Goal: Task Accomplishment & Management: Manage account settings

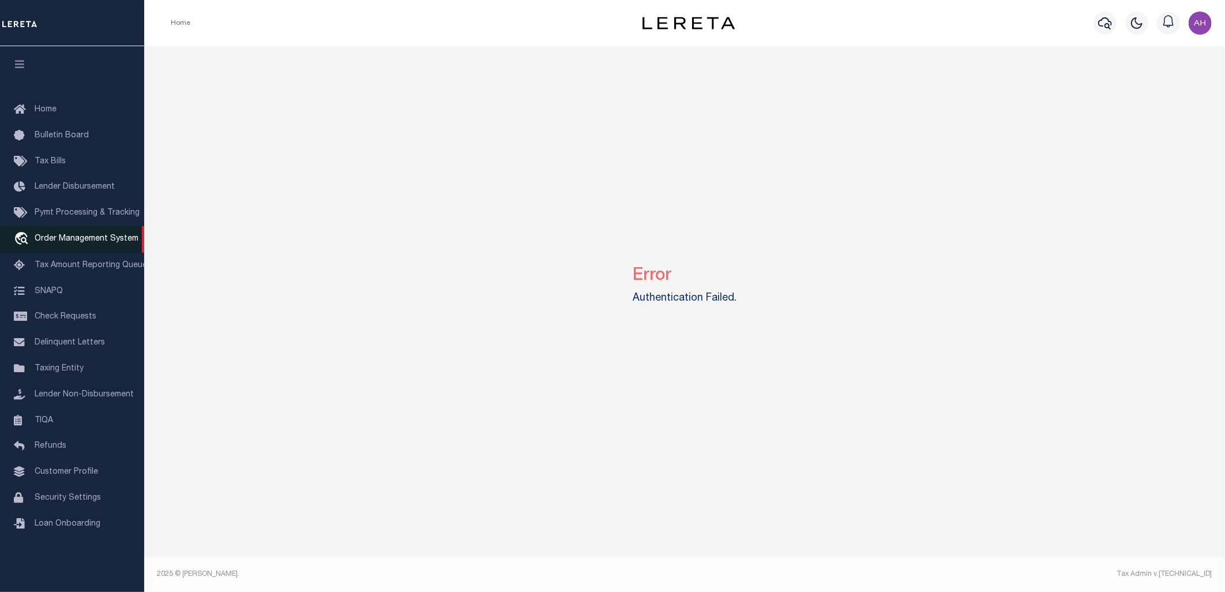
click at [105, 241] on span "Order Management System" at bounding box center [87, 239] width 104 height 8
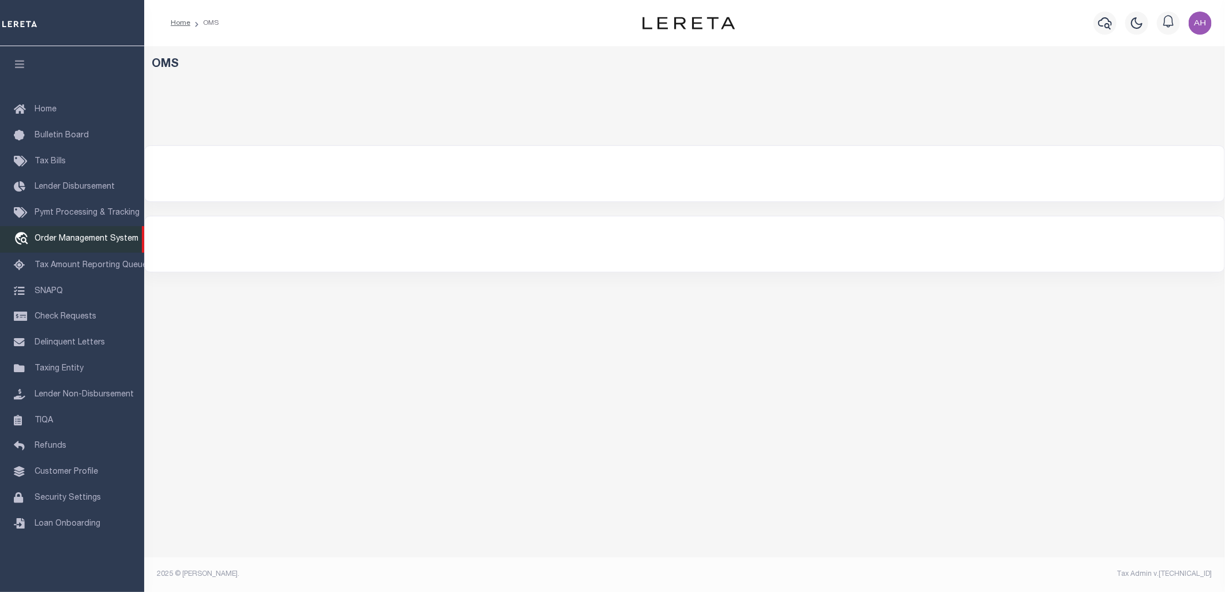
select select "200"
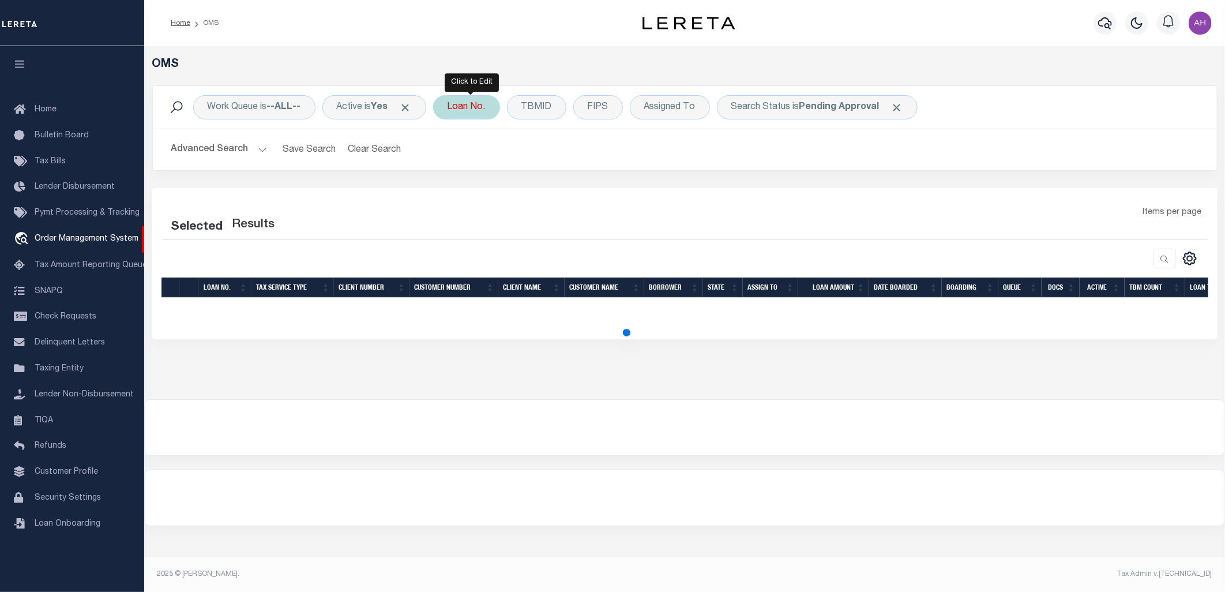
click at [468, 108] on div "Loan No." at bounding box center [466, 107] width 67 height 24
select select "200"
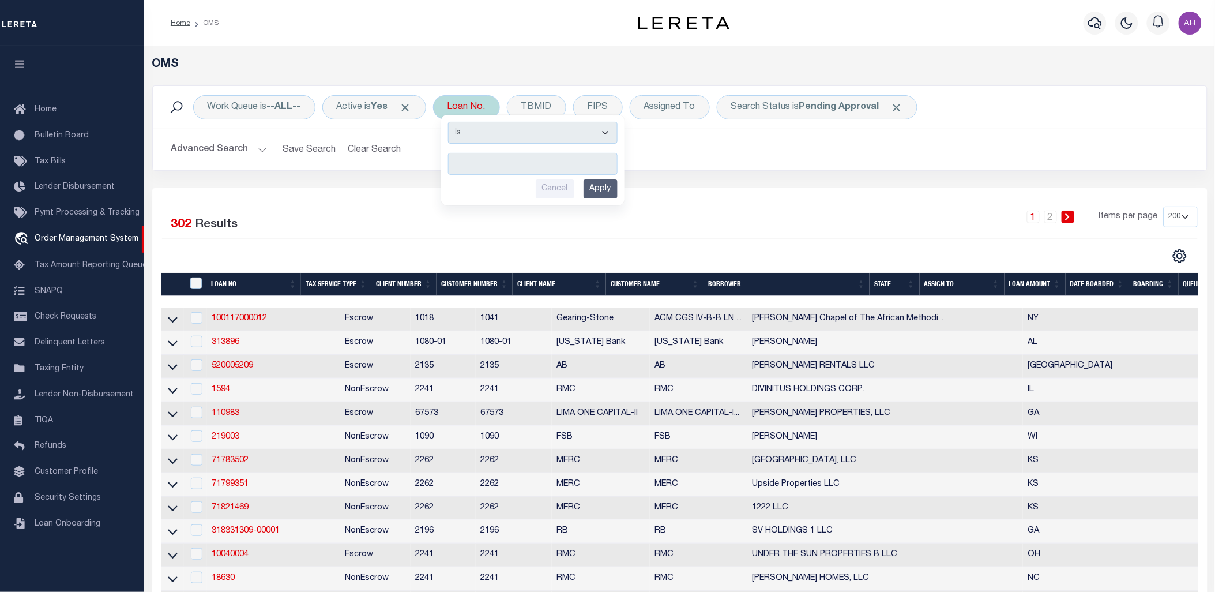
click at [570, 166] on input "text" at bounding box center [533, 164] width 170 height 22
click at [500, 160] on input "text" at bounding box center [533, 164] width 170 height 22
paste input "104407626"
type input "104407626"
click at [600, 187] on input "Apply" at bounding box center [601, 188] width 34 height 19
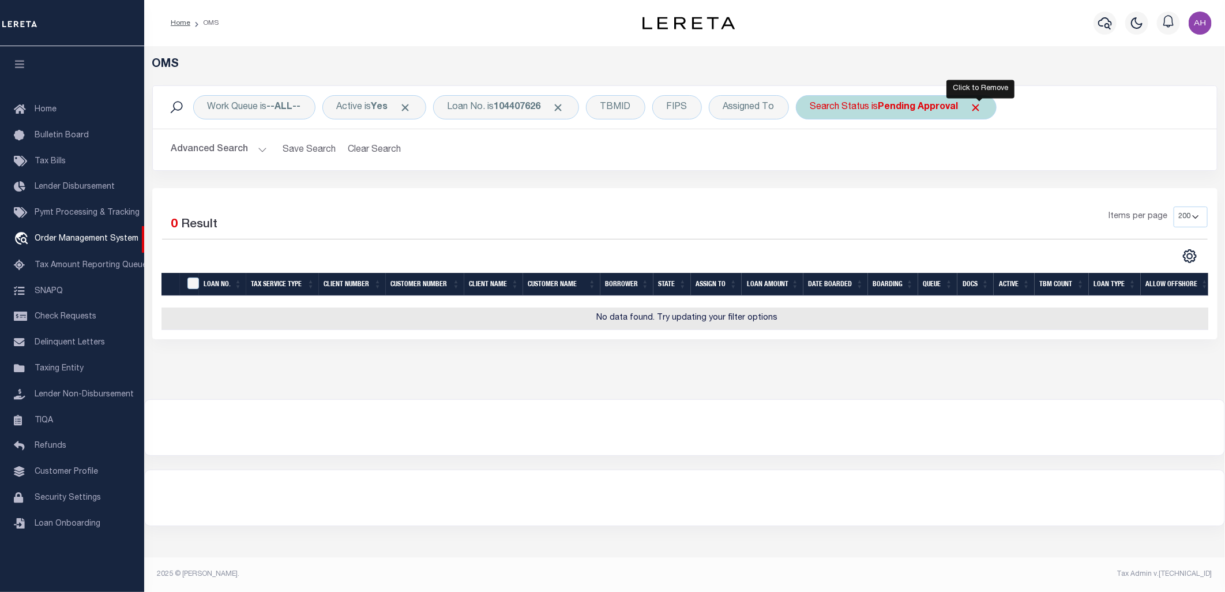
click at [978, 104] on span "Click to Remove" at bounding box center [976, 108] width 12 height 12
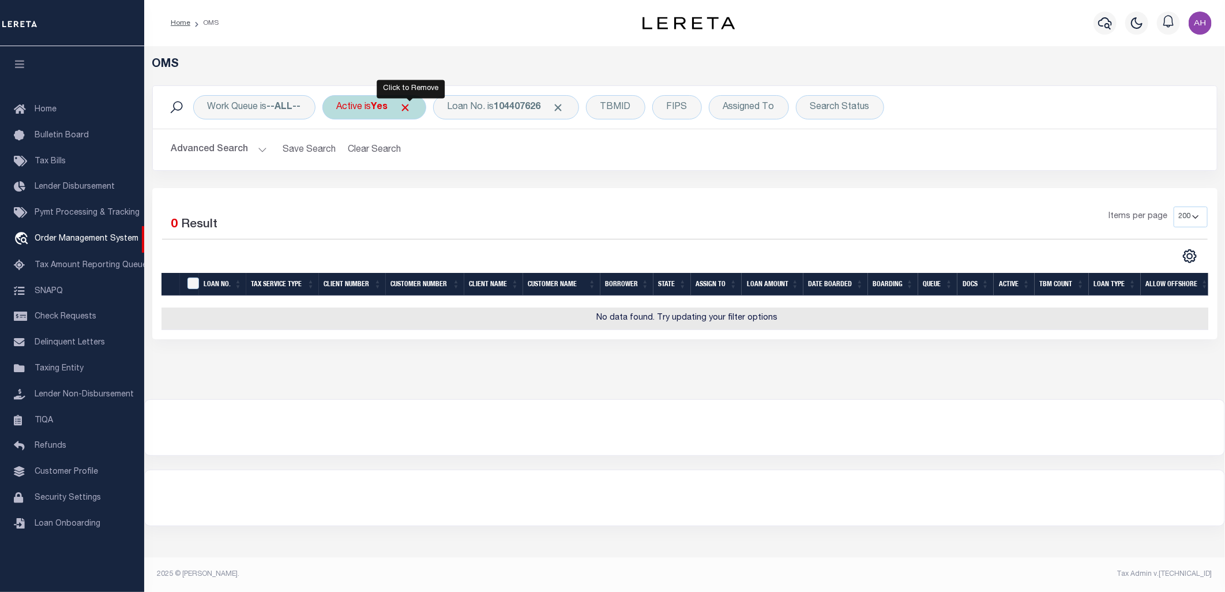
click at [408, 108] on span "Click to Remove" at bounding box center [406, 108] width 12 height 12
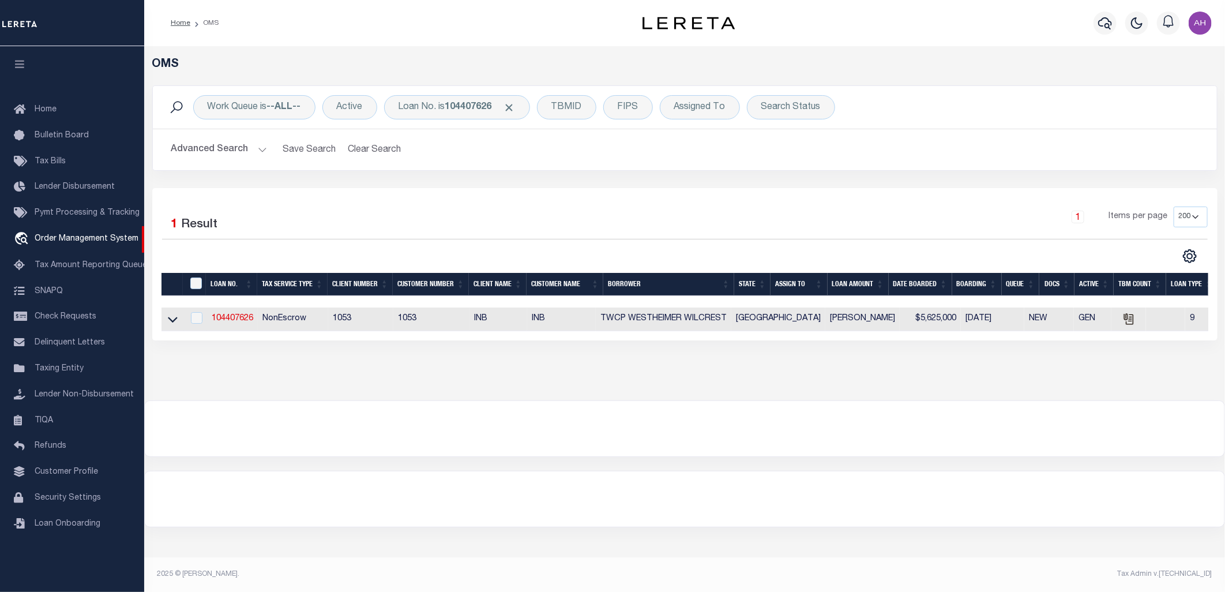
click at [234, 150] on button "Advanced Search" at bounding box center [219, 149] width 96 height 22
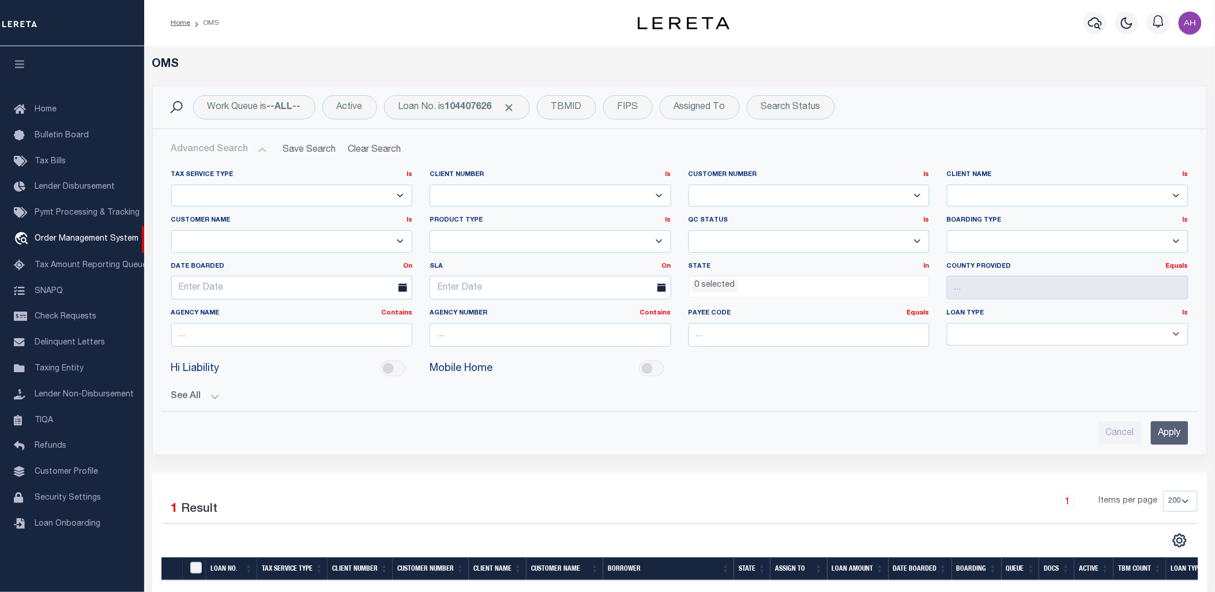
click at [234, 150] on button "Advanced Search" at bounding box center [219, 149] width 96 height 22
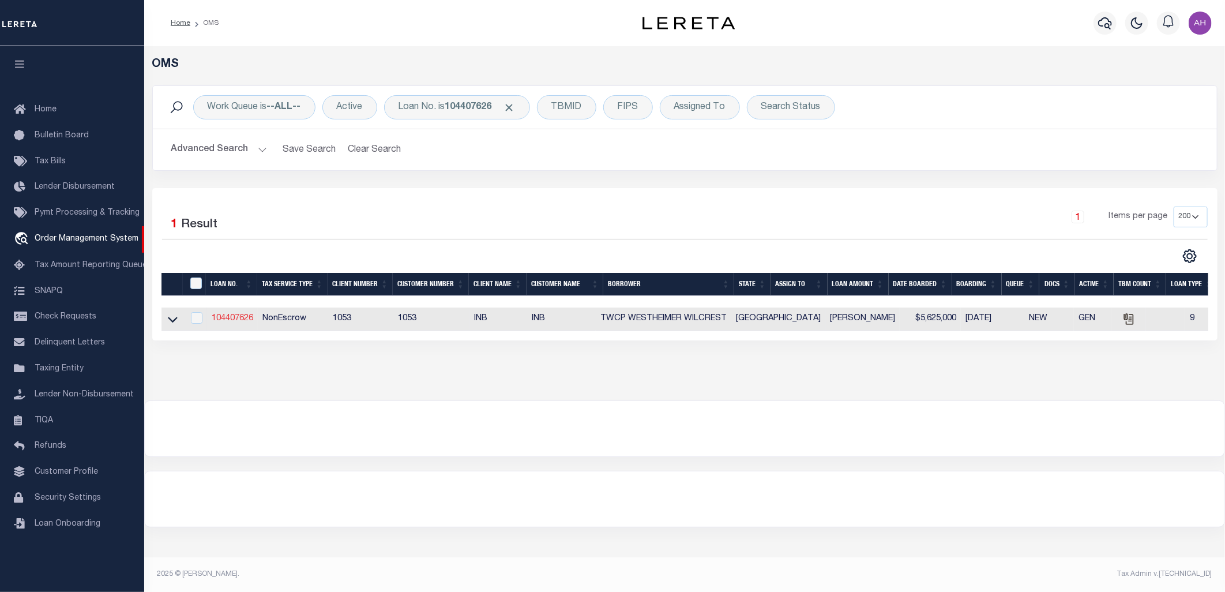
click at [239, 320] on link "104407626" at bounding box center [233, 318] width 42 height 8
type input "104407626"
type input "TWCP WESTHEIMER WILCREST"
select select "False"
select select
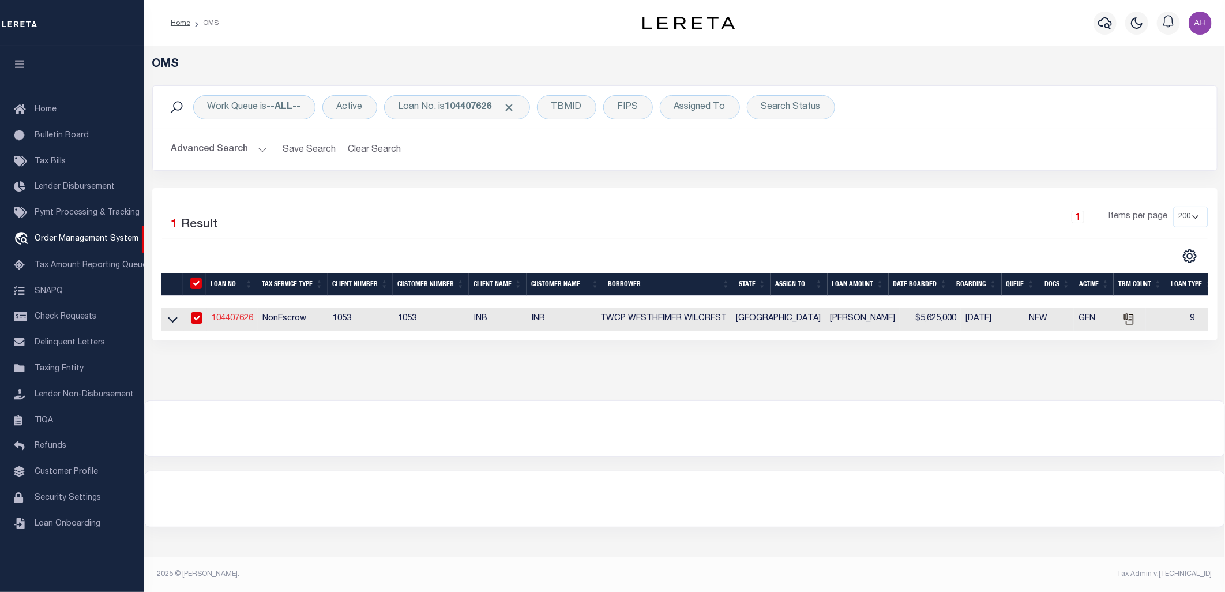
select select
type input "PLANO TX 75074"
select select "NonEscrow"
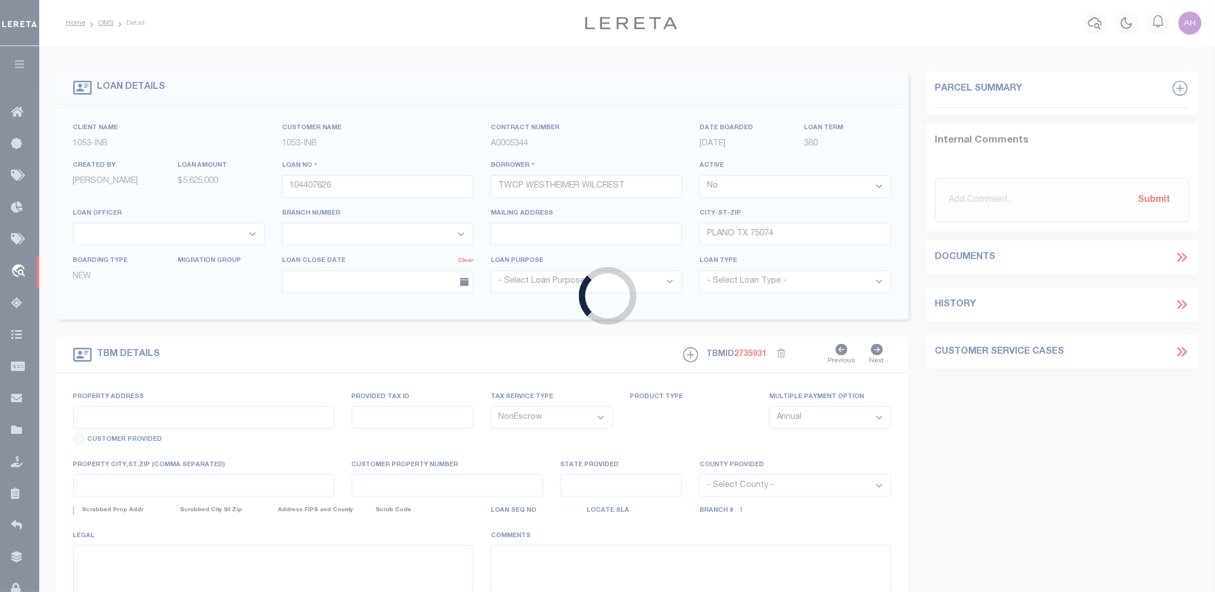
type input "1212 E 15TH ST"
type input "R0160001001A1"
select select
type input "[GEOGRAPHIC_DATA]"
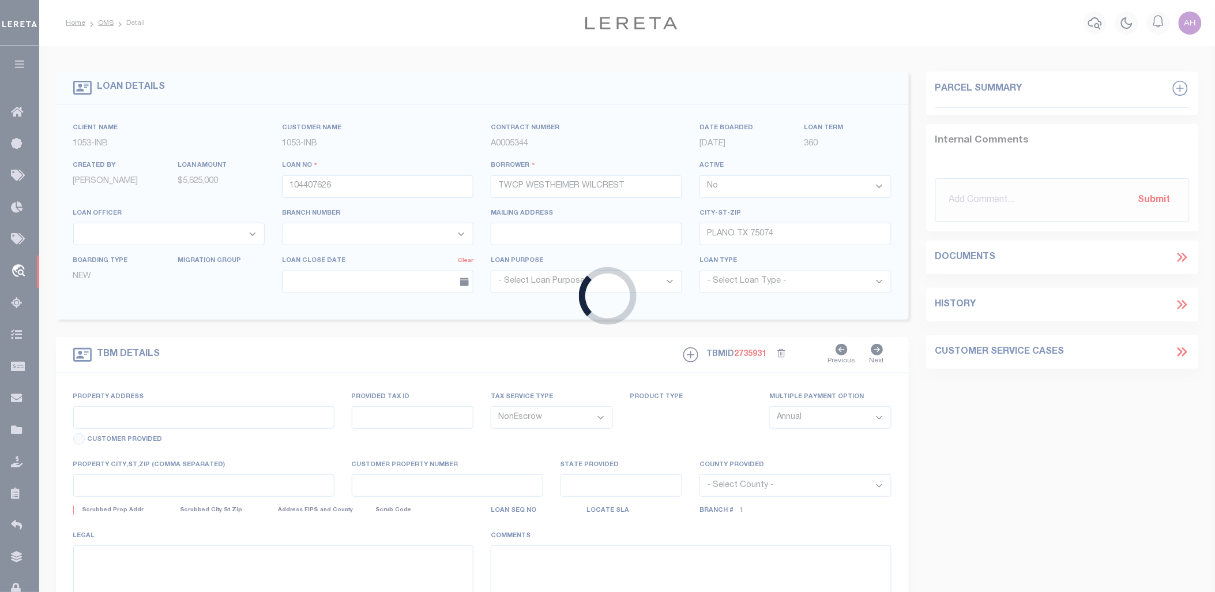
select select
type textarea "CLINT FORMAN ADDITION (CPL)|BL OCK 1|LOT 1A & PLANO O D BLK 1 4 LOT 6B|ACRES 0.…"
select select "3764"
select select "91"
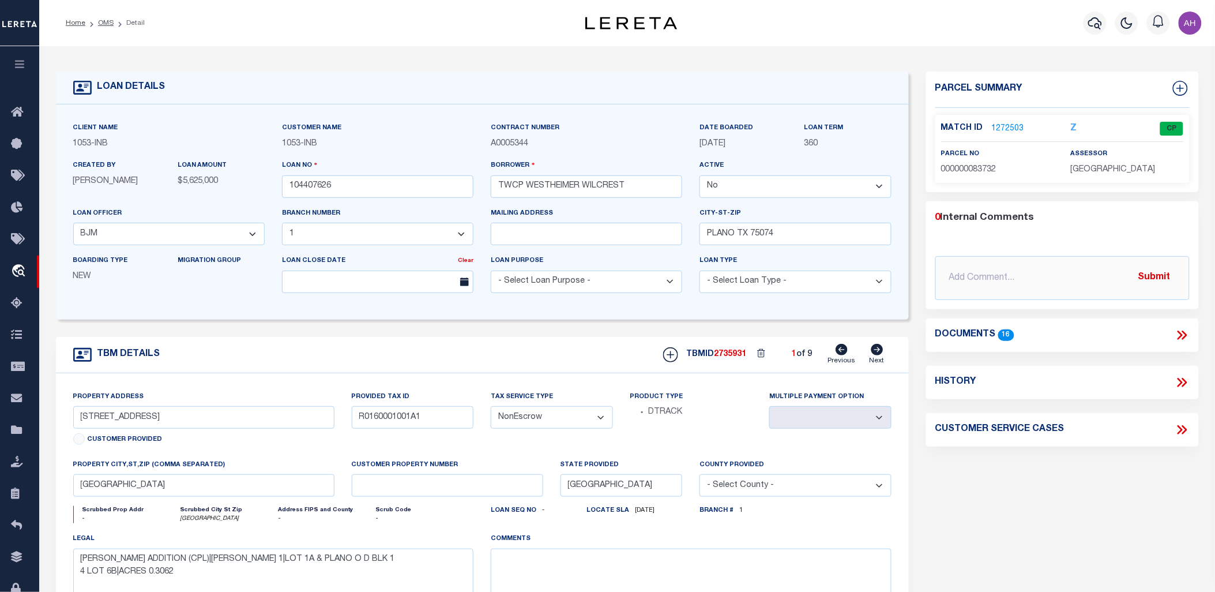
click at [1184, 336] on icon at bounding box center [1184, 334] width 5 height 9
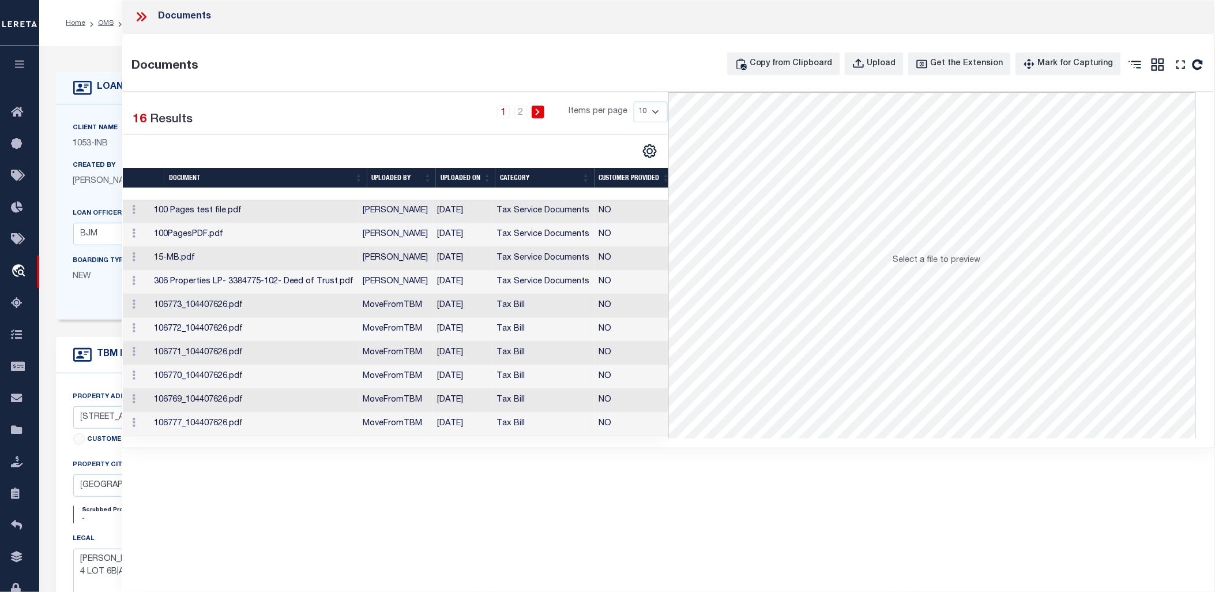
click at [501, 312] on td "Tax Bill" at bounding box center [544, 306] width 102 height 24
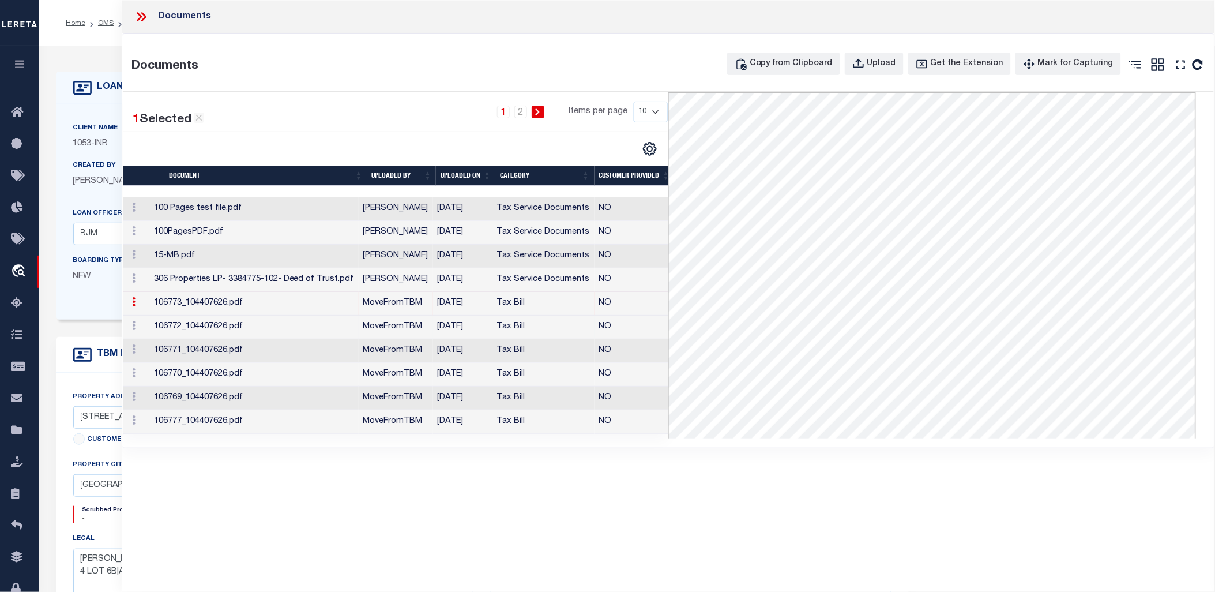
click at [497, 327] on td "Tax Bill" at bounding box center [544, 327] width 102 height 24
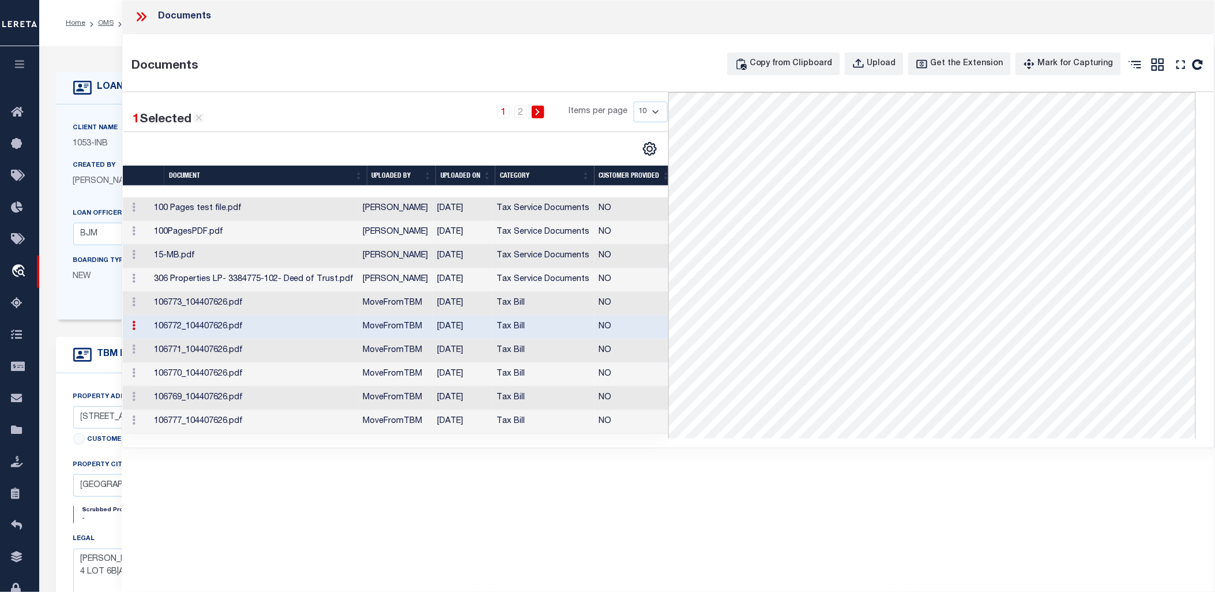
click at [498, 350] on td "Tax Bill" at bounding box center [544, 351] width 102 height 24
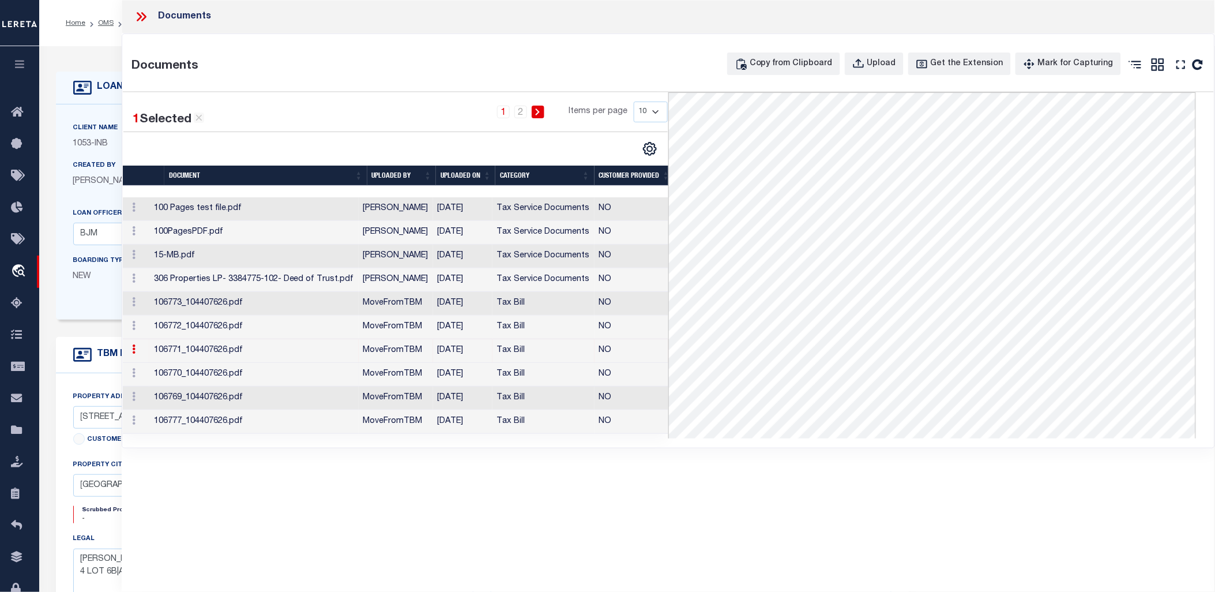
click at [497, 381] on td "Tax Bill" at bounding box center [544, 375] width 102 height 24
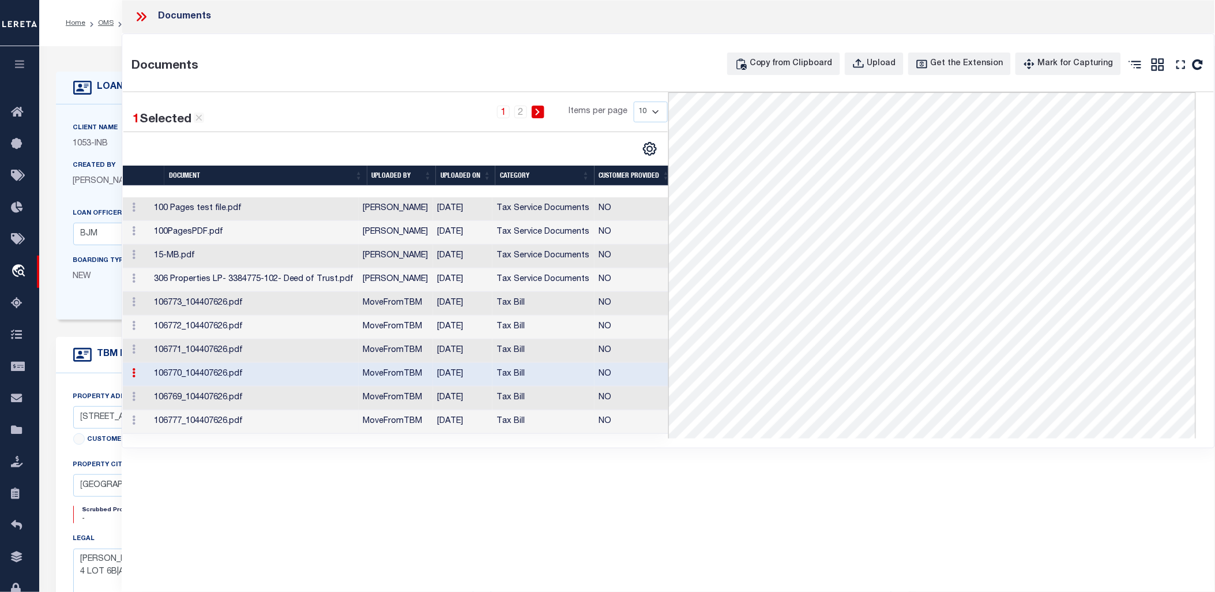
click at [489, 422] on td "12/31/2019" at bounding box center [462, 422] width 59 height 24
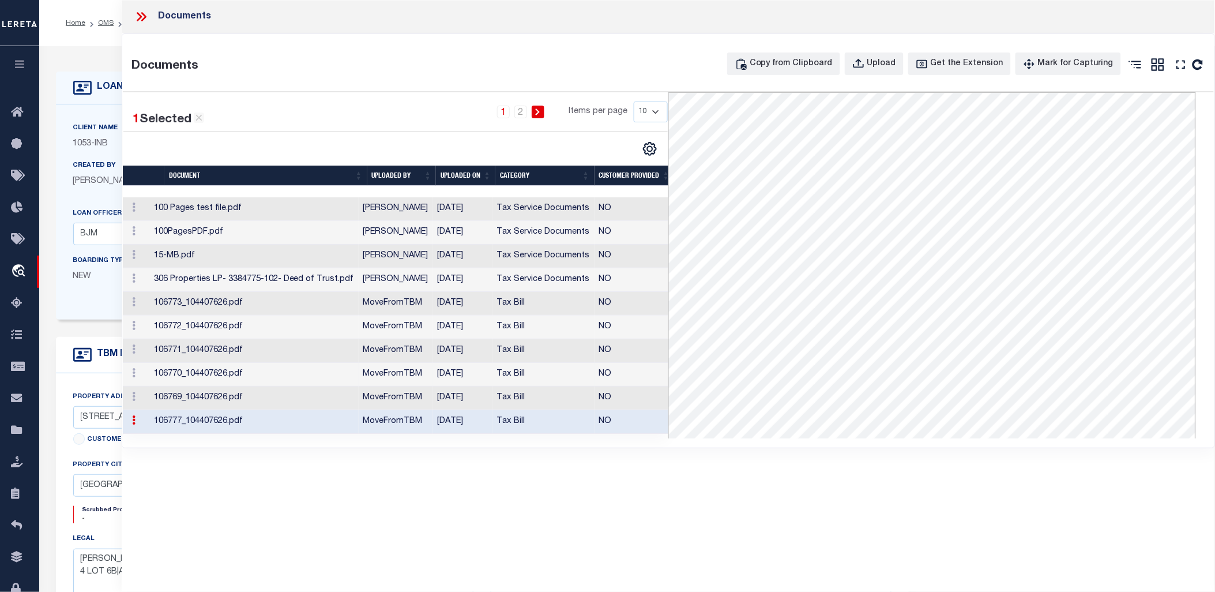
click at [243, 370] on td "106770_104407626.pdf" at bounding box center [253, 375] width 209 height 24
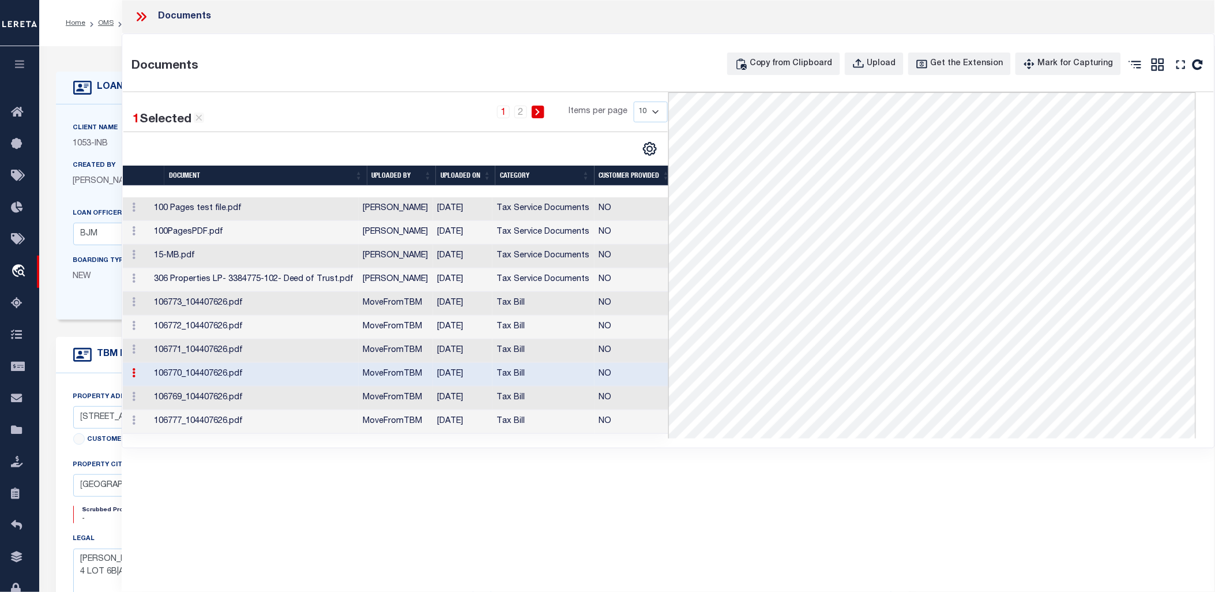
click at [273, 401] on td "106769_104407626.pdf" at bounding box center [253, 398] width 209 height 24
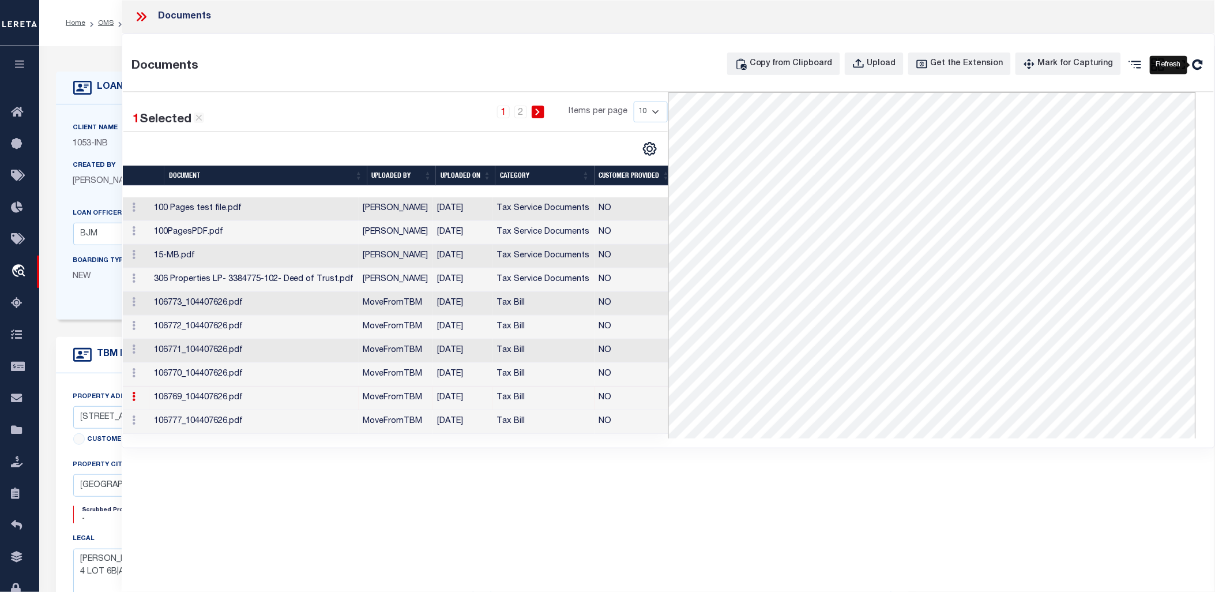
click at [1202, 66] on icon "" at bounding box center [1197, 64] width 15 height 15
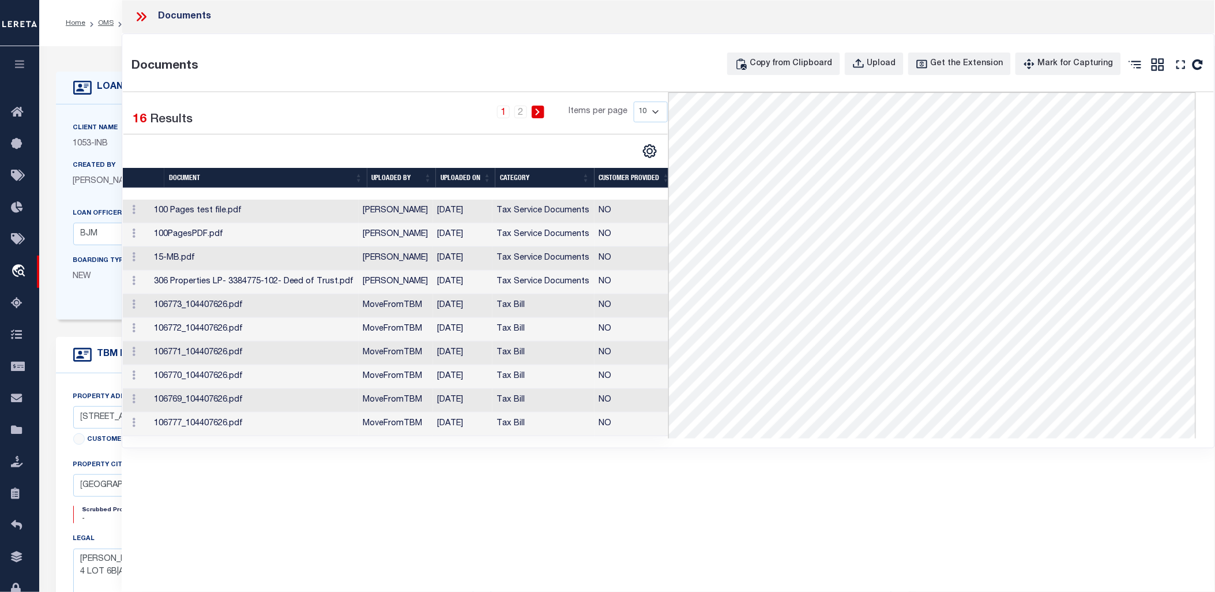
click at [401, 260] on td "[PERSON_NAME]" at bounding box center [396, 259] width 74 height 24
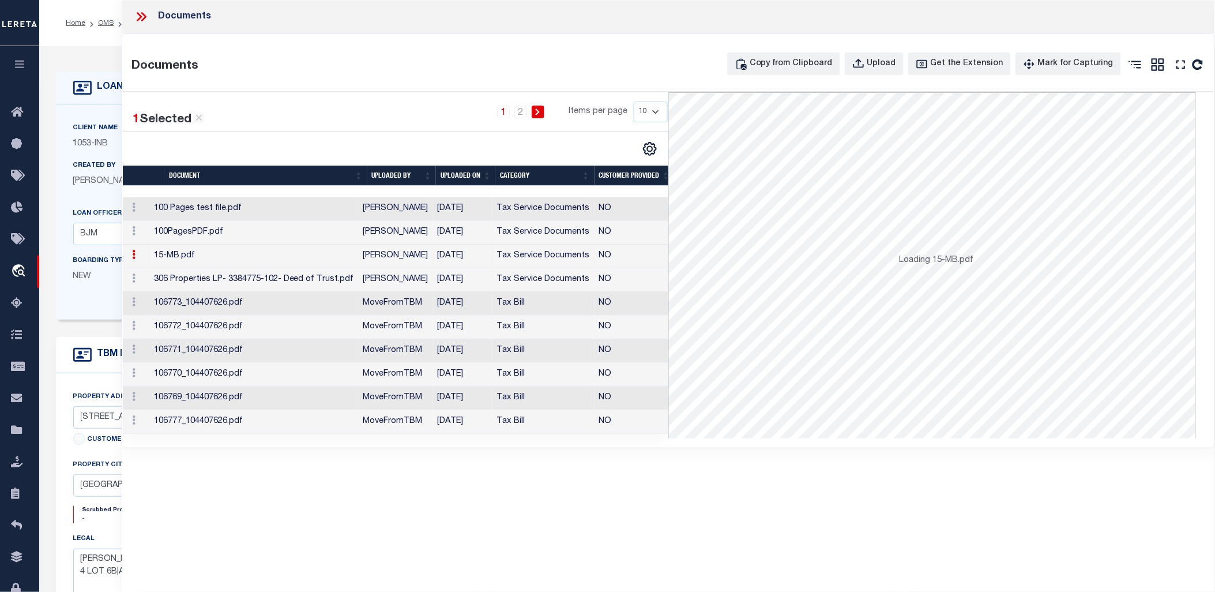
click at [471, 276] on td "07/31/2025" at bounding box center [462, 280] width 59 height 24
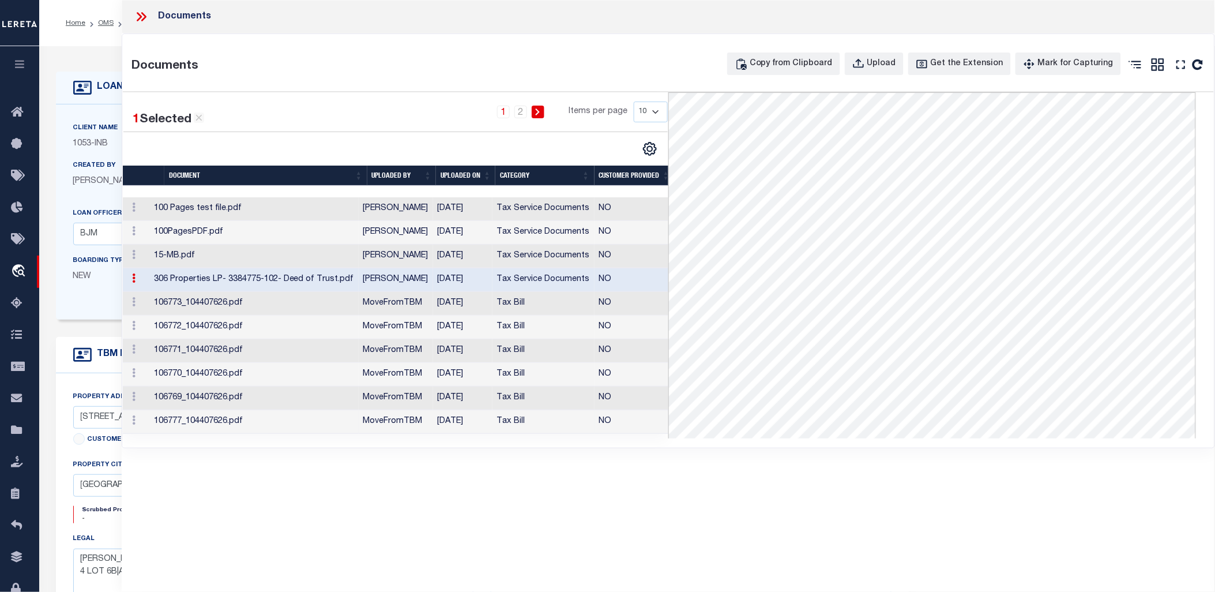
click at [491, 423] on td "12/31/2019" at bounding box center [462, 422] width 59 height 24
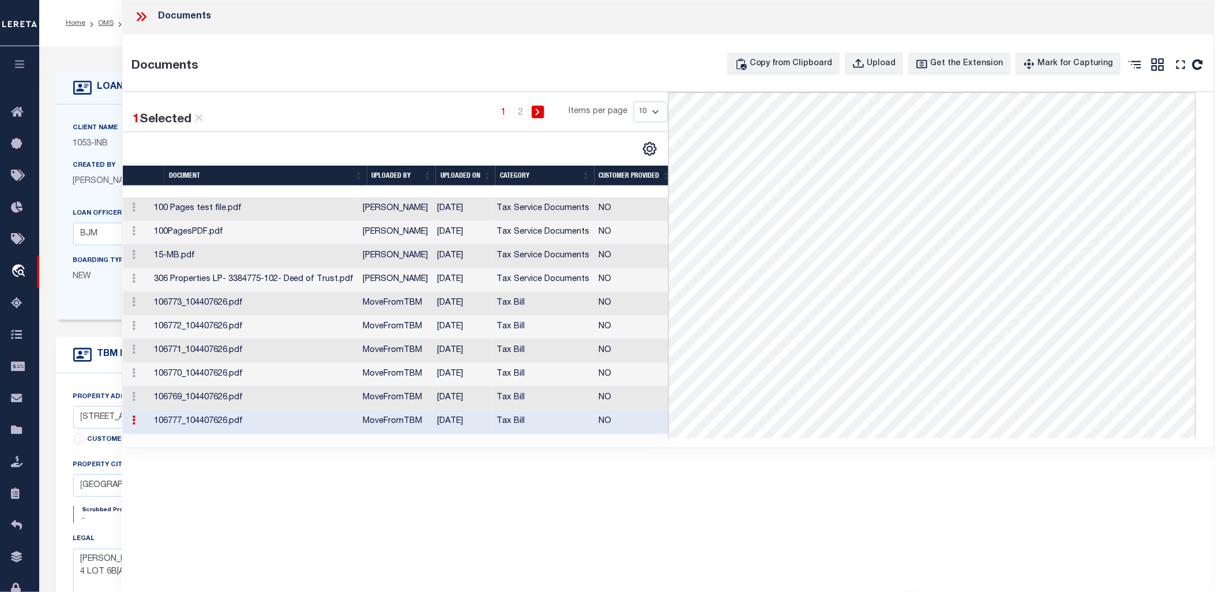
click at [146, 18] on icon at bounding box center [141, 16] width 15 height 15
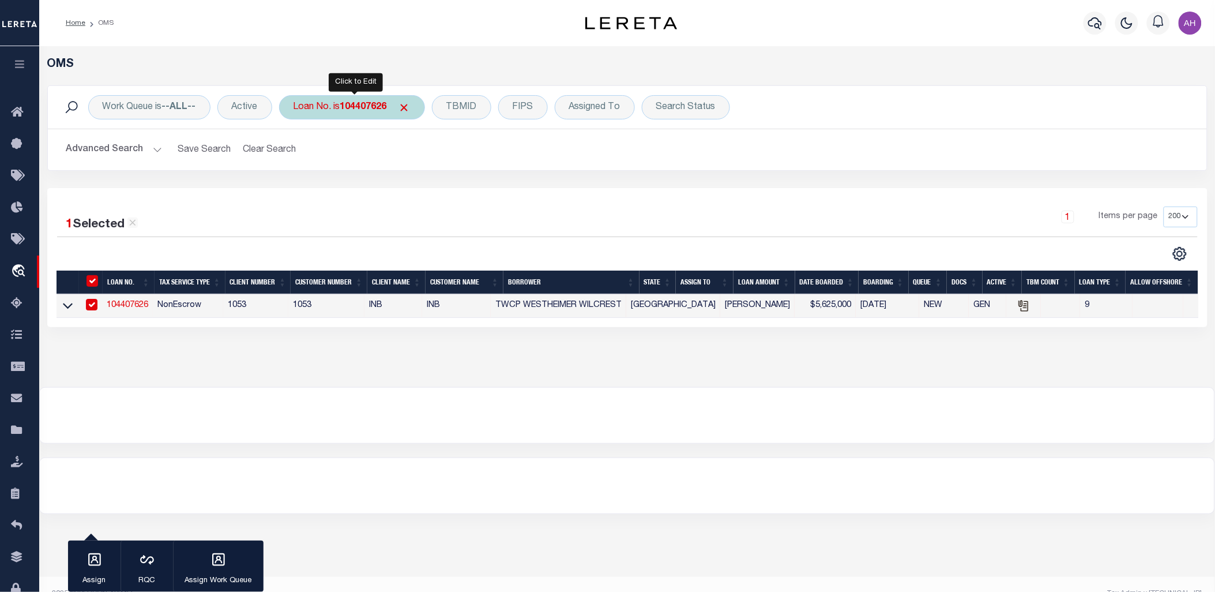
click at [368, 100] on div "Loan No. is 104407626" at bounding box center [352, 107] width 146 height 24
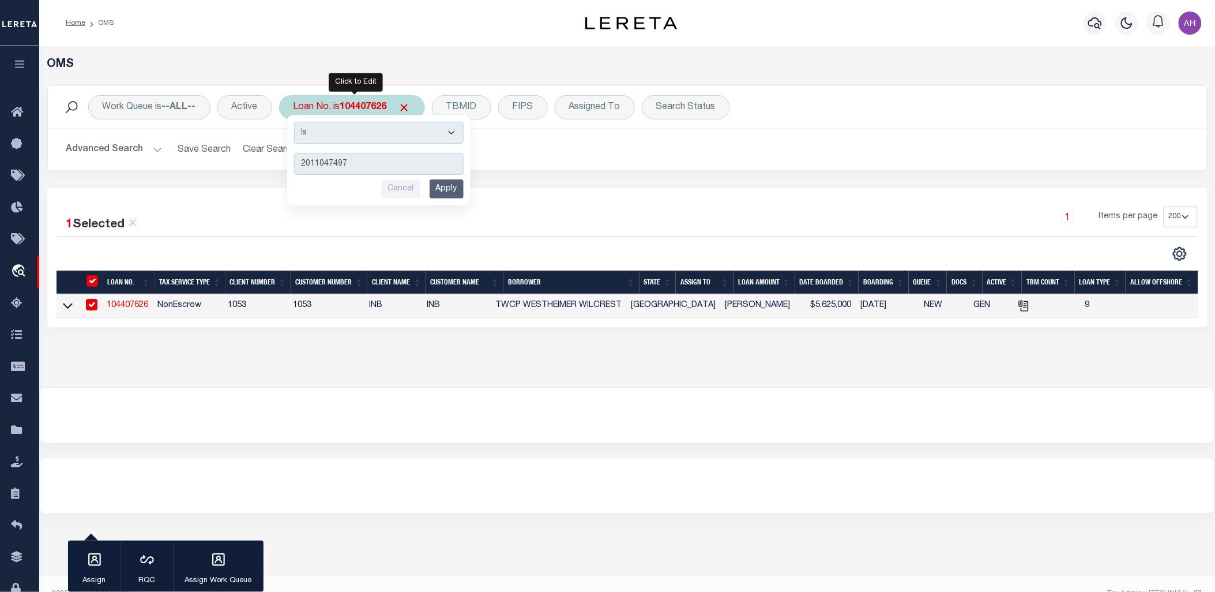
type input "2011047497"
click at [456, 189] on input "Apply" at bounding box center [447, 188] width 34 height 19
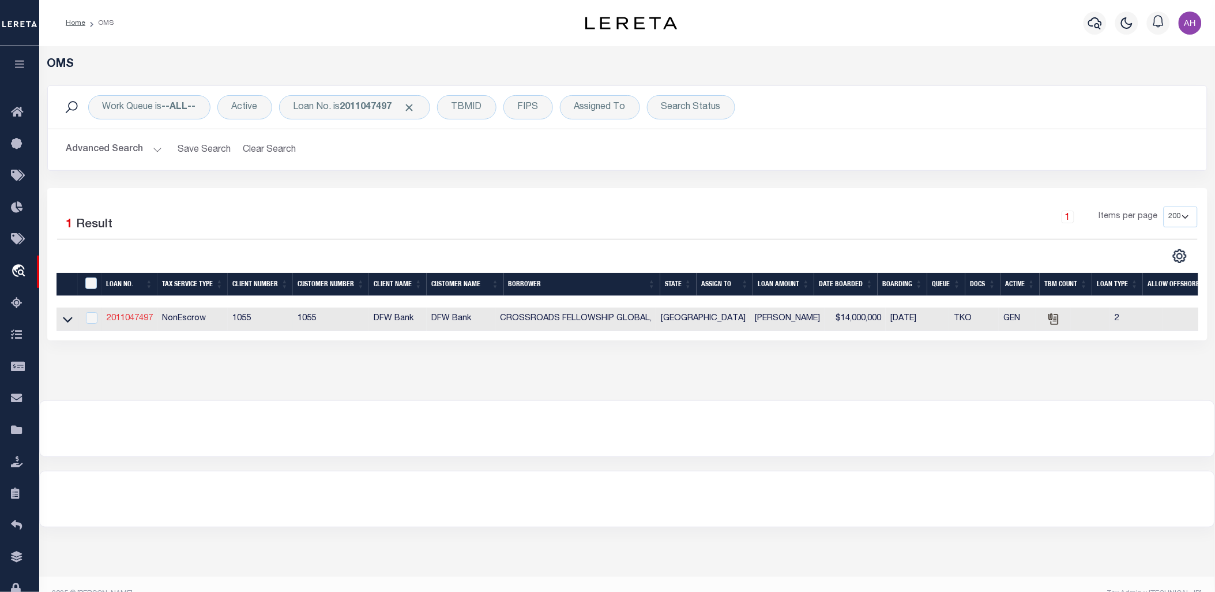
click at [129, 321] on link "2011047497" at bounding box center [130, 318] width 46 height 8
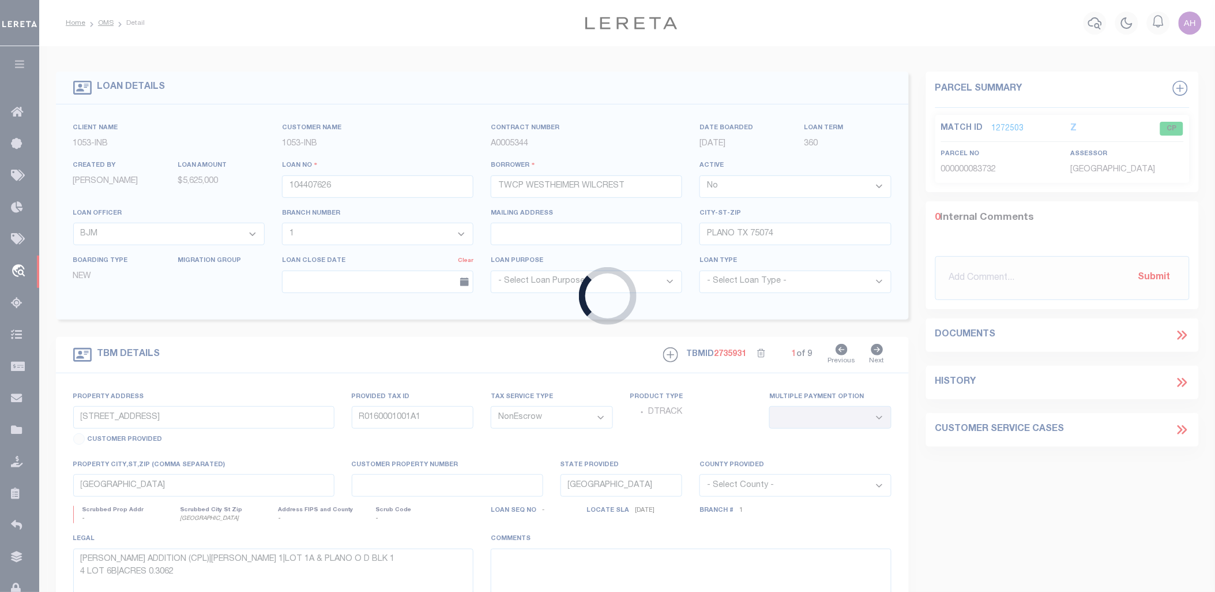
type input "2011047497"
type input "CROSSROADS FELLOWSHIP GLOBAL,"
select select
type input "6901 E HWY 191"
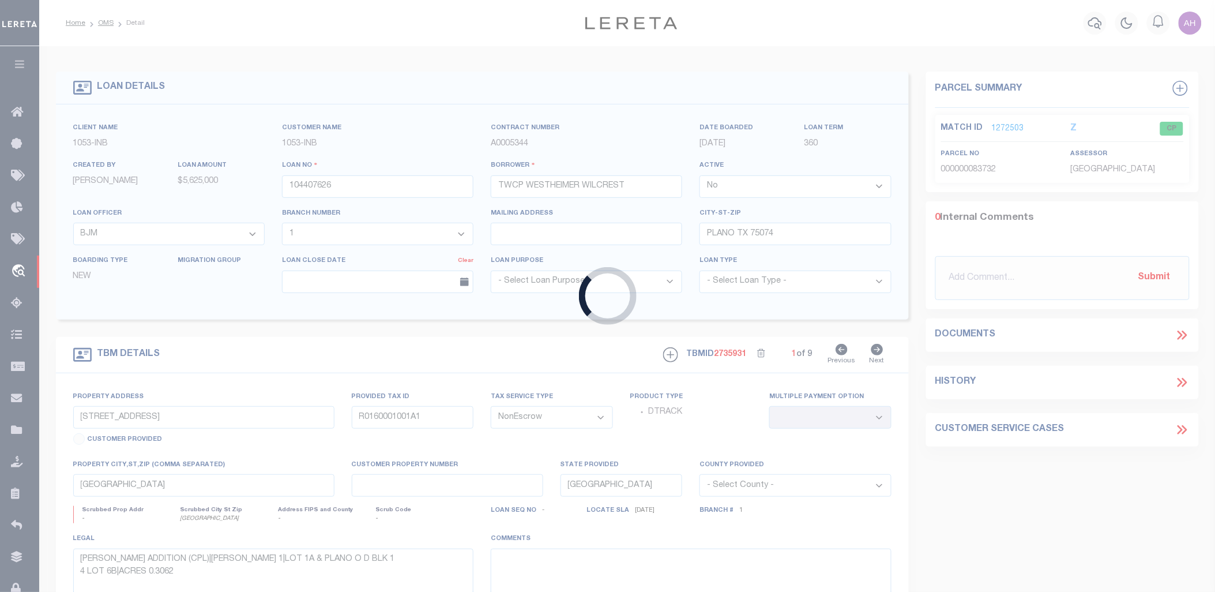
type input "ODESSA TX 79762-9715"
select select "400"
select select "10373"
select select "4000"
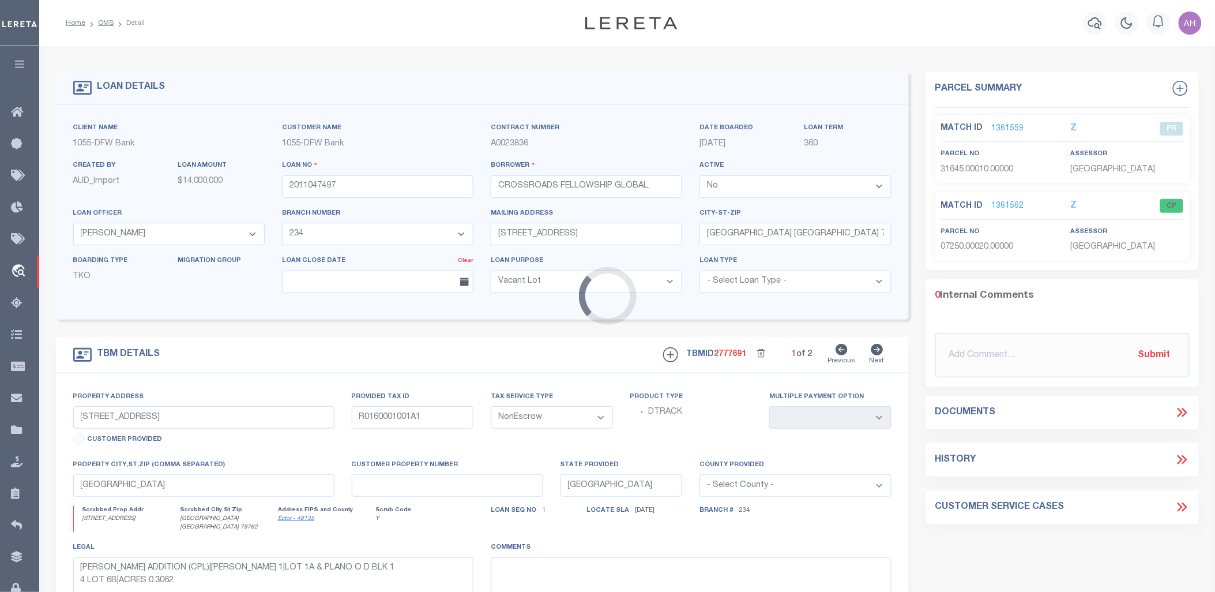
type input "6901 E HWY 191"
select select
type input "ODESSA TX 79762"
type input "2"
select select
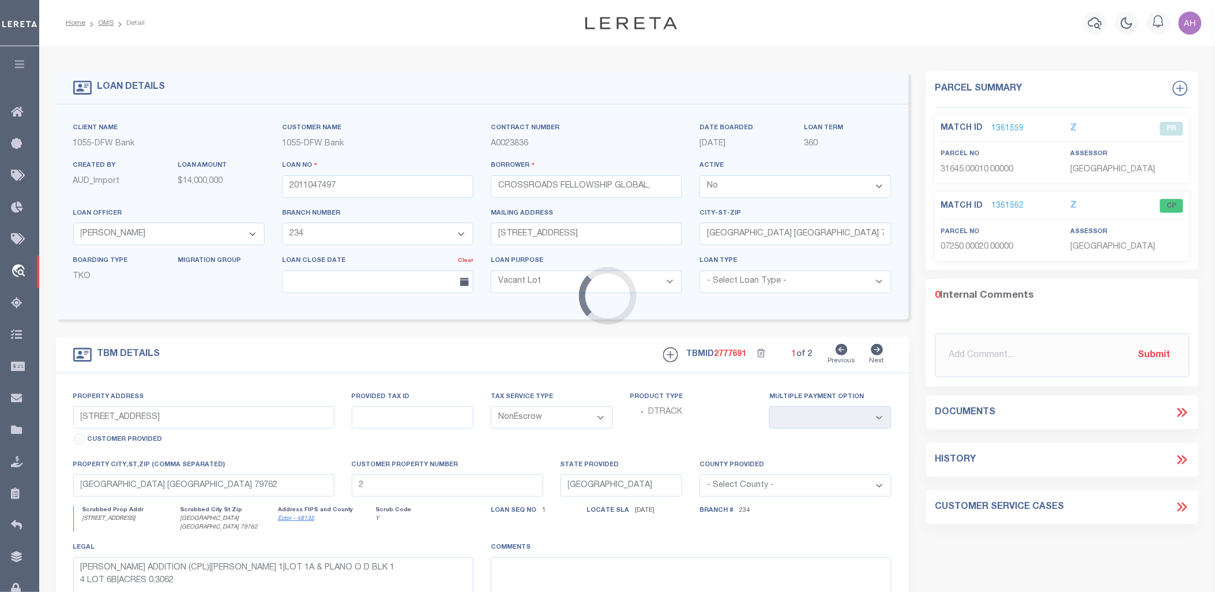
type textarea "6901 E HWY 191, ODESSA, TX 79762 TR 2: LT 1, BLK 1, TEMPLE BAPTIST CHURCH ADD, …"
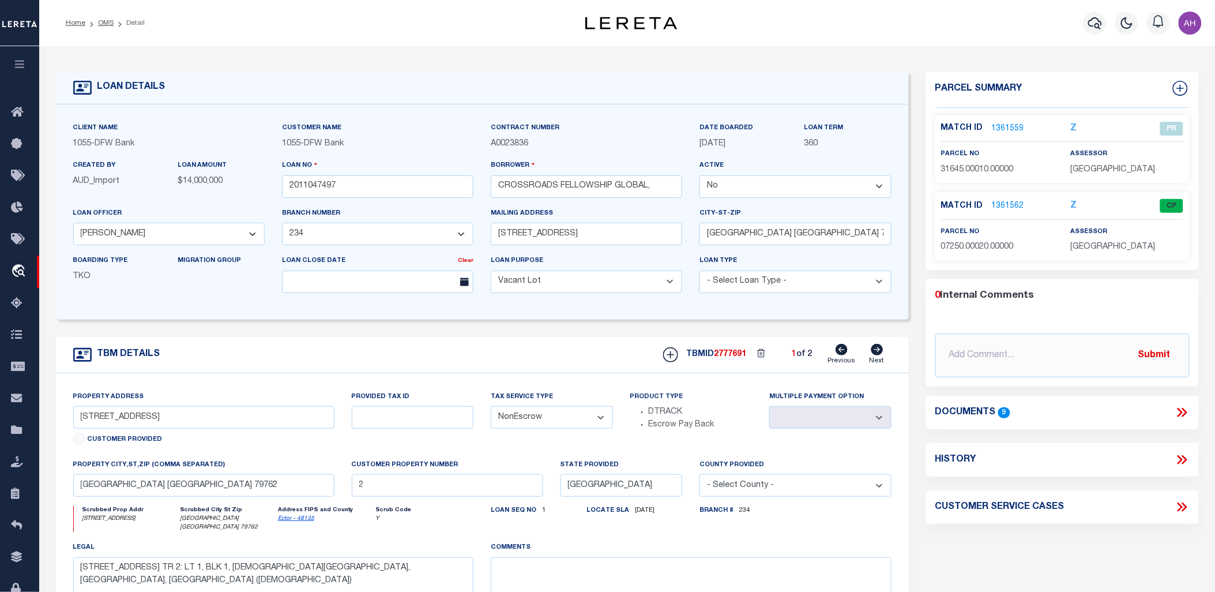
click at [1189, 411] on icon at bounding box center [1182, 412] width 15 height 15
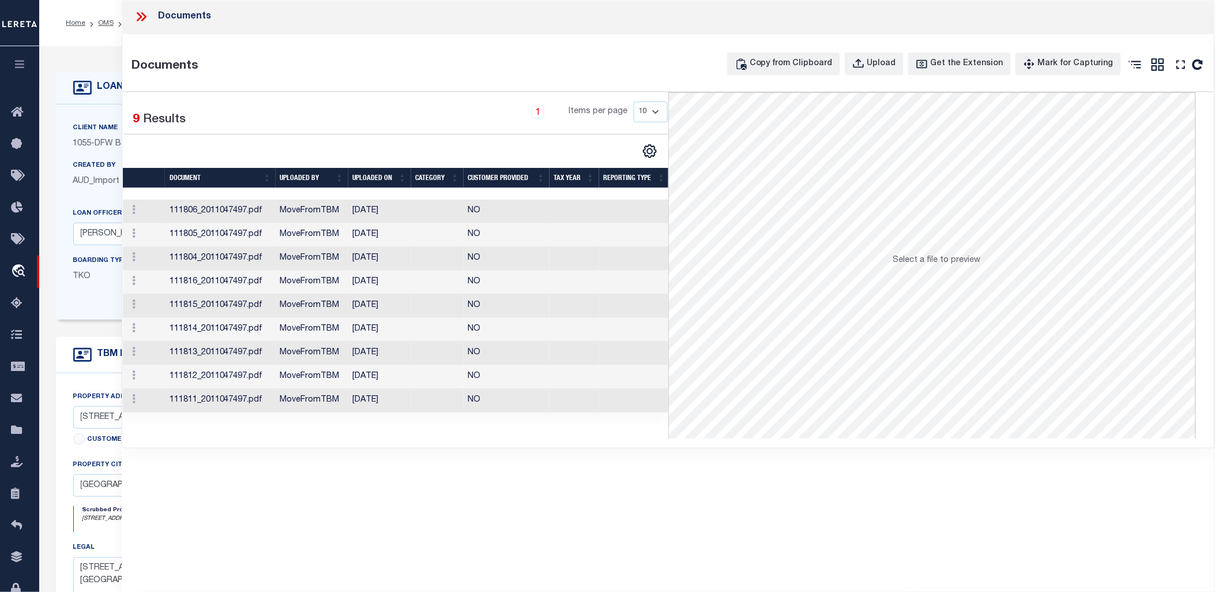
click at [251, 214] on td "111806_2011047497.pdf" at bounding box center [220, 212] width 111 height 24
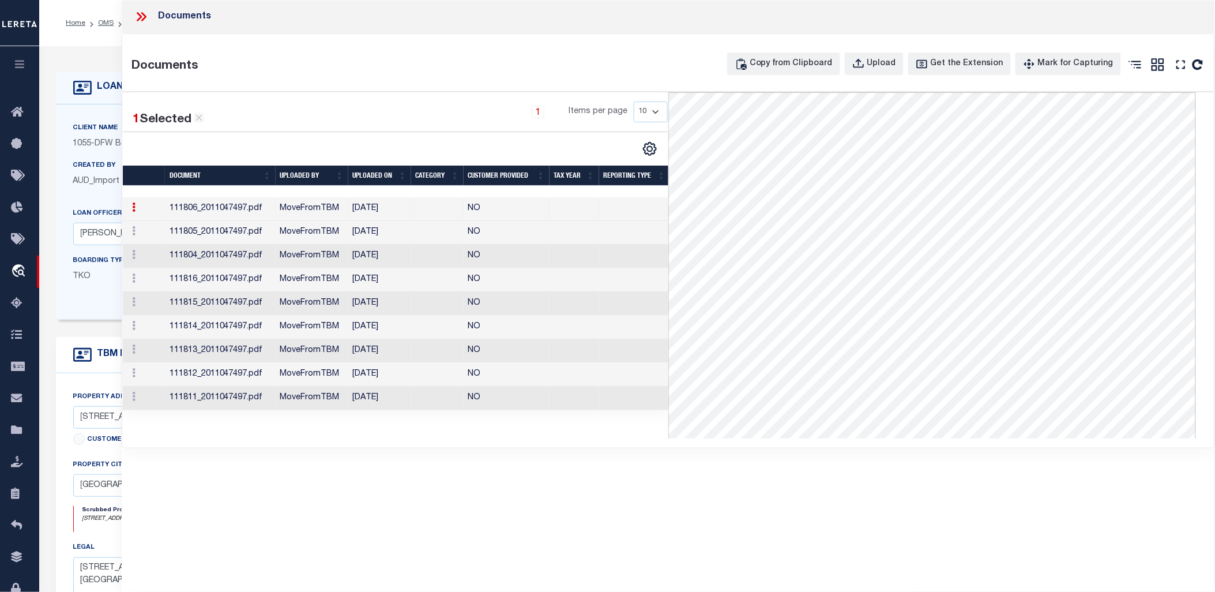
click at [245, 230] on td "111805_2011047497.pdf" at bounding box center [220, 233] width 111 height 24
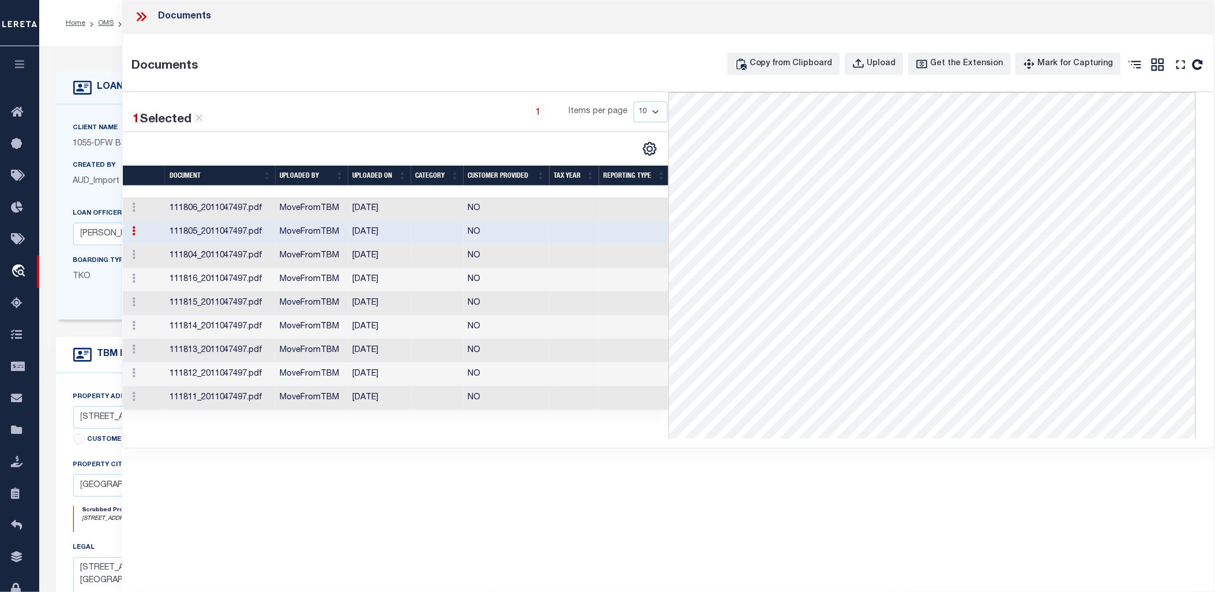
click at [256, 209] on td "111806_2011047497.pdf" at bounding box center [220, 209] width 111 height 24
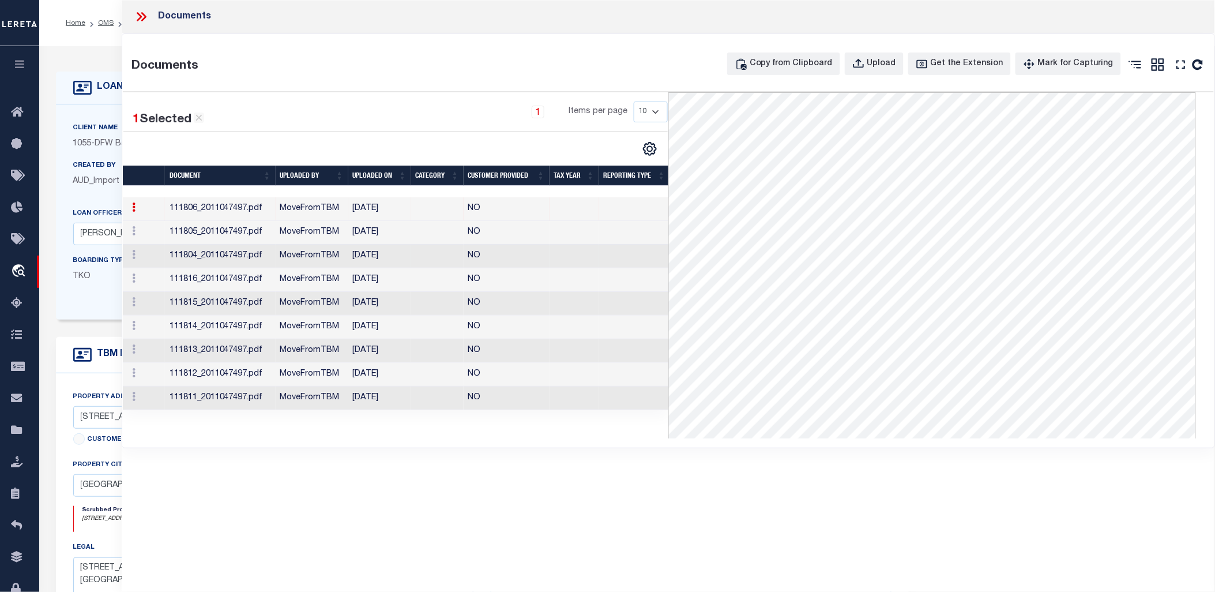
click at [246, 258] on td "111804_2011047497.pdf" at bounding box center [220, 257] width 111 height 24
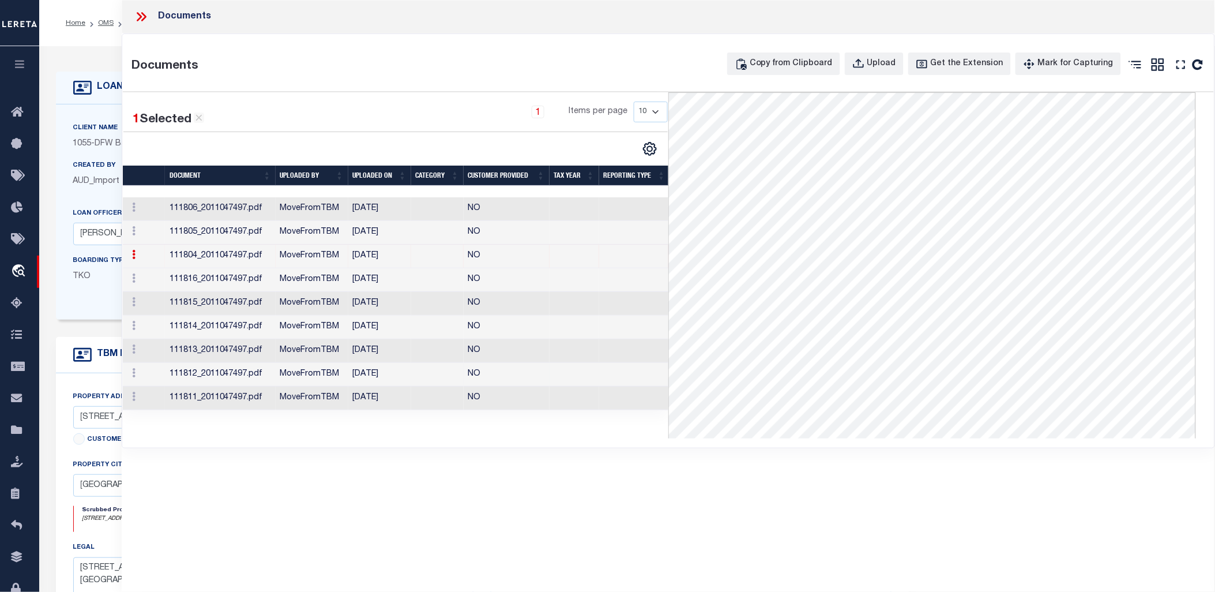
click at [350, 364] on td "04/15/2020" at bounding box center [379, 375] width 63 height 24
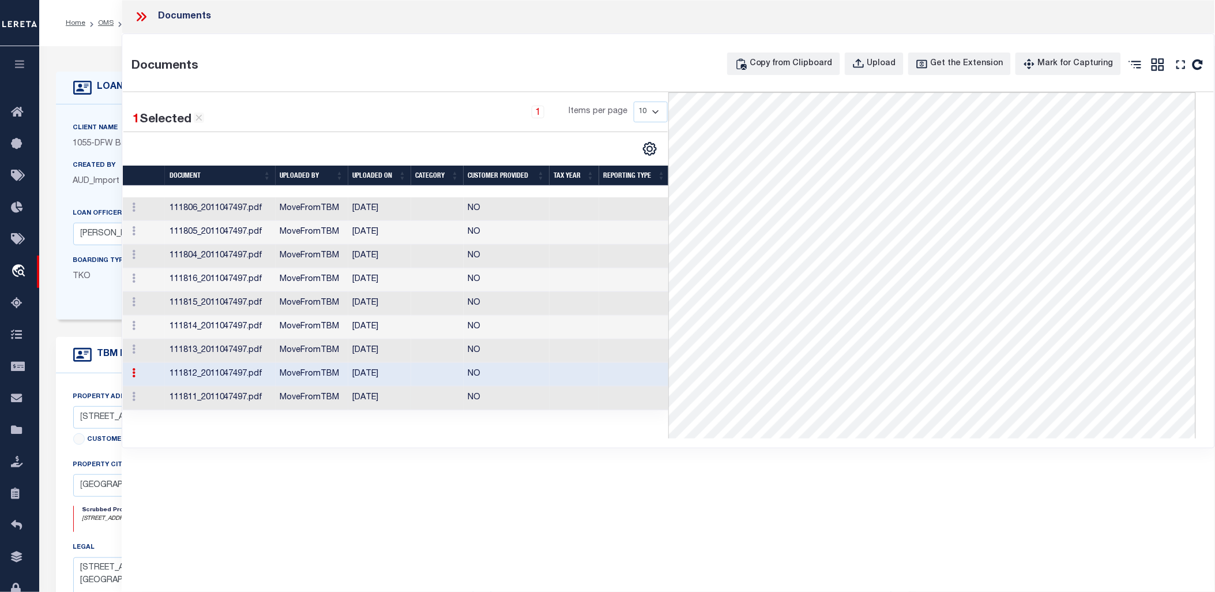
click at [360, 394] on td "04/15/2020" at bounding box center [379, 398] width 63 height 24
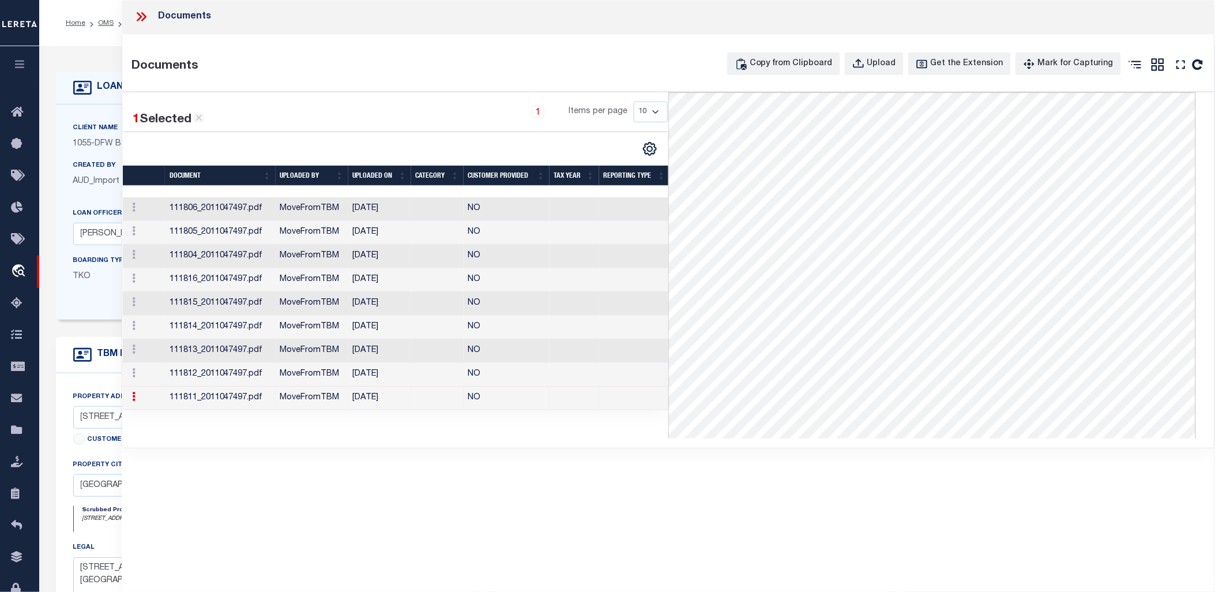
click at [140, 16] on icon at bounding box center [139, 16] width 5 height 9
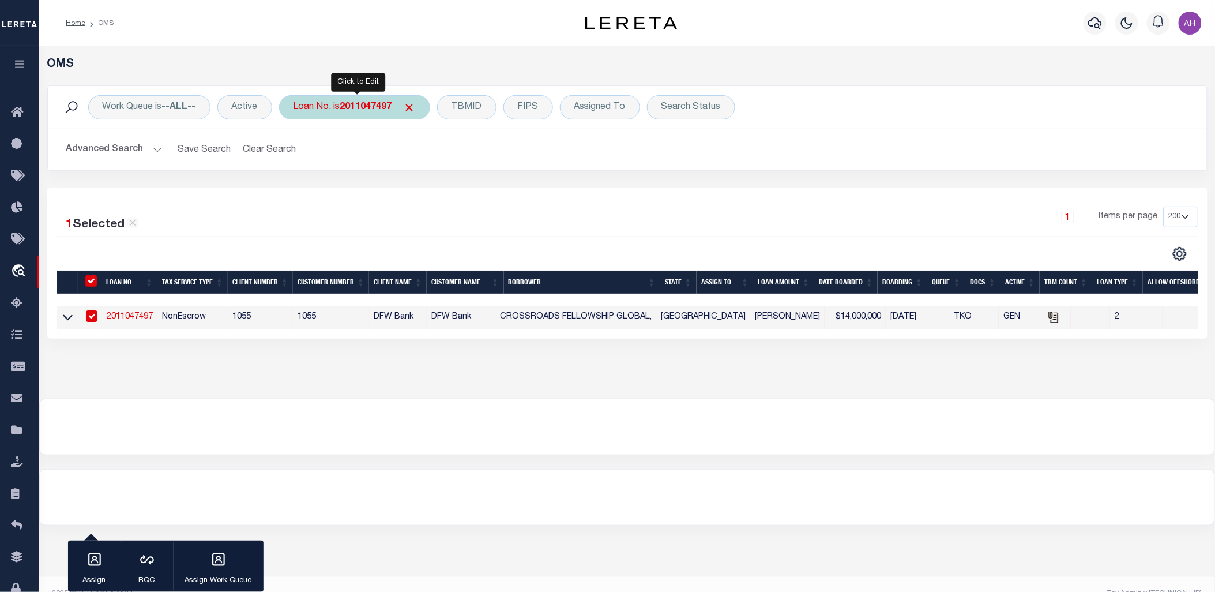
click at [338, 108] on div "Loan No. is 2011047497" at bounding box center [354, 107] width 151 height 24
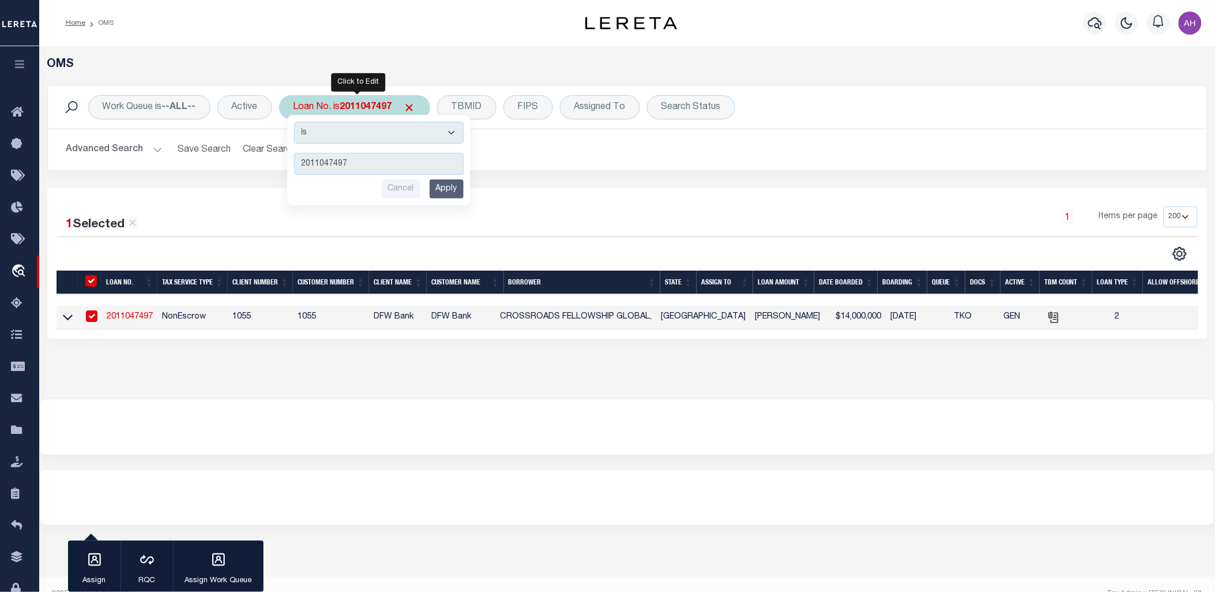
type input "54418135"
click at [457, 189] on input "Apply" at bounding box center [447, 188] width 34 height 19
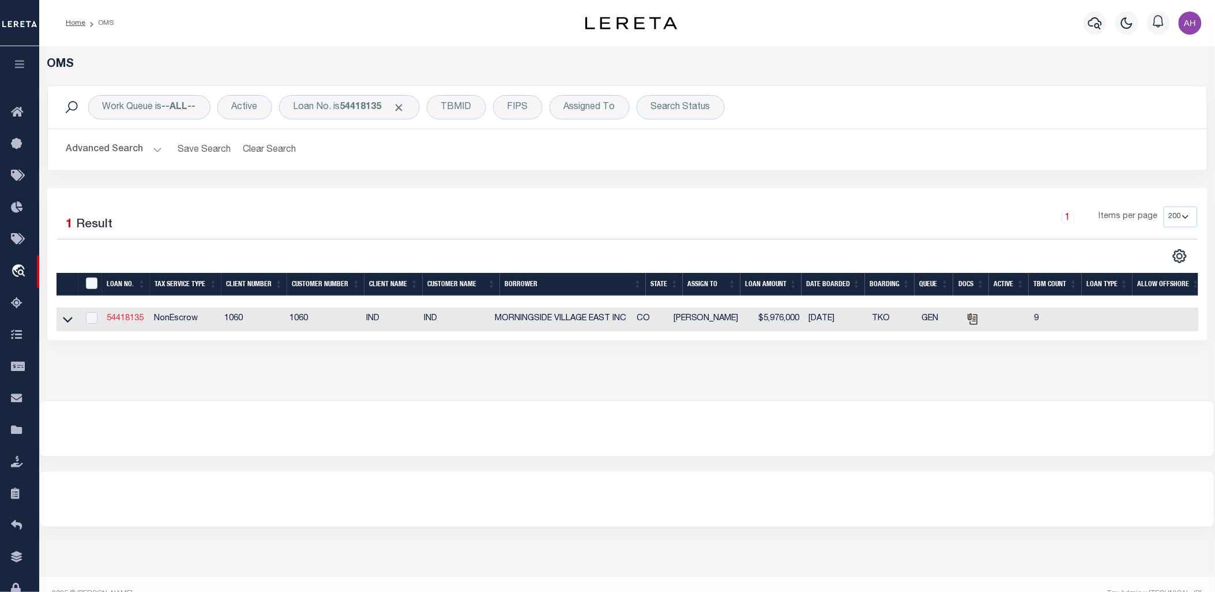
click at [142, 320] on link "54418135" at bounding box center [125, 318] width 37 height 8
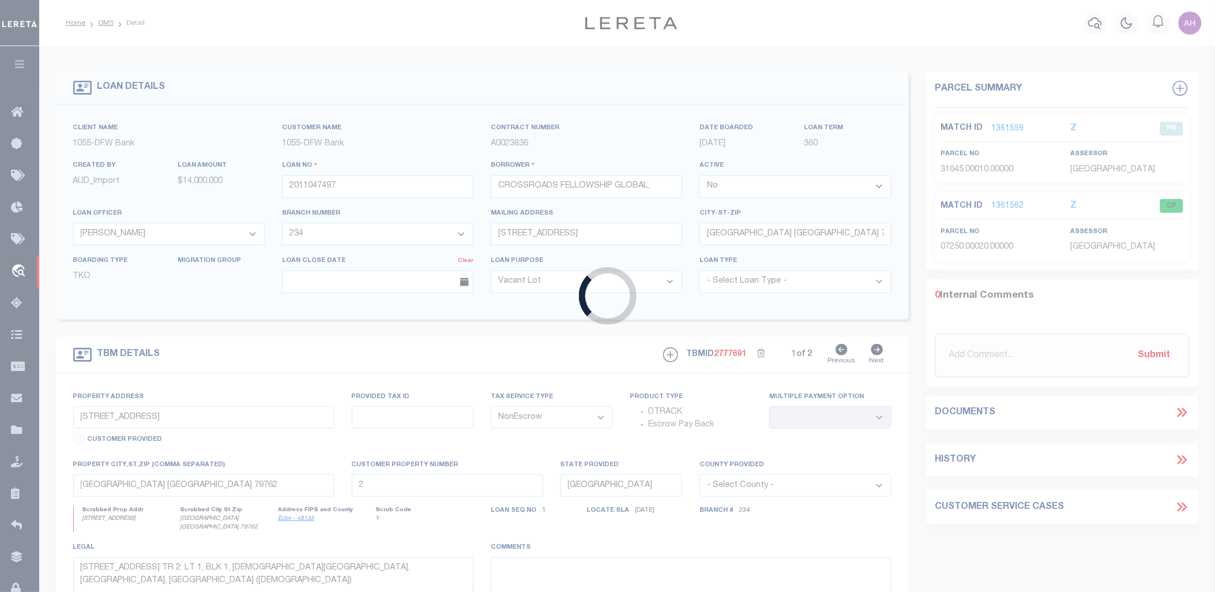
type input "54418135"
type input "MORNINGSIDE VILLAGE EAST INC"
select select
type input "6341 FAIRGROUNDS AVE STE 100"
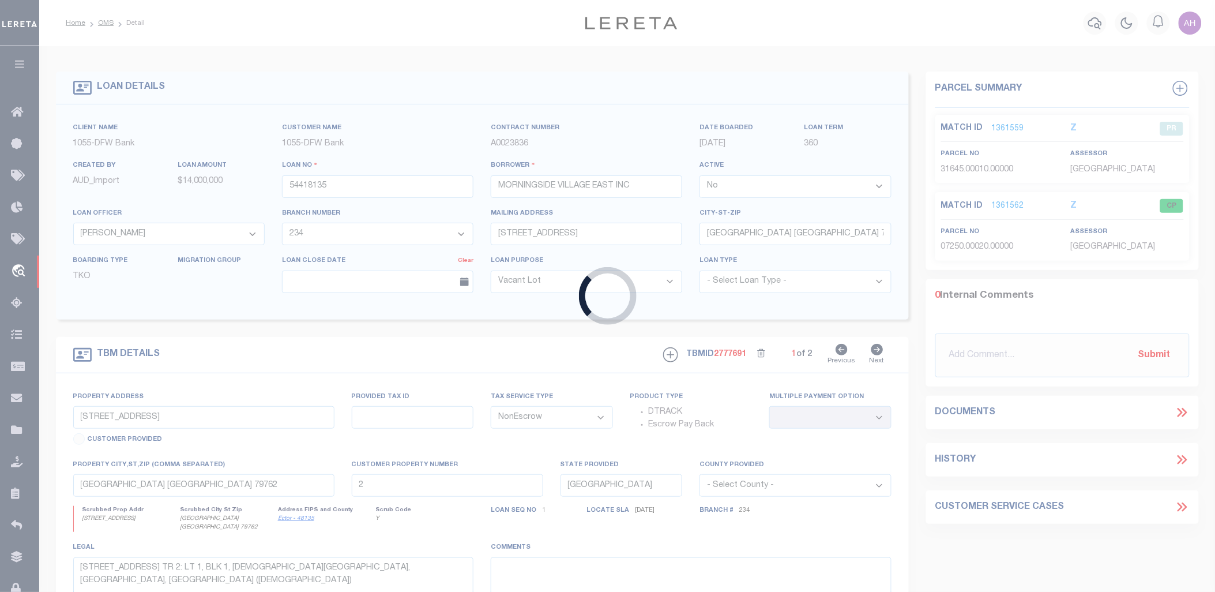
type input "WINDSOR CO 80550"
select select
type input "3902/3904 PRECISION DR"
type input "FORT COLLINS CO 80528"
type input "00000000062583"
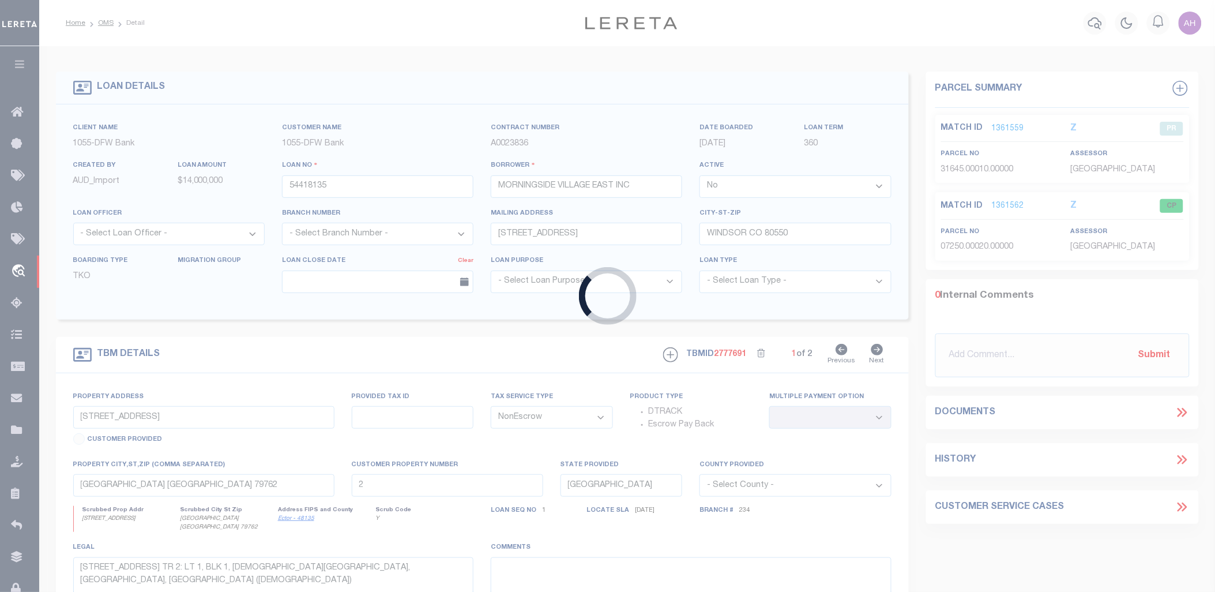
type input "CO"
select select "6992"
select select "2817"
select select
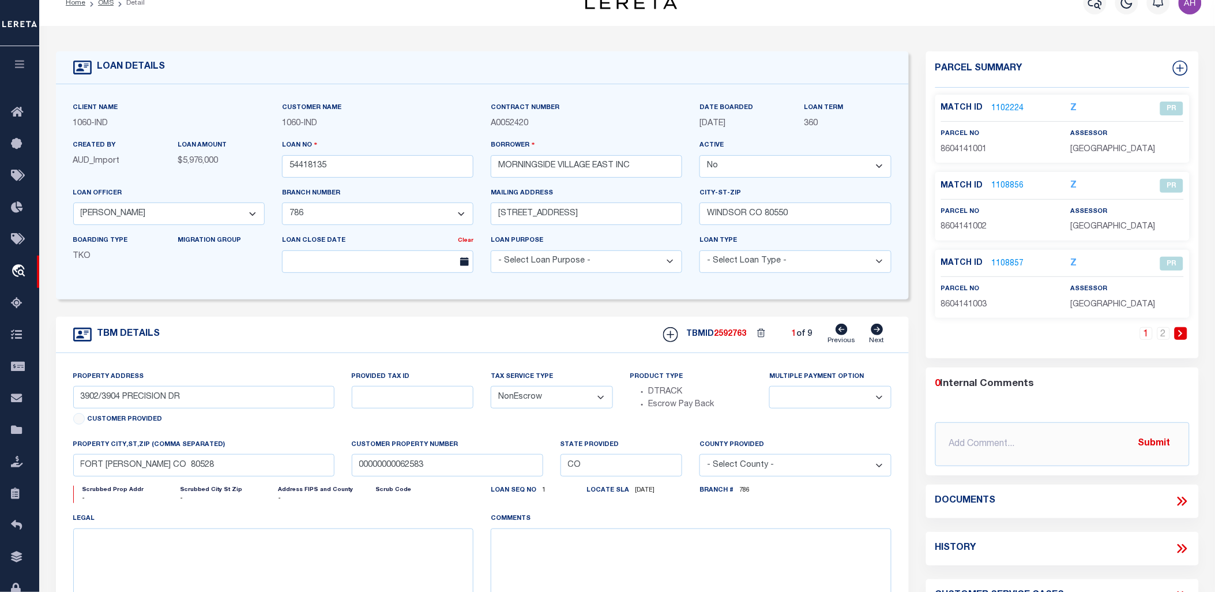
scroll to position [27, 0]
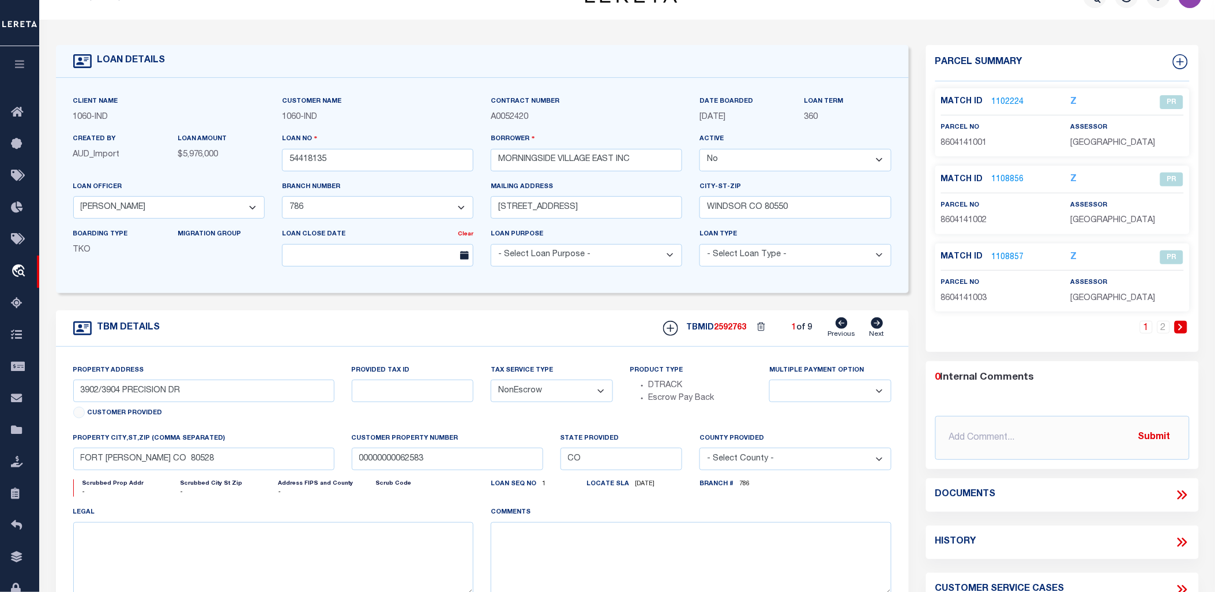
click at [1184, 493] on icon at bounding box center [1182, 494] width 15 height 15
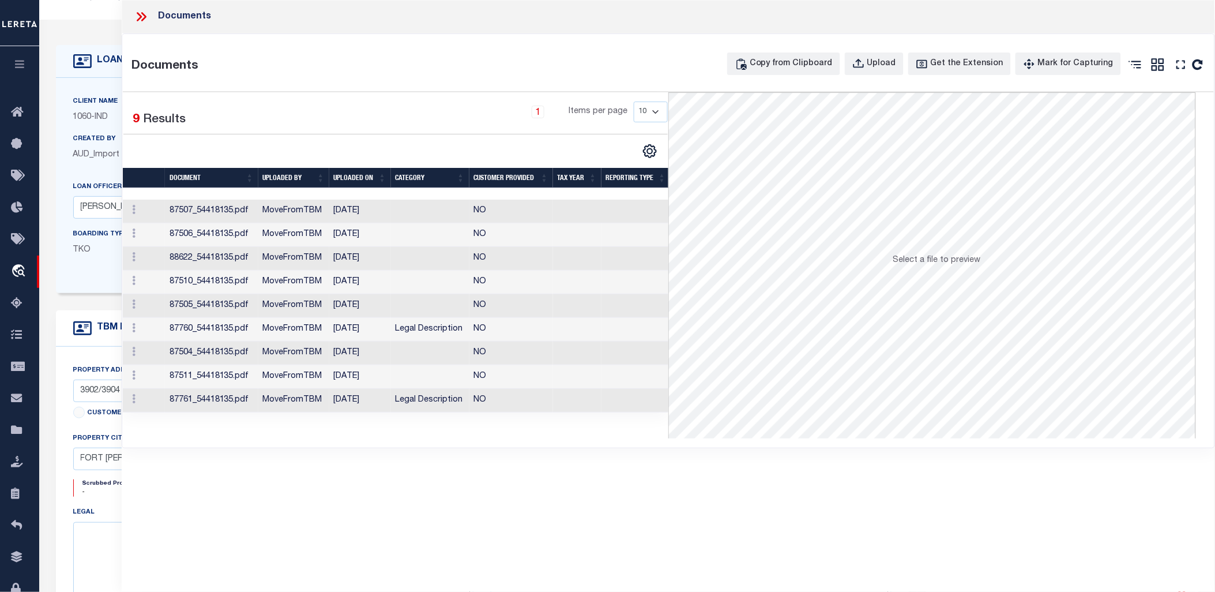
click at [399, 206] on td at bounding box center [430, 212] width 78 height 24
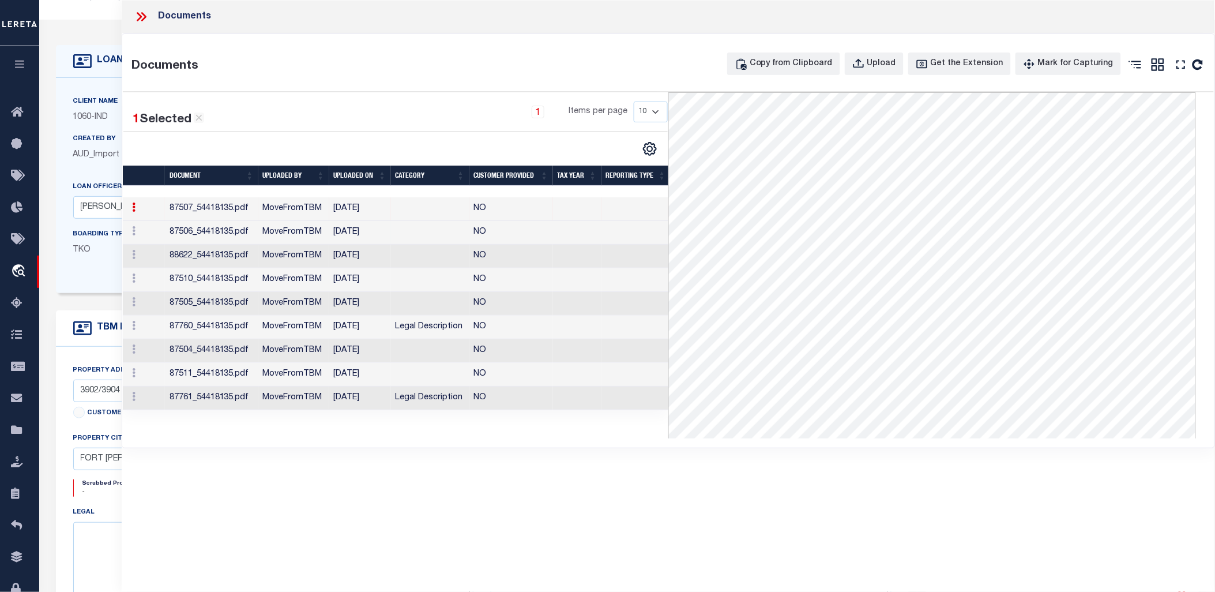
click at [365, 235] on td "03/06/2019" at bounding box center [360, 233] width 62 height 24
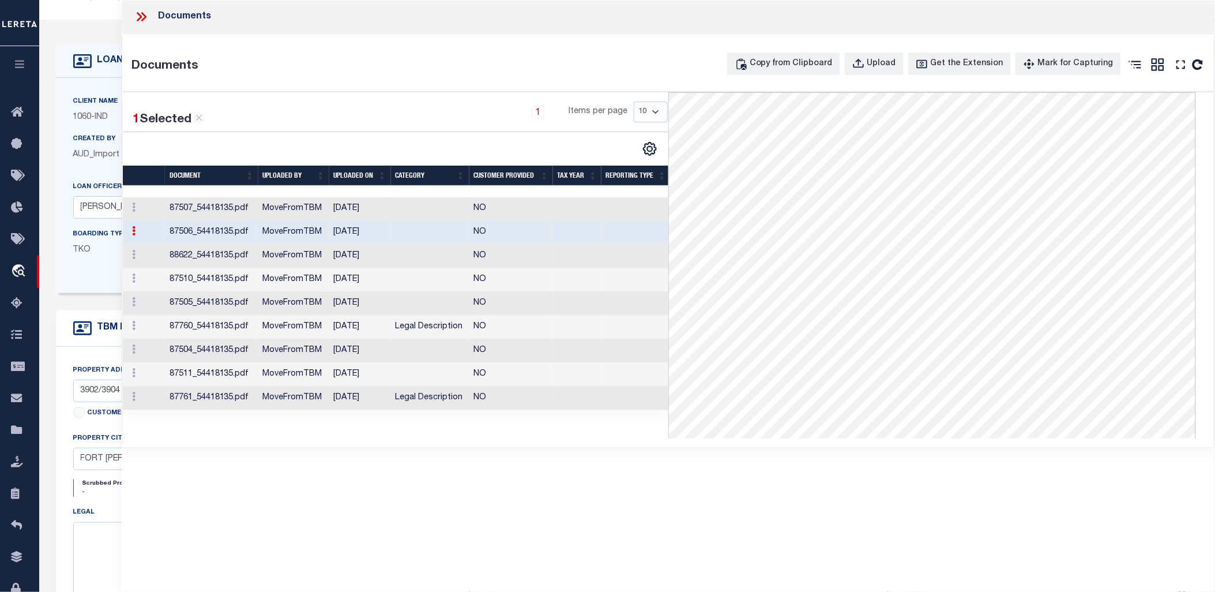
click at [394, 212] on td at bounding box center [430, 209] width 78 height 24
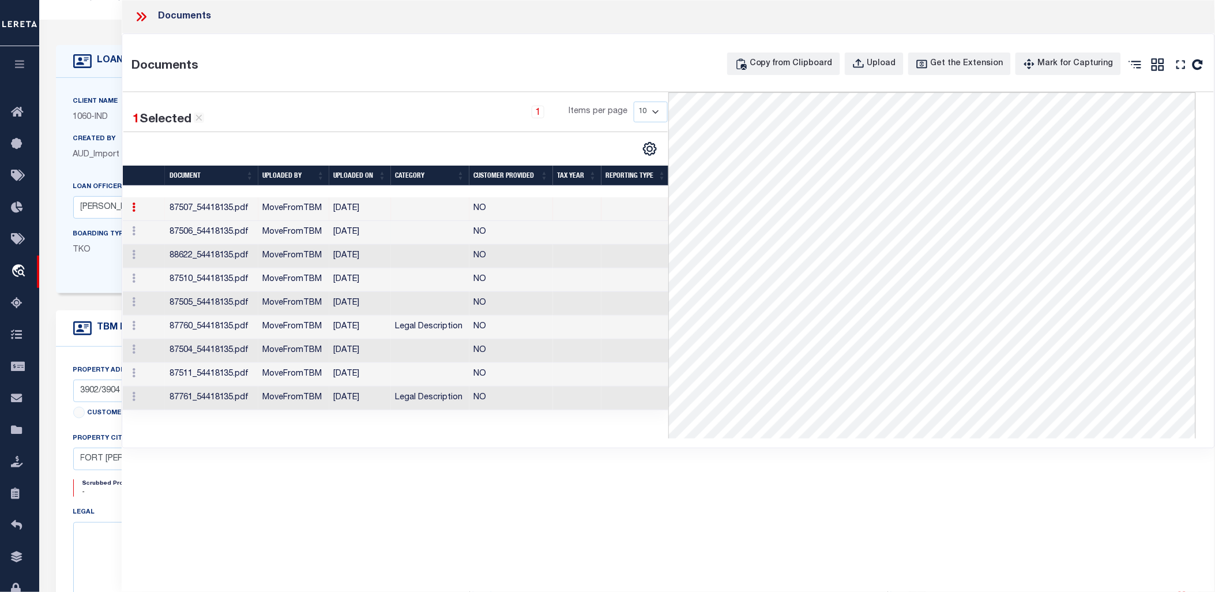
click at [383, 231] on td "03/06/2019" at bounding box center [360, 233] width 62 height 24
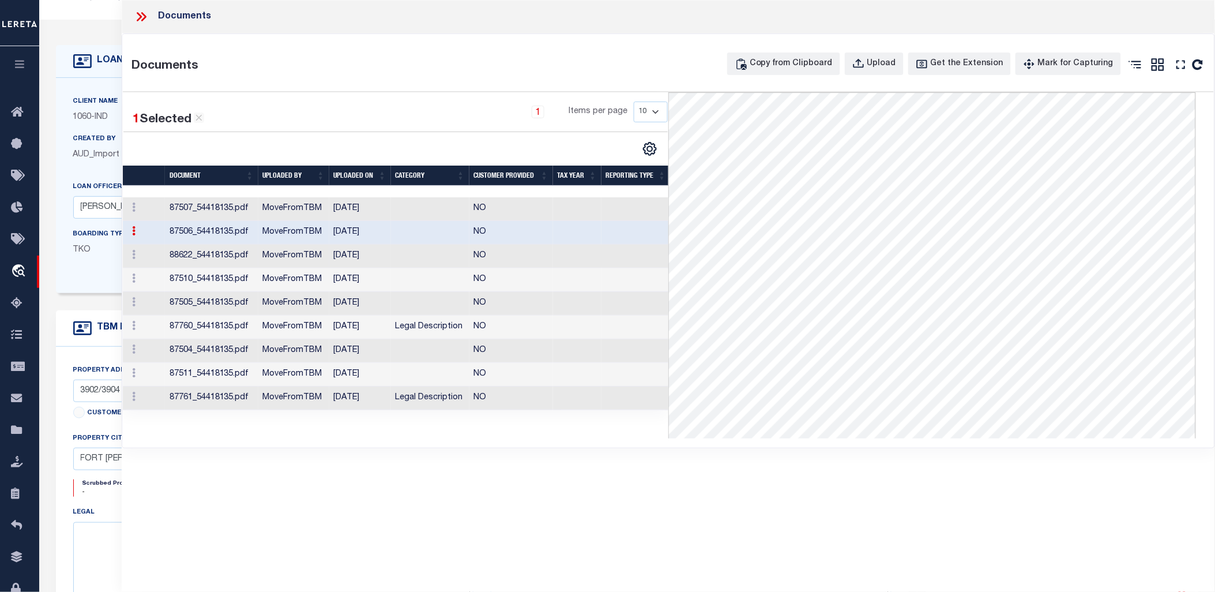
click at [381, 266] on td "03/21/2019" at bounding box center [360, 257] width 62 height 24
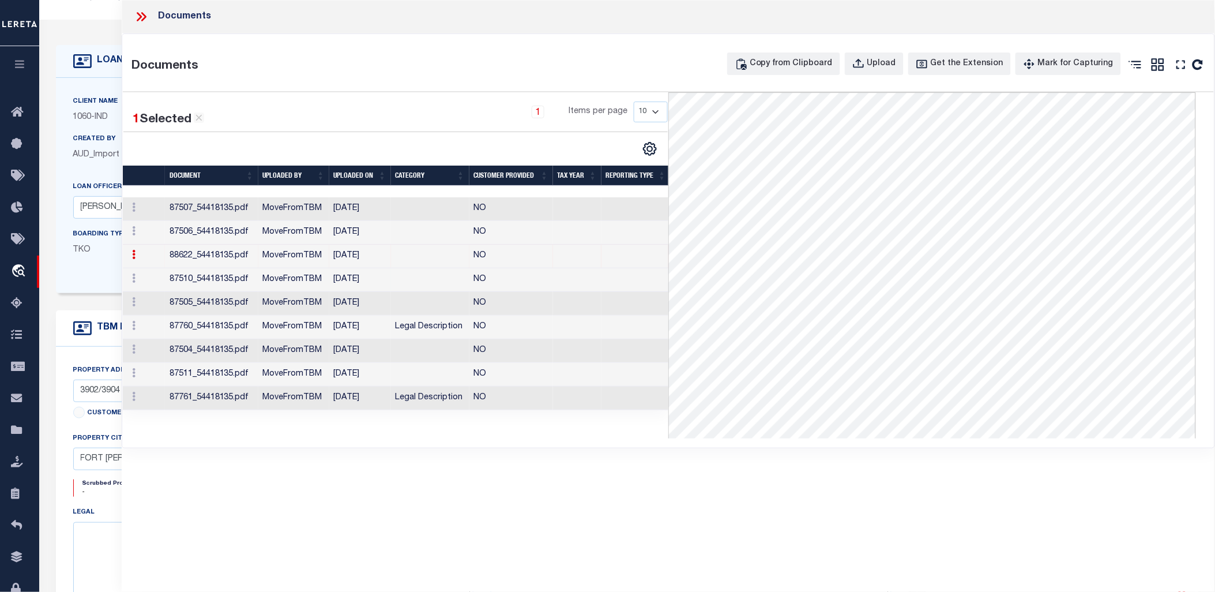
click at [418, 279] on td at bounding box center [430, 280] width 78 height 24
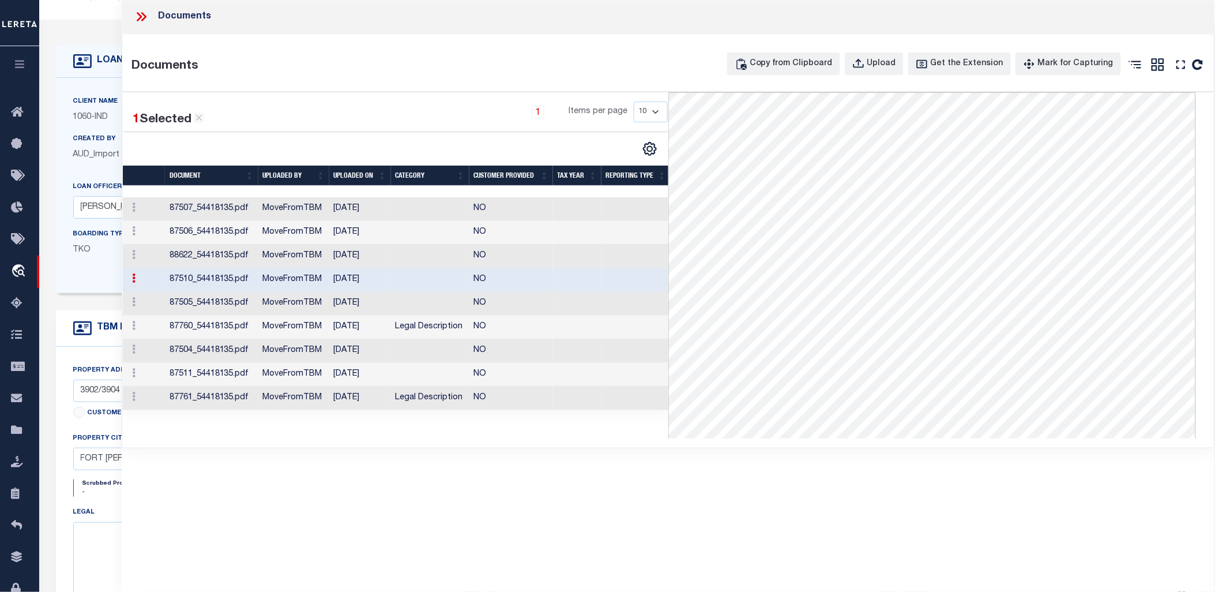
click at [392, 309] on td at bounding box center [430, 304] width 78 height 24
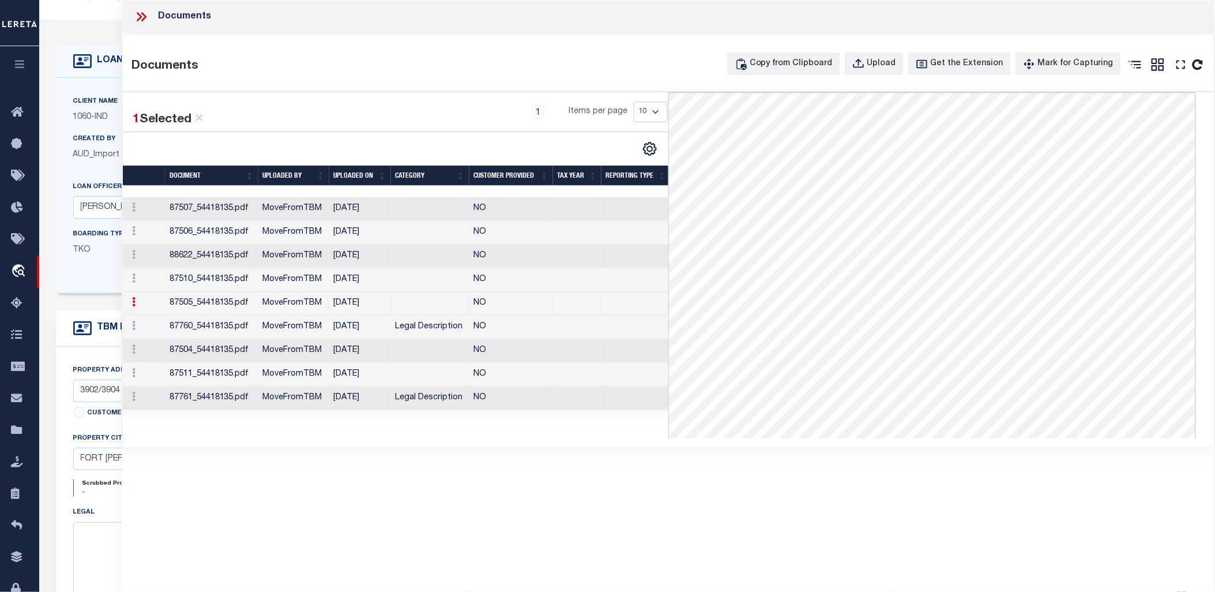
click at [285, 326] on td "MoveFromTBM" at bounding box center [293, 327] width 71 height 24
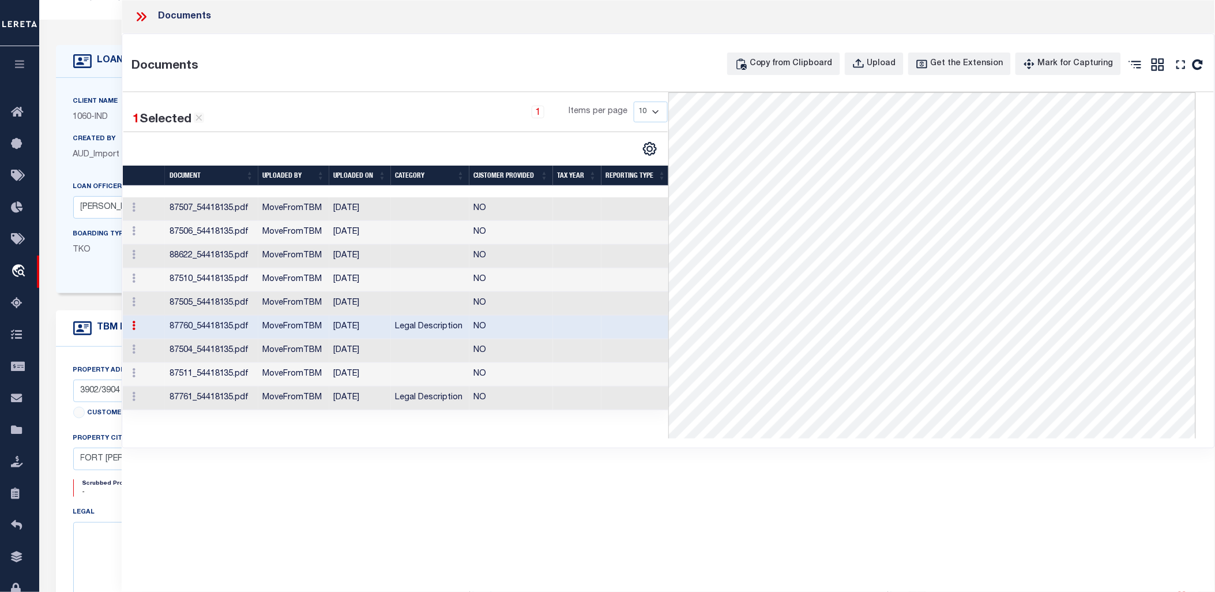
click at [300, 303] on td "MoveFromTBM" at bounding box center [293, 304] width 71 height 24
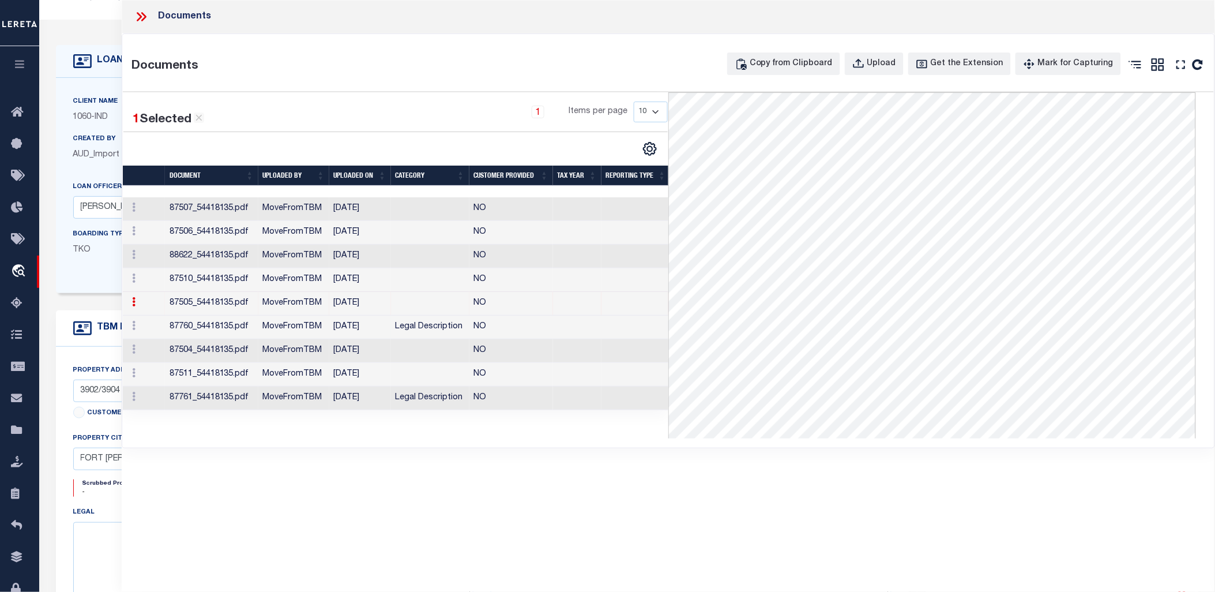
click at [290, 321] on td "MoveFromTBM" at bounding box center [293, 327] width 71 height 24
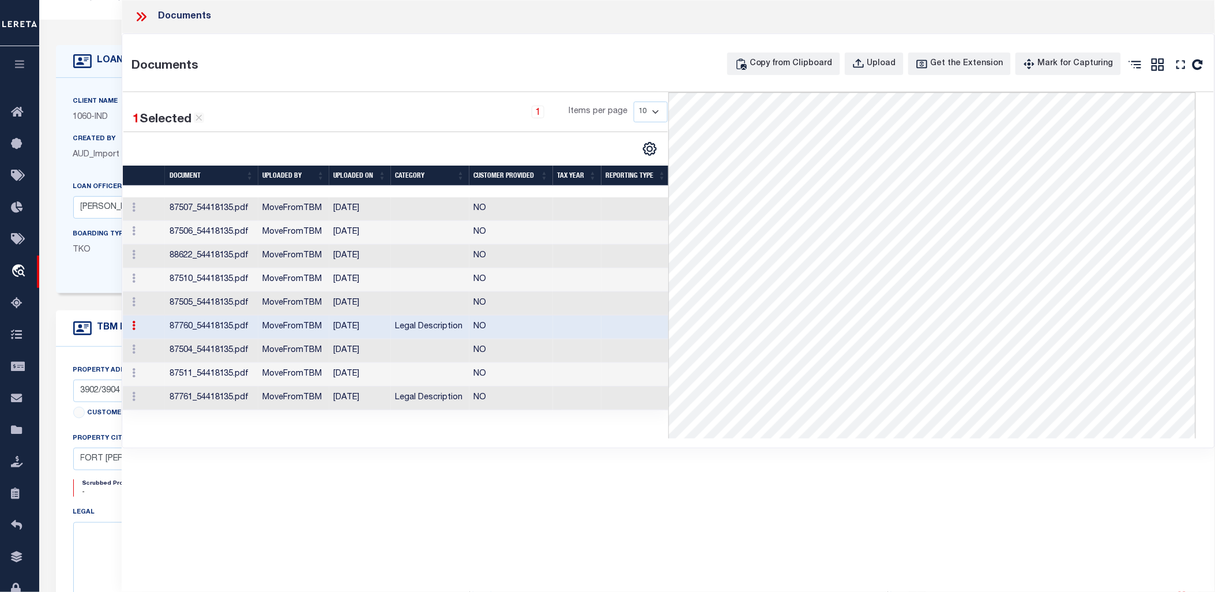
click at [300, 307] on td "MoveFromTBM" at bounding box center [293, 304] width 71 height 24
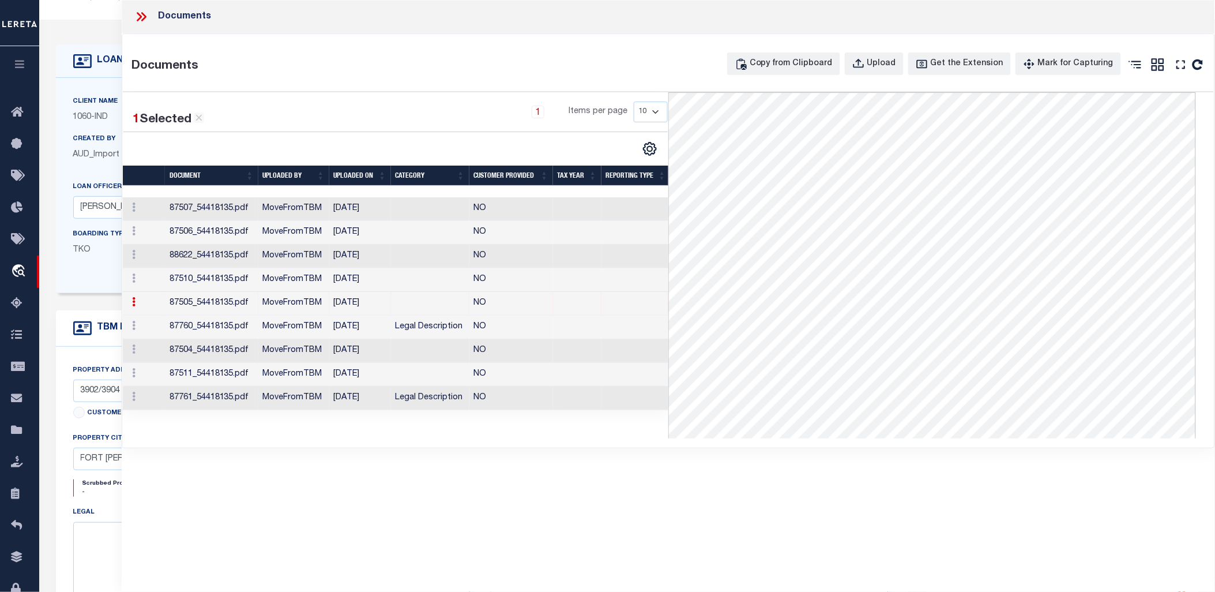
click at [294, 368] on td "MoveFromTBM" at bounding box center [293, 375] width 71 height 24
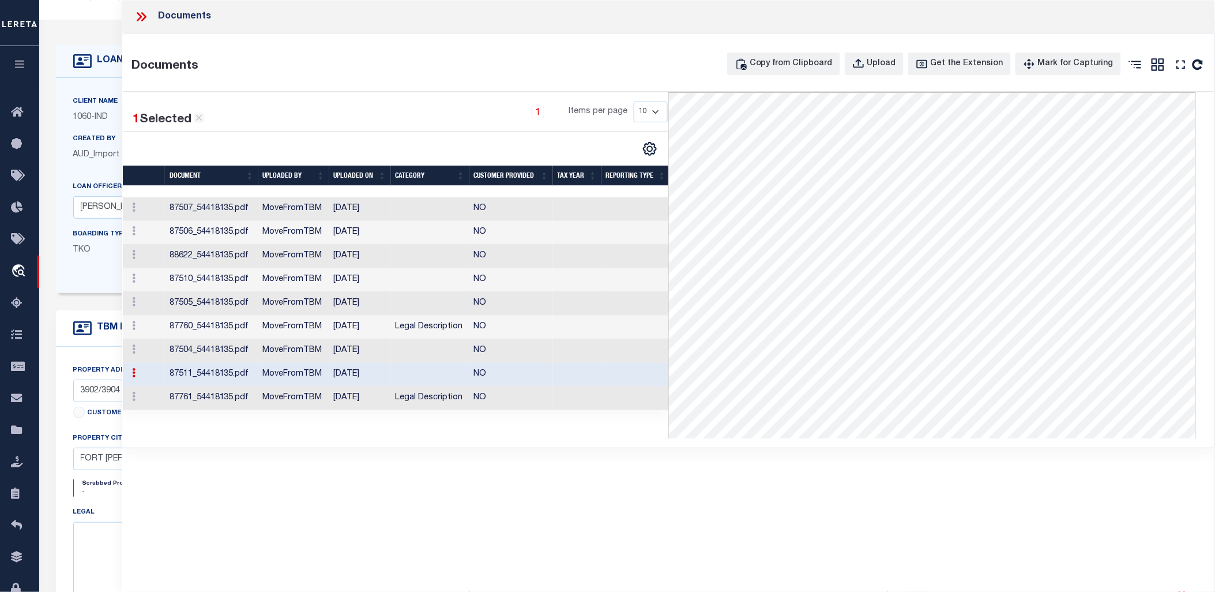
click at [309, 390] on td "MoveFromTBM" at bounding box center [293, 398] width 71 height 24
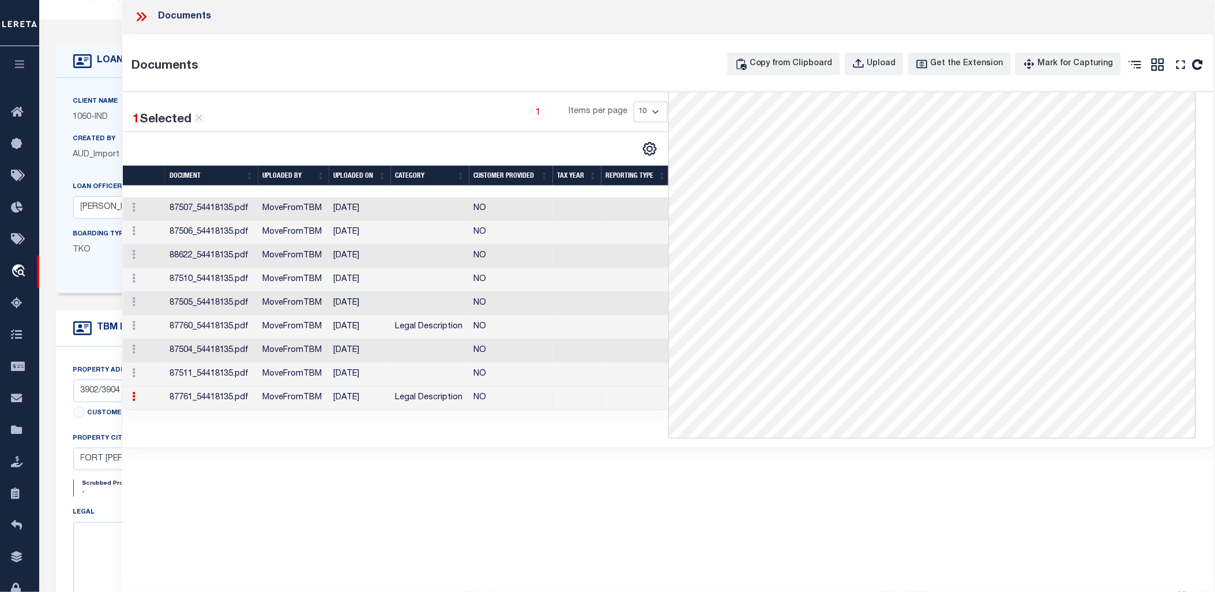
scroll to position [0, 0]
click at [137, 17] on icon at bounding box center [141, 16] width 15 height 15
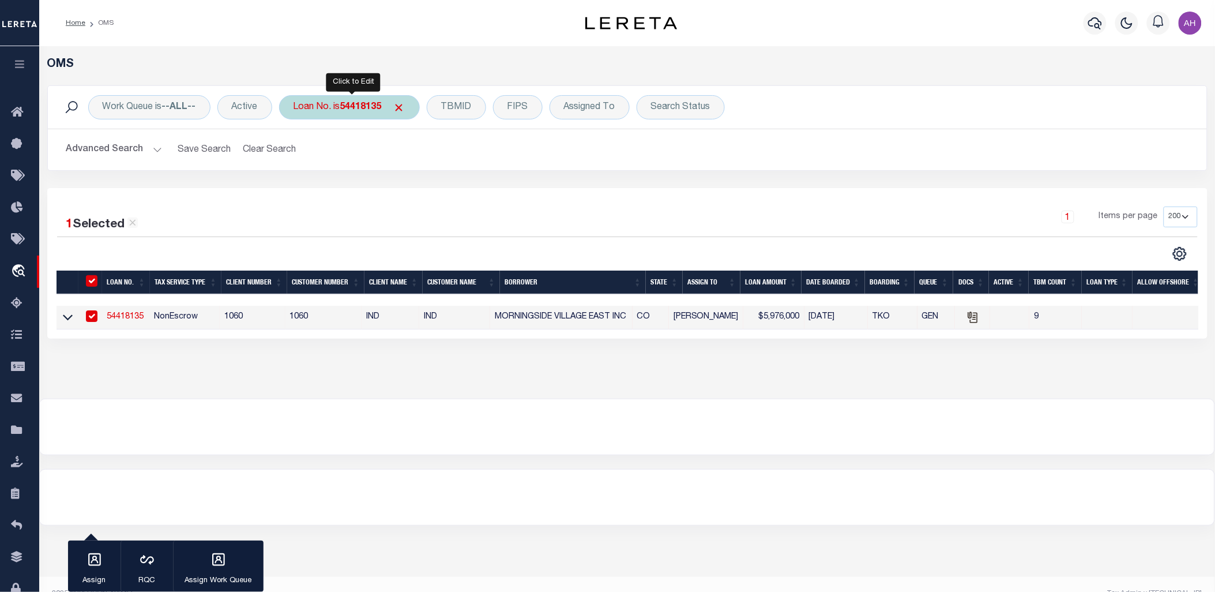
click at [371, 107] on b "54418135" at bounding box center [361, 107] width 42 height 9
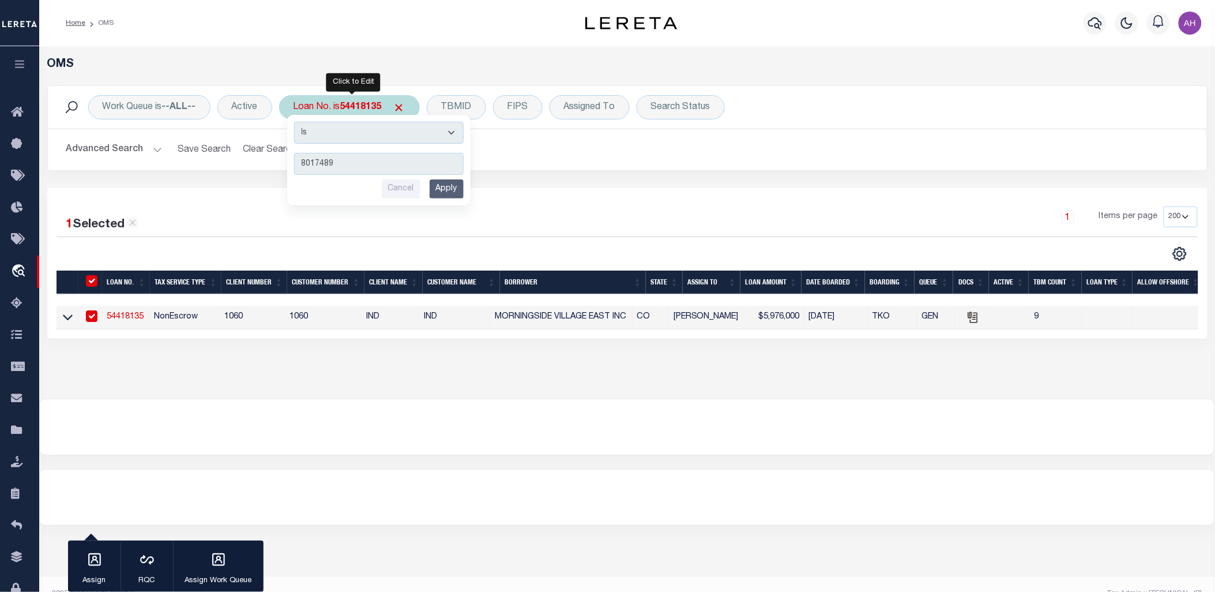
type input "8017489"
click at [452, 191] on input "Apply" at bounding box center [447, 188] width 34 height 19
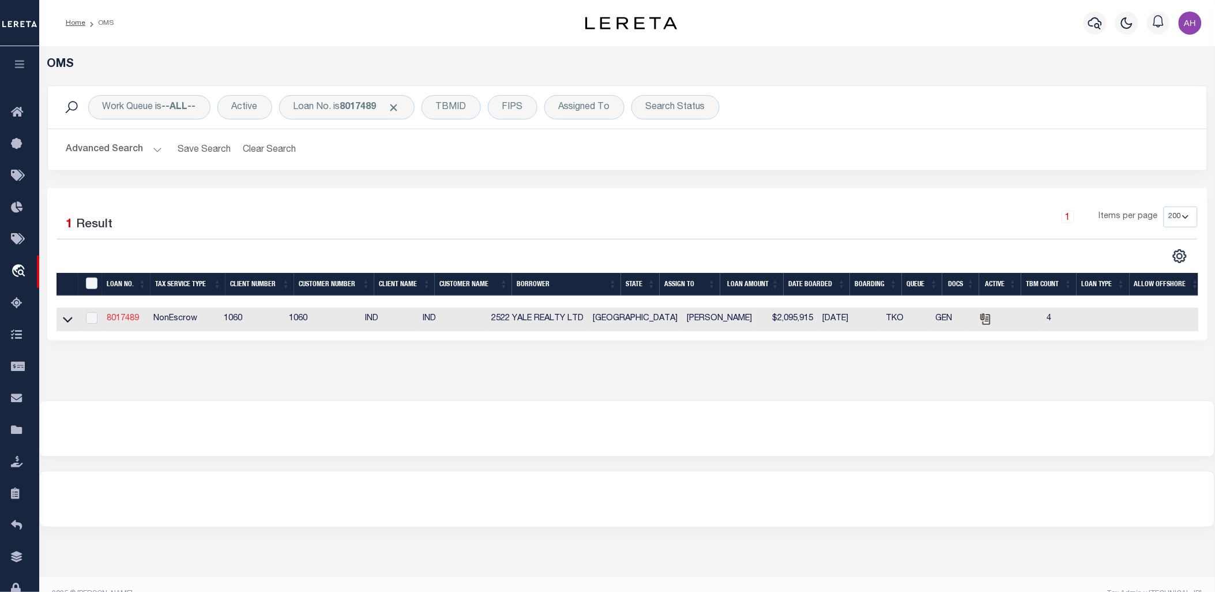
click at [122, 318] on link "8017489" at bounding box center [123, 318] width 32 height 8
type input "8017489"
type input "2522 YALE REALTY LTD"
select select "7161"
select select "2772"
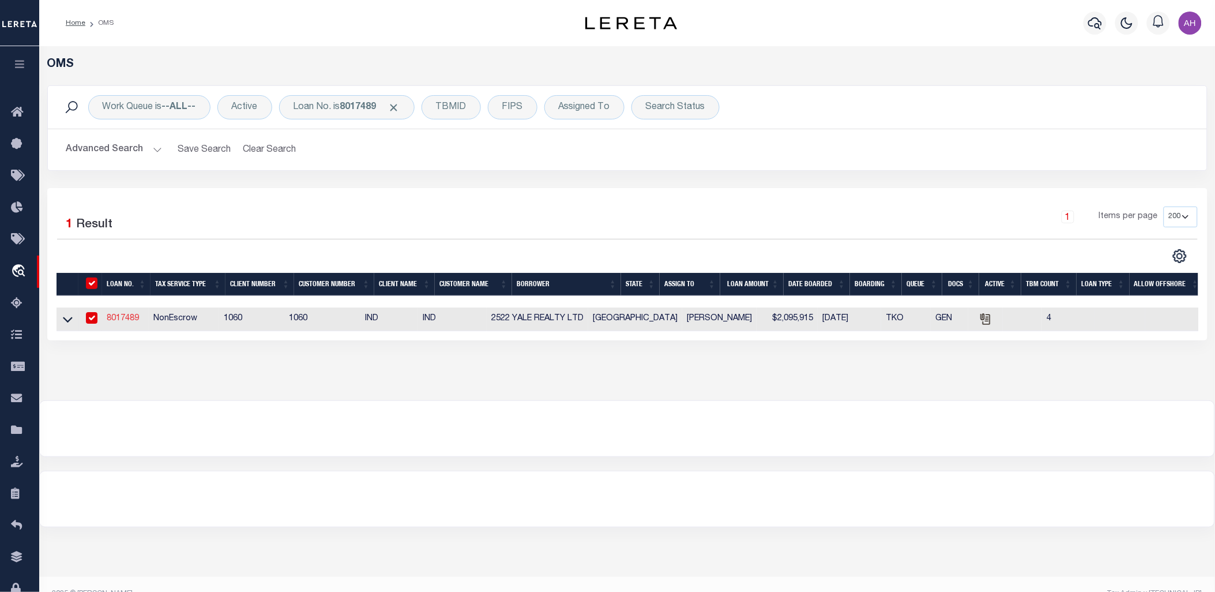
type input "3217 MONTROSE BLVD STE 200"
type input "HOUSTON TX 77006"
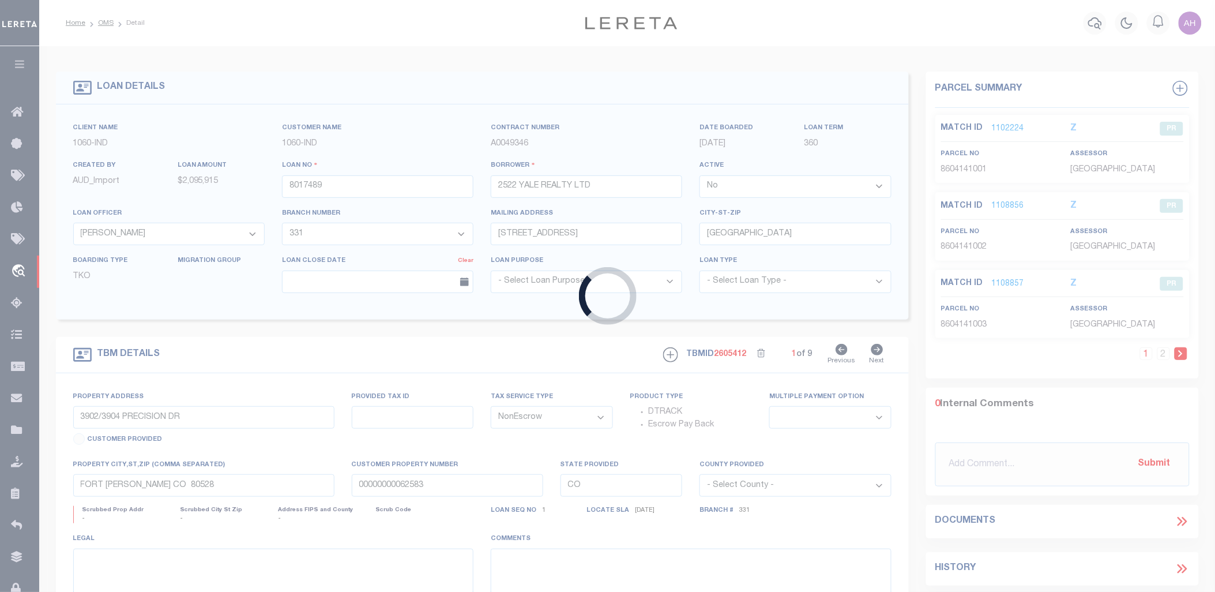
type input "2518 YALE ST"
type input "0200390000001"
select select
type input "HOUSTON TX 77008"
type input "[GEOGRAPHIC_DATA]"
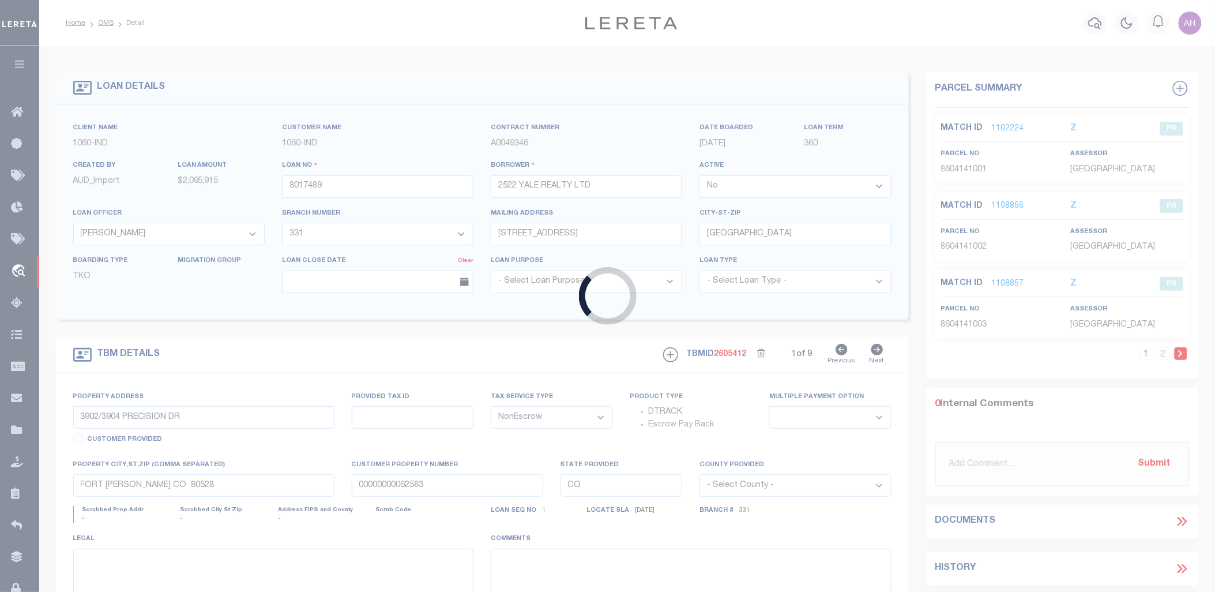
select select
select select "7161"
select select "2772"
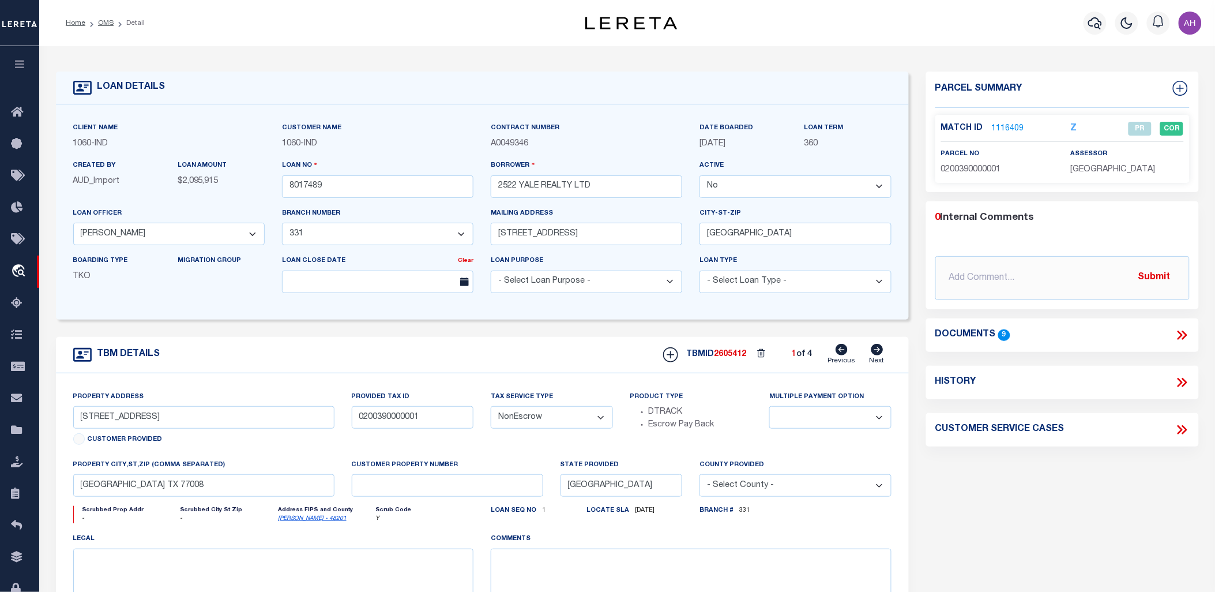
click at [28, 63] on button "button" at bounding box center [19, 65] width 39 height 39
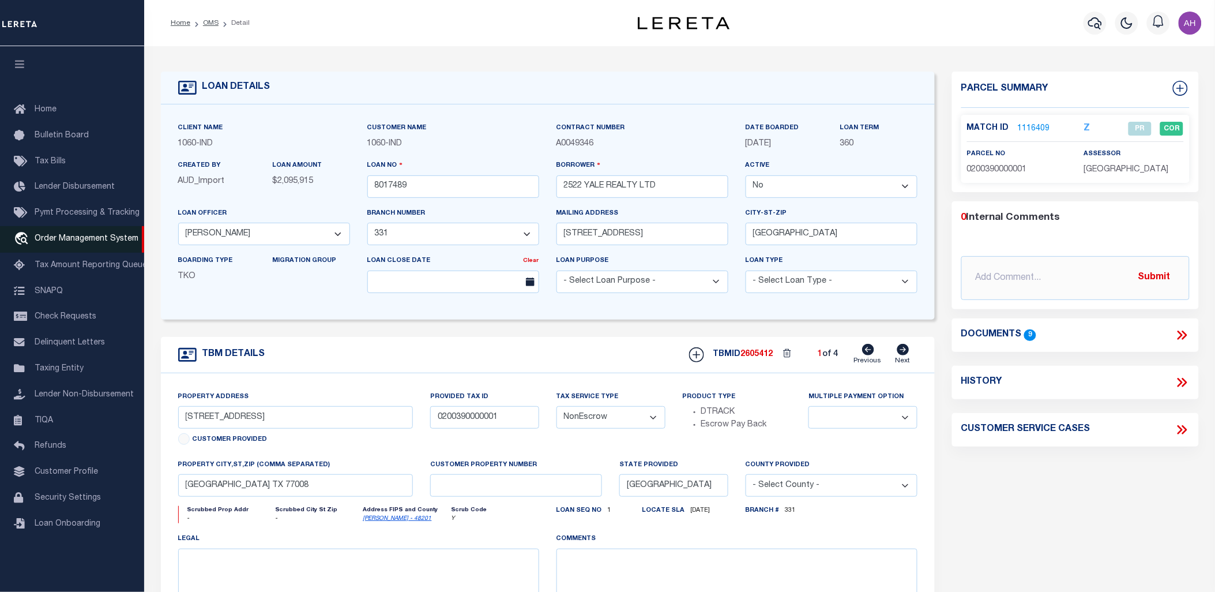
click at [75, 242] on span "Order Management System" at bounding box center [87, 239] width 104 height 8
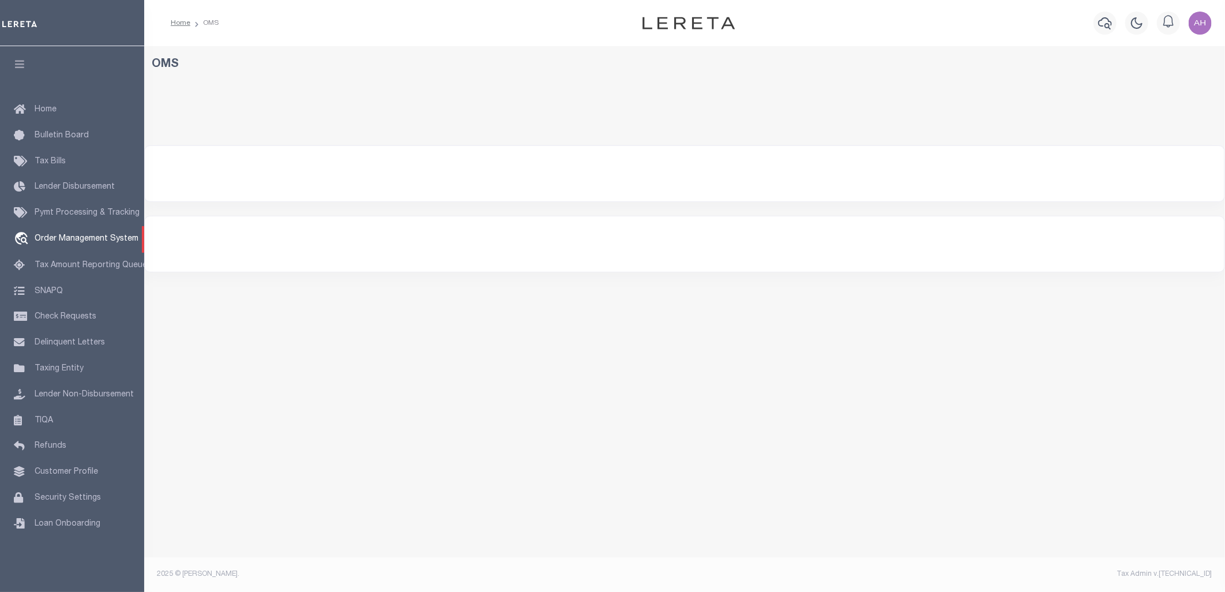
select select "200"
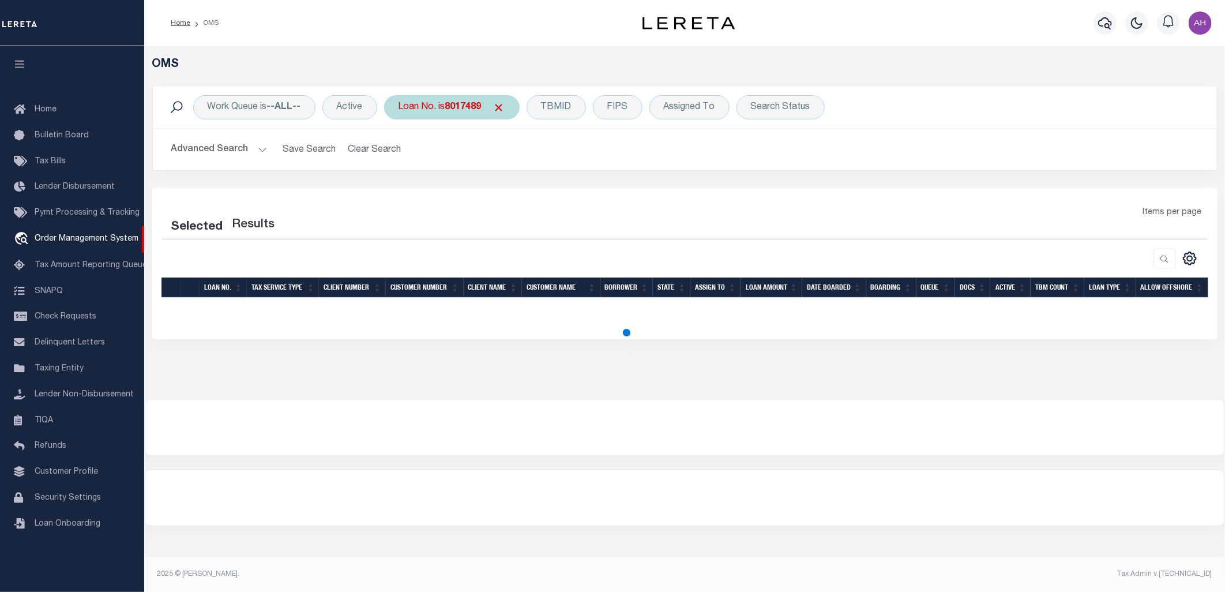
select select "200"
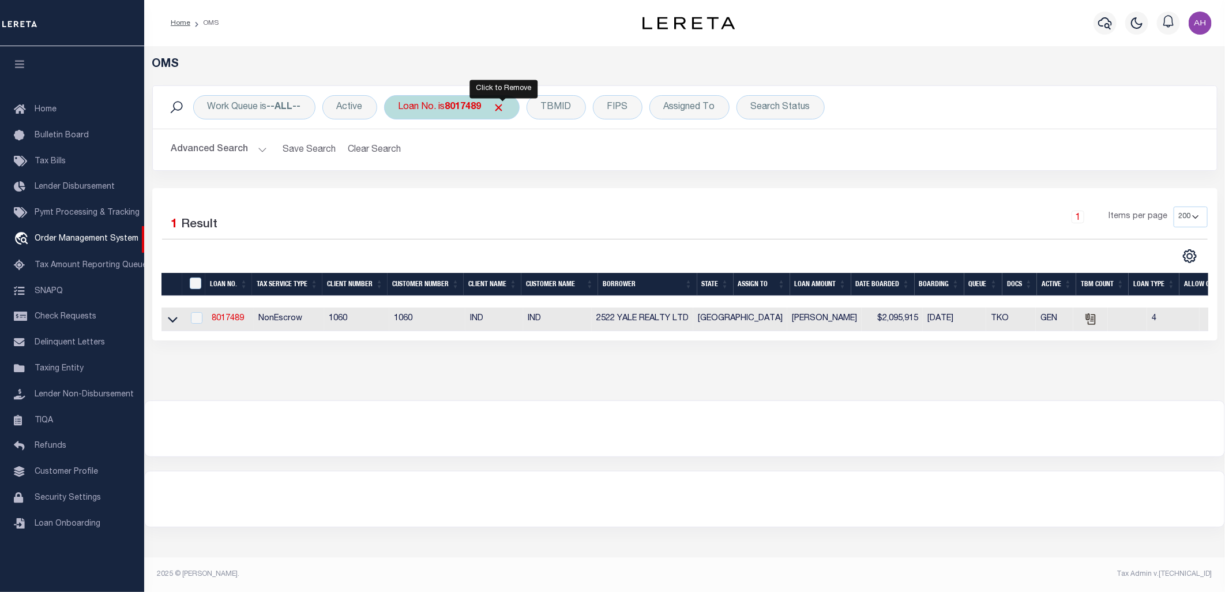
click at [505, 106] on span "Click to Remove" at bounding box center [499, 108] width 12 height 12
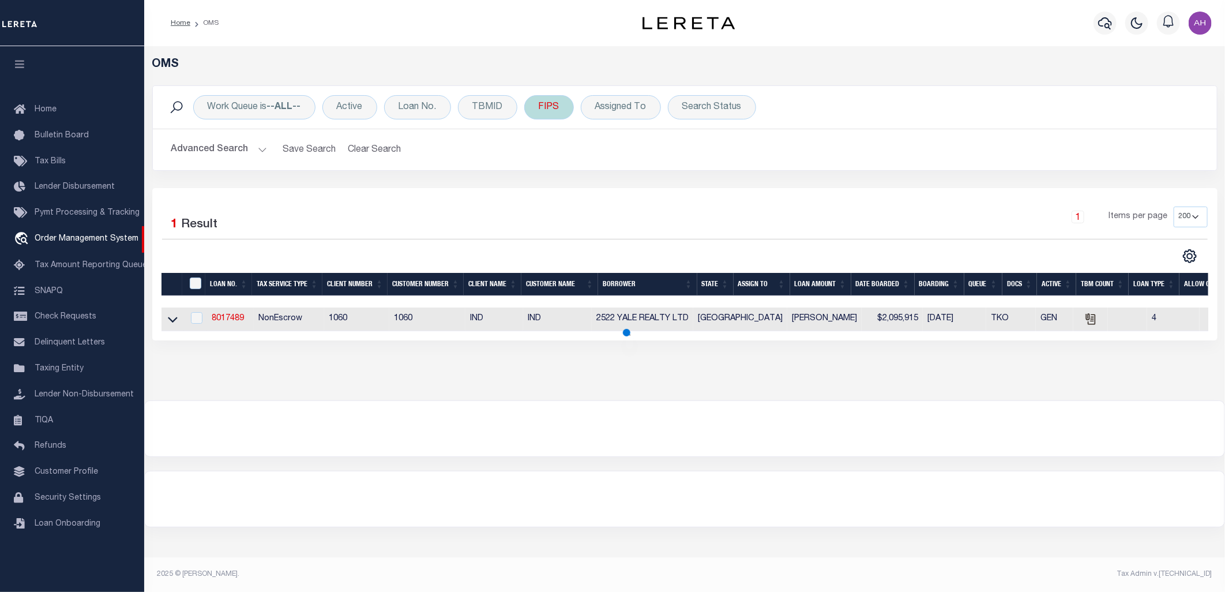
click at [544, 107] on div "FIPS" at bounding box center [549, 107] width 50 height 24
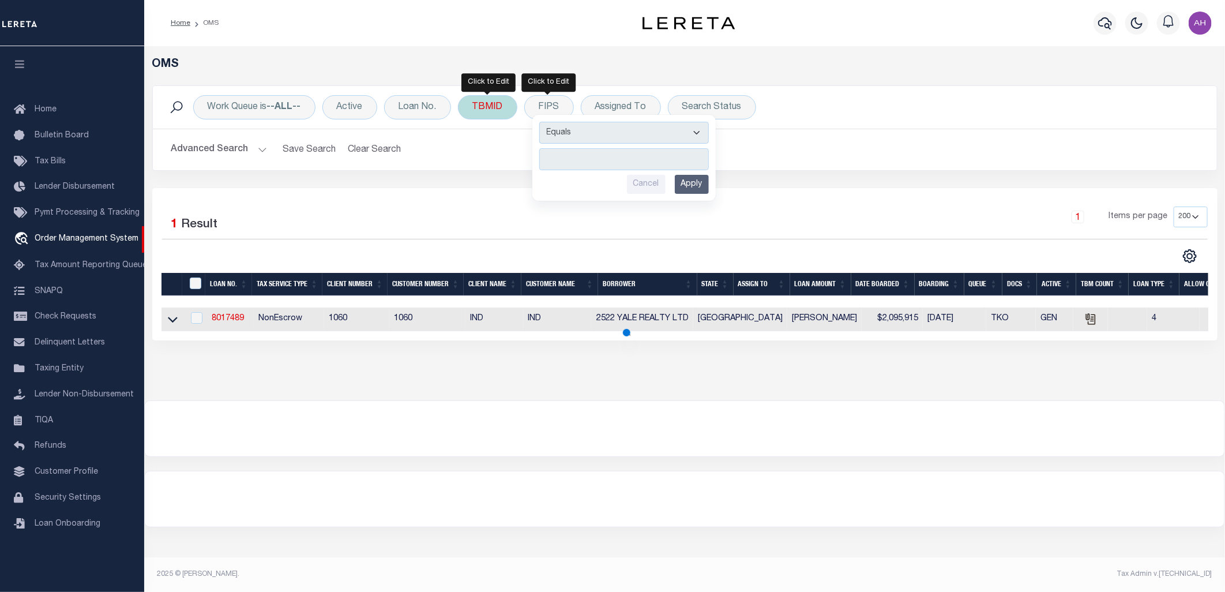
click at [500, 106] on div "TBMID" at bounding box center [487, 107] width 59 height 24
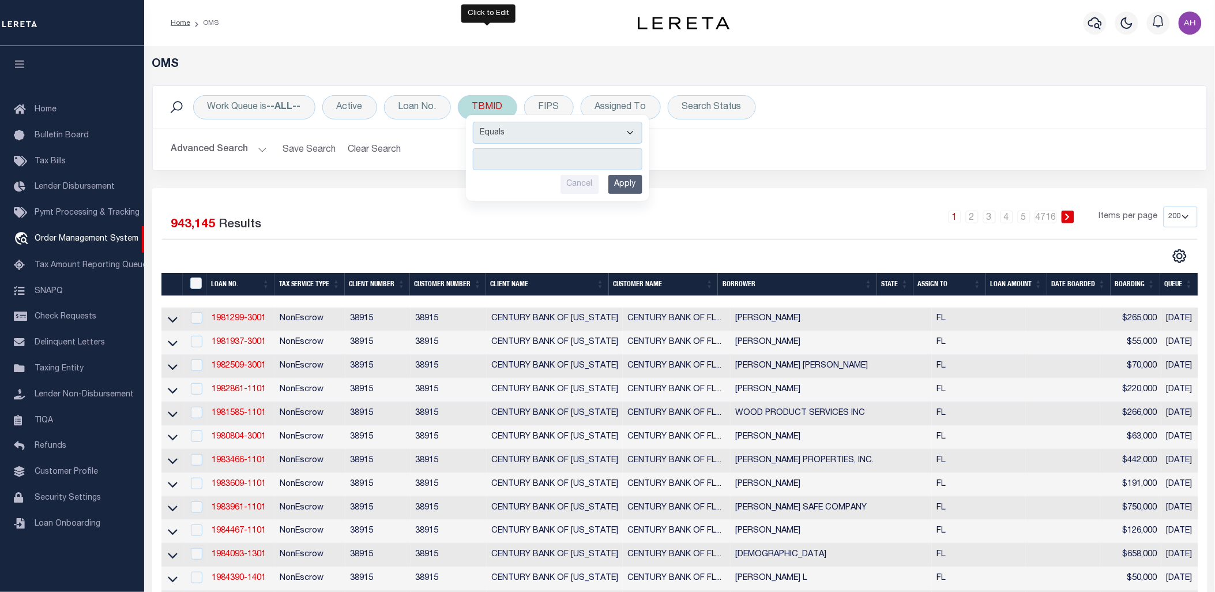
click at [502, 156] on input "number" at bounding box center [558, 159] width 170 height 22
type input "3181405"
click at [621, 181] on input "Apply" at bounding box center [625, 184] width 34 height 19
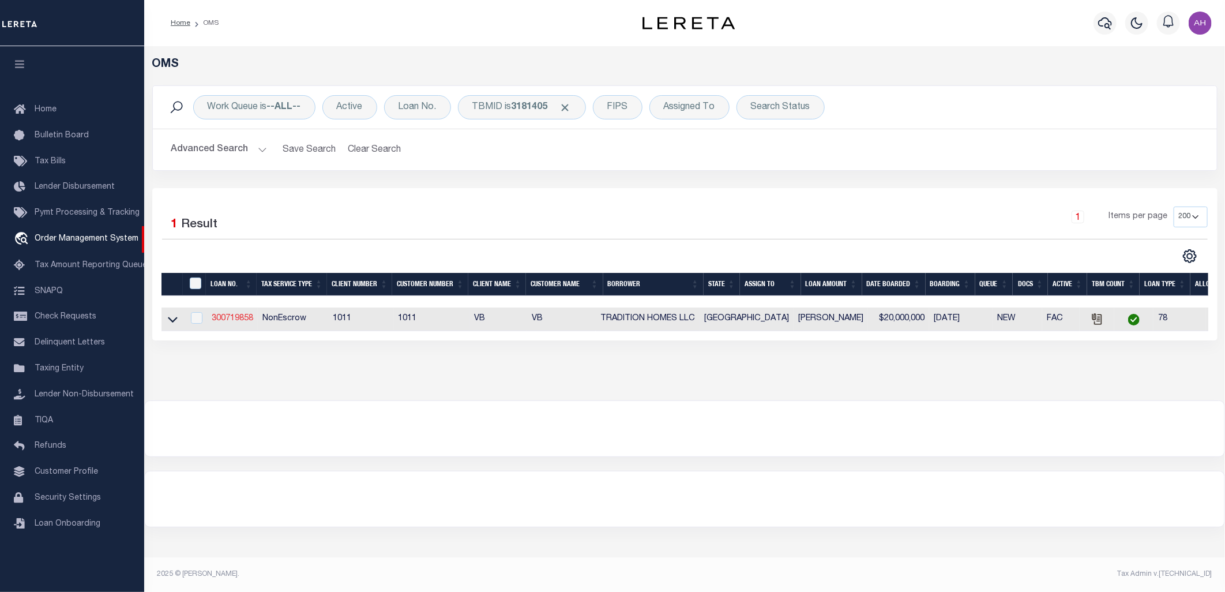
click at [228, 315] on link "300719858" at bounding box center [233, 318] width 42 height 8
type input "300719858"
type input "TRADITION HOMES LLC"
select select
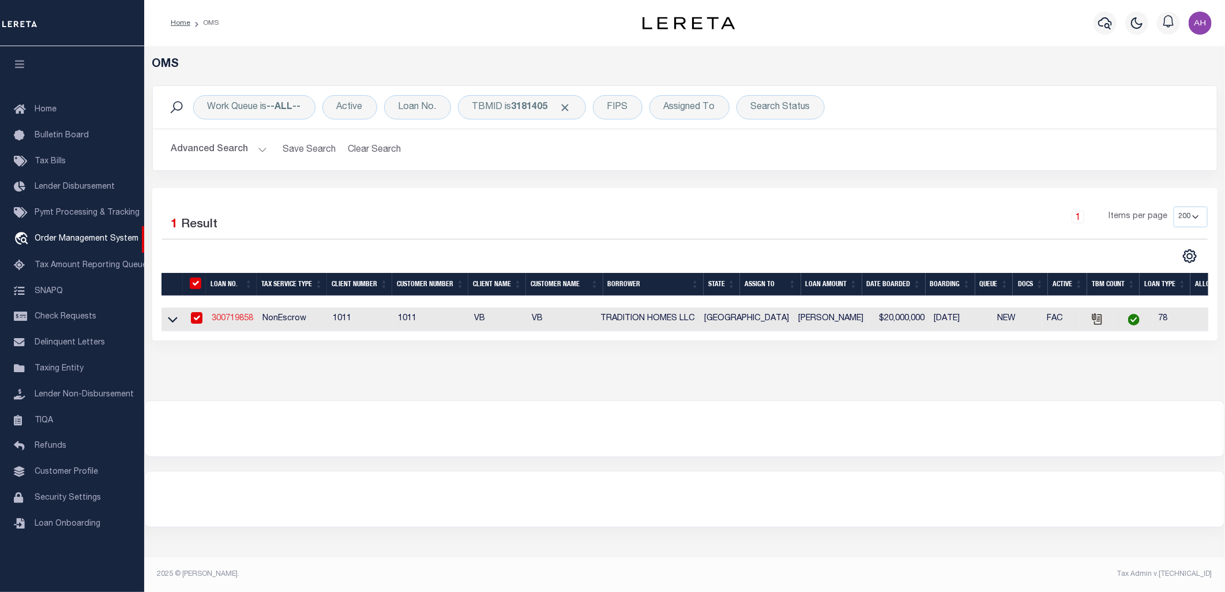
select select "NonEscrow"
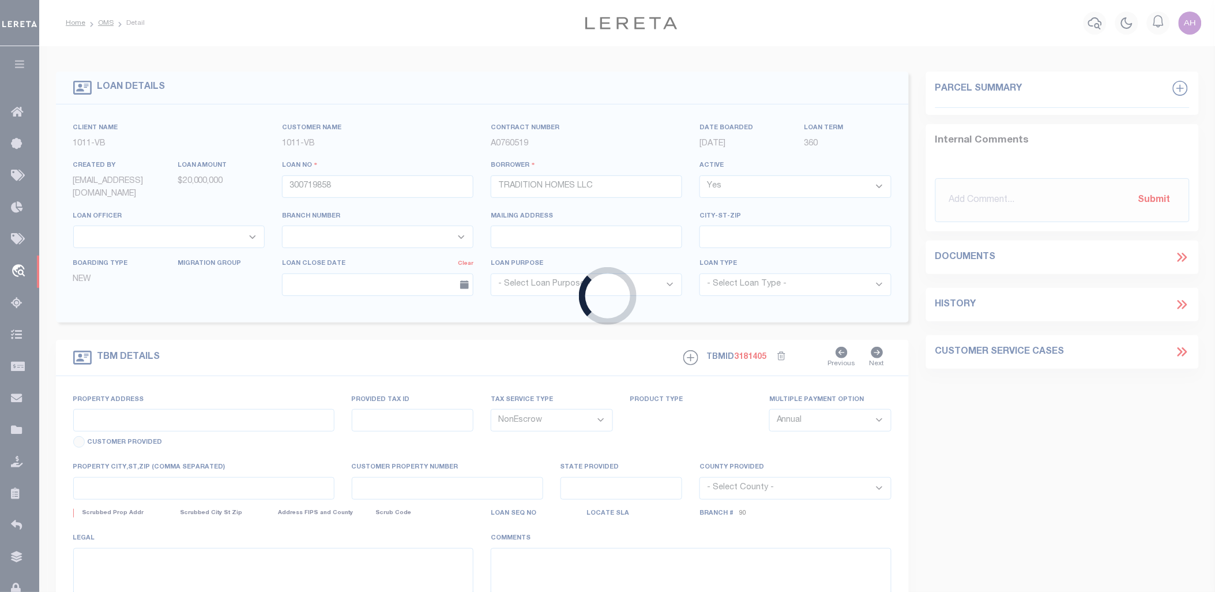
type input "2409 Excelsis Ct"
select select
type input "Celina TX"
type input "[GEOGRAPHIC_DATA]"
select select "Collin"
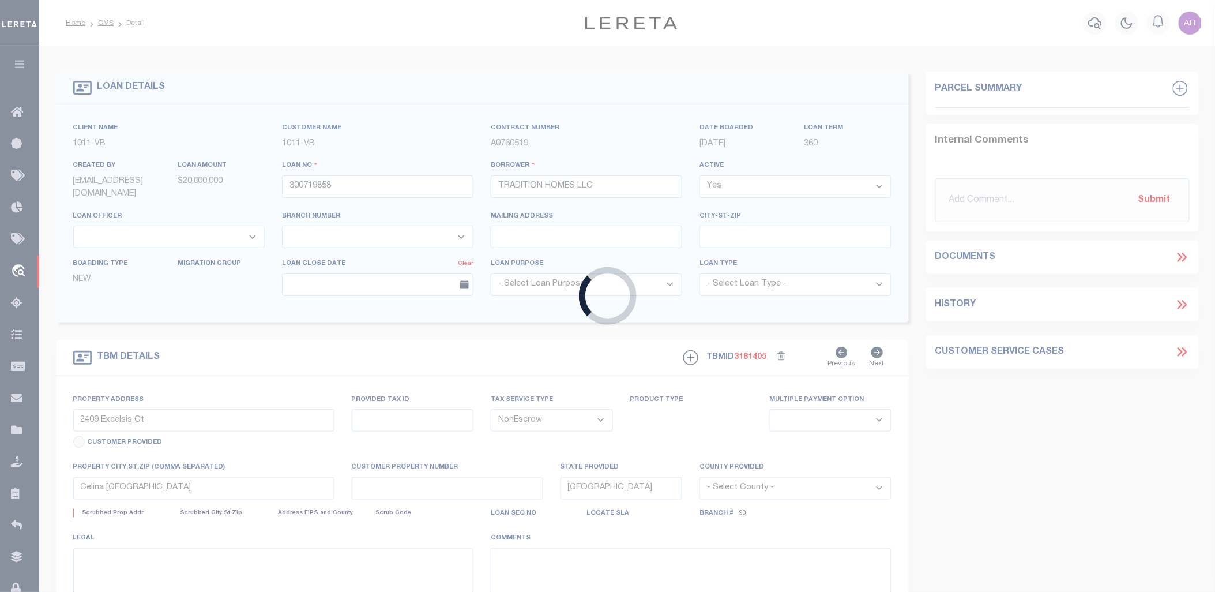
type textarea "CS: per Lamona Smith change the loan officer to Ben Weimer and officer to 90. B…"
select select "13949"
select select "2096"
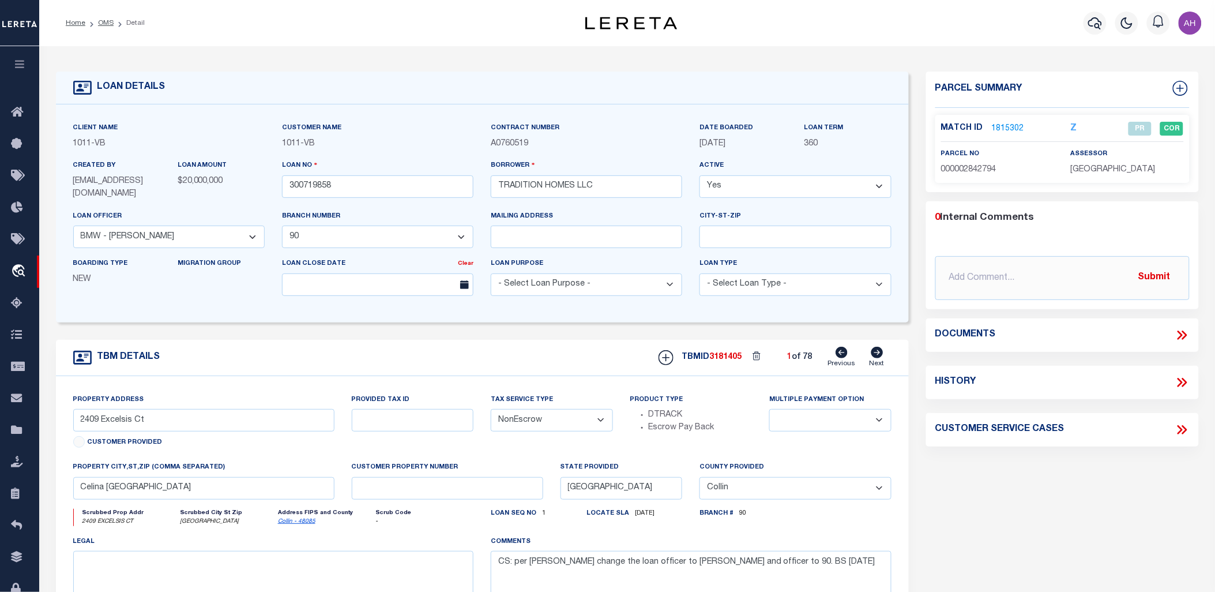
click at [1185, 331] on icon at bounding box center [1184, 334] width 5 height 9
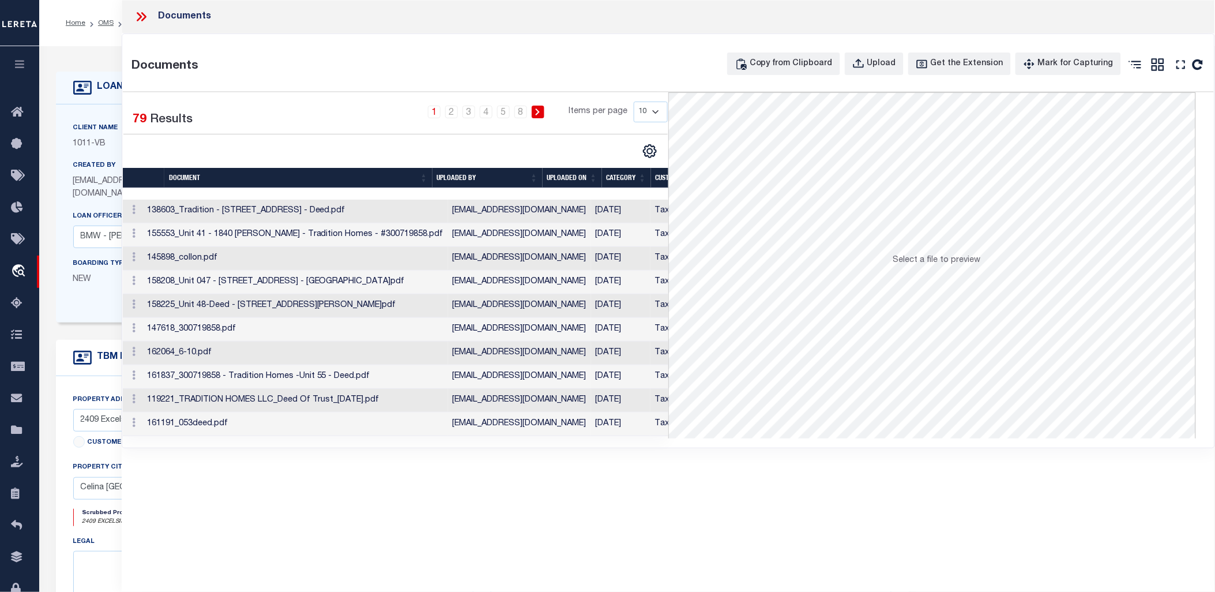
click at [585, 176] on th "UPLOADED ON" at bounding box center [572, 178] width 59 height 20
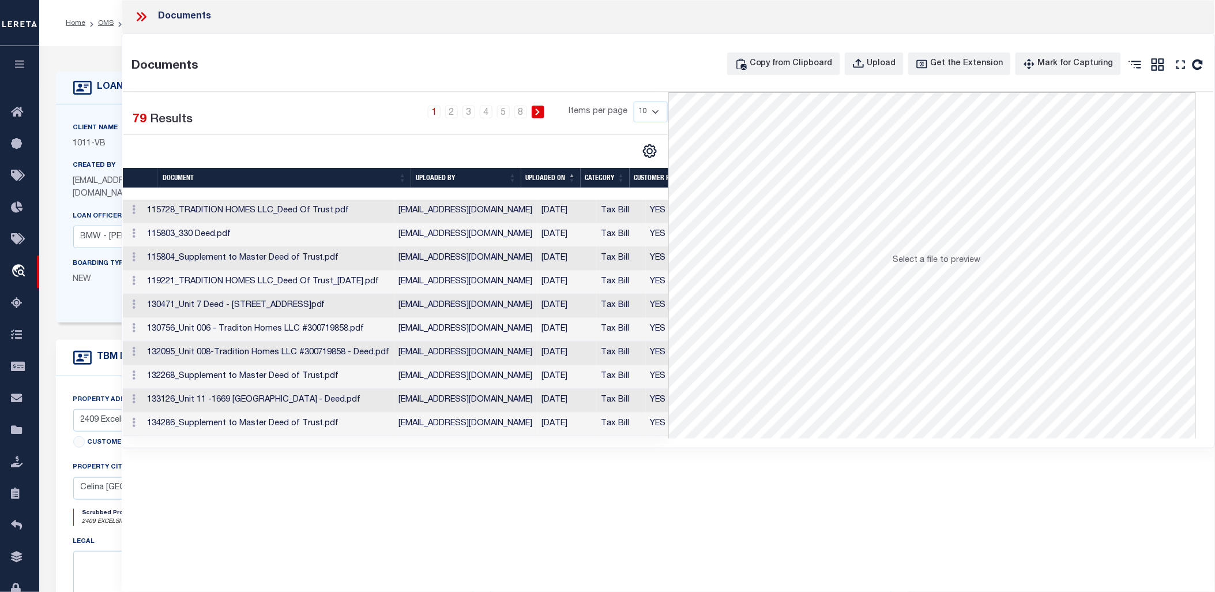
click at [362, 145] on div at bounding box center [259, 151] width 272 height 15
click at [137, 12] on icon at bounding box center [141, 16] width 15 height 15
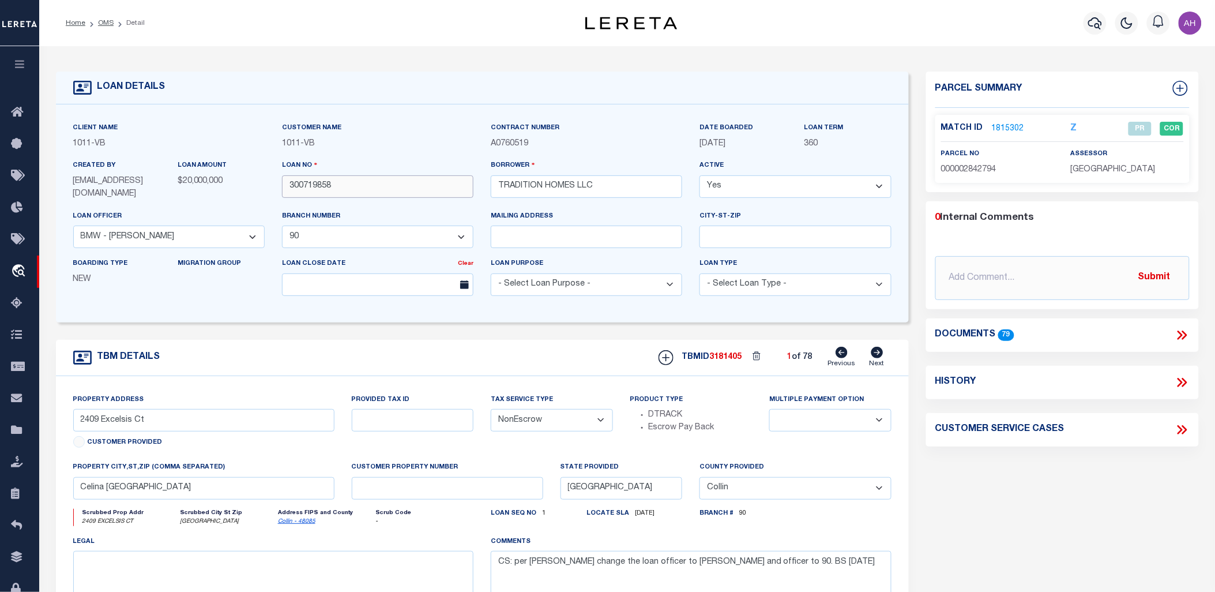
drag, startPoint x: 366, startPoint y: 189, endPoint x: 267, endPoint y: 182, distance: 98.8
click at [267, 182] on div "Client Name 1011 - VB Customer Name 1011 - VB" at bounding box center [483, 213] width 836 height 183
click at [1183, 335] on icon at bounding box center [1182, 335] width 15 height 15
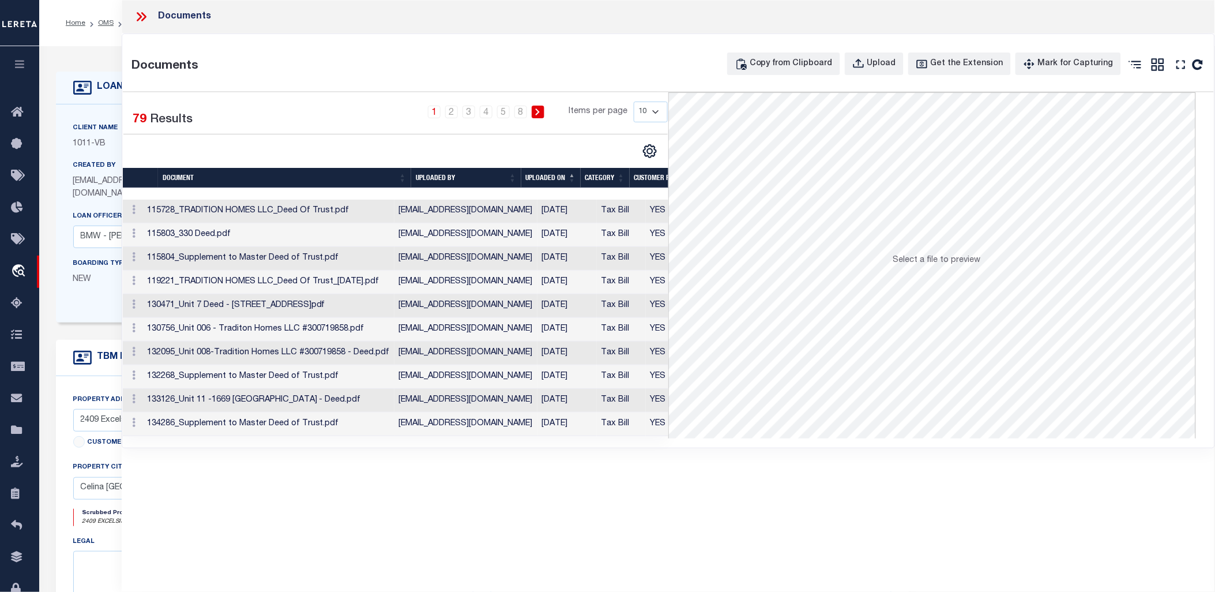
click at [137, 23] on icon at bounding box center [141, 16] width 15 height 15
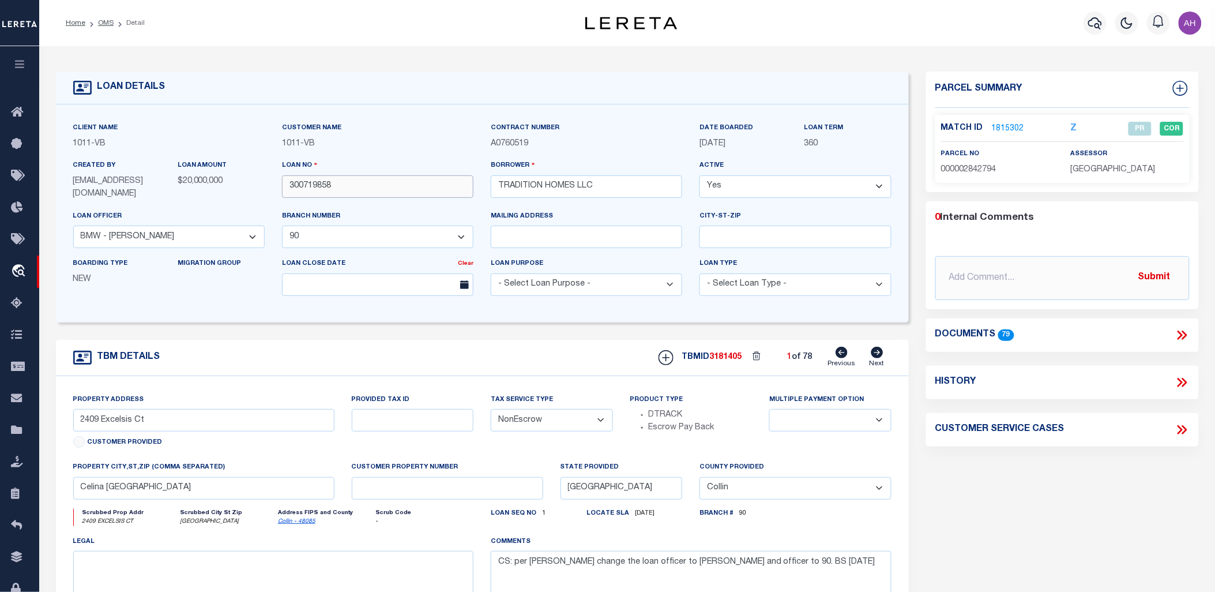
click at [303, 190] on input "300719858" at bounding box center [377, 186] width 191 height 22
click at [25, 59] on button "button" at bounding box center [19, 65] width 39 height 39
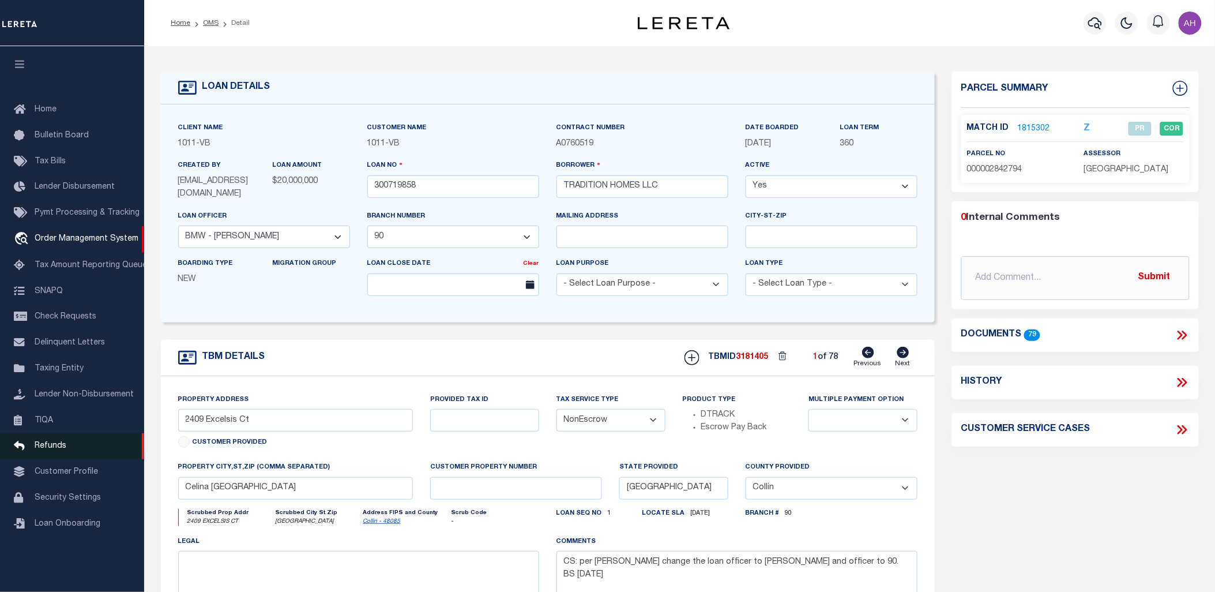
click at [47, 444] on span "Refunds" at bounding box center [51, 446] width 32 height 8
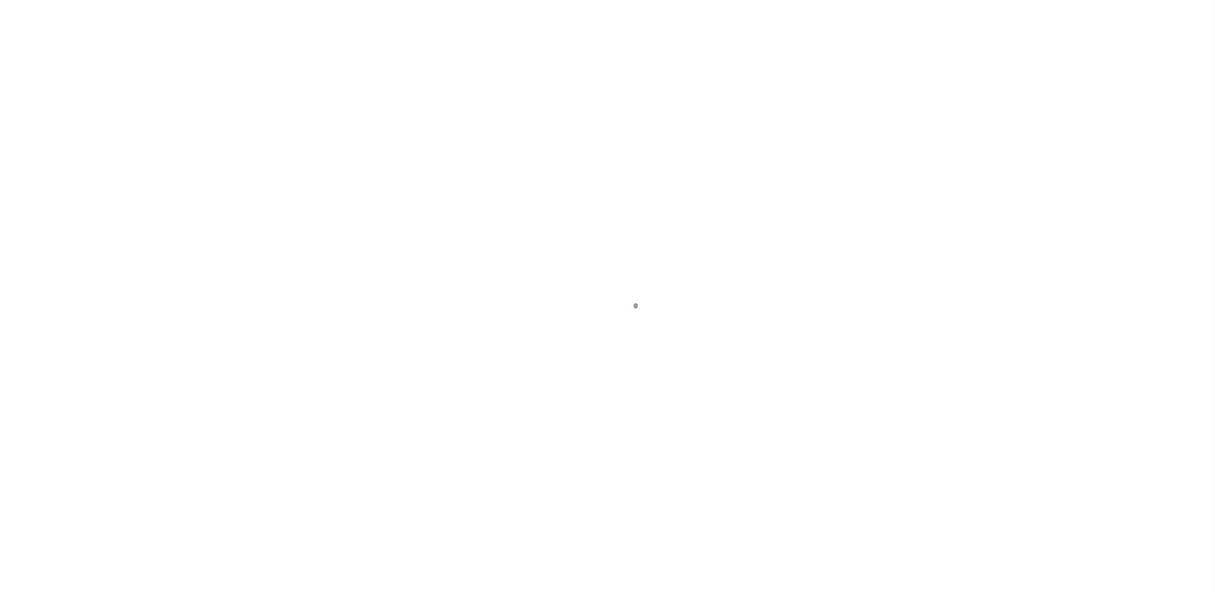
select select "13949"
select select "2096"
select select "NonEscrow"
select select "Collin"
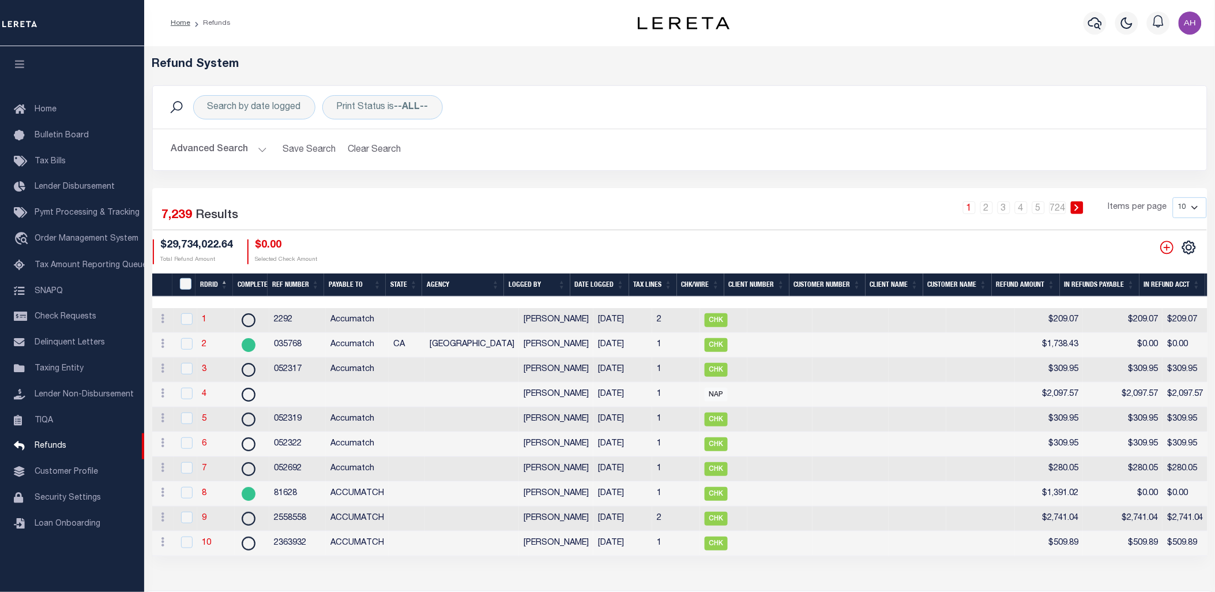
click at [205, 286] on th "RDRID" at bounding box center [214, 285] width 37 height 24
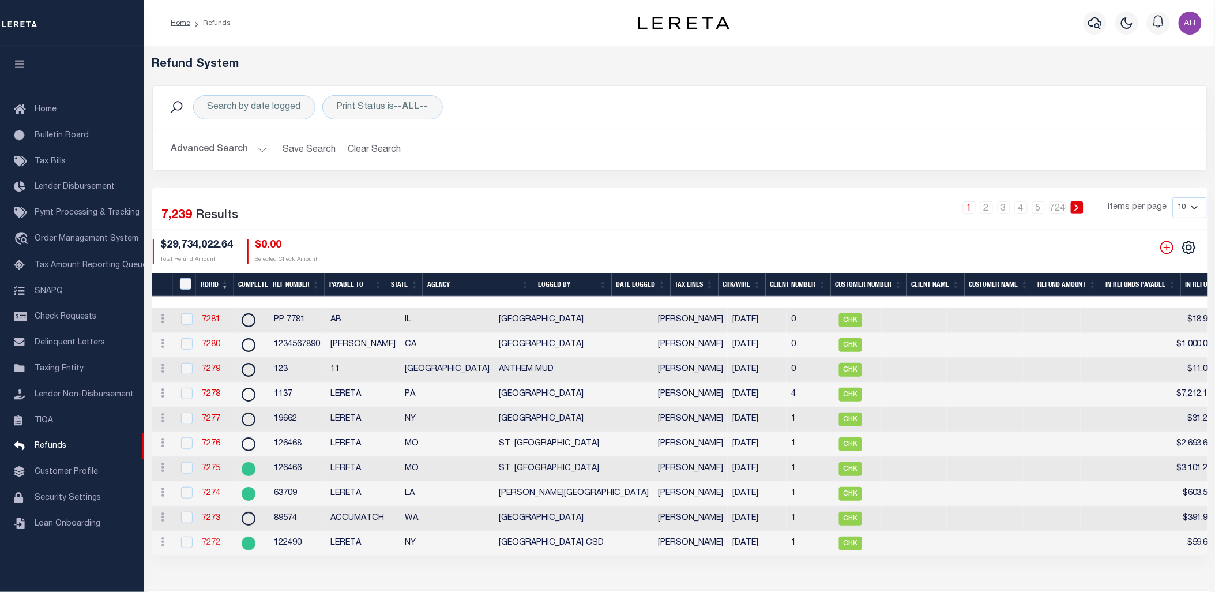
click at [212, 547] on link "7272" at bounding box center [211, 543] width 18 height 8
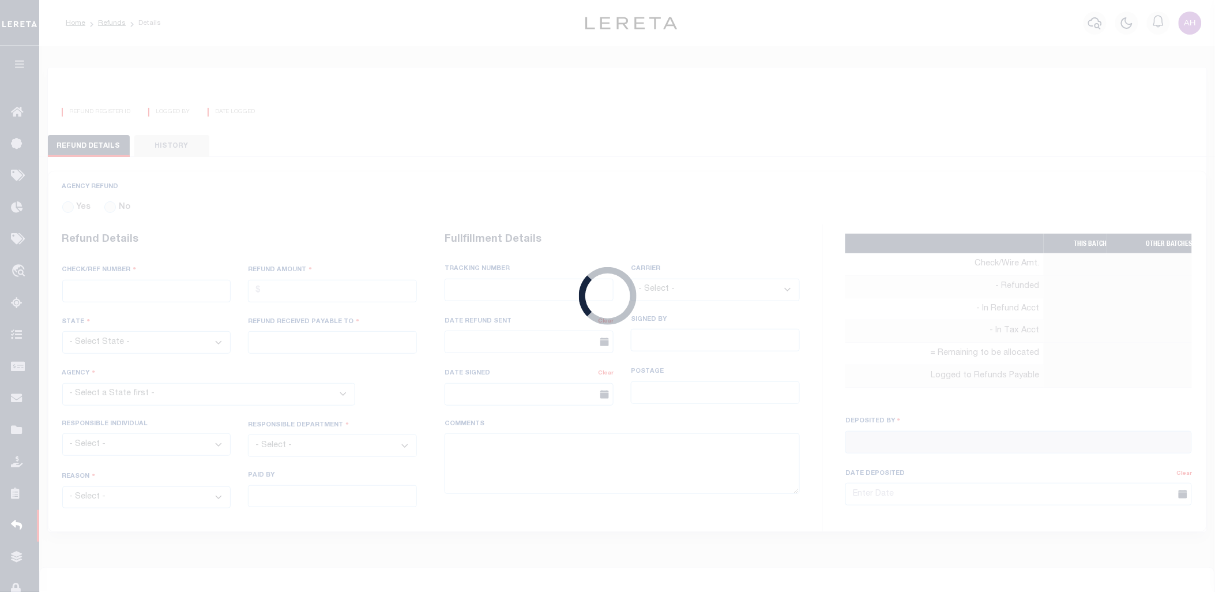
radio input "true"
type input "122490"
type input "$59.67"
select select "NY"
type input "LERETA"
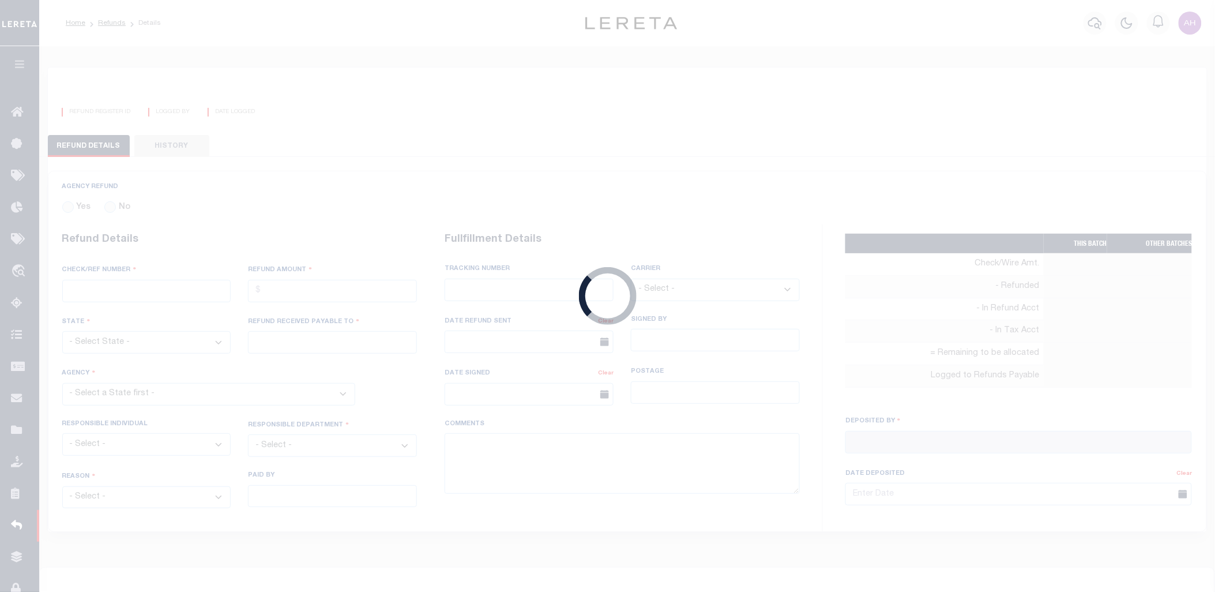
select select
select select "COL"
select select "OVP"
type textarea "ENDORSING CK TO LENDER"
type input "[PERSON_NAME]"
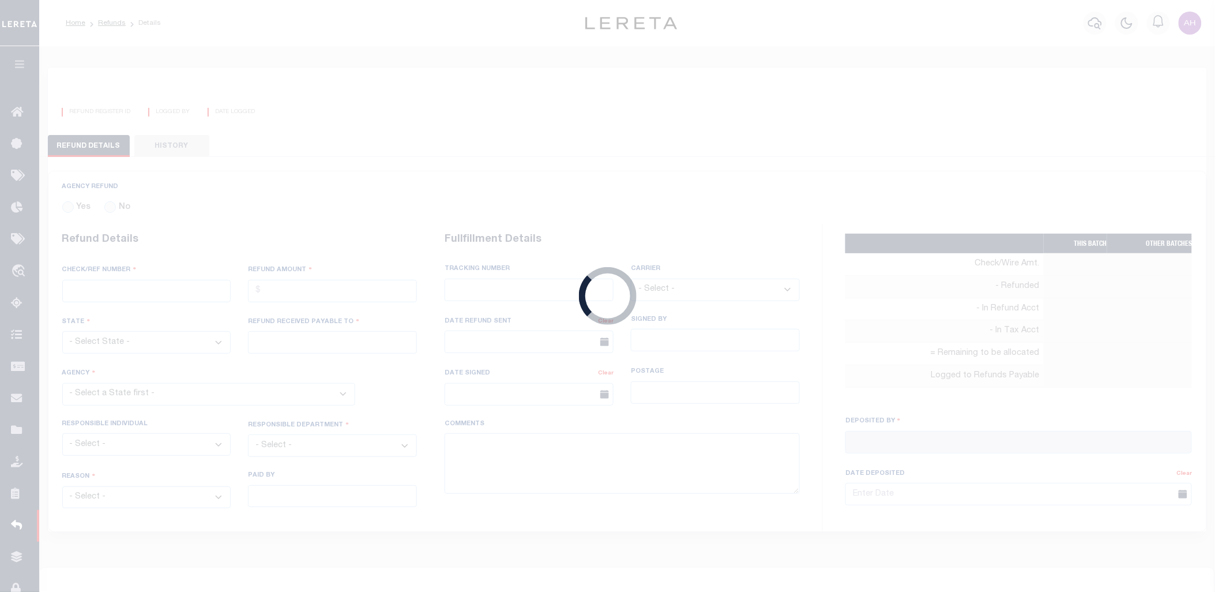
type input "[DATE]"
select select "3609191027"
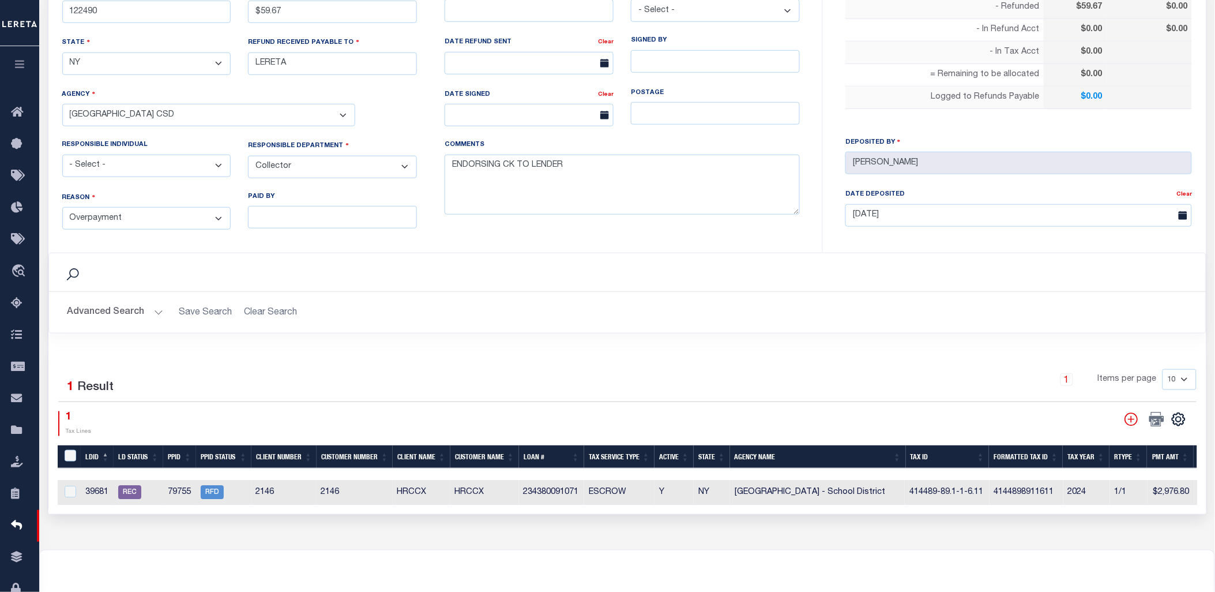
scroll to position [378, 0]
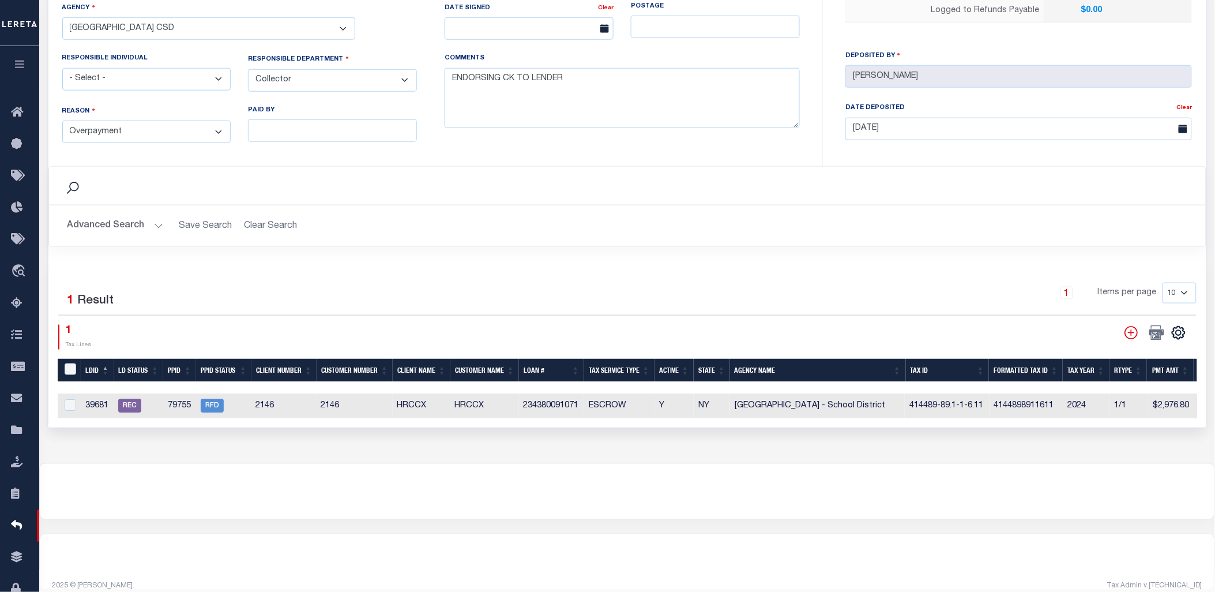
click at [185, 487] on div at bounding box center [627, 491] width 1175 height 55
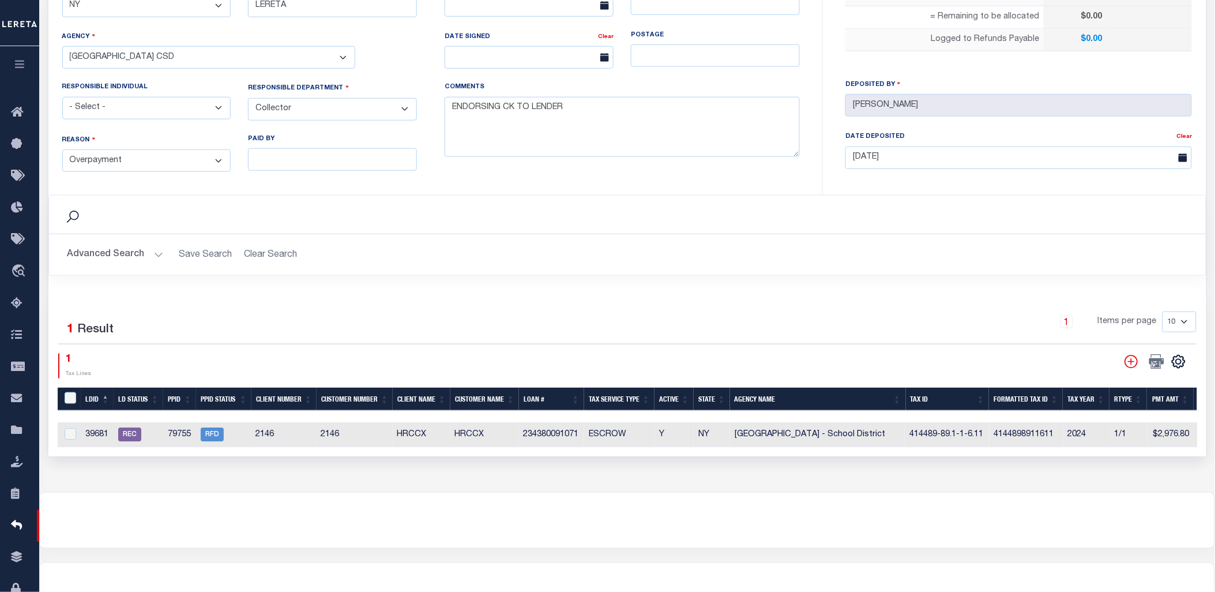
scroll to position [396, 0]
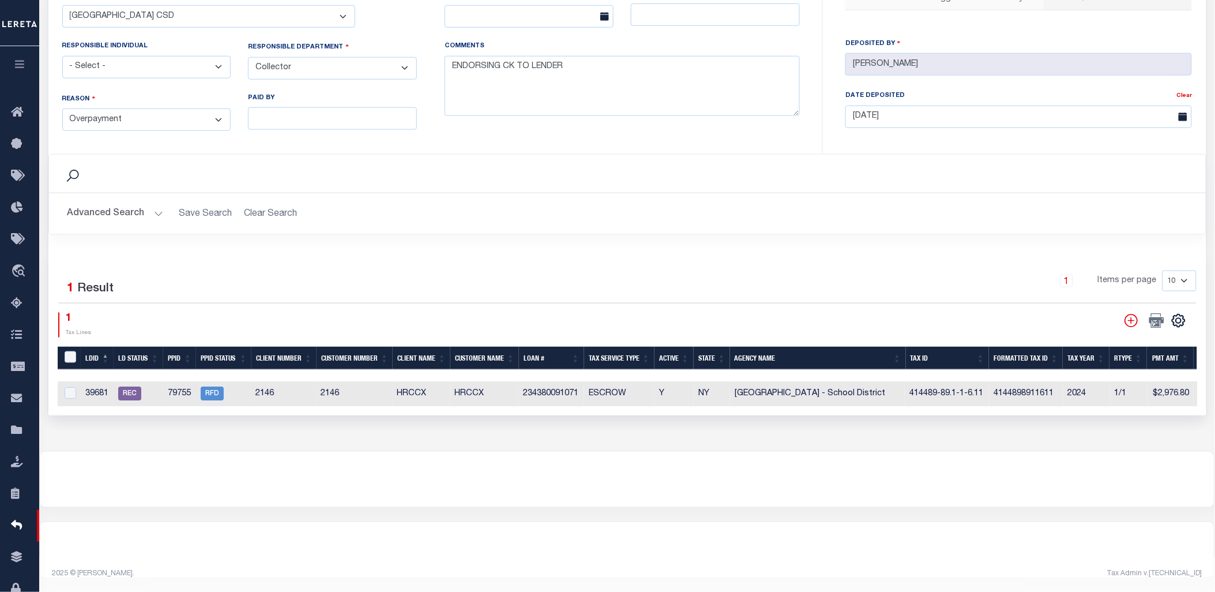
drag, startPoint x: 702, startPoint y: 1, endPoint x: 607, endPoint y: 270, distance: 285.7
click at [607, 270] on div "1 Items per page 10 25 50 100" at bounding box center [772, 285] width 850 height 30
click at [68, 387] on input "checkbox" at bounding box center [71, 393] width 12 height 12
checkbox input "true"
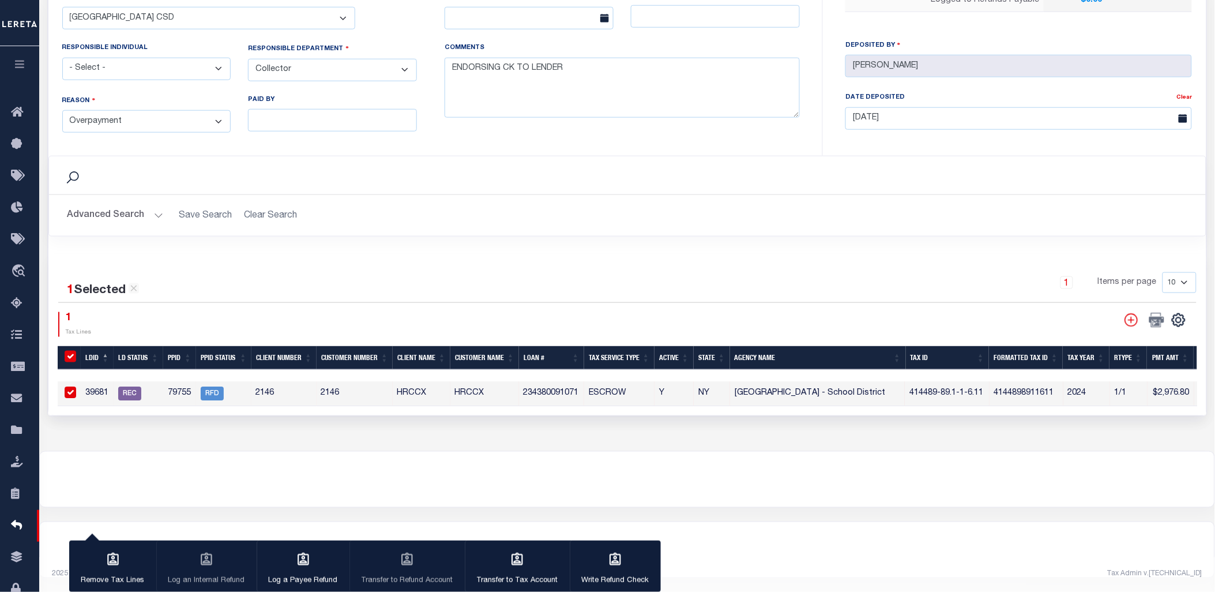
scroll to position [394, 0]
click at [191, 444] on div "7272 REFUND REGISTER ID [PERSON_NAME] LOGGED BY [DATE] DATE LOGGED" at bounding box center [627, 59] width 1176 height 784
click at [114, 564] on icon "button" at bounding box center [113, 559] width 15 height 15
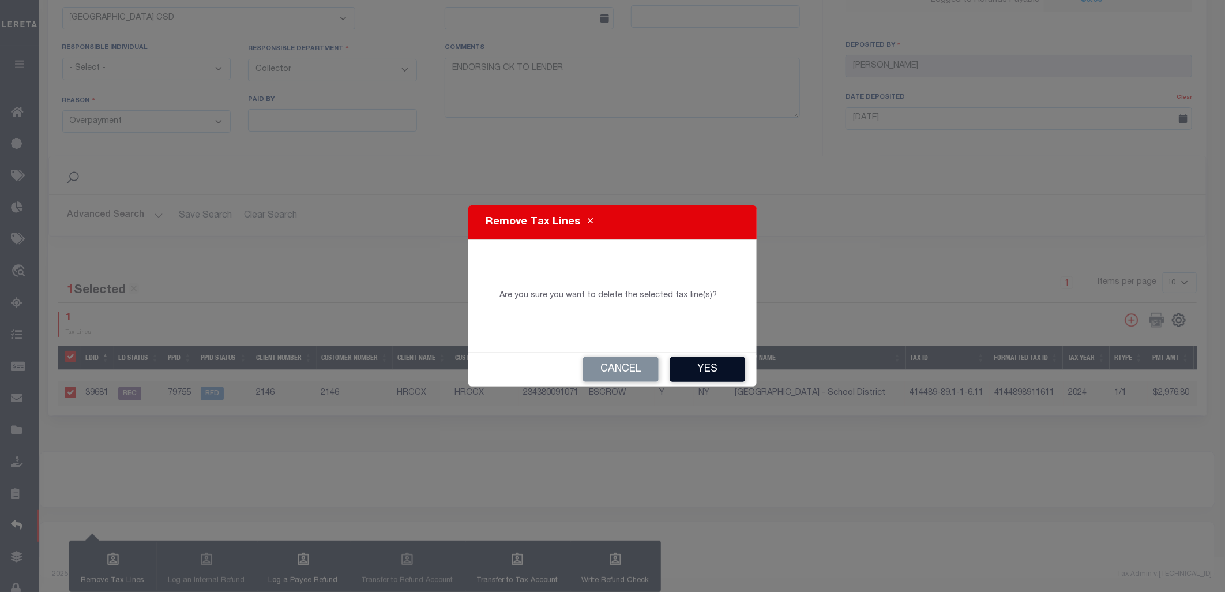
click at [690, 367] on button "Yes" at bounding box center [707, 369] width 75 height 25
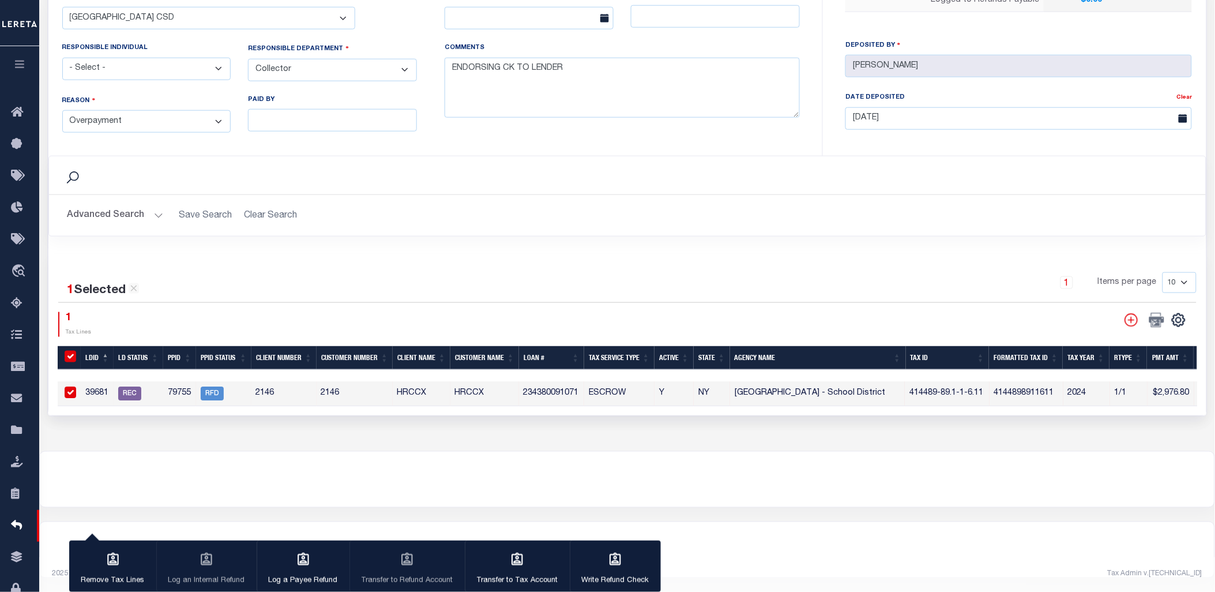
scroll to position [445, 0]
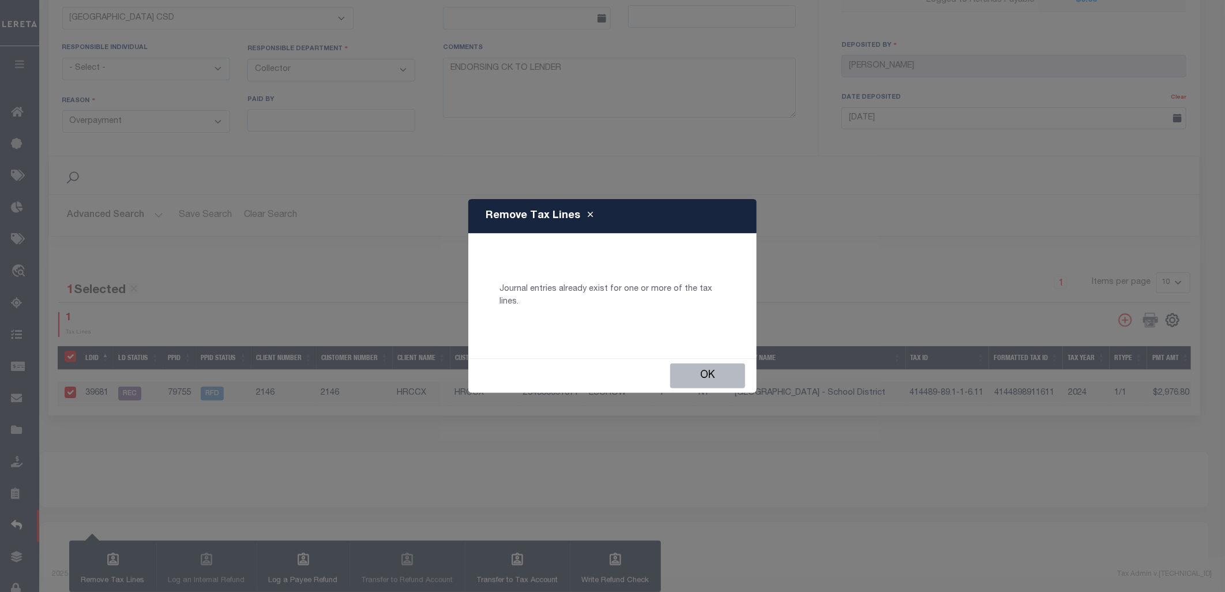
click at [690, 367] on button "Ok" at bounding box center [707, 375] width 75 height 25
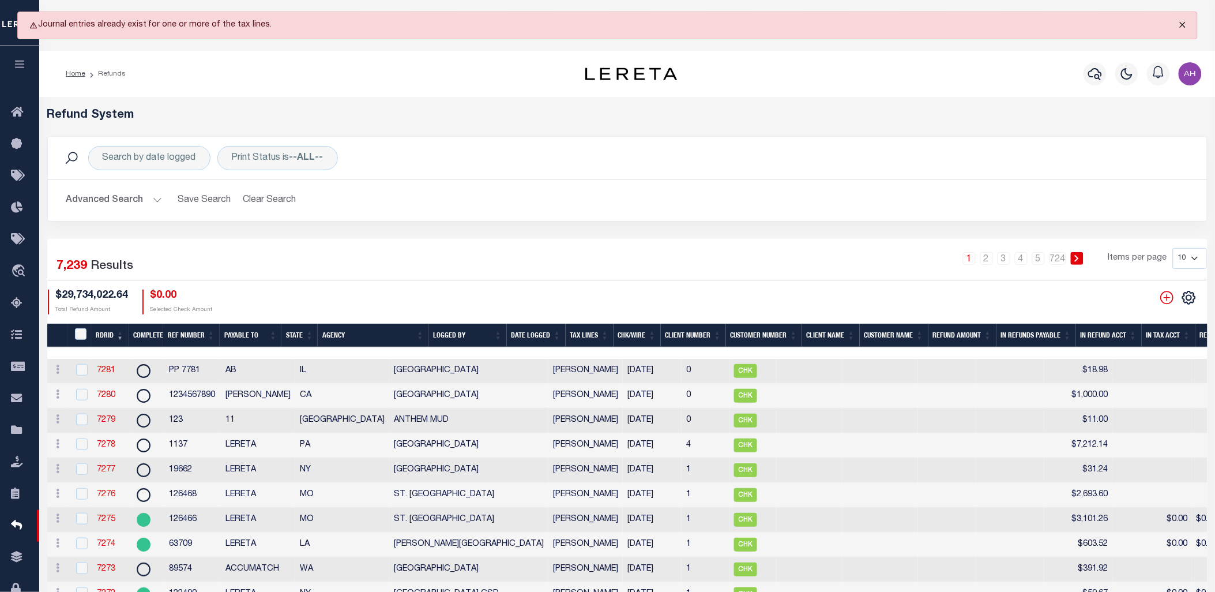
click at [1189, 27] on button "Close" at bounding box center [1182, 24] width 29 height 25
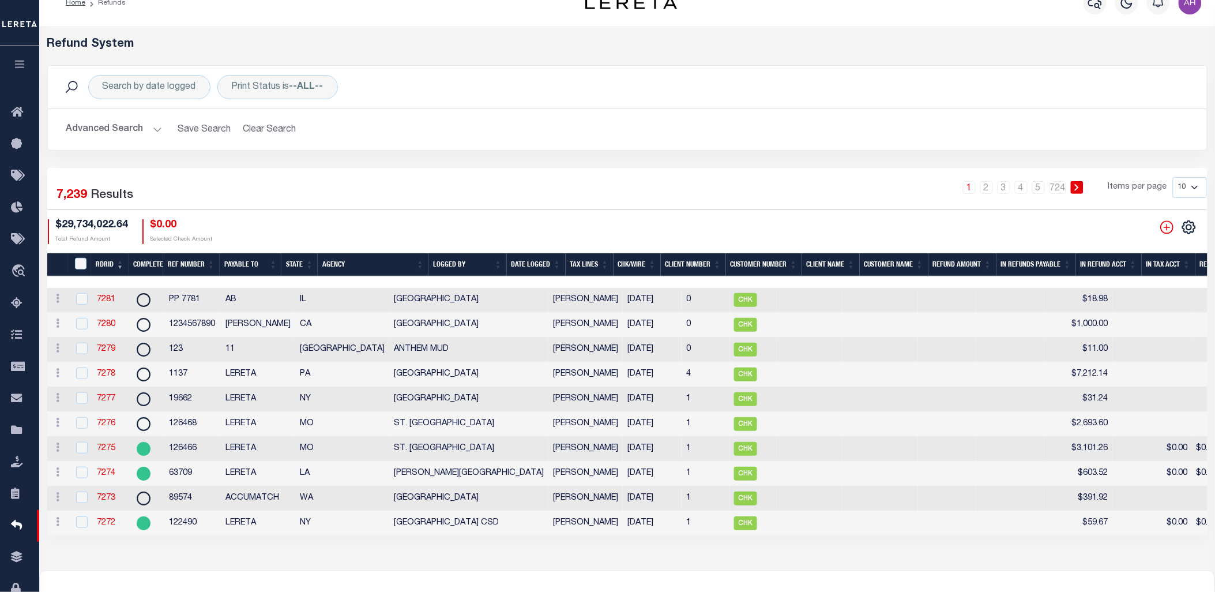
scroll to position [56, 0]
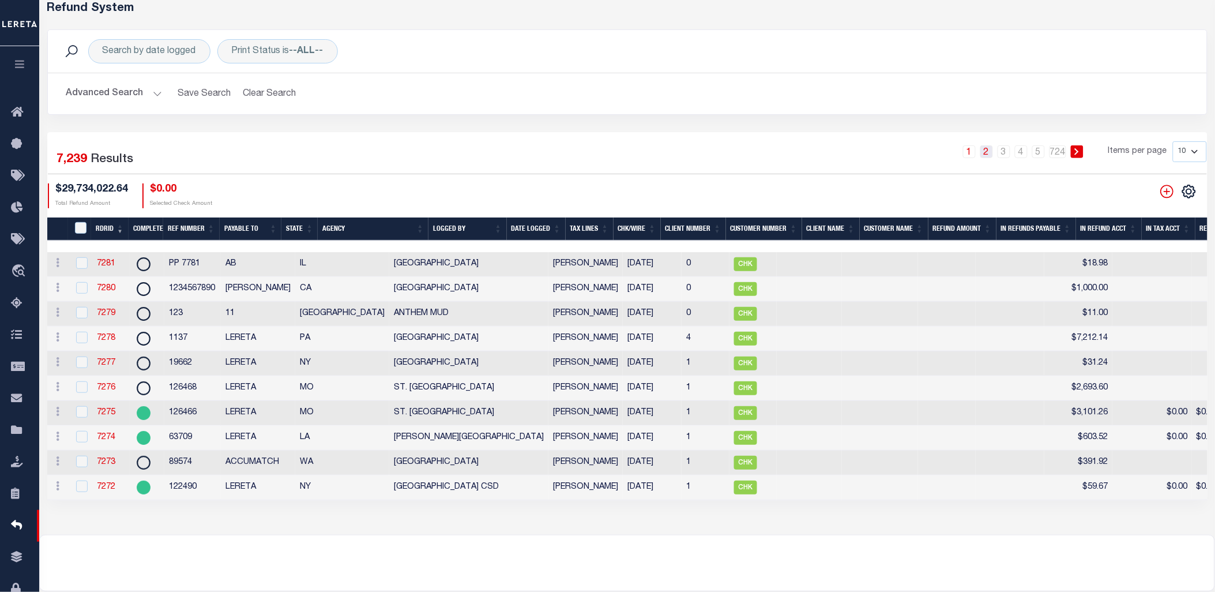
click at [990, 151] on link "2" at bounding box center [986, 151] width 13 height 13
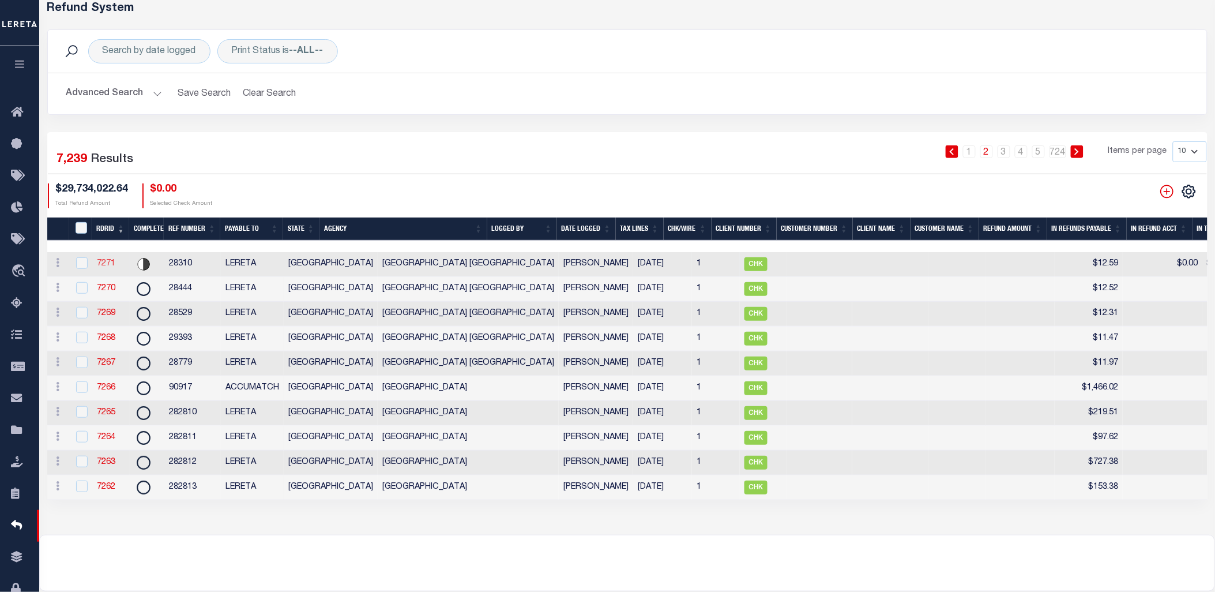
click at [111, 262] on link "7271" at bounding box center [106, 264] width 18 height 8
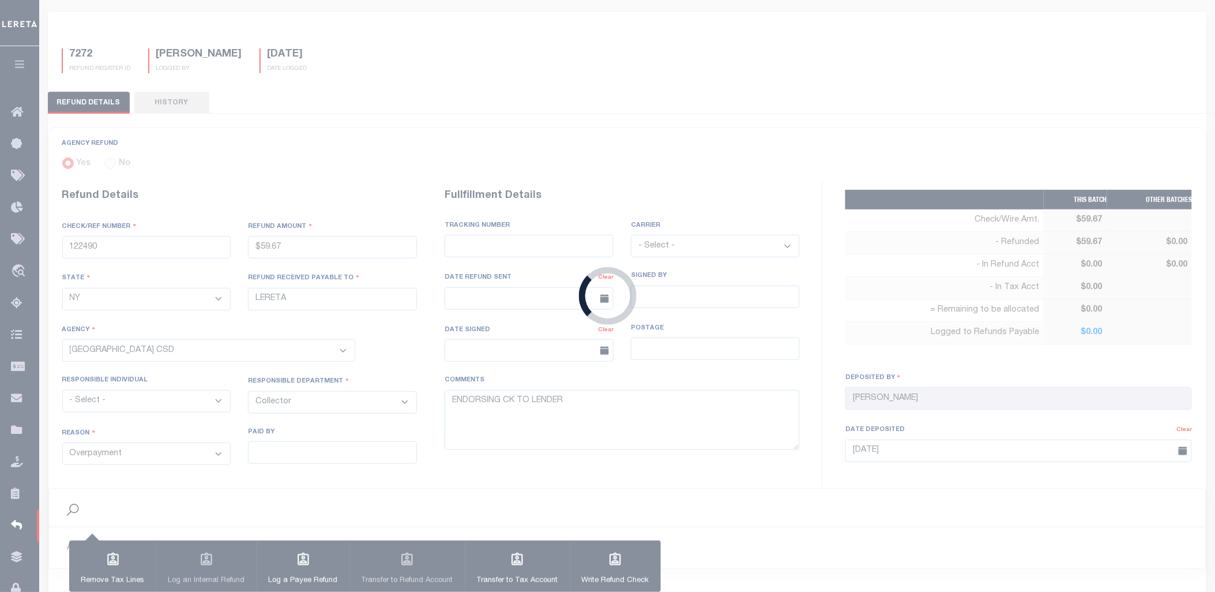
scroll to position [95, 0]
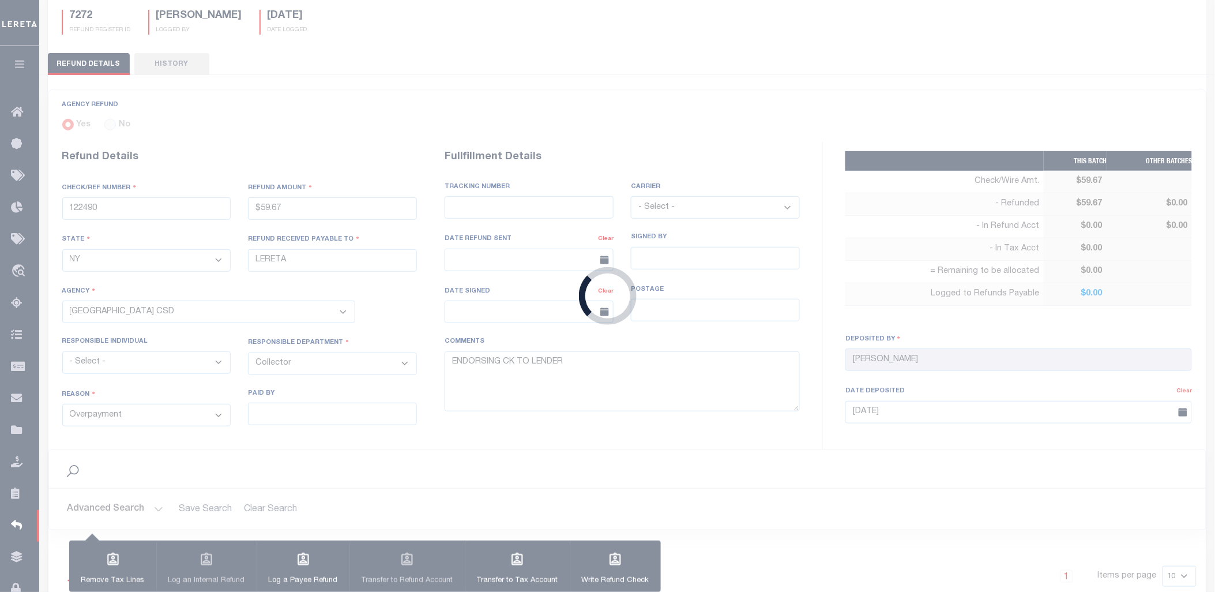
type input "28310"
type input "$12.59"
select select "[GEOGRAPHIC_DATA]"
select select
type input "8821 2636 6761"
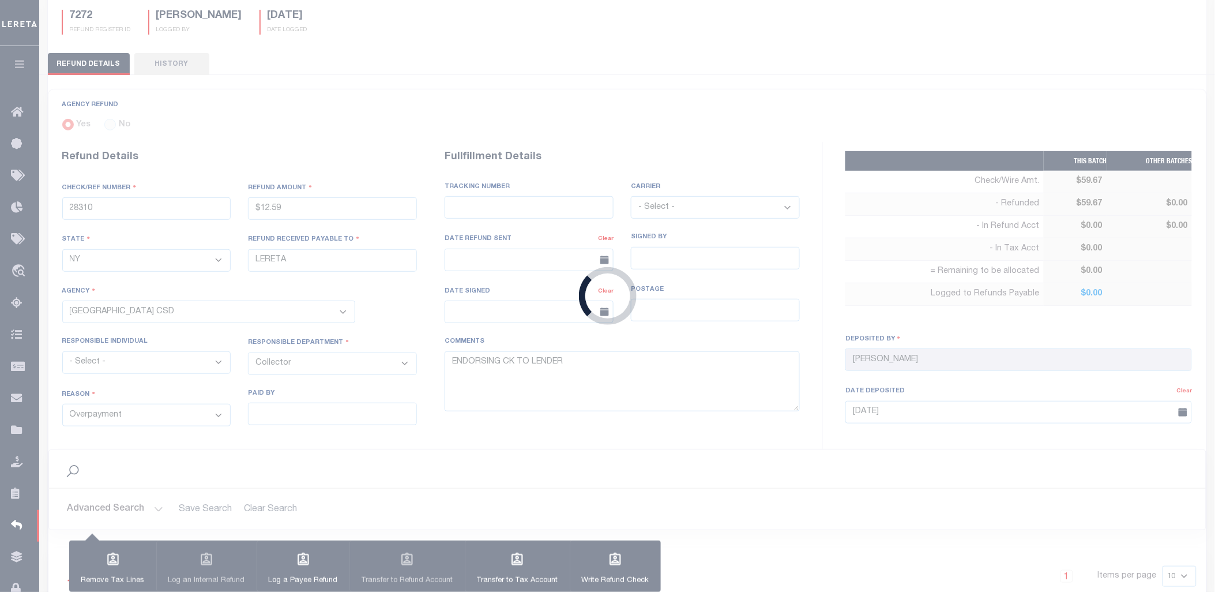
select select "FDX"
type input "[DATE]"
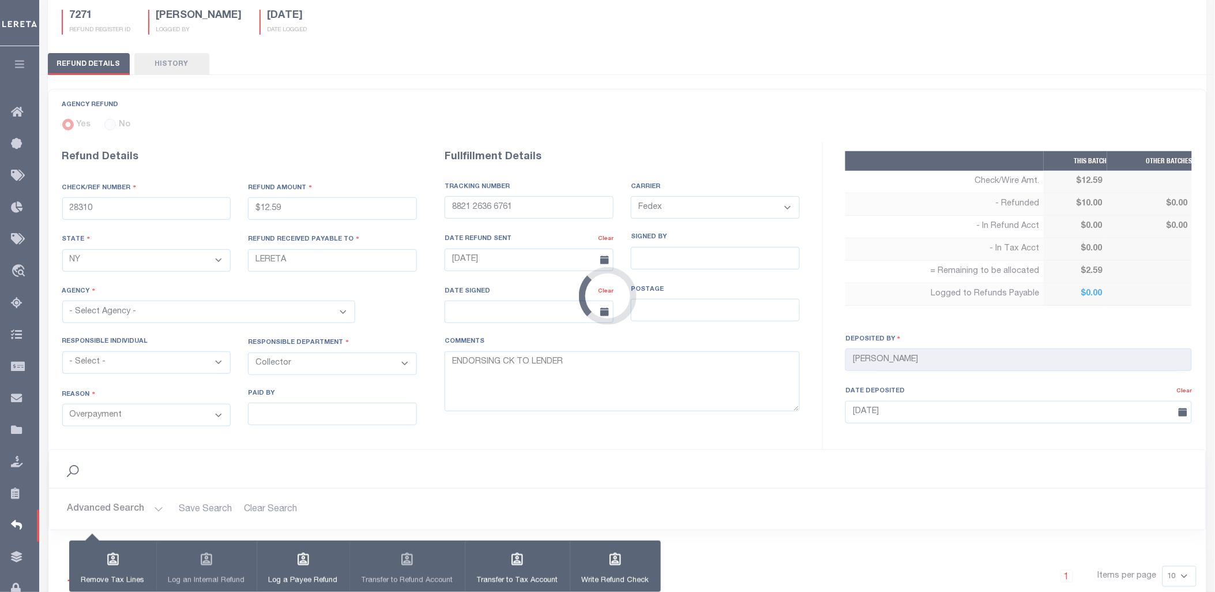
select select "4832980000"
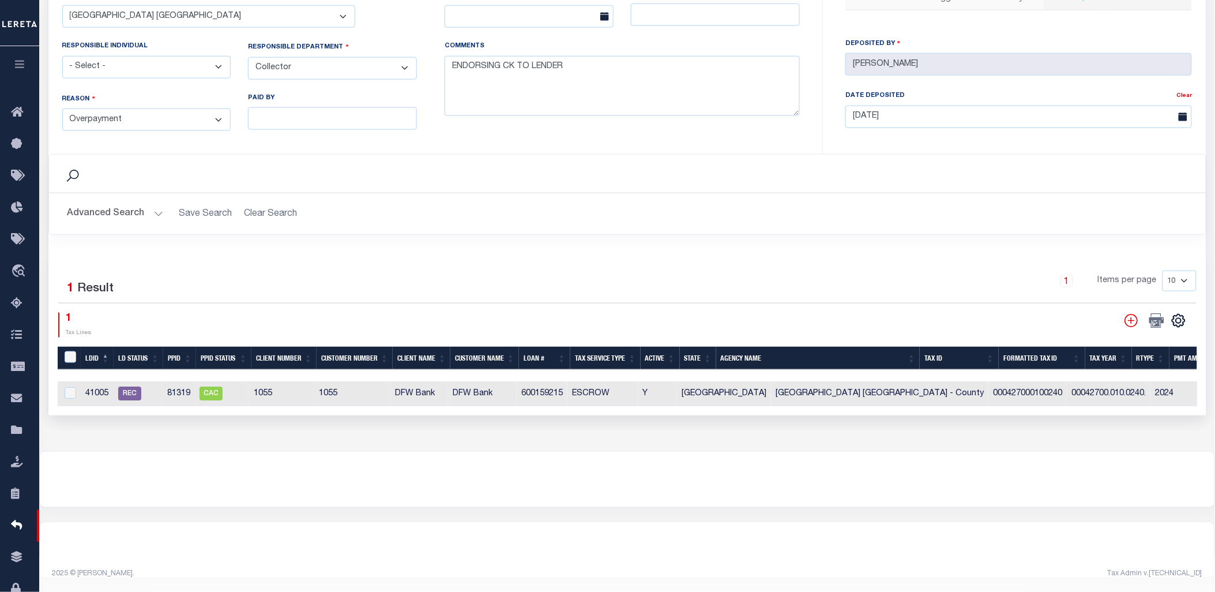
scroll to position [396, 0]
click at [71, 387] on input "checkbox" at bounding box center [71, 393] width 12 height 12
checkbox input "true"
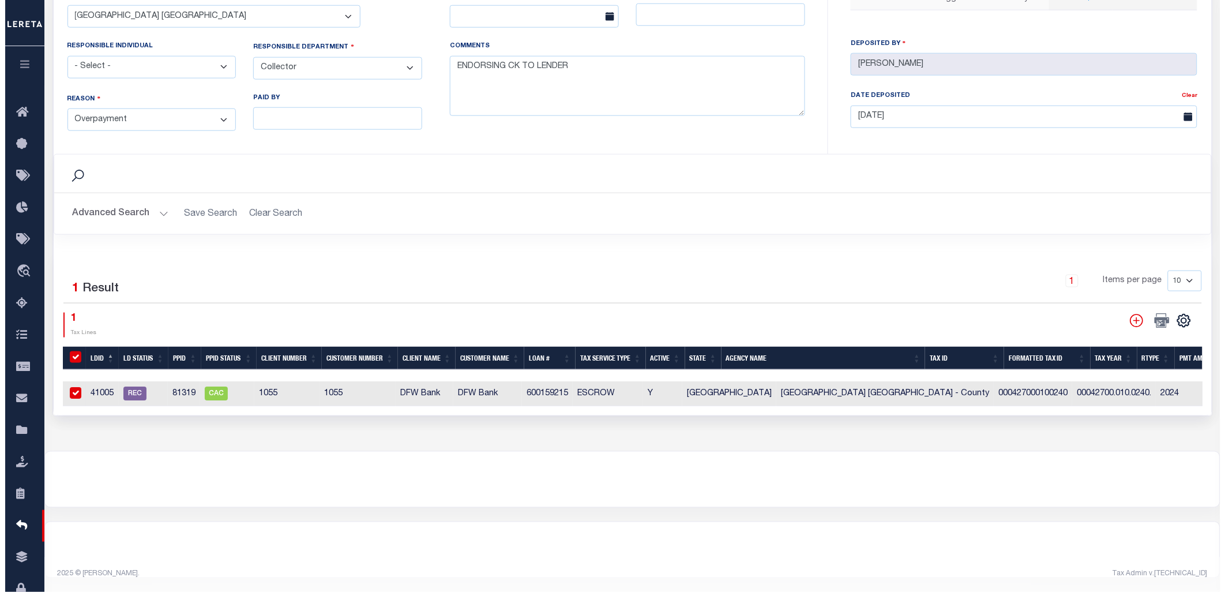
scroll to position [394, 0]
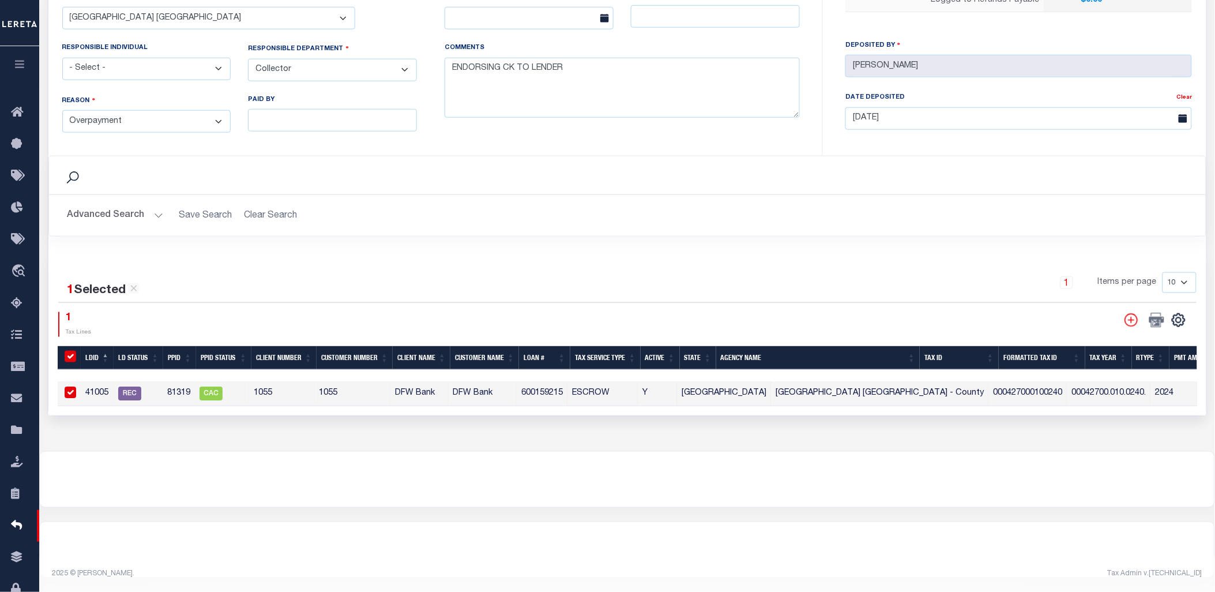
click at [108, 571] on div "button" at bounding box center [113, 560] width 29 height 29
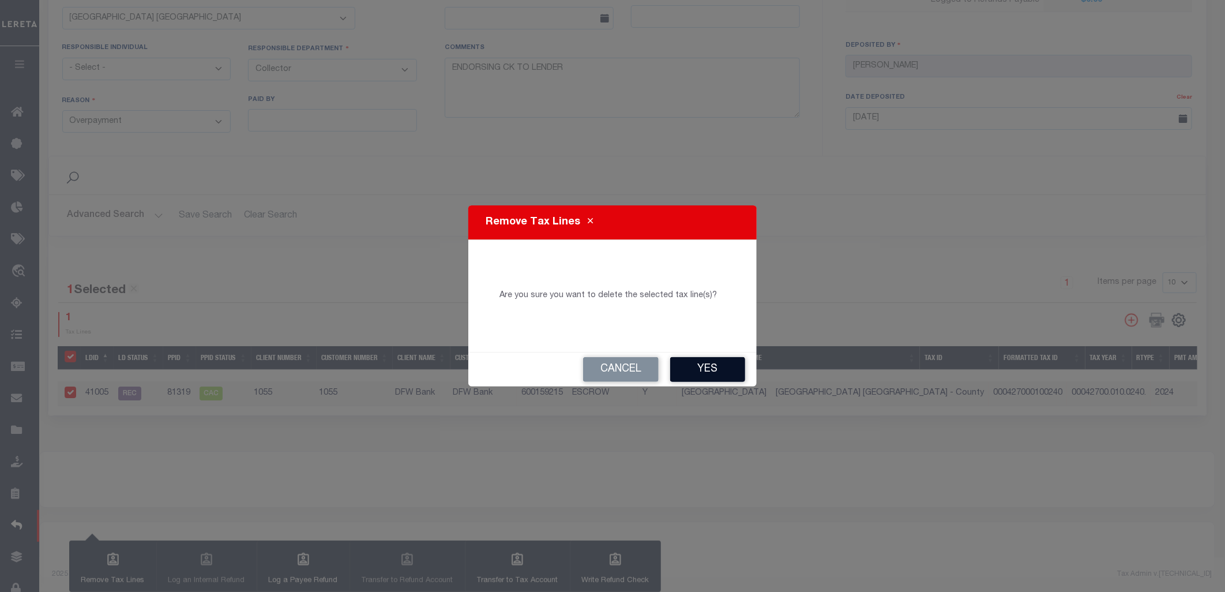
click at [711, 375] on button "Yes" at bounding box center [707, 369] width 75 height 25
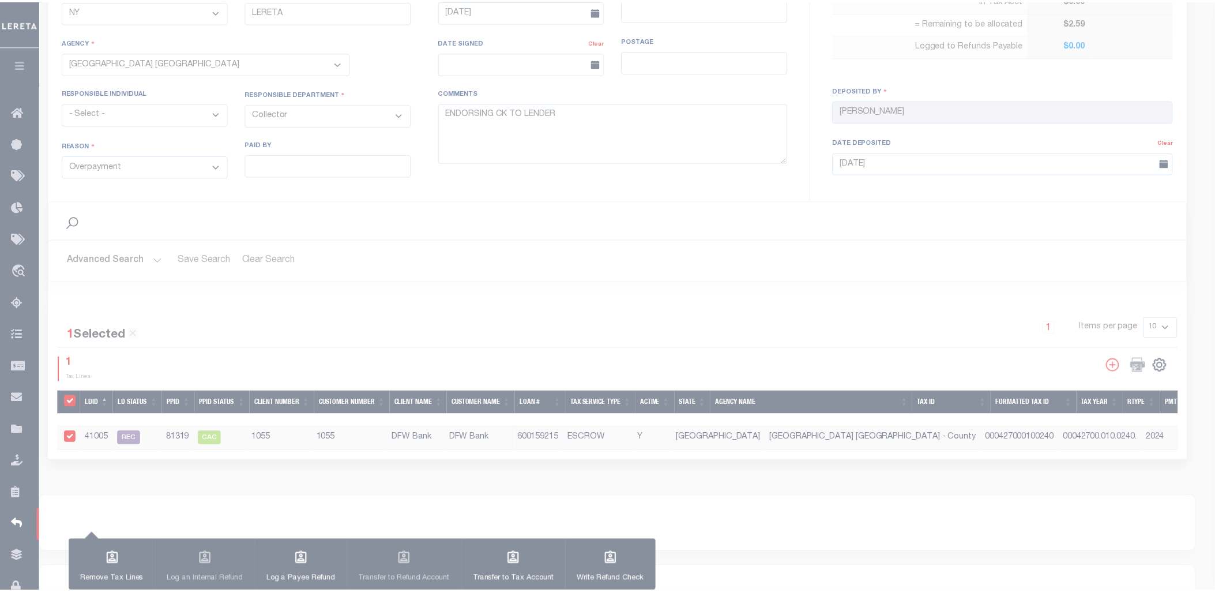
scroll to position [445, 0]
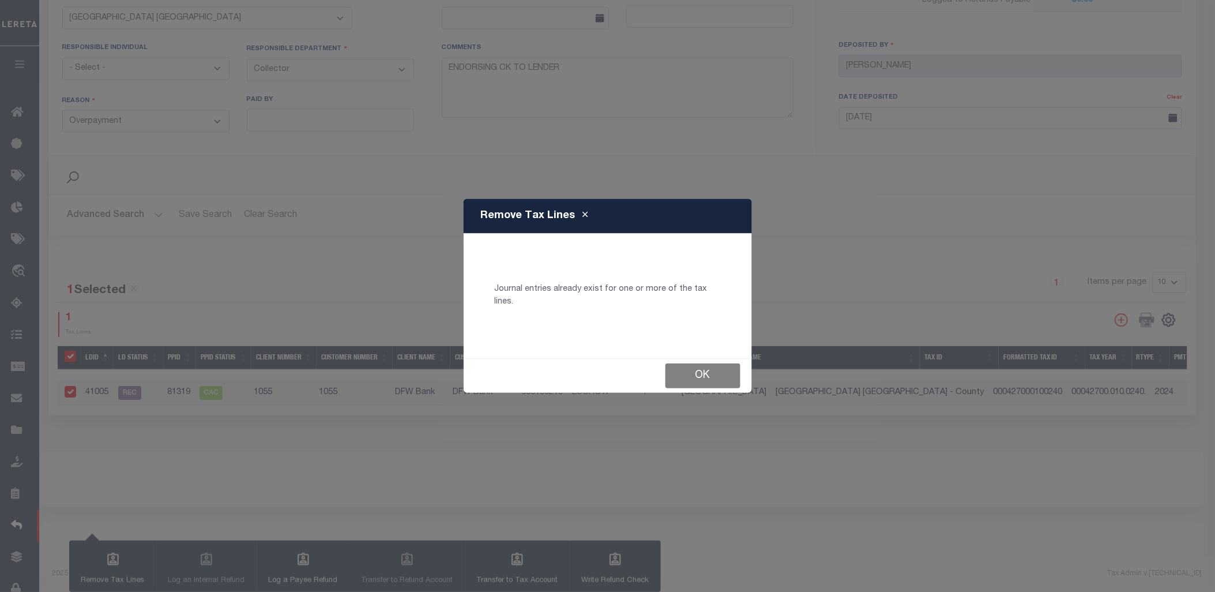
click at [700, 364] on button "Ok" at bounding box center [703, 375] width 75 height 25
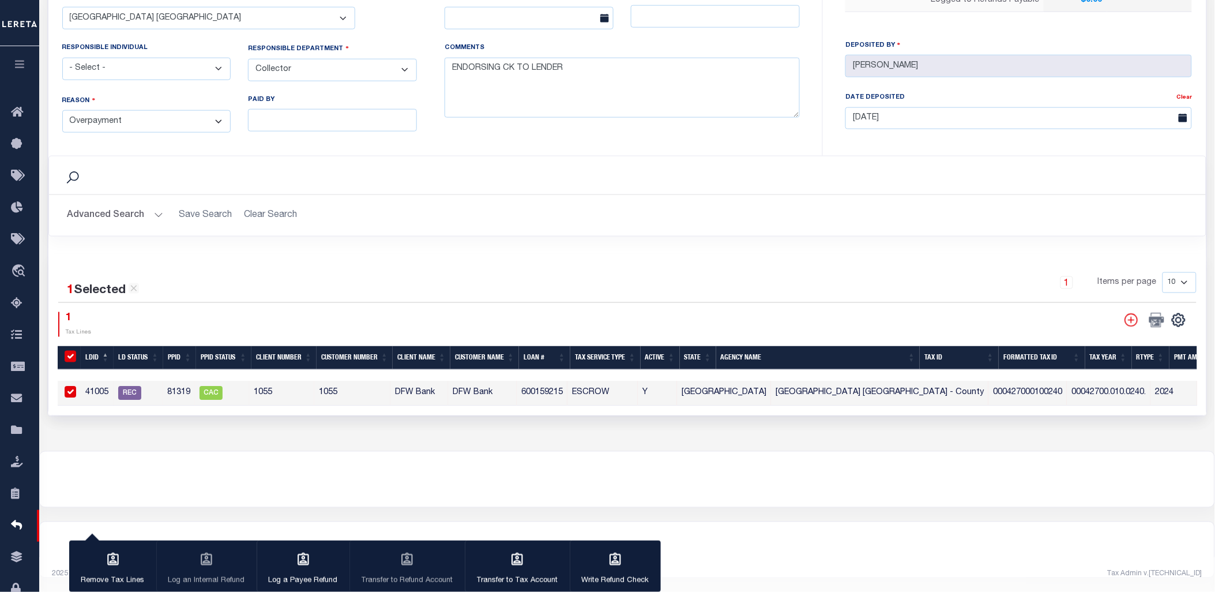
scroll to position [187, 0]
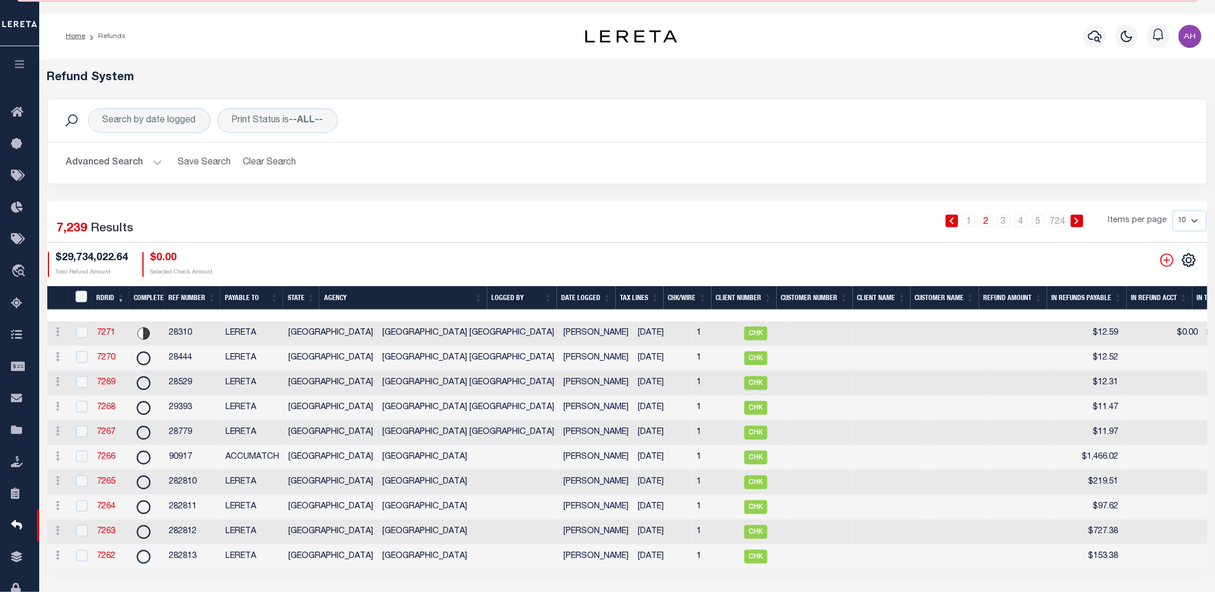
scroll to position [56, 0]
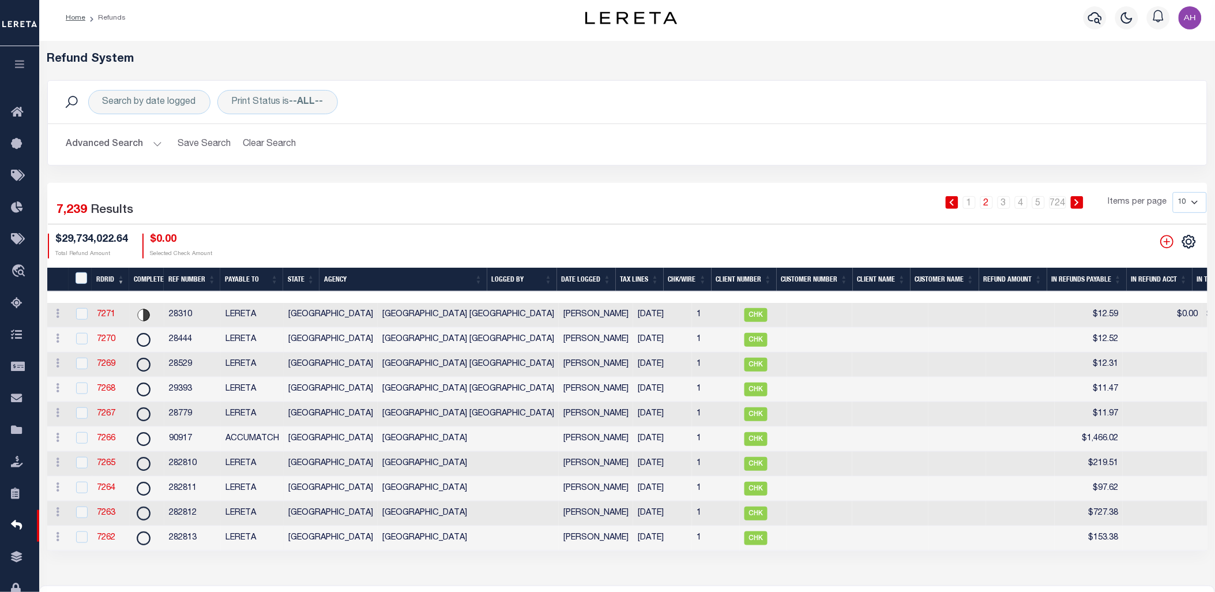
click at [107, 284] on th "RDRID" at bounding box center [110, 280] width 37 height 24
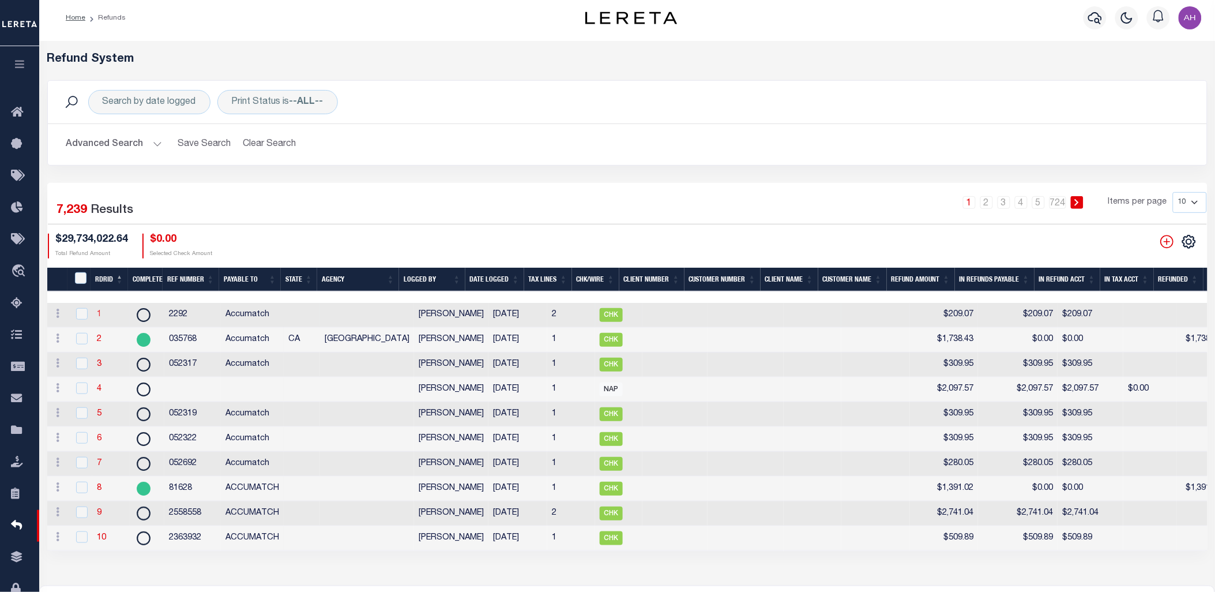
click at [99, 315] on link "1" at bounding box center [99, 314] width 5 height 8
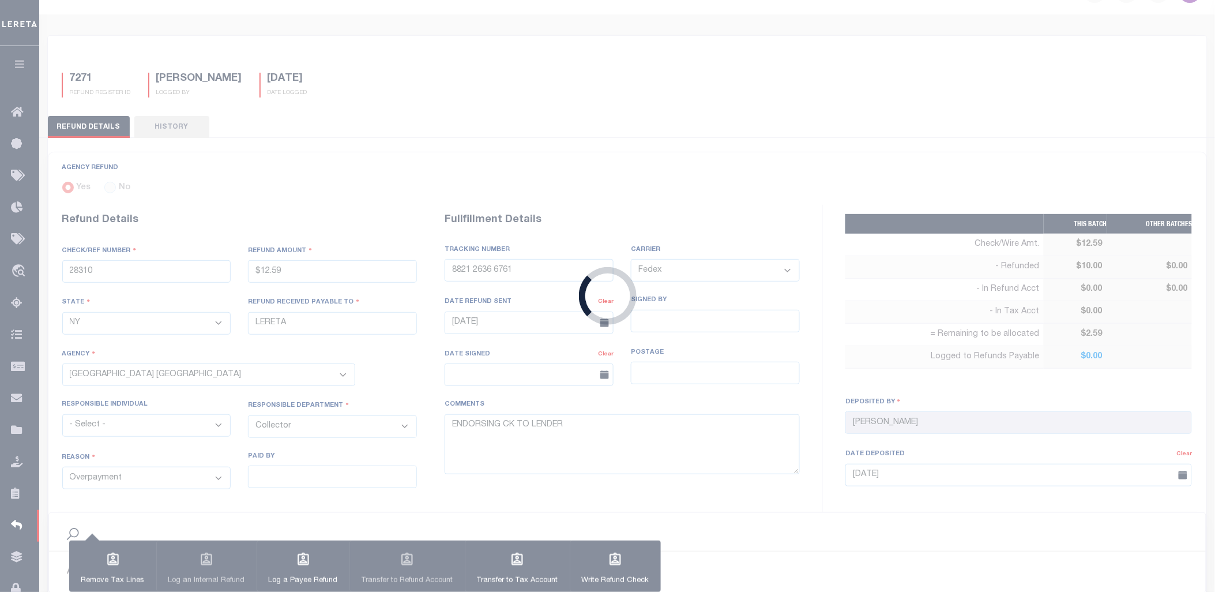
type input "2292"
type input "$209.07"
select select
type input "Accumatch"
select select
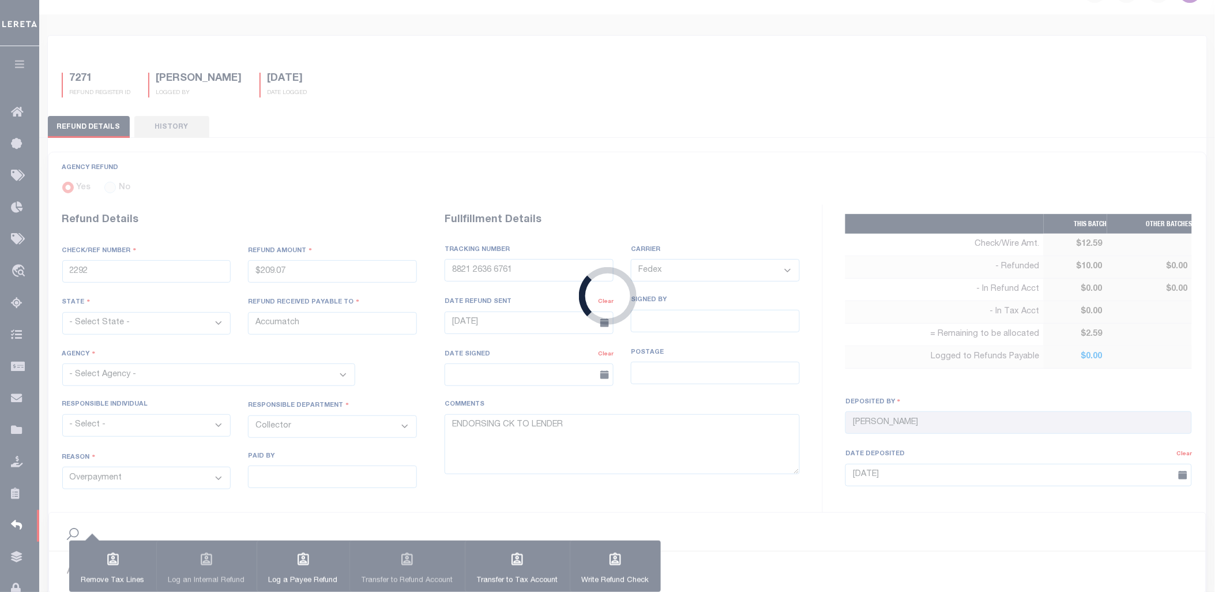
select select
type textarea "Refund was $.03 [PERSON_NAME] deducted it from loan ending in 656. P&I needs ot…"
type input "[PERSON_NAME]"
type input "[DATE]"
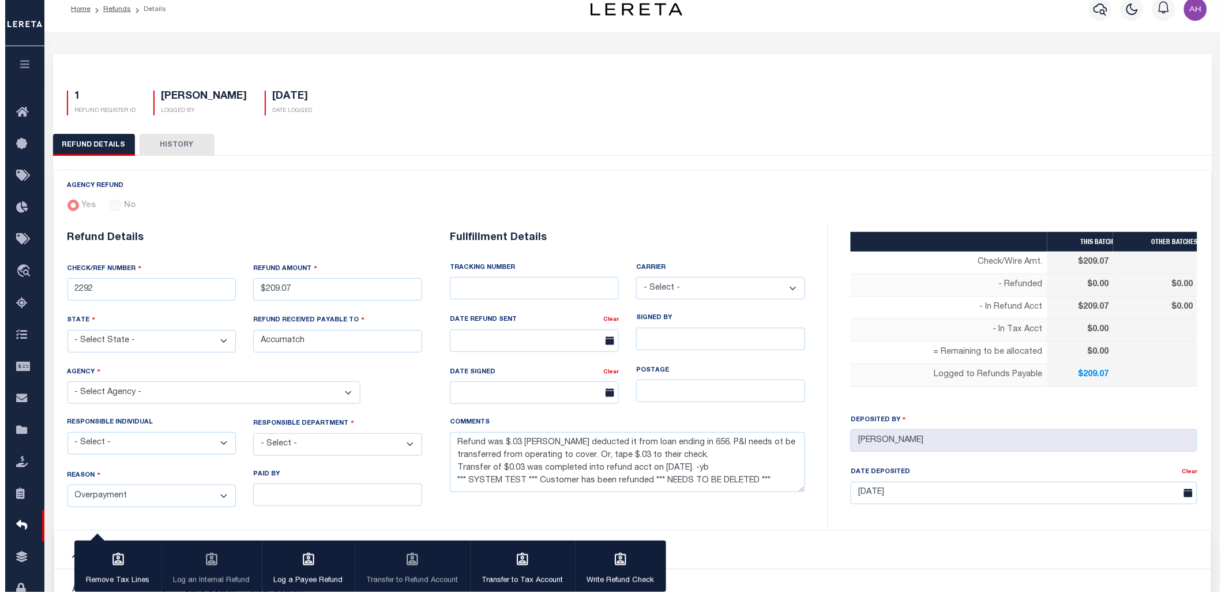
scroll to position [355, 0]
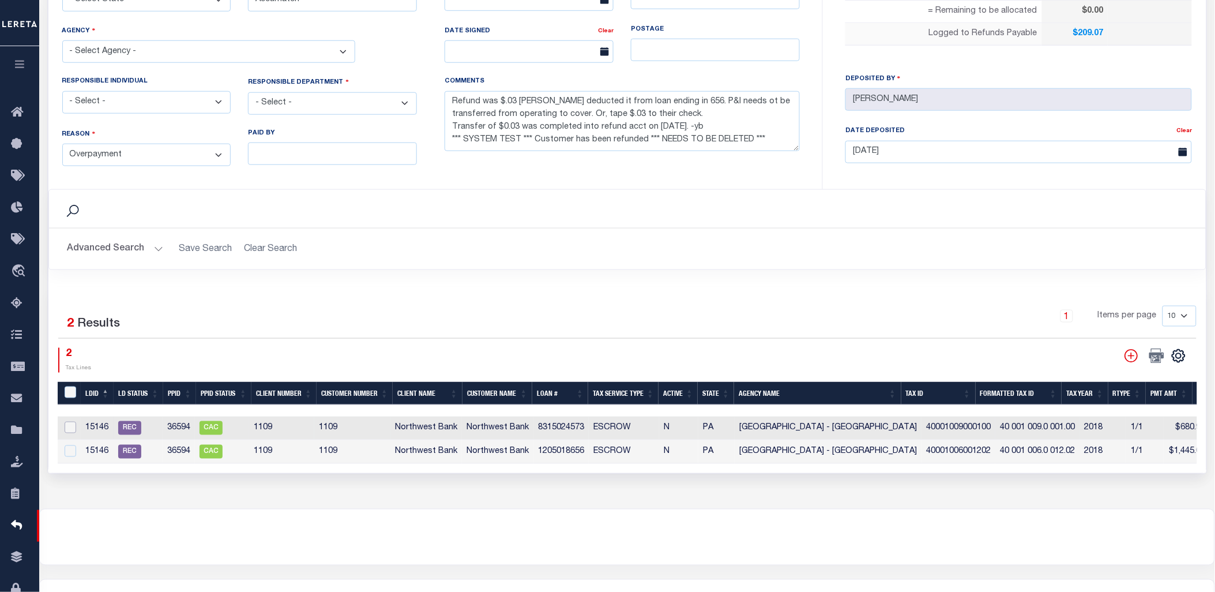
click at [71, 425] on input "checkbox" at bounding box center [71, 428] width 12 height 12
checkbox input "true"
checkbox input "false"
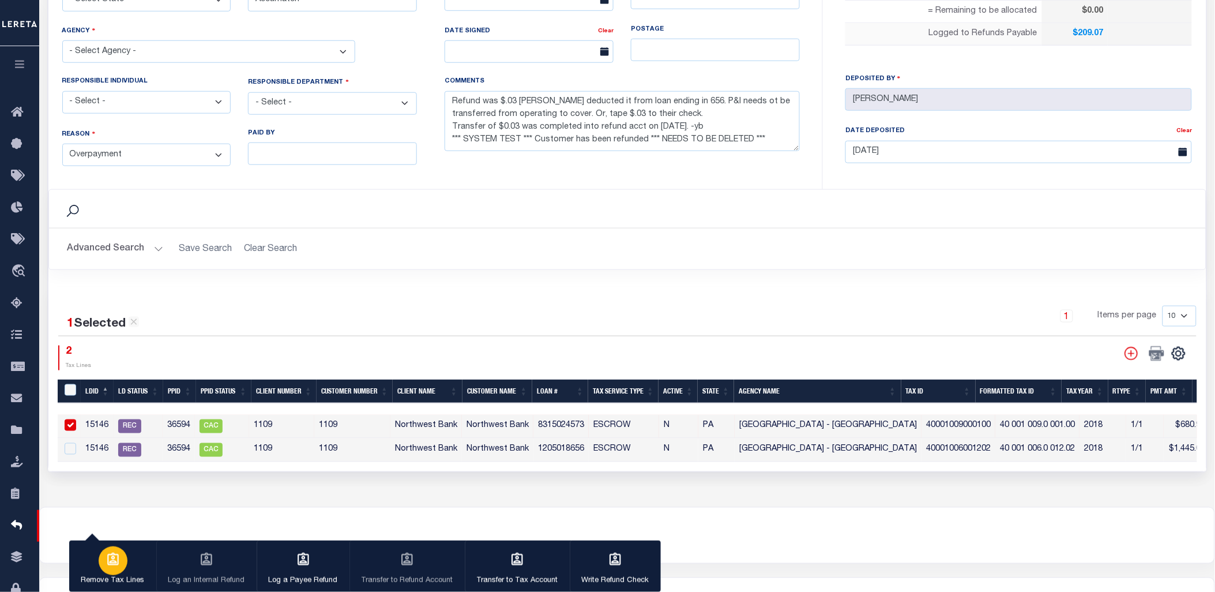
click at [128, 571] on button "Remove Tax Lines" at bounding box center [112, 566] width 87 height 52
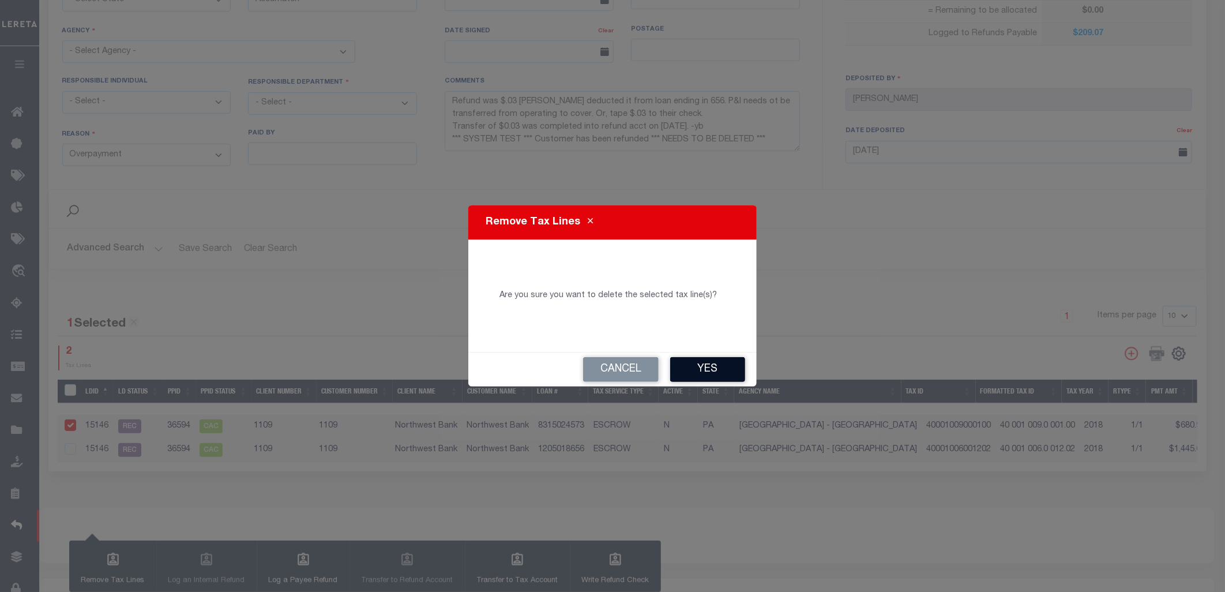
click at [724, 367] on button "Yes" at bounding box center [707, 369] width 75 height 25
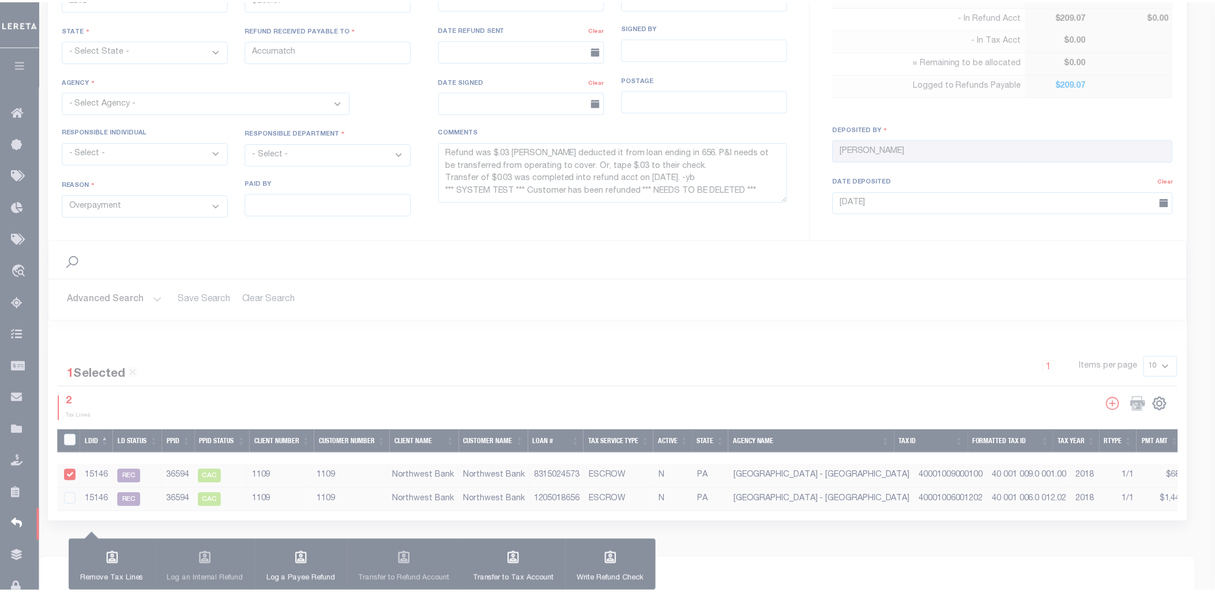
scroll to position [405, 0]
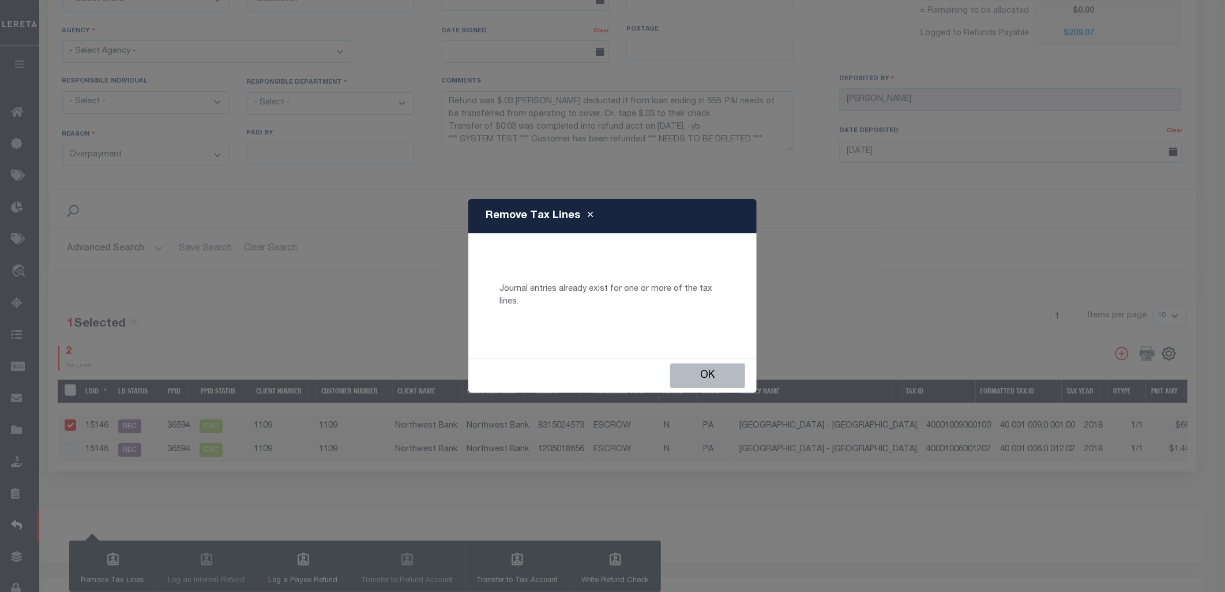
click at [724, 367] on button "Ok" at bounding box center [707, 375] width 75 height 25
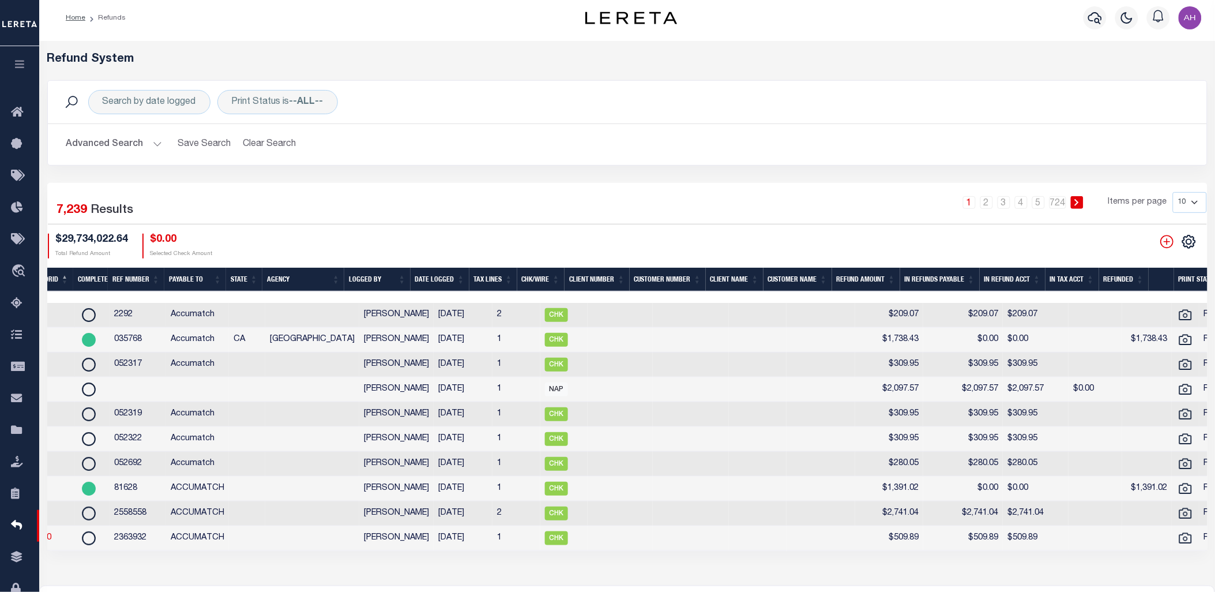
scroll to position [0, 85]
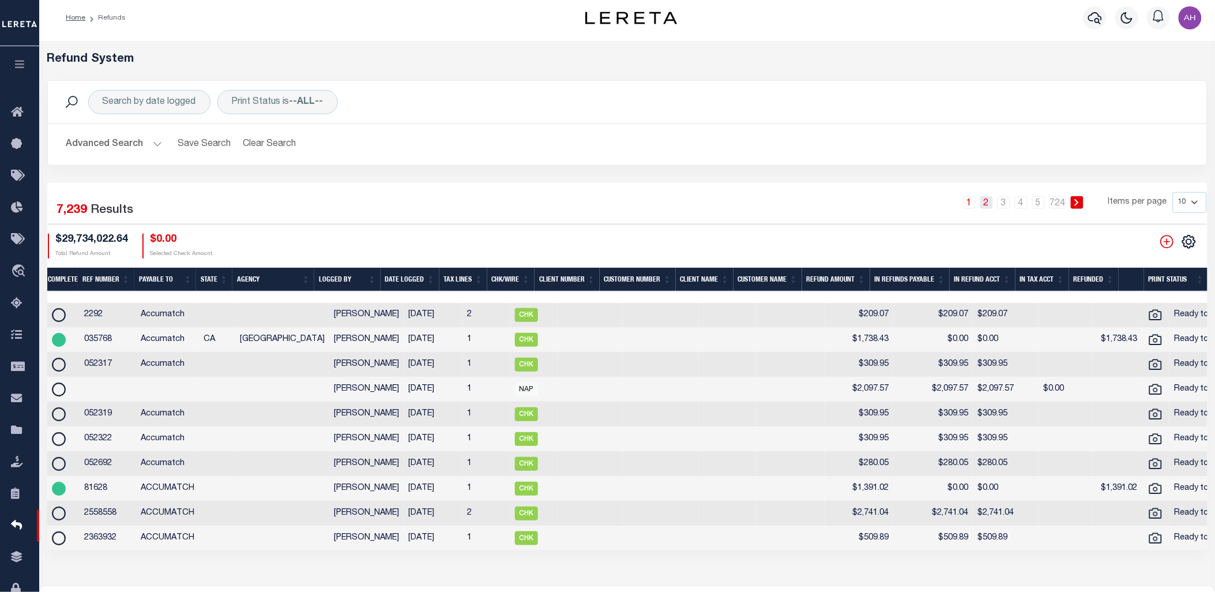
click at [987, 204] on link "2" at bounding box center [986, 202] width 13 height 13
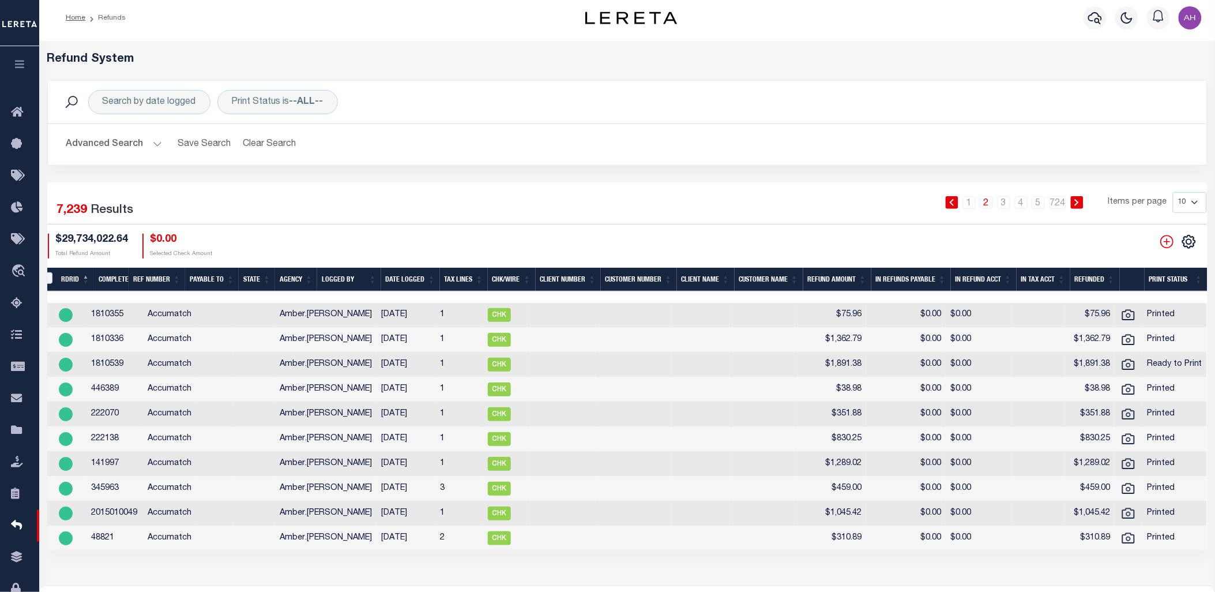
scroll to position [0, 32]
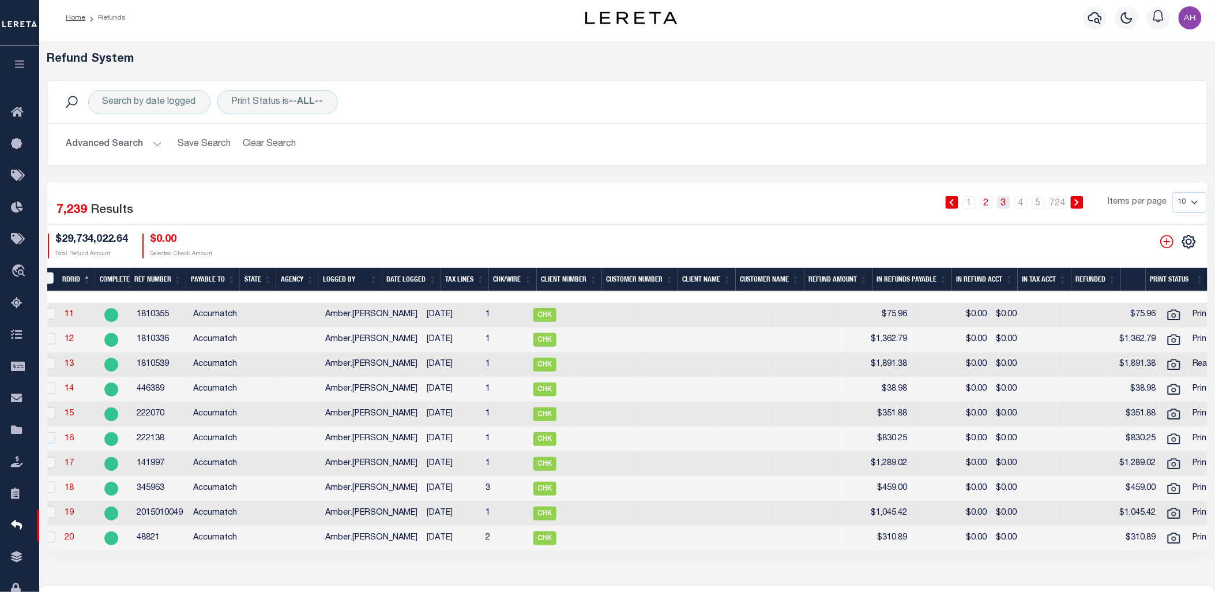
click at [1005, 204] on link "3" at bounding box center [1004, 202] width 13 height 13
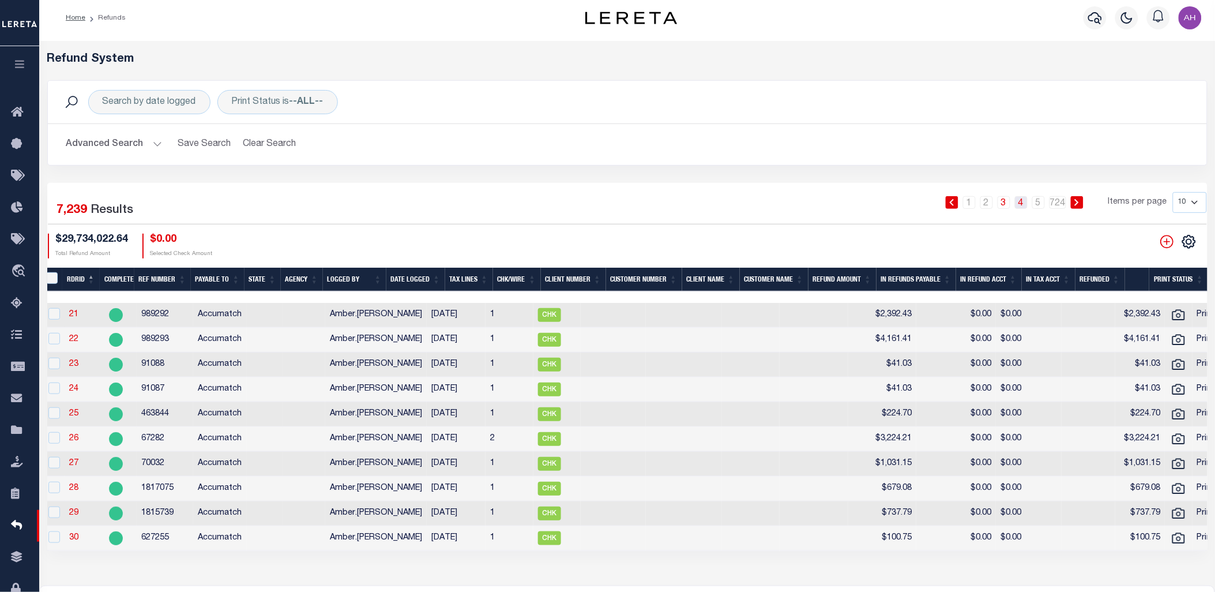
click at [1025, 203] on link "4" at bounding box center [1021, 202] width 13 height 13
click at [111, 148] on button "Advanced Search" at bounding box center [114, 144] width 96 height 22
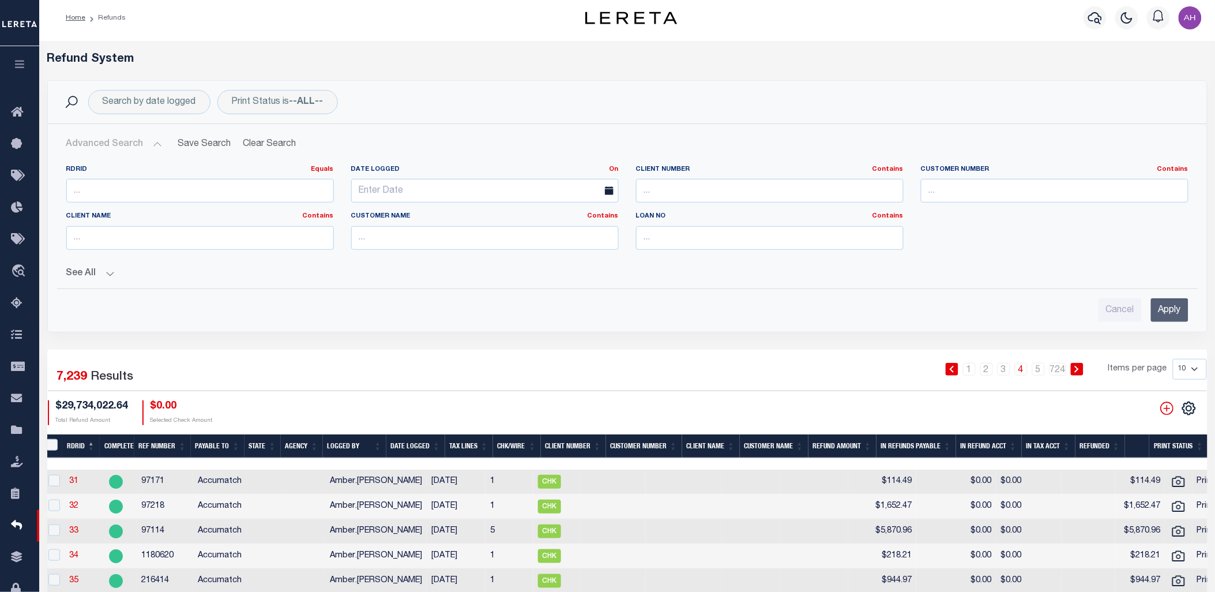
click at [111, 147] on button "Advanced Search" at bounding box center [114, 144] width 96 height 22
click at [275, 80] on div "Search by date logged Print Status is --ALL-- Search Advanced Search Save Searc…" at bounding box center [627, 206] width 1160 height 252
click at [267, 96] on div "Print Status is --ALL--" at bounding box center [277, 102] width 121 height 24
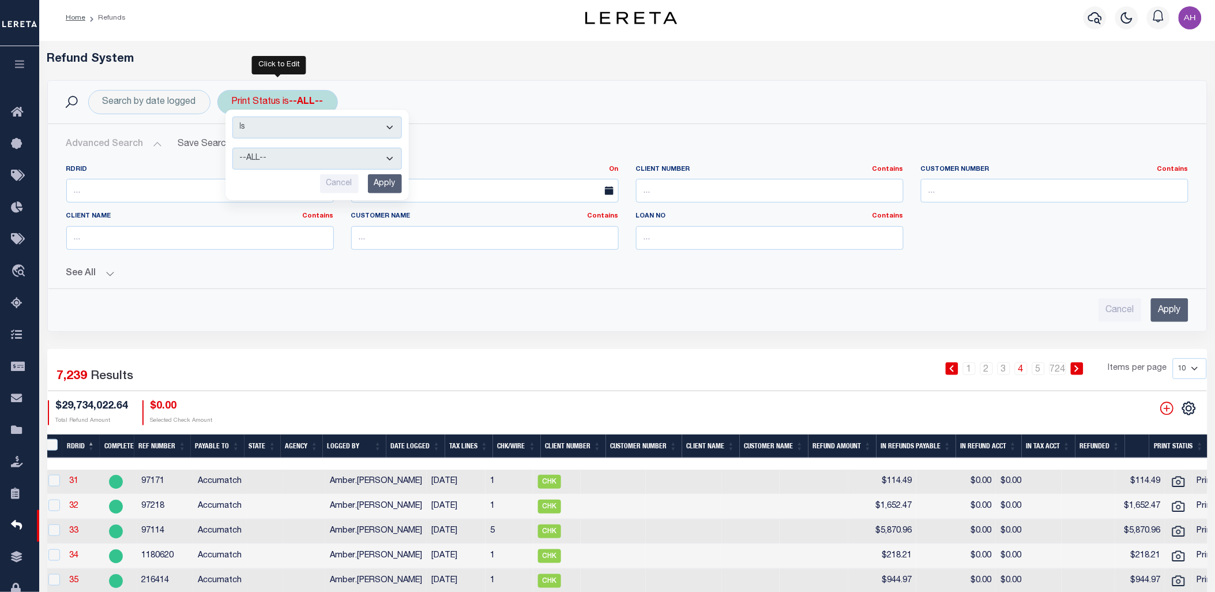
click at [262, 157] on select "--ALL-- Ready to Write Ready to Print Printed" at bounding box center [317, 159] width 170 height 22
click at [495, 112] on div "Search by date logged Print Status is --ALL-- Is Contains --ALL-- Ready to Writ…" at bounding box center [627, 102] width 1141 height 24
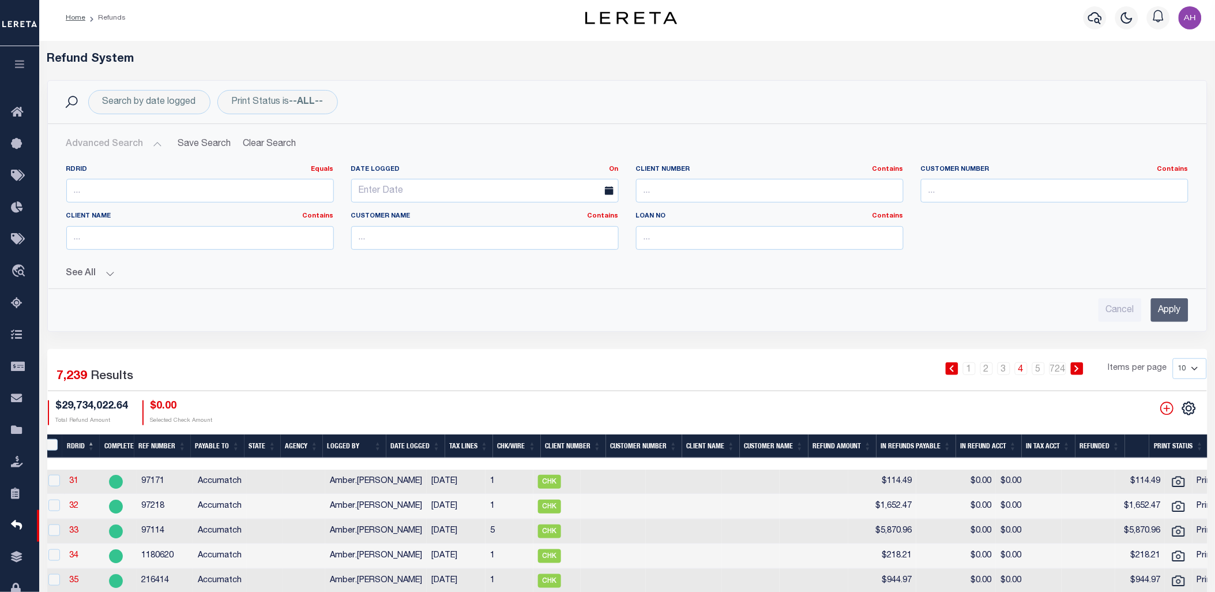
scroll to position [0, 0]
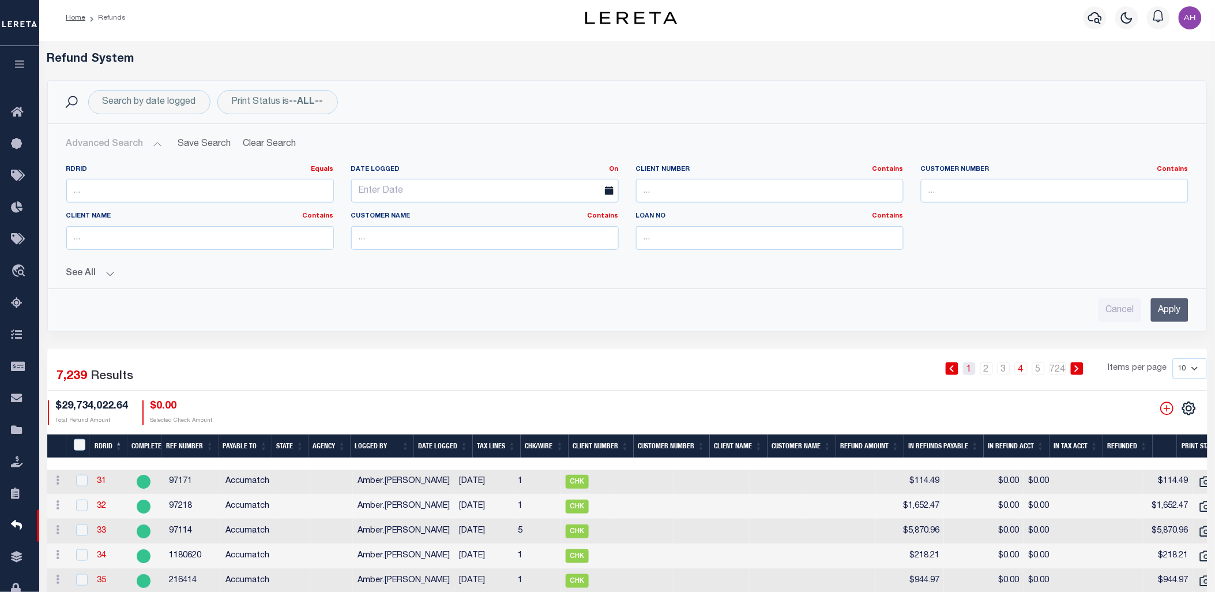
click at [969, 370] on link "1" at bounding box center [969, 368] width 13 height 13
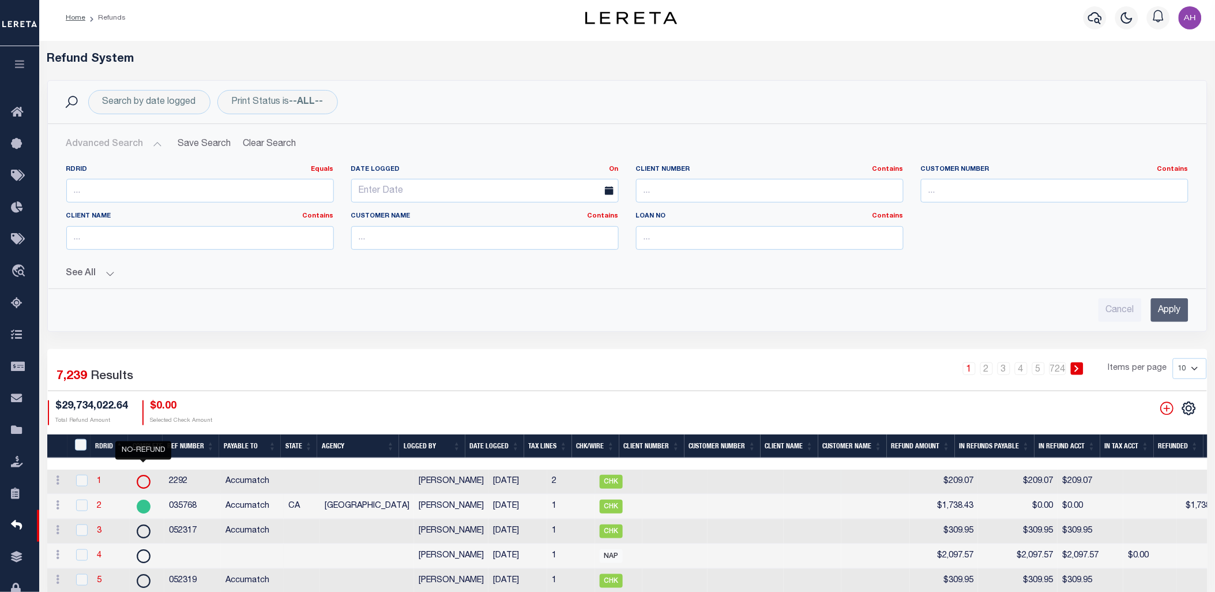
click at [142, 483] on icon at bounding box center [143, 481] width 15 height 15
checkbox input "true"
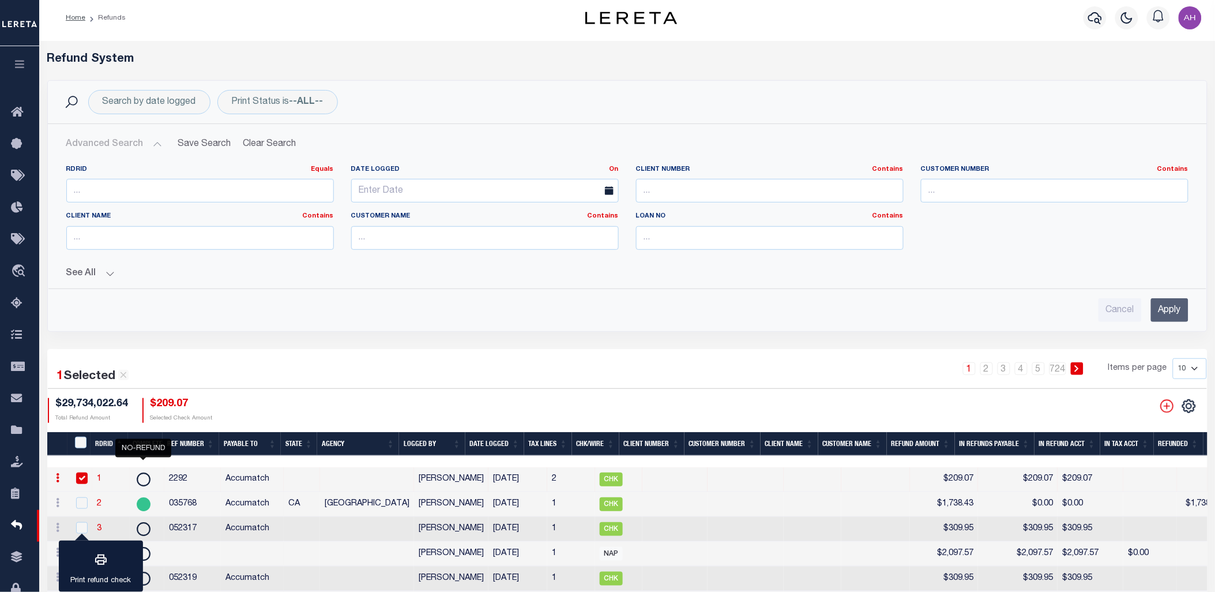
click at [100, 477] on link "1" at bounding box center [99, 479] width 5 height 8
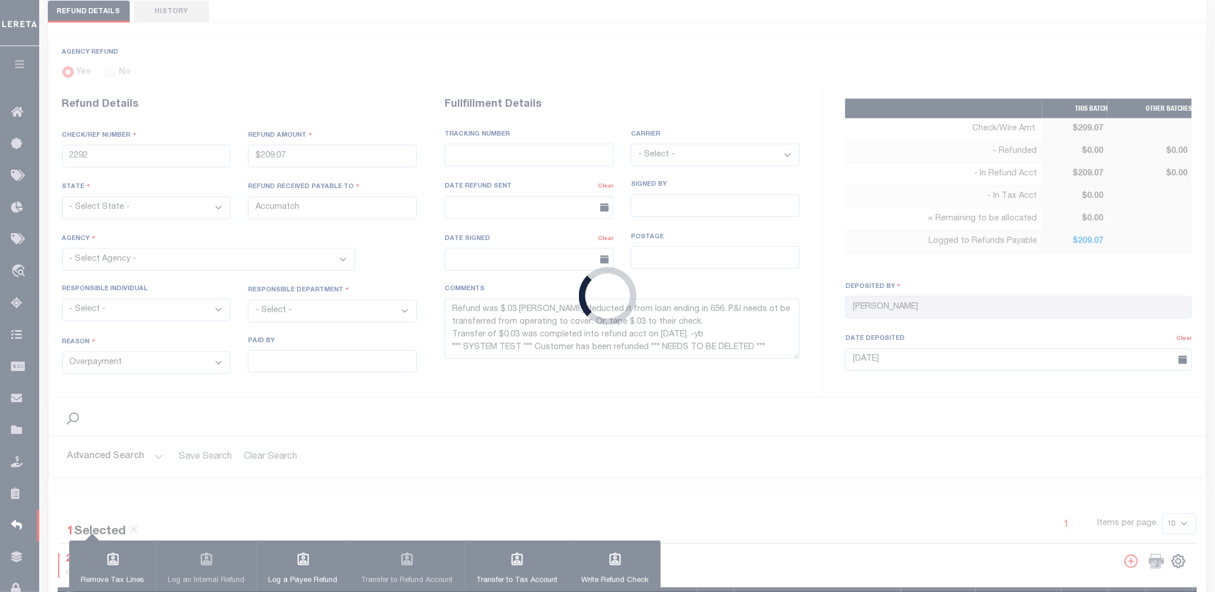
type input "$209.07"
type textarea "Refund was $.03 [PERSON_NAME] deducted it from loan ending in 656. P&I needs ot…"
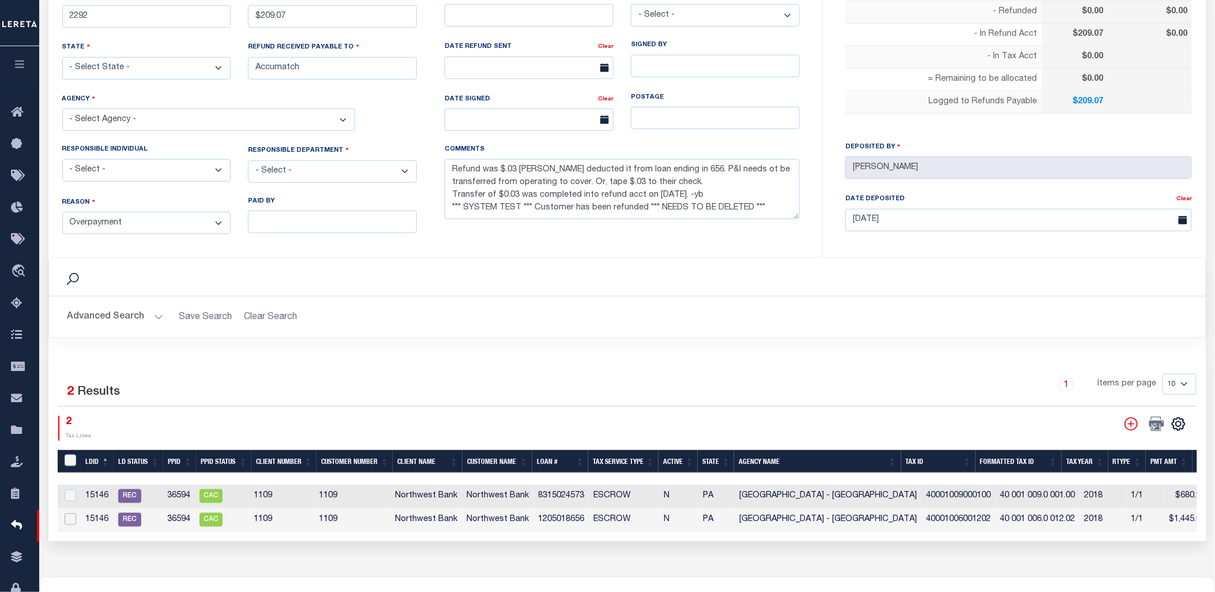
click at [72, 521] on input "checkbox" at bounding box center [71, 519] width 12 height 12
checkbox input "true"
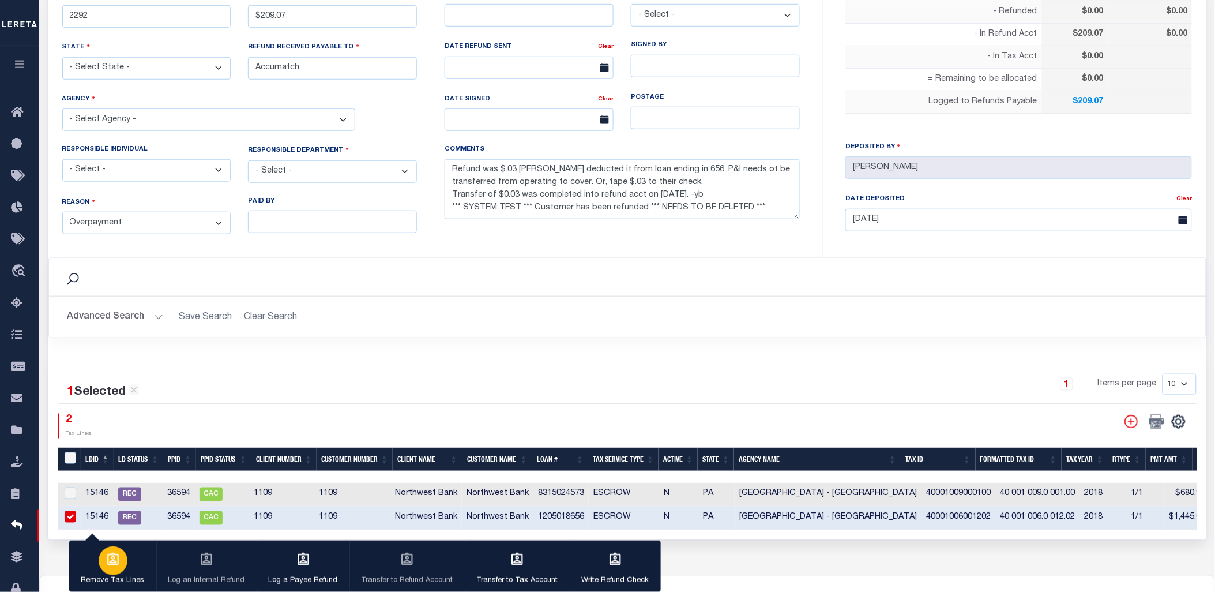
click at [110, 555] on icon "button" at bounding box center [113, 559] width 15 height 15
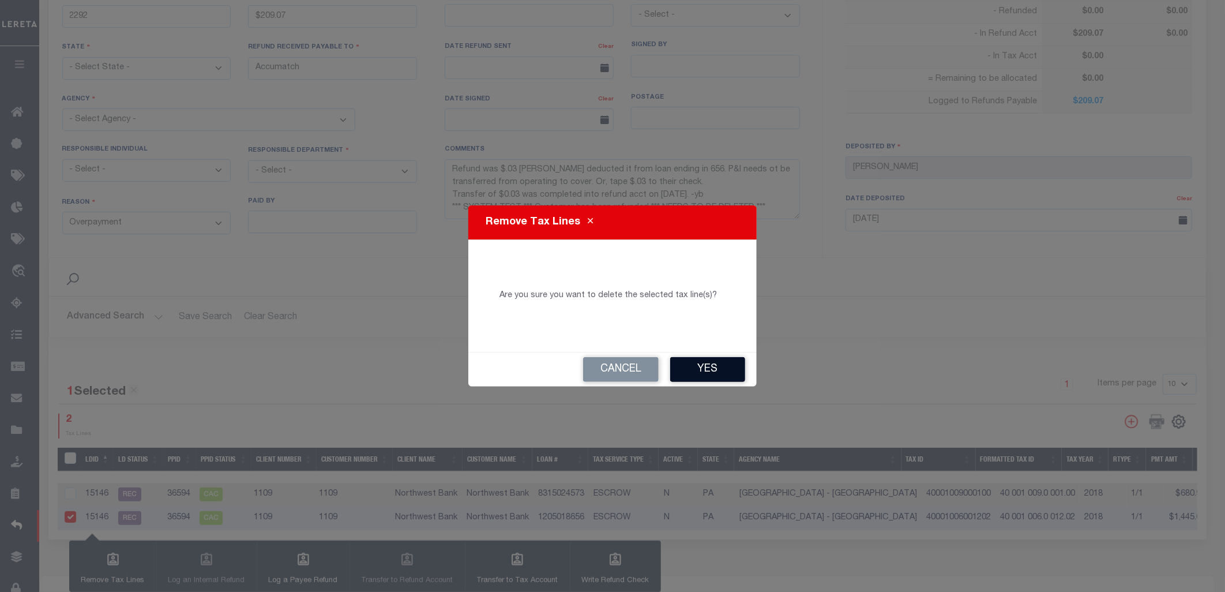
click at [683, 372] on button "Yes" at bounding box center [707, 369] width 75 height 25
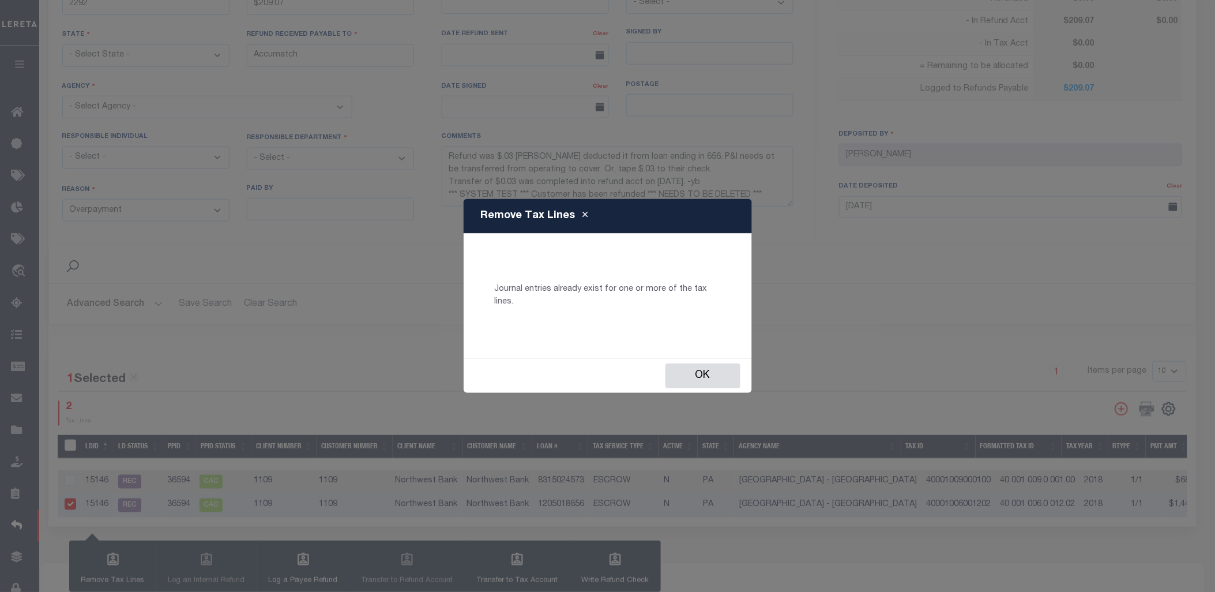
click at [678, 293] on p "Journal entries already exist for one or more of the tax lines." at bounding box center [607, 295] width 243 height 25
copy div "Journal entries already exist for one or more of the tax lines. Ok"
click at [705, 364] on button "Ok" at bounding box center [703, 375] width 75 height 25
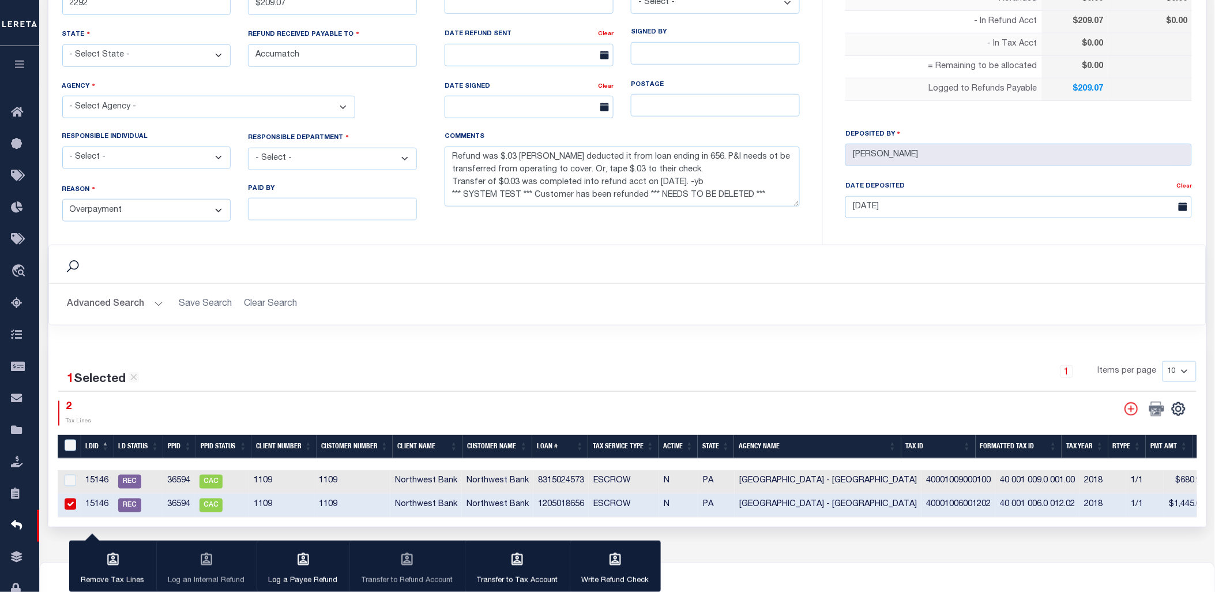
click at [705, 364] on div "1 Items per page 10 25 50 100" at bounding box center [772, 376] width 850 height 30
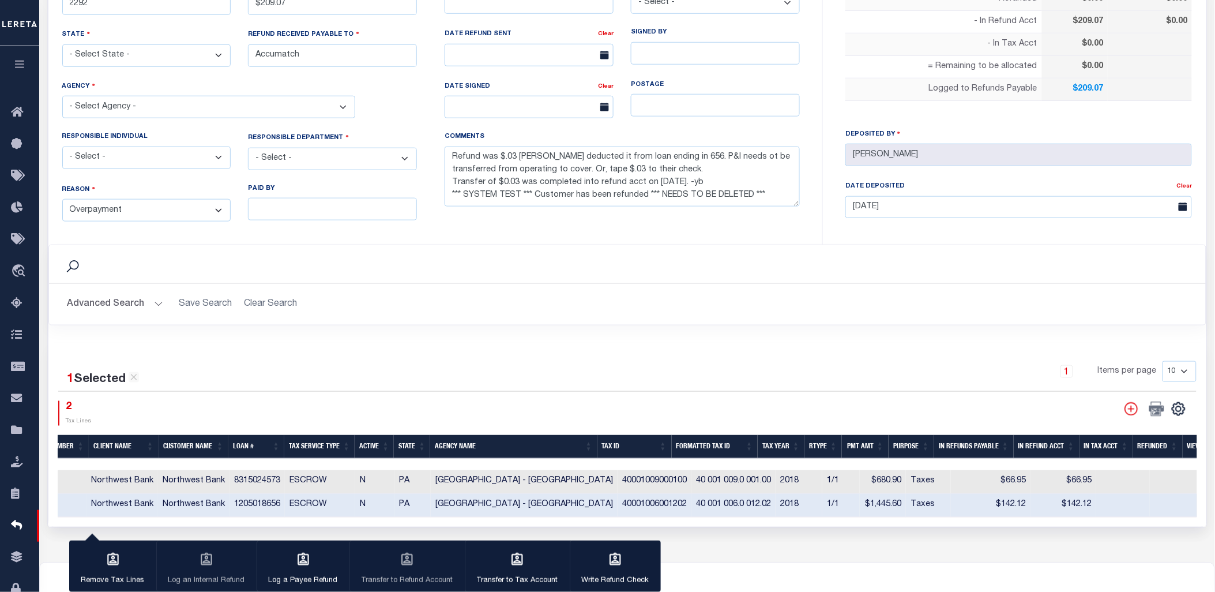
scroll to position [0, 317]
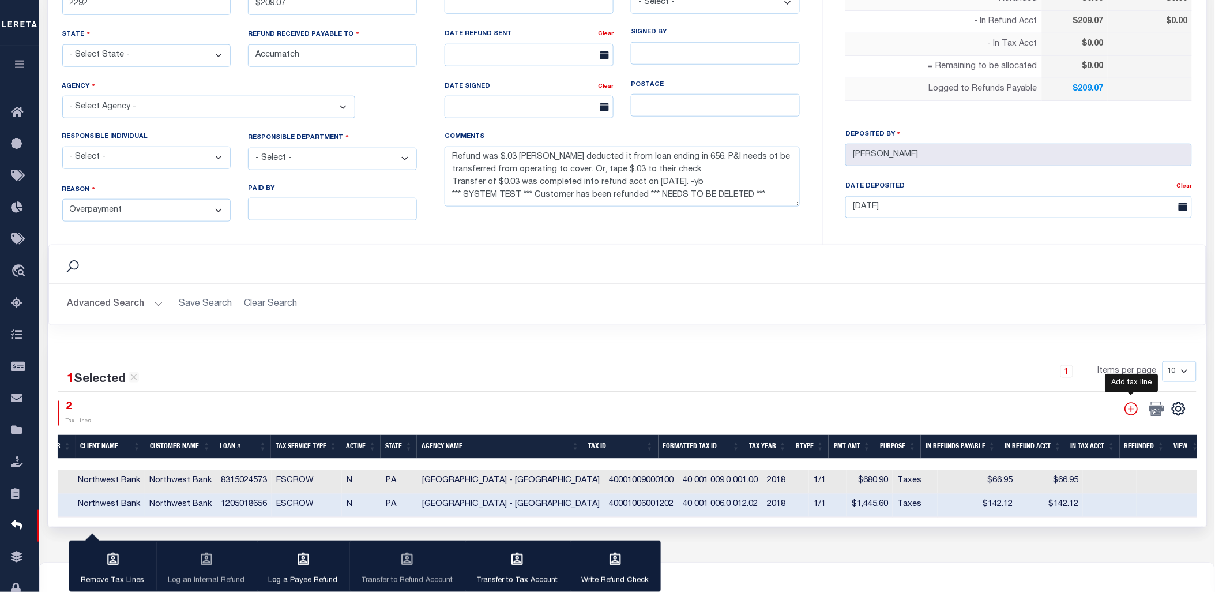
click at [1130, 411] on icon "" at bounding box center [1131, 408] width 15 height 15
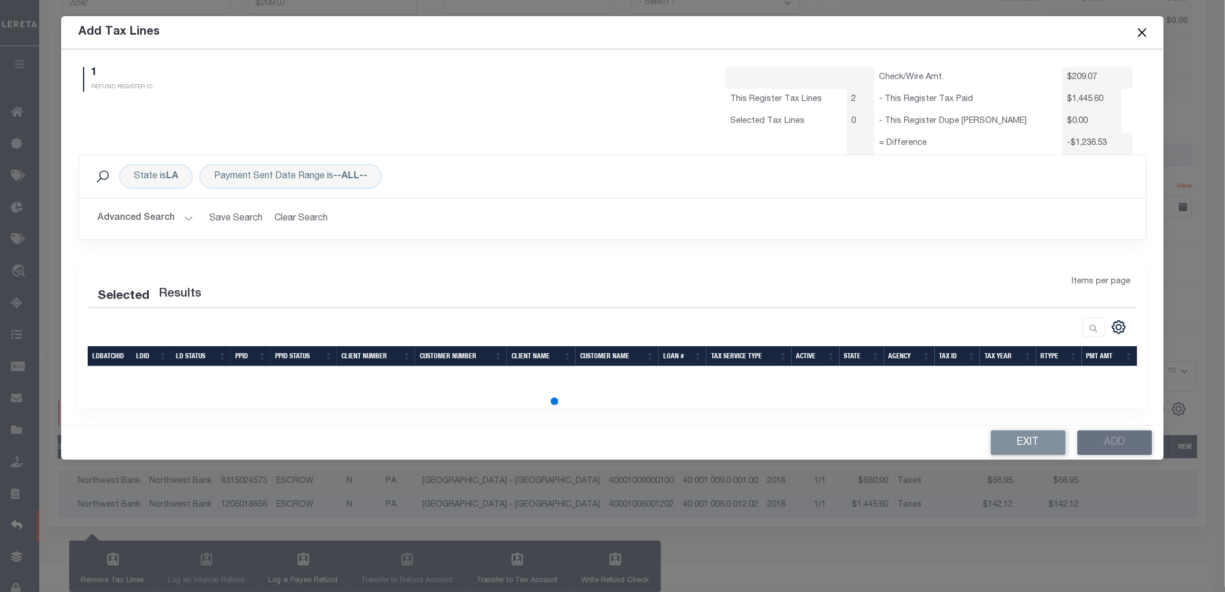
scroll to position [0, 314]
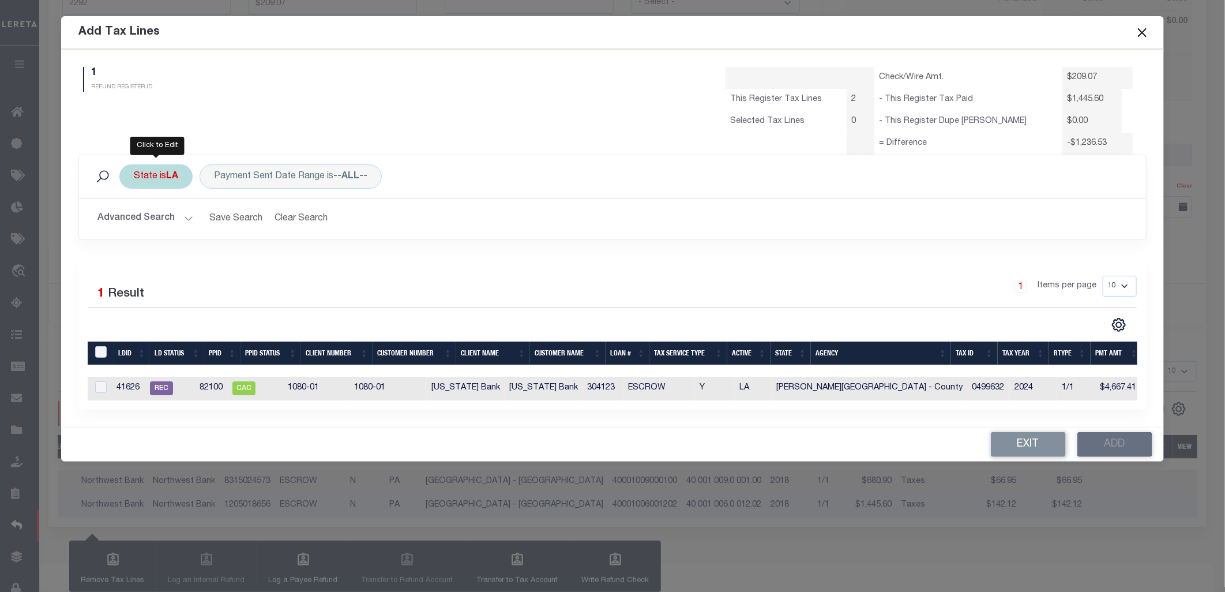
click at [171, 185] on div "State is LA" at bounding box center [155, 176] width 73 height 24
click at [182, 232] on select "AK AL AR AZ CA CO CT DC DE FL [GEOGRAPHIC_DATA] GU HI IA ID IL IN KS [GEOGRAPHI…" at bounding box center [219, 233] width 170 height 22
select select "PA"
click at [134, 222] on select "AK AL AR AZ CA CO CT DC DE FL [GEOGRAPHIC_DATA] GU HI IA ID IL IN KS [GEOGRAPHI…" at bounding box center [219, 233] width 170 height 22
click at [291, 264] on input "Apply" at bounding box center [287, 258] width 34 height 19
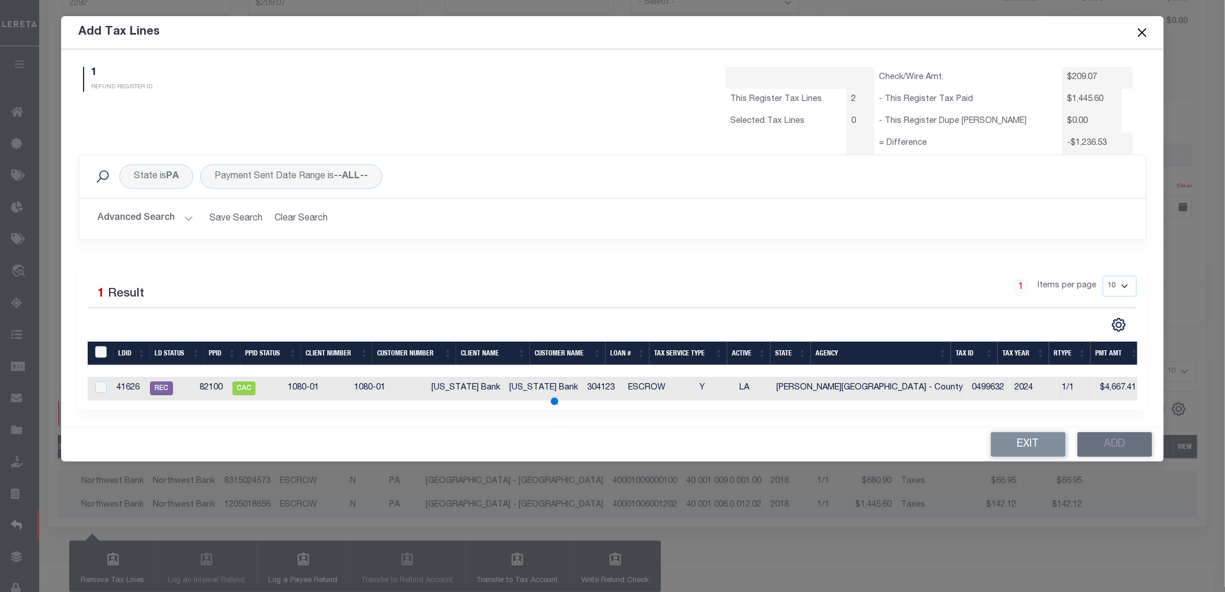
click at [156, 223] on button "Advanced Search" at bounding box center [145, 219] width 96 height 22
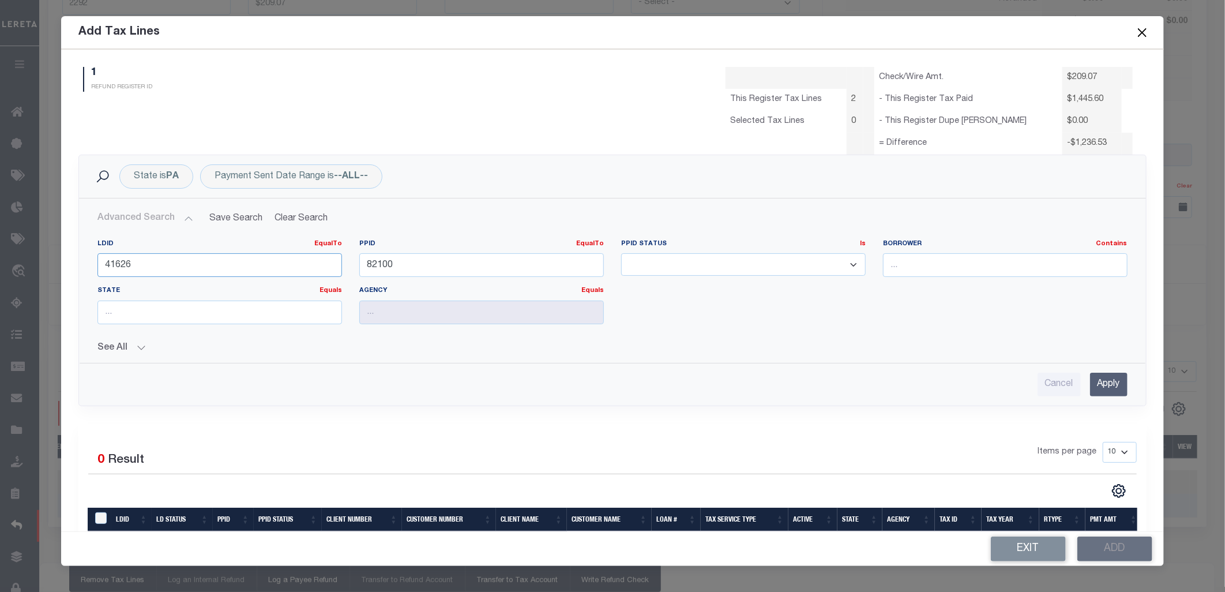
click at [129, 267] on input "41626" at bounding box center [219, 265] width 245 height 24
drag, startPoint x: 142, startPoint y: 264, endPoint x: 54, endPoint y: 262, distance: 88.8
click at [54, 262] on form "Add Tax Lines 1 REFUND REGISTER ID Check/Wire Amt. 2 0" at bounding box center [612, 291] width 1225 height 550
type input "15146"
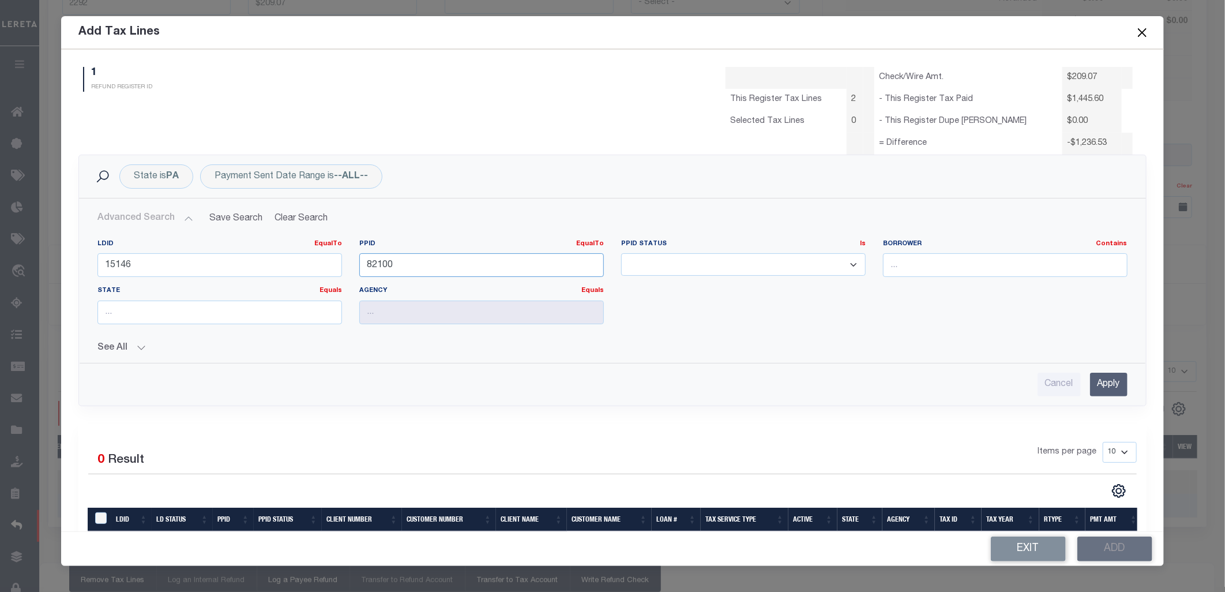
click at [375, 266] on input "82100" at bounding box center [481, 265] width 245 height 24
type input "36594"
click at [485, 211] on h2 "Advanced Search Save Search Clear Search RefundAddTaxLinesGridWrapper_dynamicta…" at bounding box center [612, 219] width 1049 height 22
click at [1098, 382] on input "Apply" at bounding box center [1108, 385] width 37 height 24
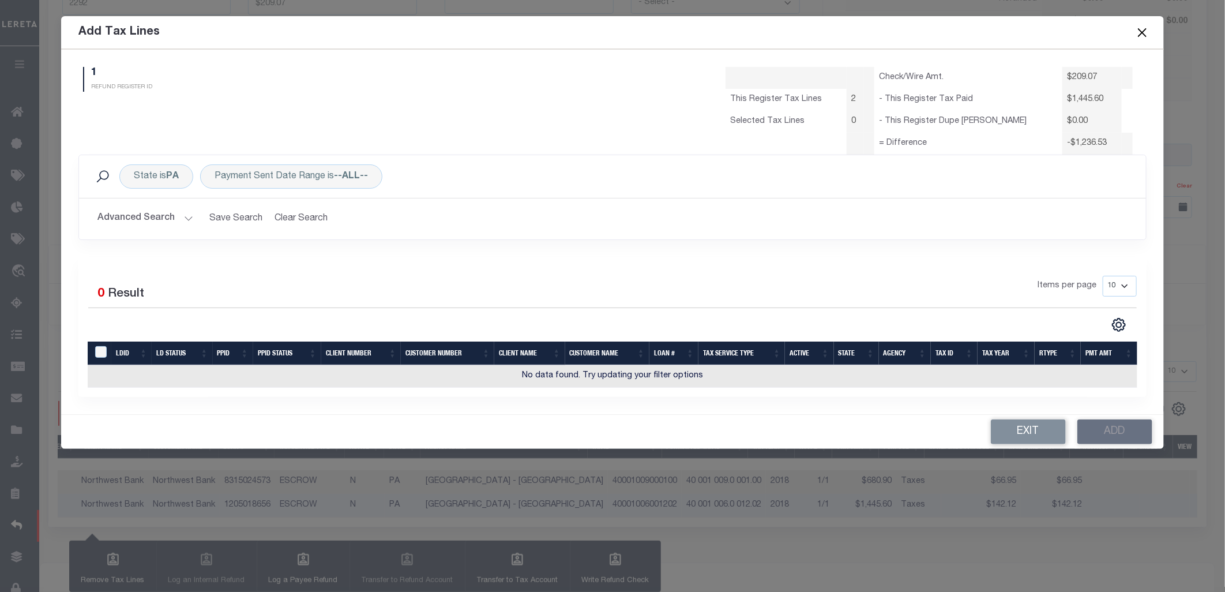
click at [159, 220] on button "Advanced Search" at bounding box center [145, 219] width 96 height 22
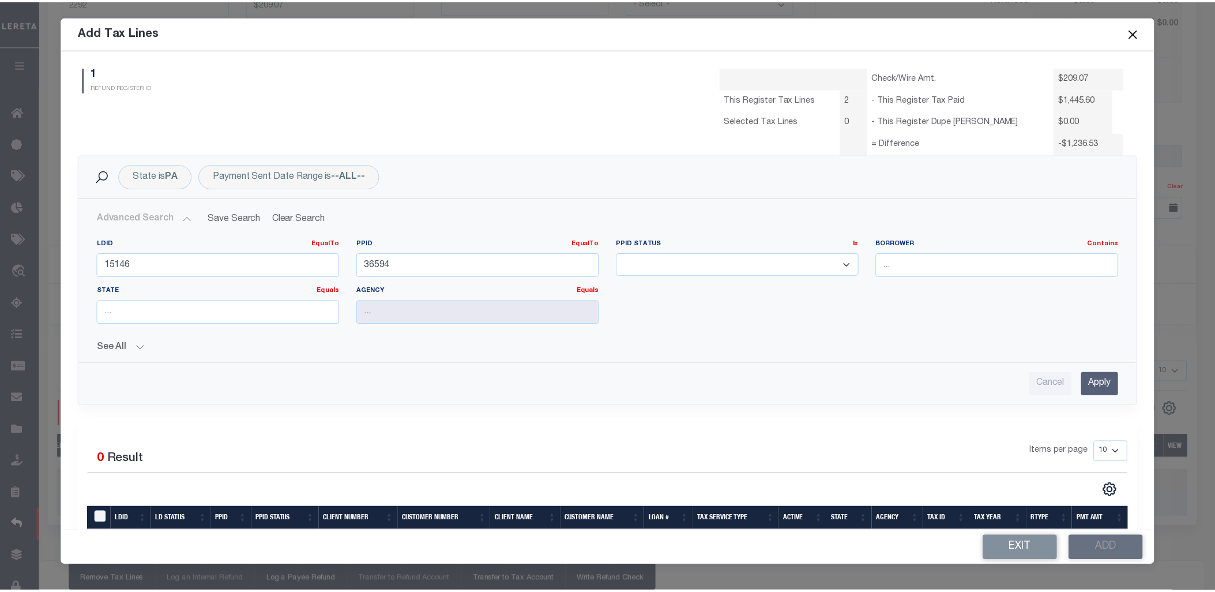
scroll to position [57, 0]
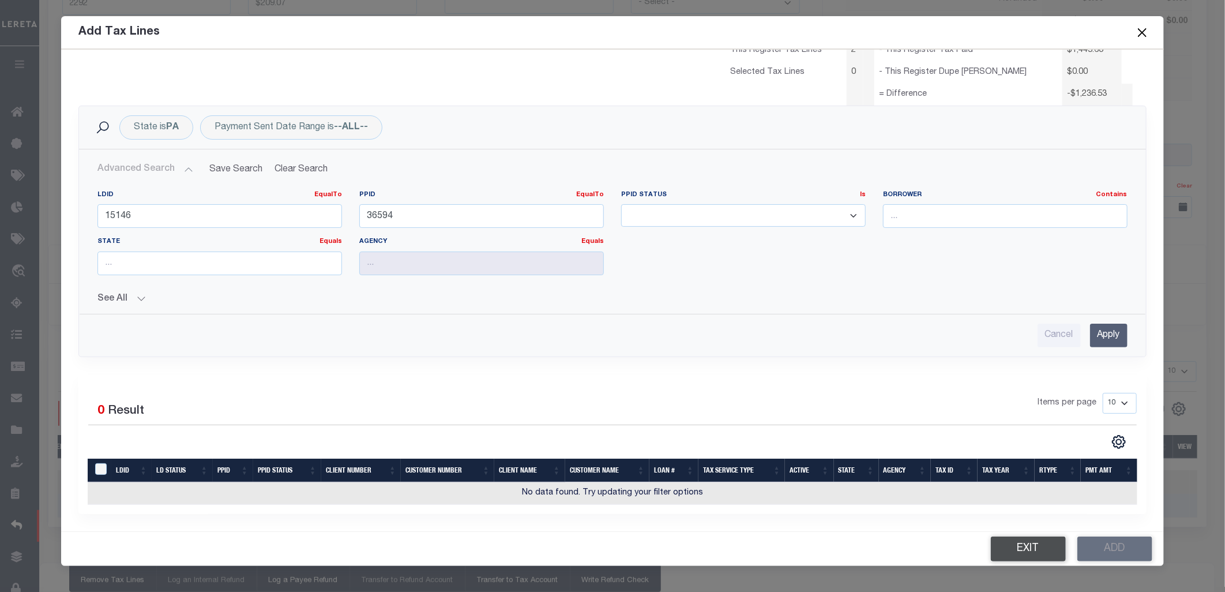
click at [1004, 546] on button "Exit" at bounding box center [1028, 548] width 75 height 25
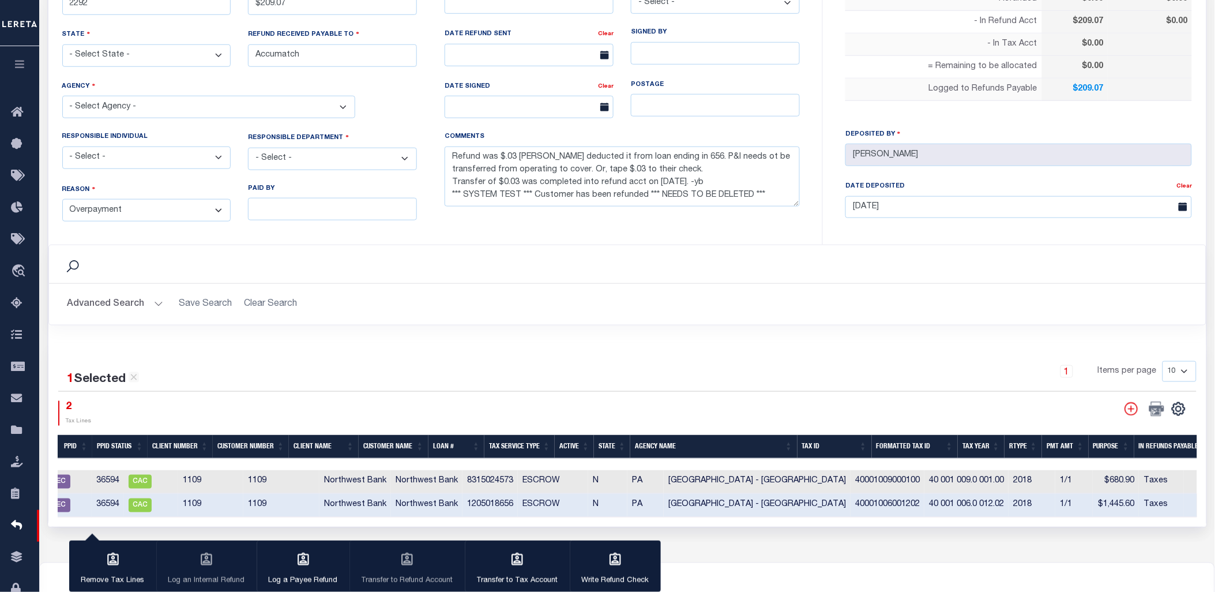
scroll to position [0, 71]
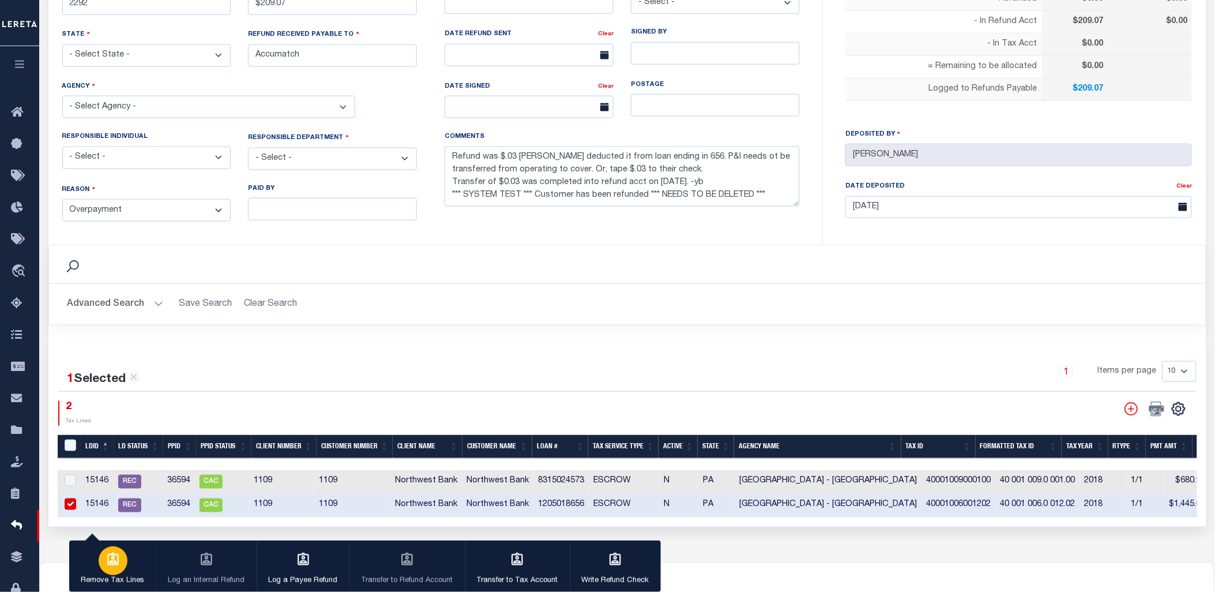
click at [117, 569] on div "button" at bounding box center [113, 560] width 29 height 29
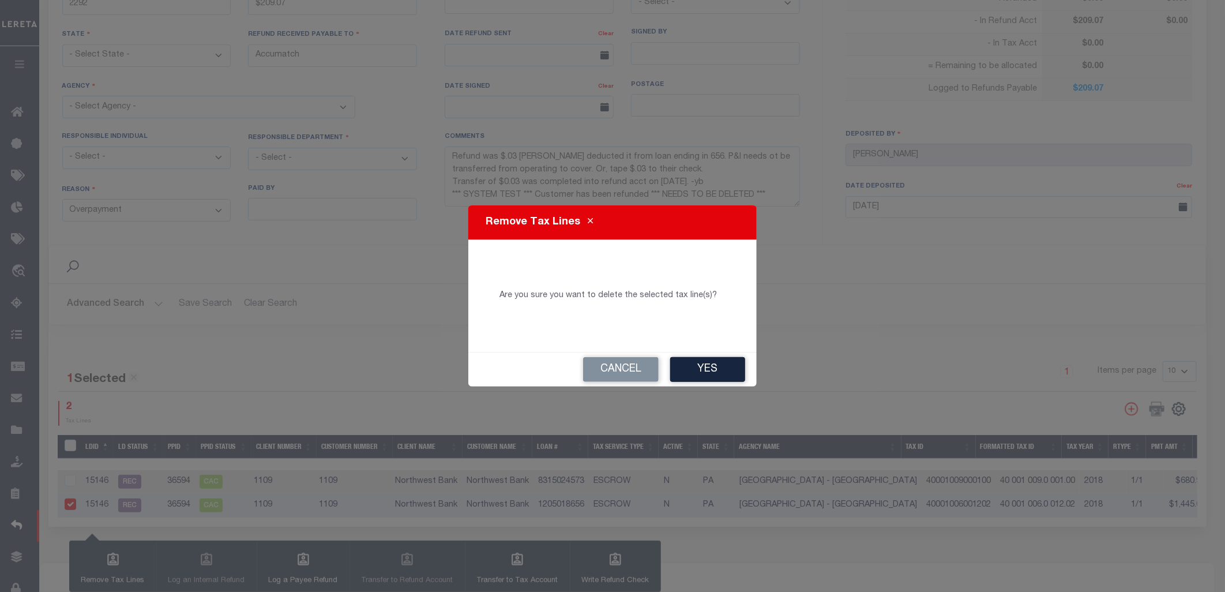
click at [715, 369] on button "Yes" at bounding box center [707, 369] width 75 height 25
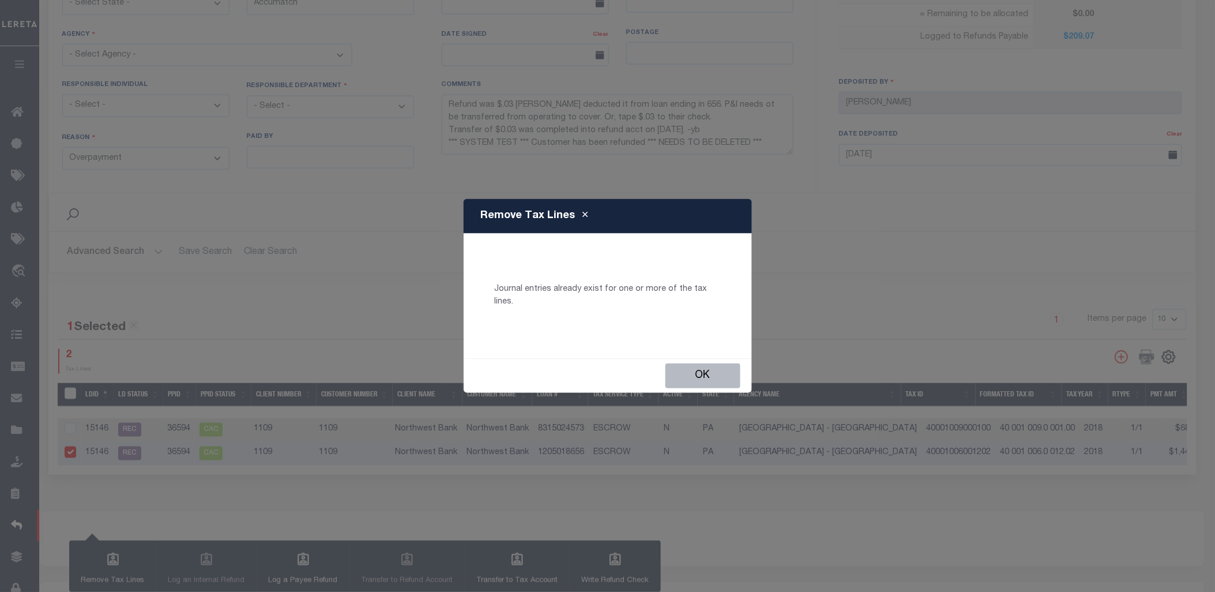
click at [715, 370] on button "Ok" at bounding box center [703, 375] width 75 height 25
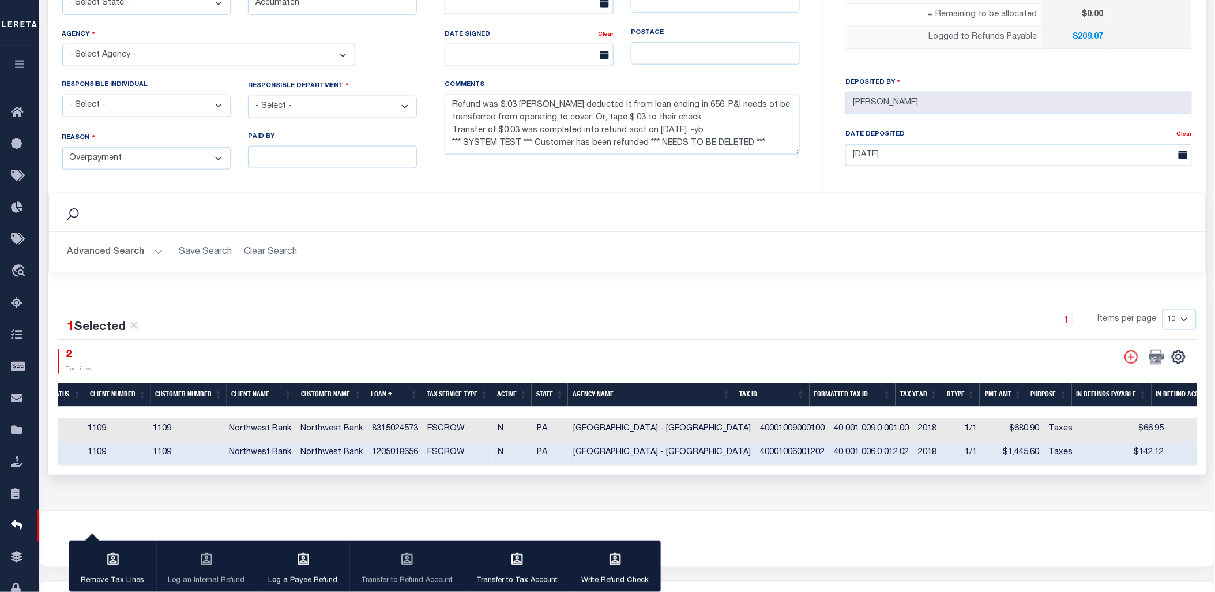
scroll to position [0, 122]
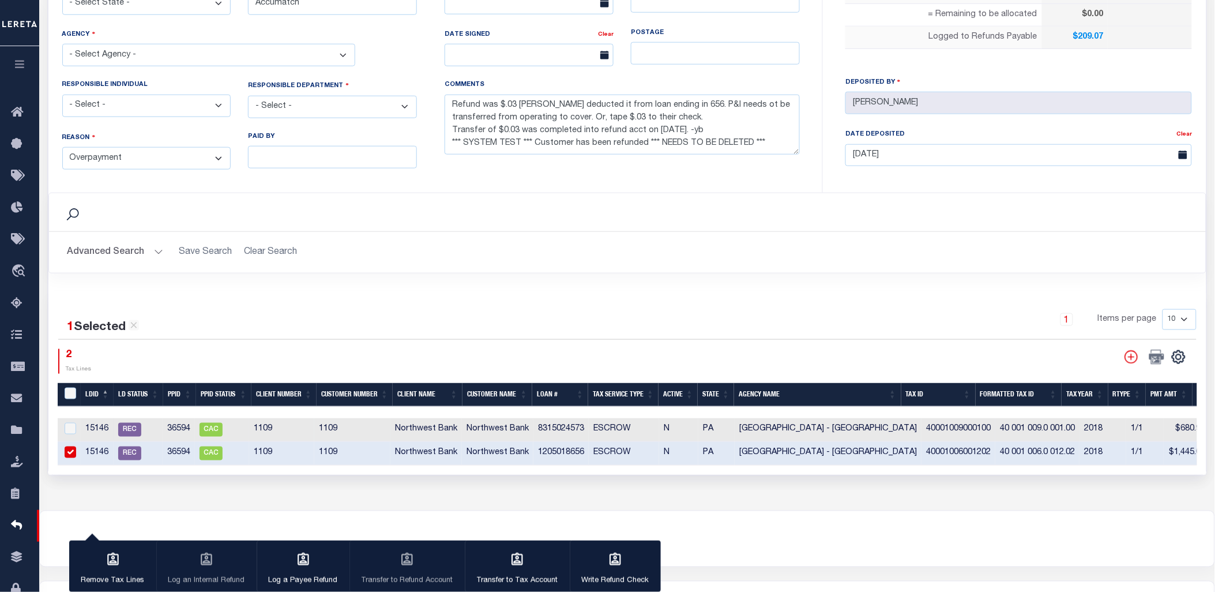
click at [100, 429] on td "15146" at bounding box center [97, 430] width 33 height 24
checkbox input "true"
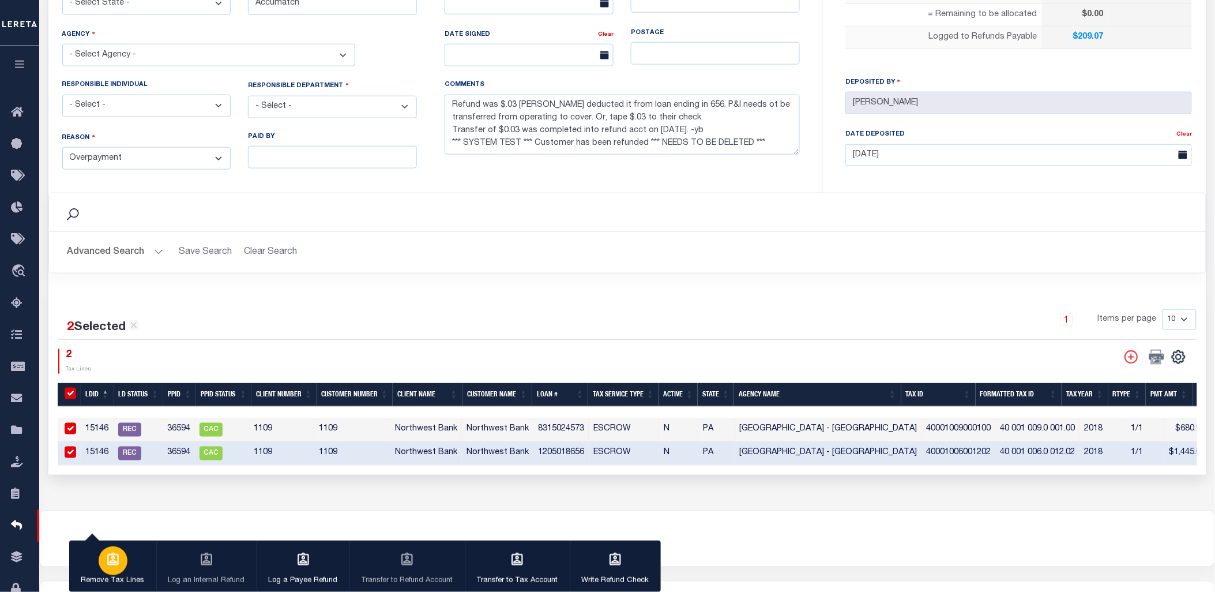
click at [118, 572] on div "button" at bounding box center [113, 560] width 29 height 29
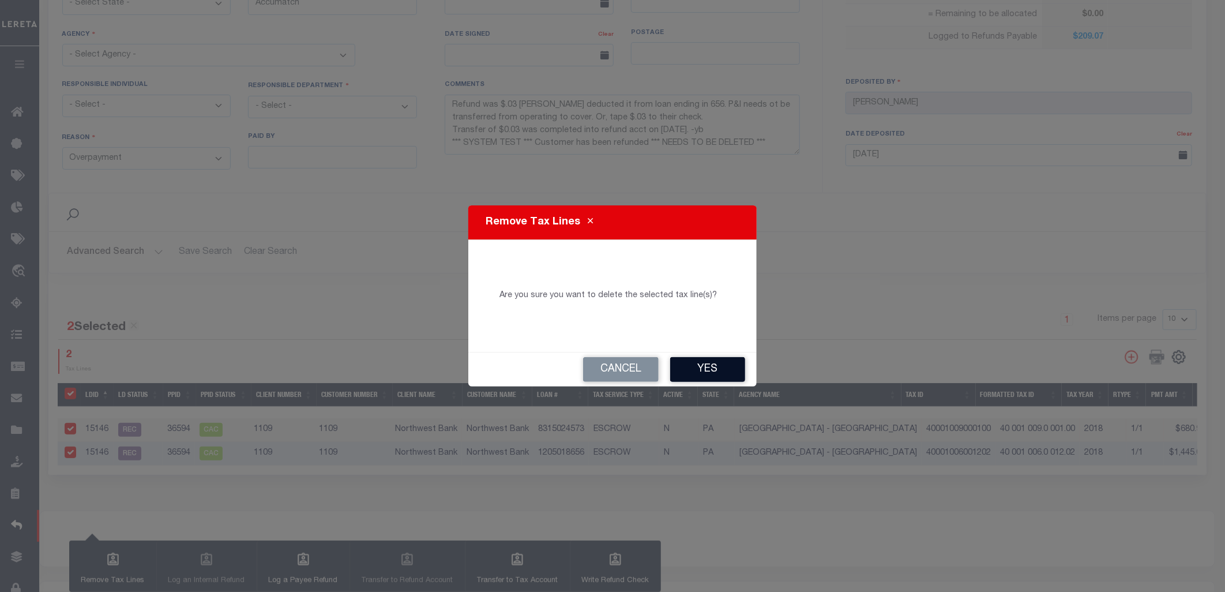
click at [730, 364] on button "Yes" at bounding box center [707, 369] width 75 height 25
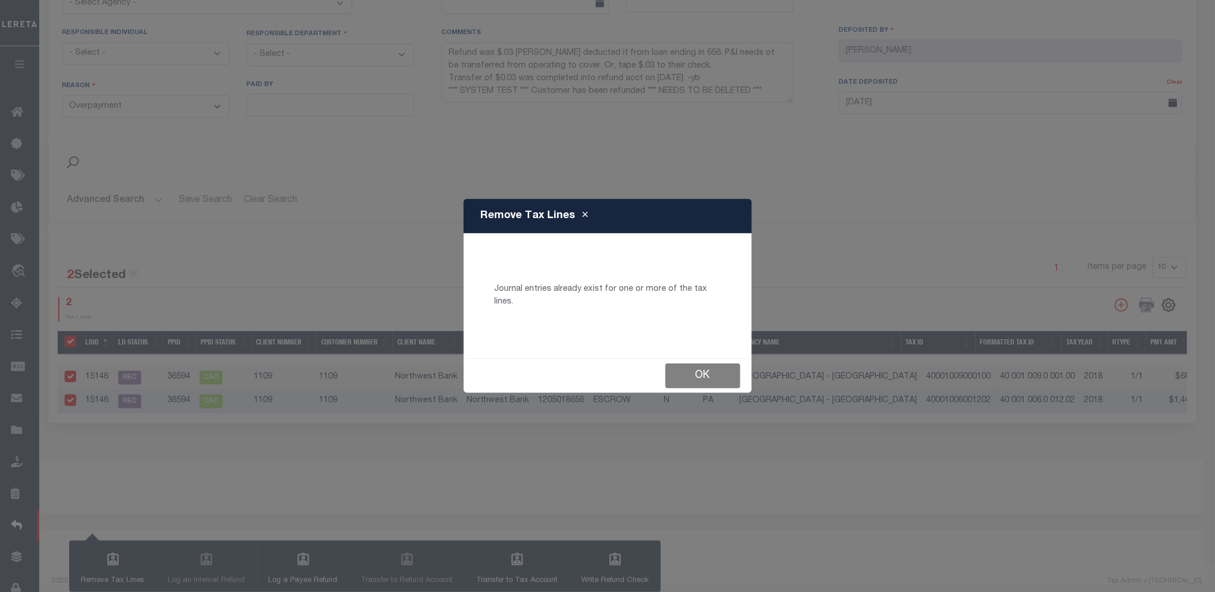
click at [730, 365] on button "Ok" at bounding box center [703, 375] width 75 height 25
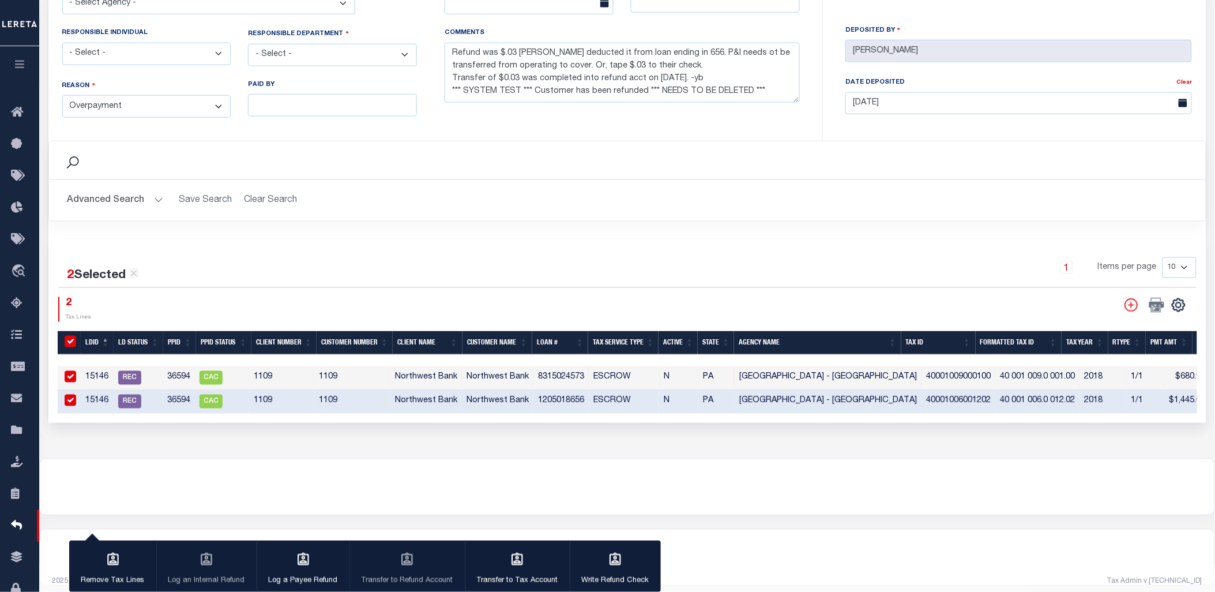
click at [74, 401] on input "checkbox" at bounding box center [71, 400] width 12 height 12
checkbox input "false"
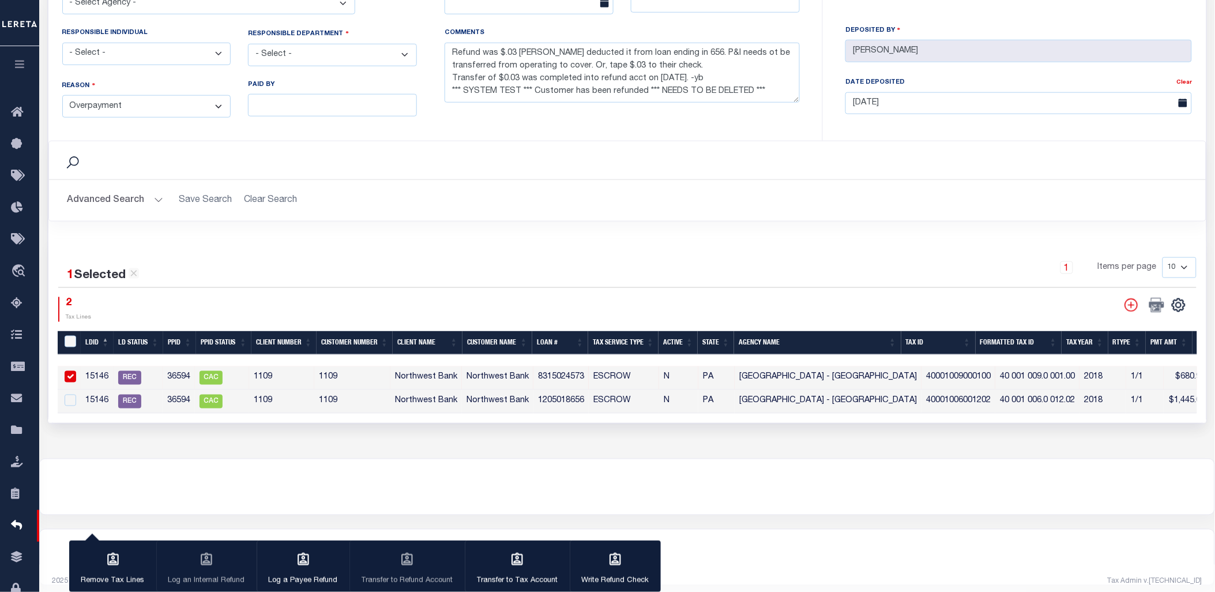
click at [72, 371] on input "checkbox" at bounding box center [71, 377] width 12 height 12
checkbox input "false"
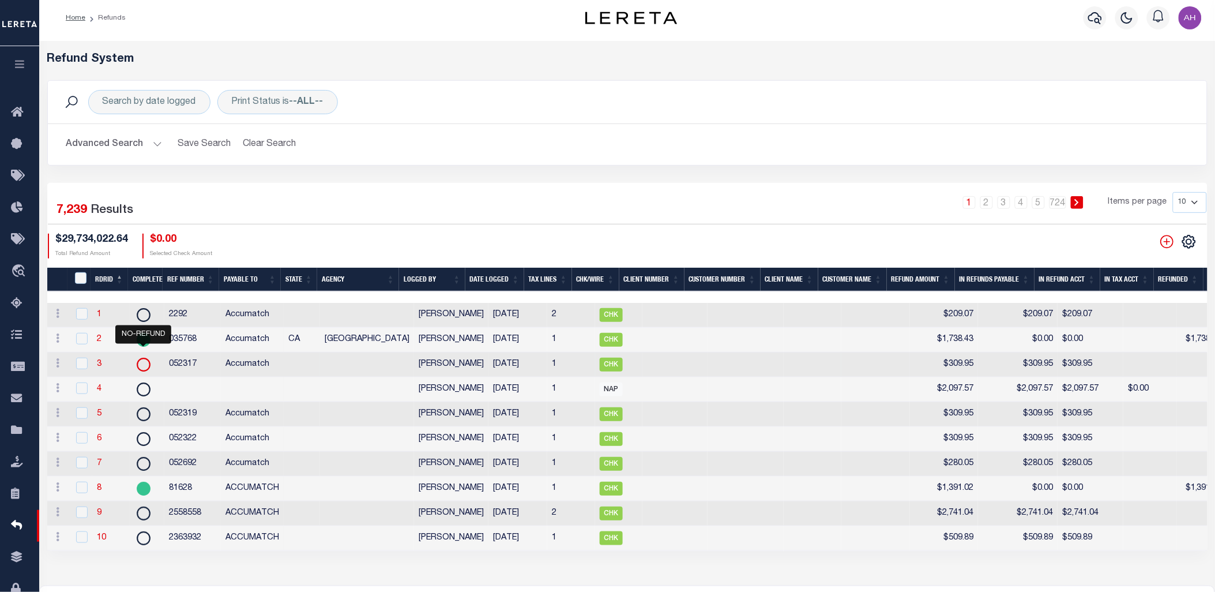
click at [146, 365] on icon "" at bounding box center [143, 364] width 15 height 15
checkbox input "true"
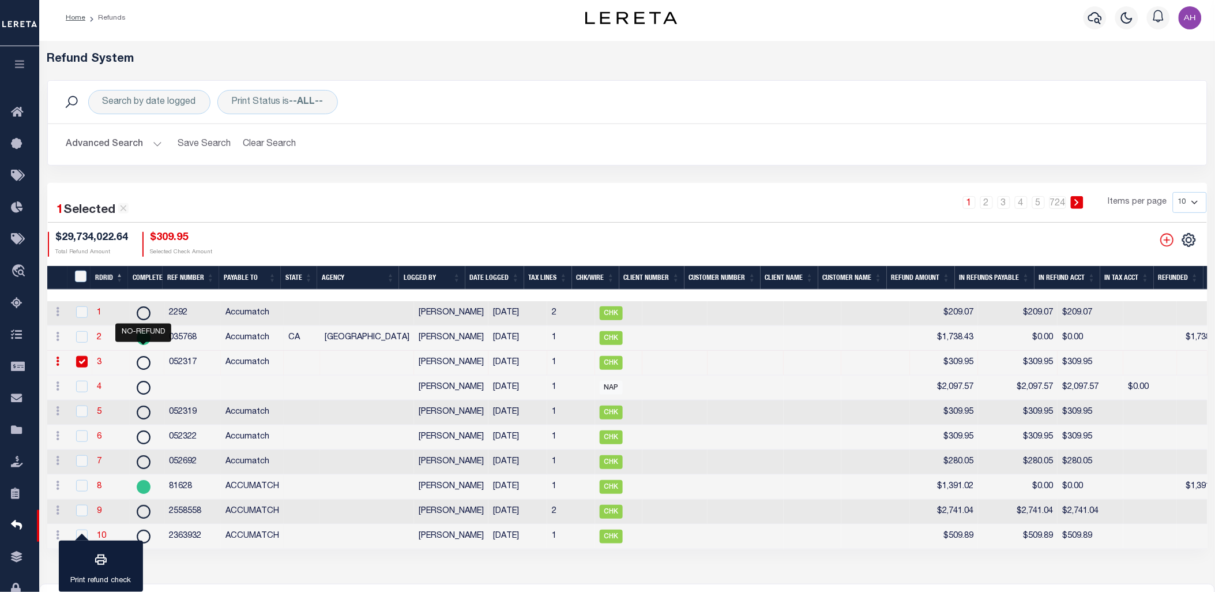
click at [99, 364] on link "3" at bounding box center [99, 362] width 5 height 8
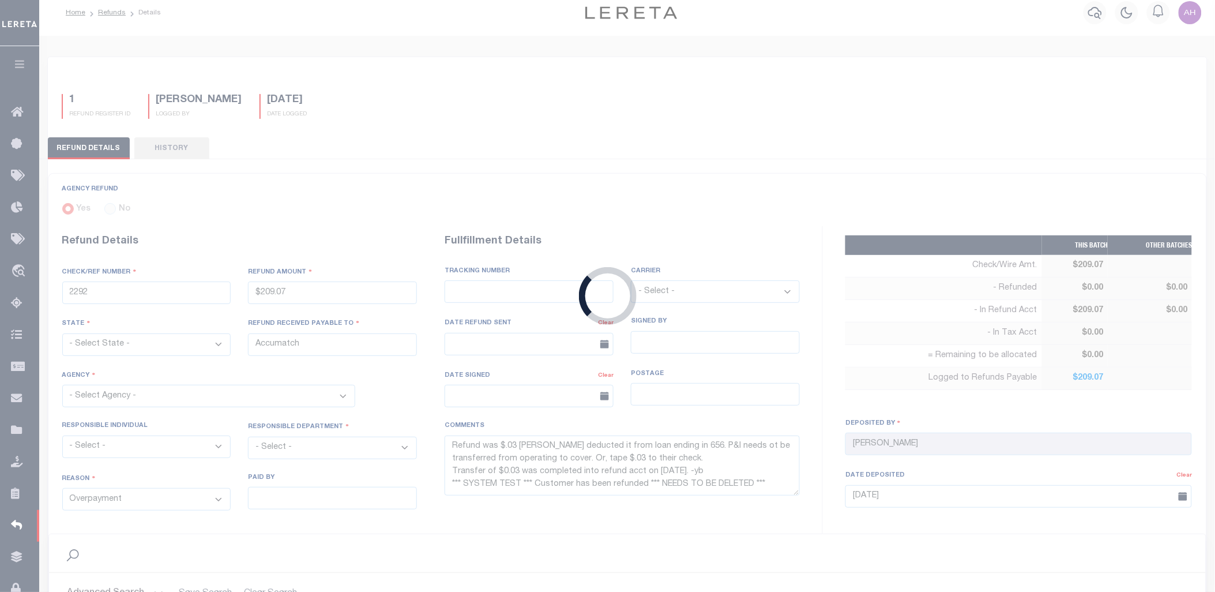
type input "052317"
type input "$309.95"
select select "OUT"
select select "XMT"
type textarea "Partial refund - homestead exemption *** SYSTEM TEST *** Customer has been refu…"
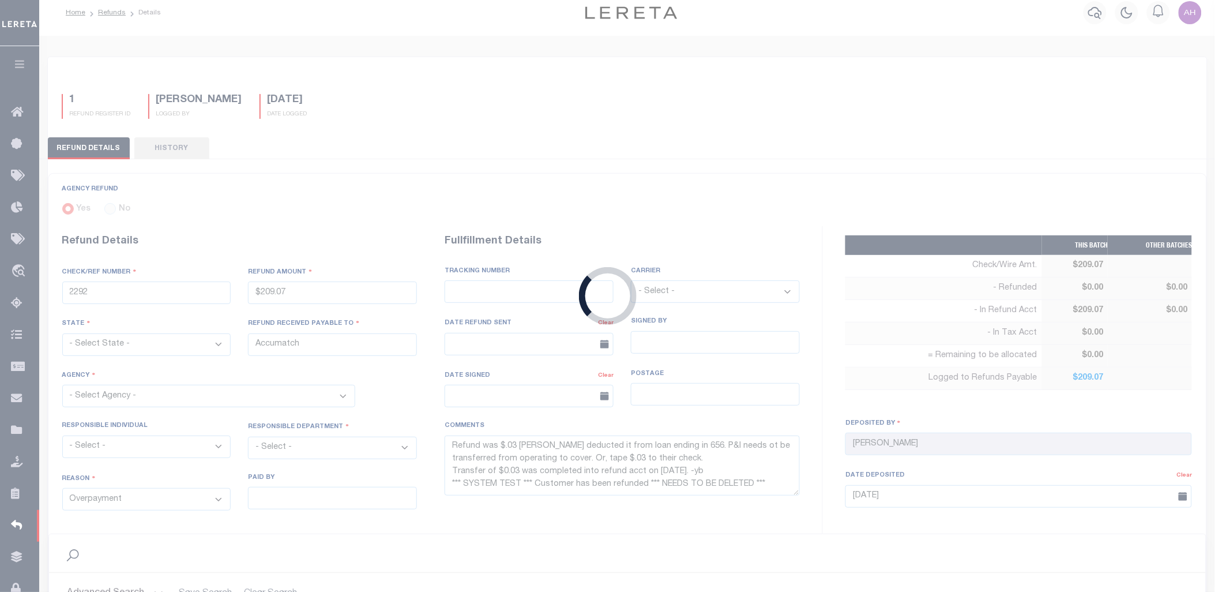
type input "[PERSON_NAME]"
type input "[DATE]"
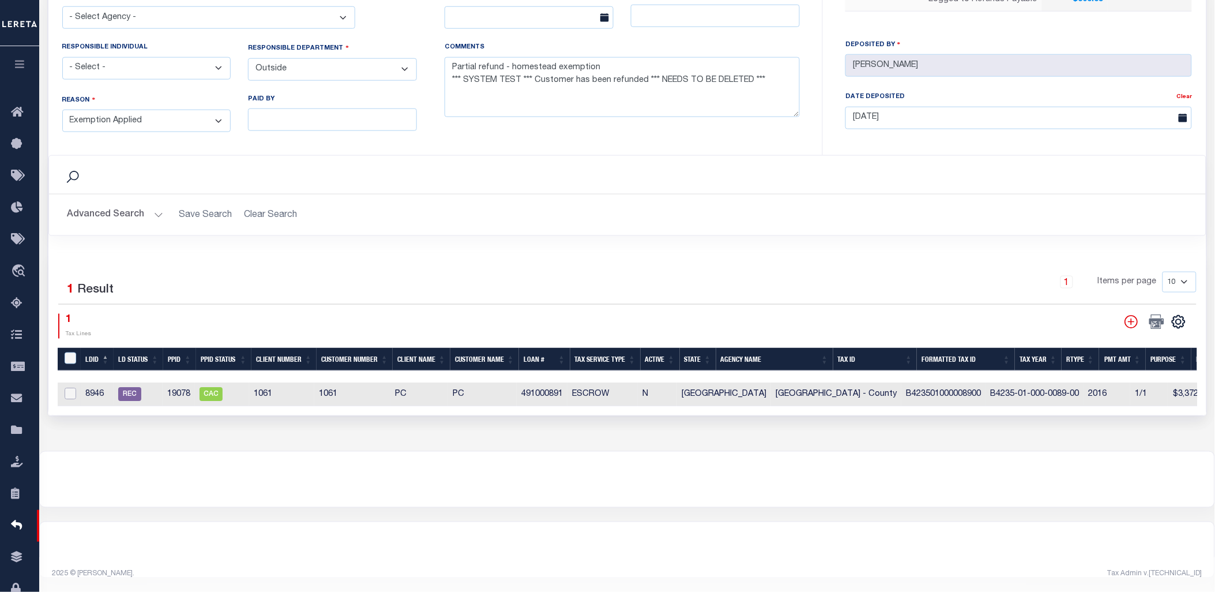
click at [67, 388] on input "checkbox" at bounding box center [71, 394] width 12 height 12
checkbox input "true"
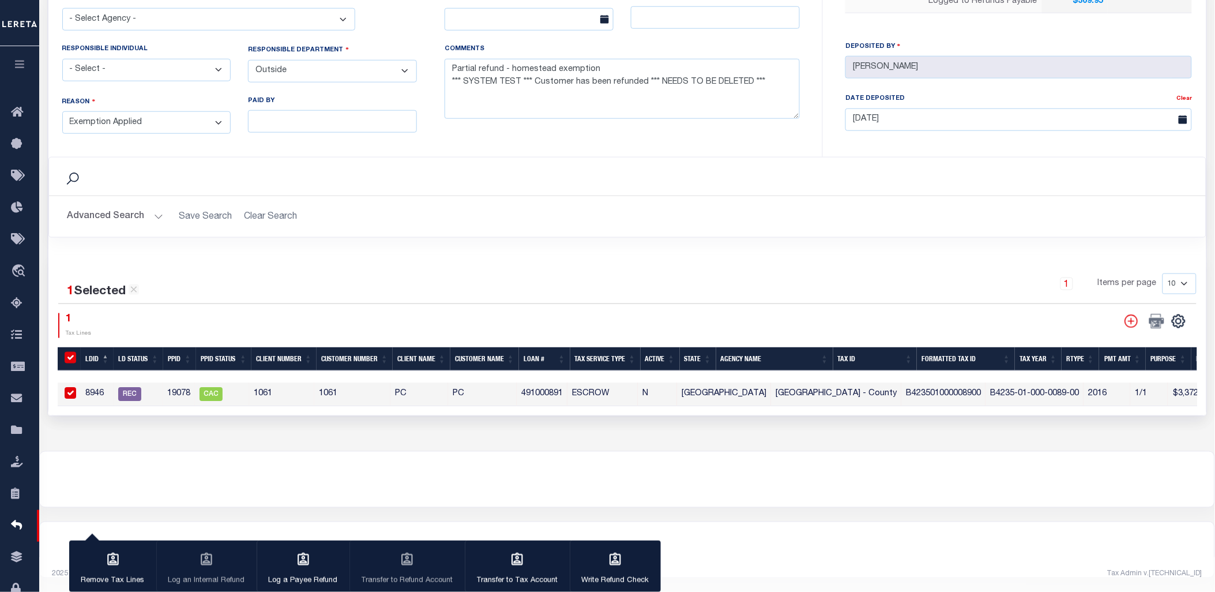
click at [250, 505] on div at bounding box center [627, 479] width 1175 height 55
click at [291, 422] on div "3 REFUND REGISTER ID [PERSON_NAME] LOGGED BY [DATE] DATE LOGGED 052317" at bounding box center [627, 59] width 1176 height 783
click at [115, 566] on icon "button" at bounding box center [113, 559] width 15 height 15
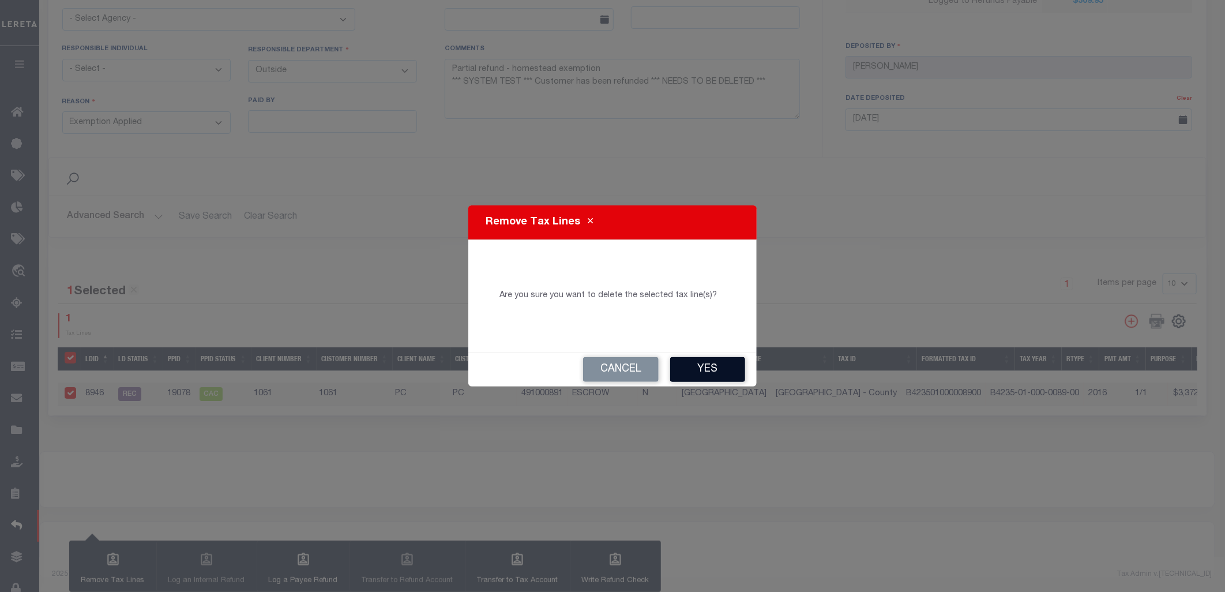
click at [711, 376] on button "Yes" at bounding box center [707, 369] width 75 height 25
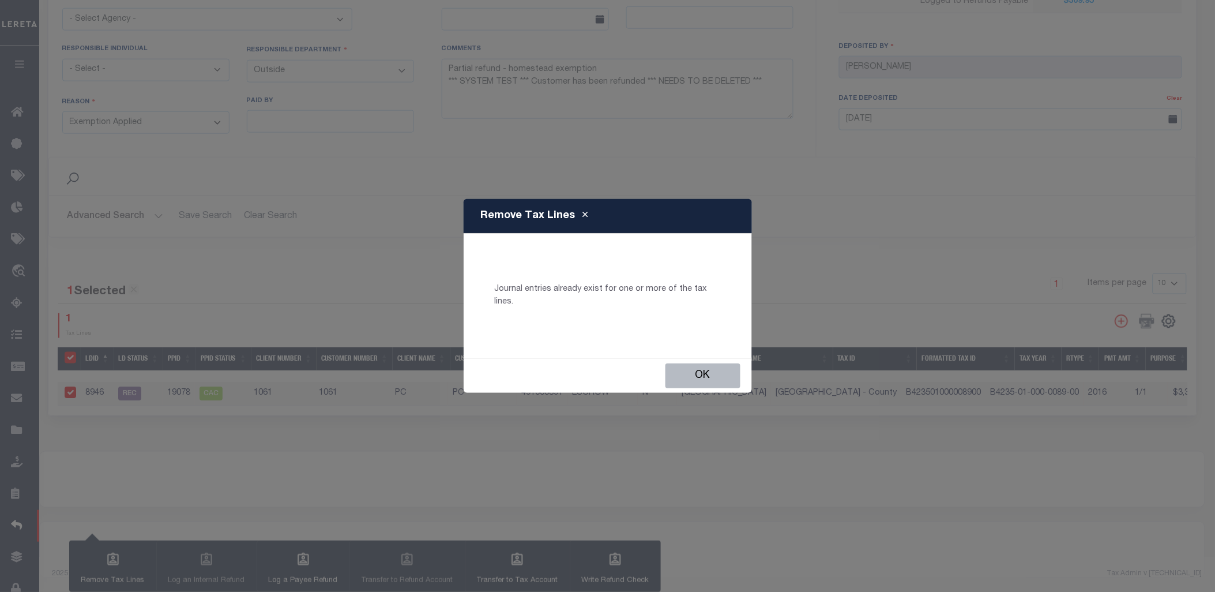
click at [711, 376] on button "Ok" at bounding box center [703, 375] width 75 height 25
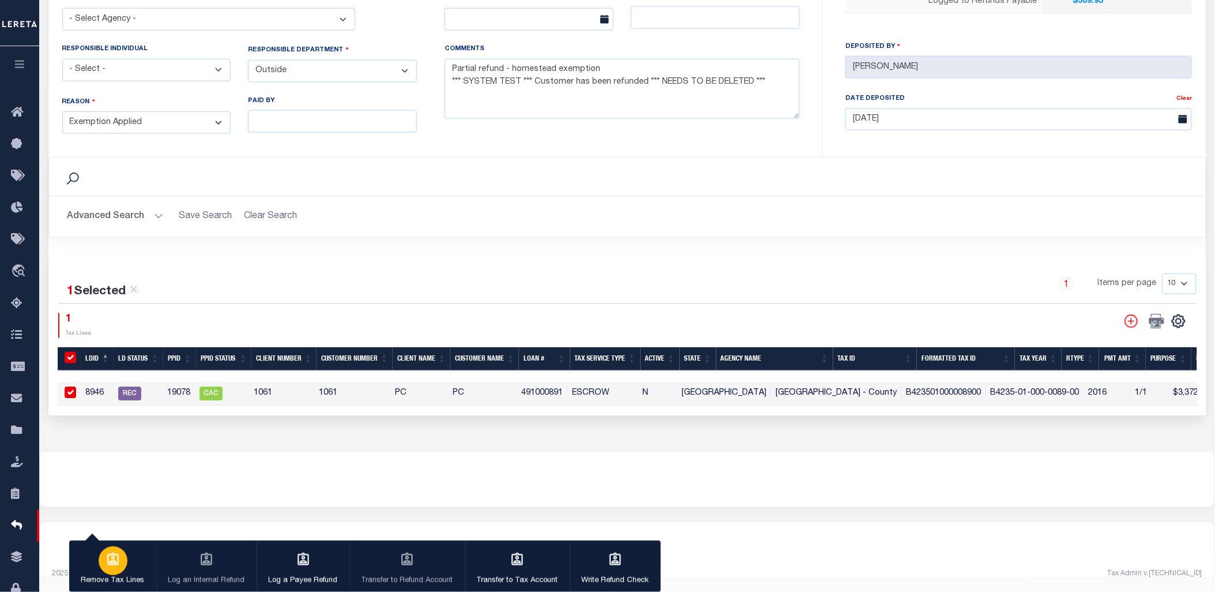
click at [120, 561] on div "button" at bounding box center [113, 560] width 29 height 29
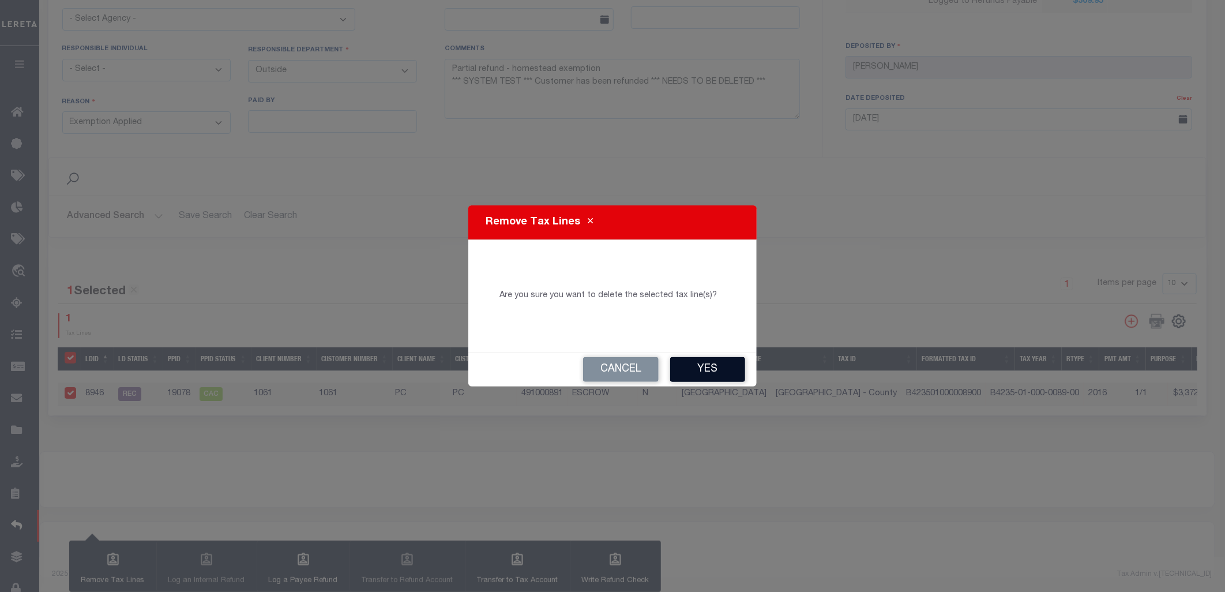
click at [716, 368] on button "Yes" at bounding box center [707, 369] width 75 height 25
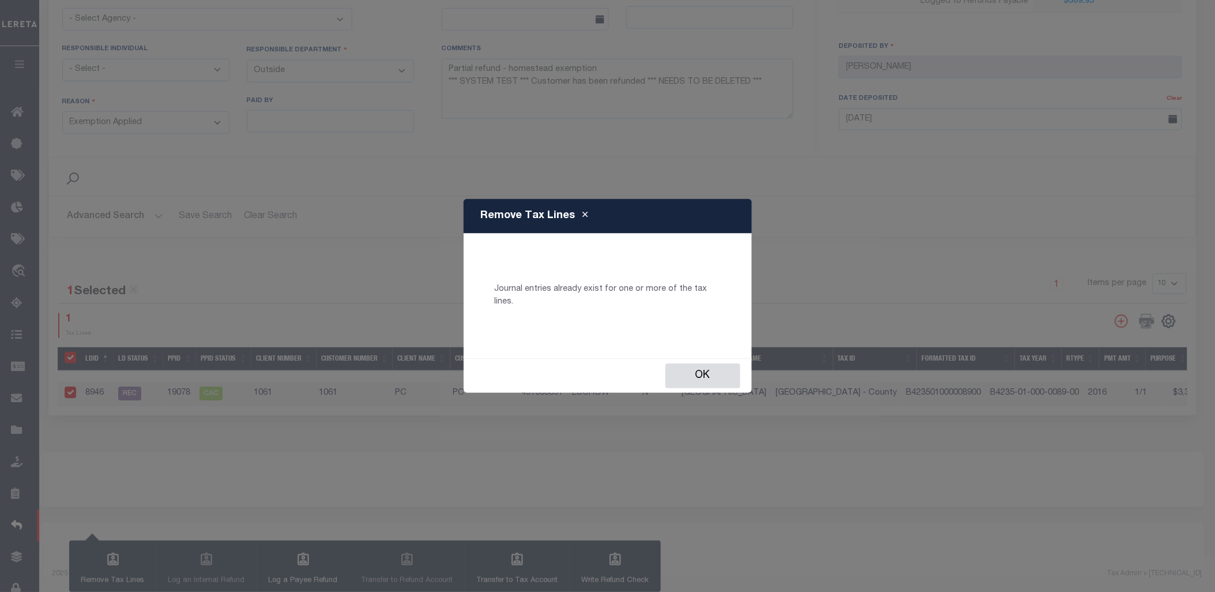
click at [679, 324] on div "Journal entries already exist for one or more of the tax lines." at bounding box center [608, 295] width 261 height 97
drag, startPoint x: 721, startPoint y: 293, endPoint x: 486, endPoint y: 298, distance: 234.8
click at [486, 298] on p "Journal entries already exist for one or more of the tax lines." at bounding box center [607, 295] width 243 height 25
copy p "Journal entries already exist for one or more of the tax lines."
click at [677, 262] on div "Journal entries already exist for one or more of the tax lines." at bounding box center [608, 295] width 261 height 97
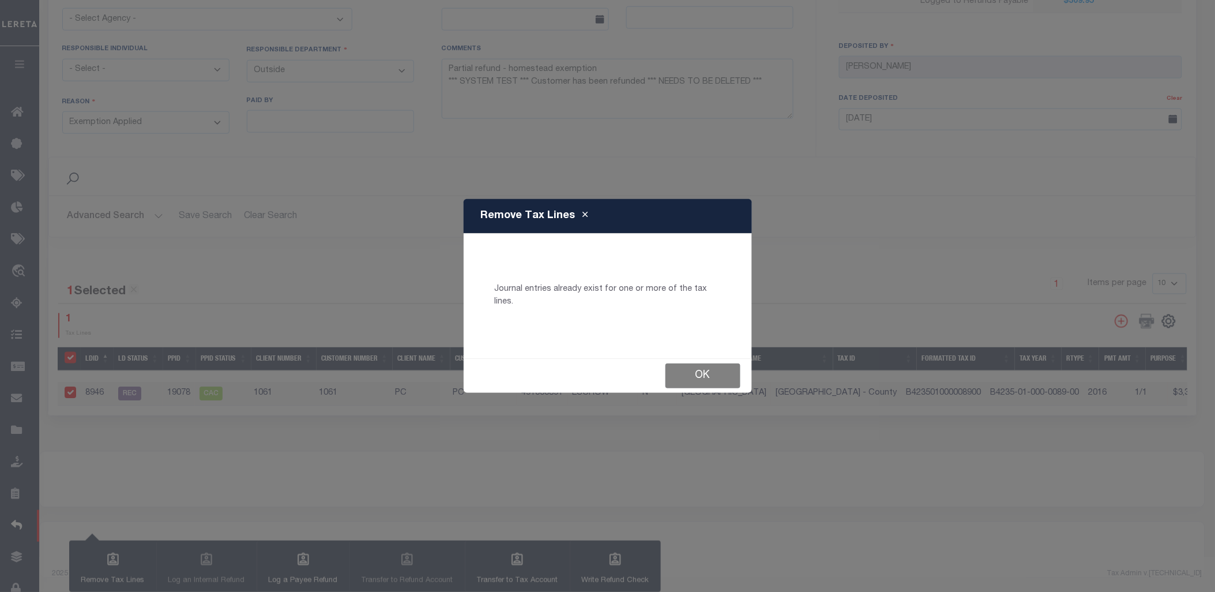
click at [701, 373] on button "Ok" at bounding box center [703, 375] width 75 height 25
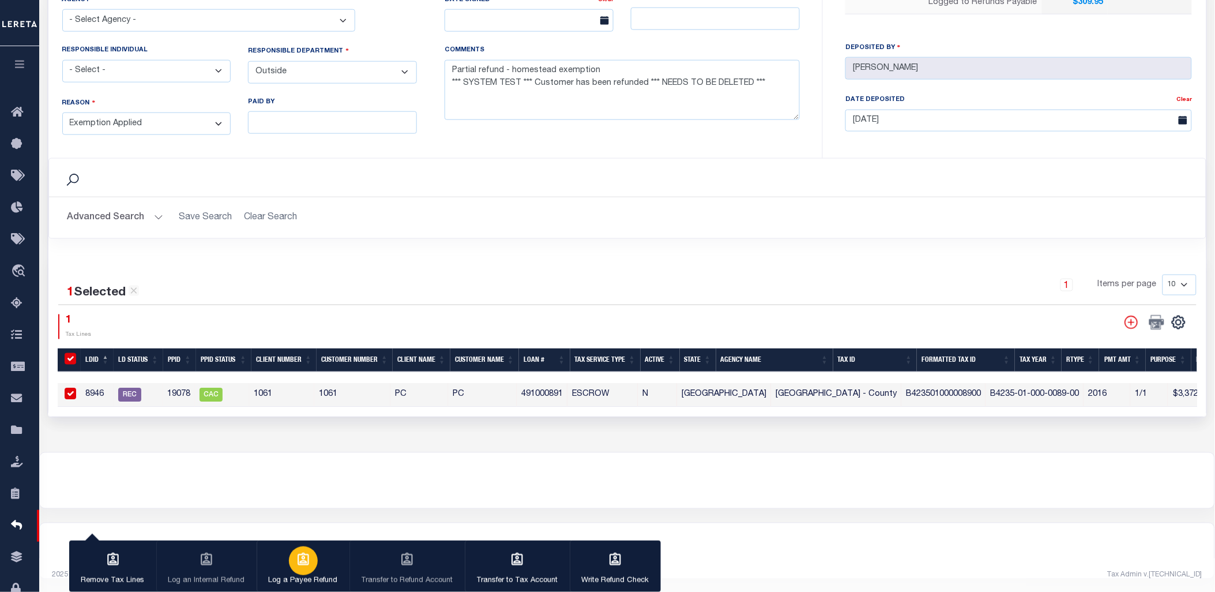
click at [298, 561] on icon "button" at bounding box center [304, 559] width 12 height 13
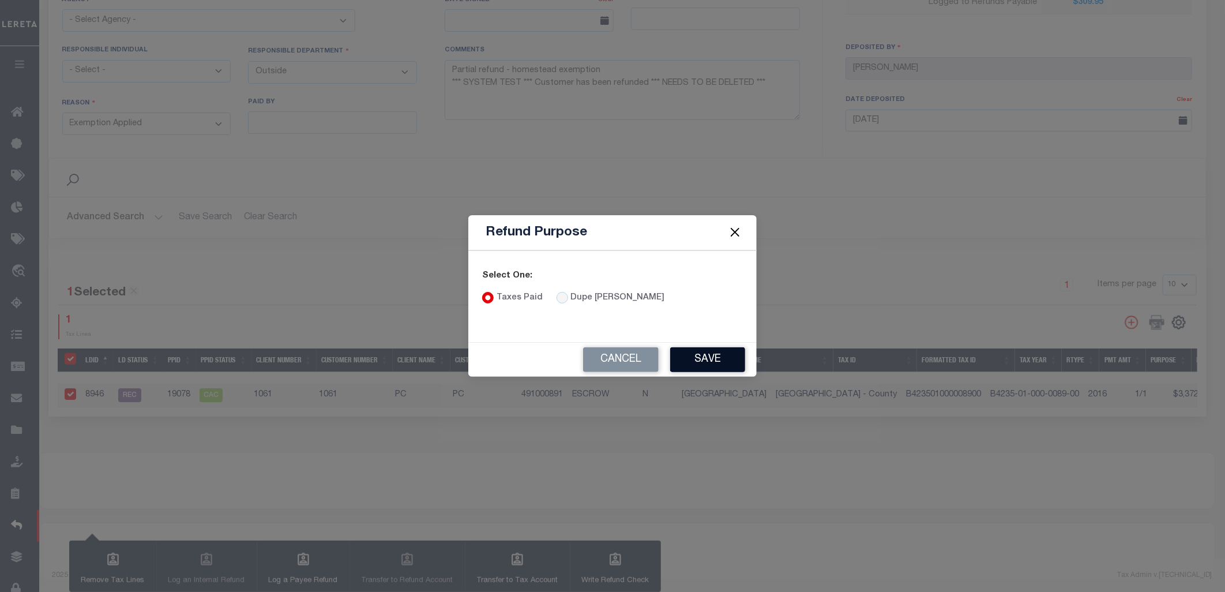
click at [704, 356] on button "Save" at bounding box center [707, 359] width 75 height 25
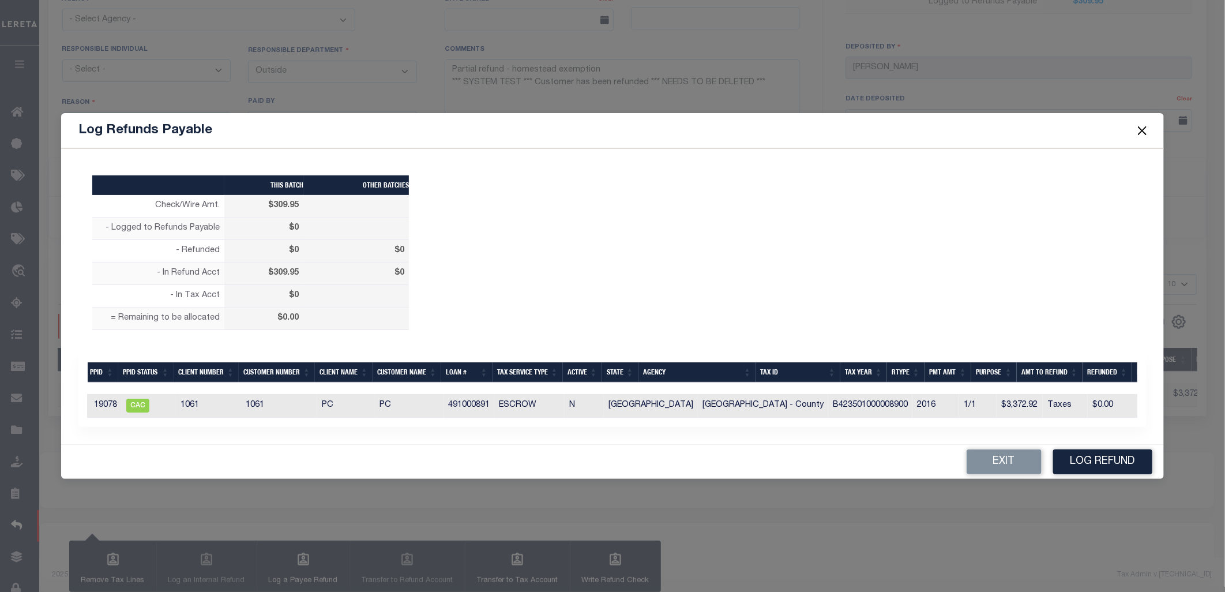
scroll to position [0, 300]
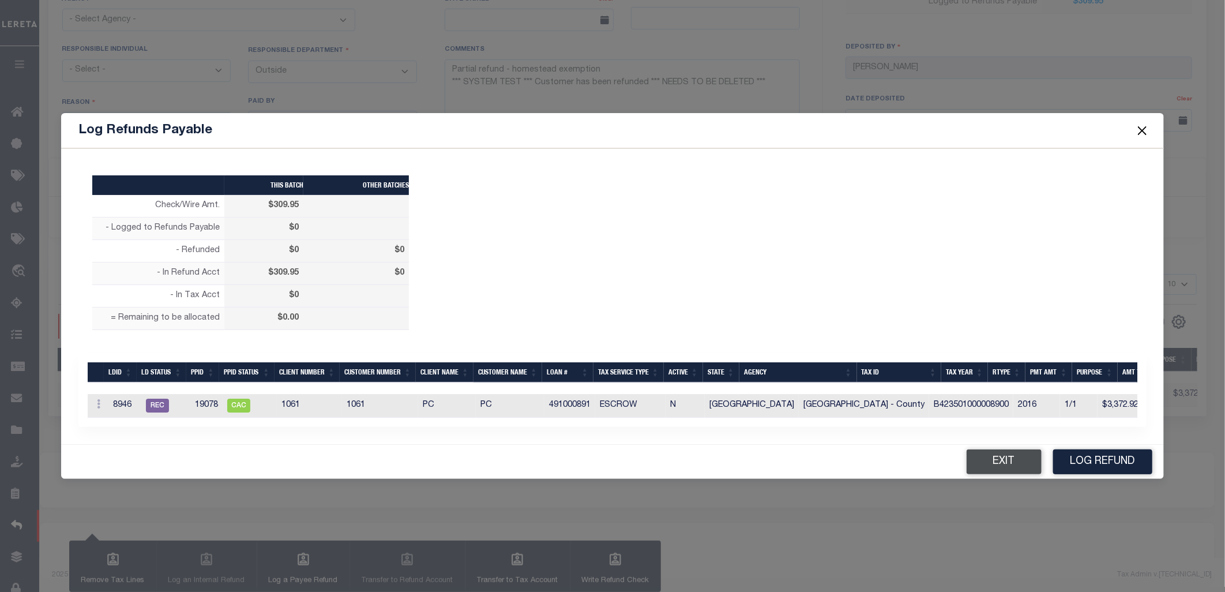
click at [1035, 474] on button "Exit" at bounding box center [1004, 461] width 75 height 25
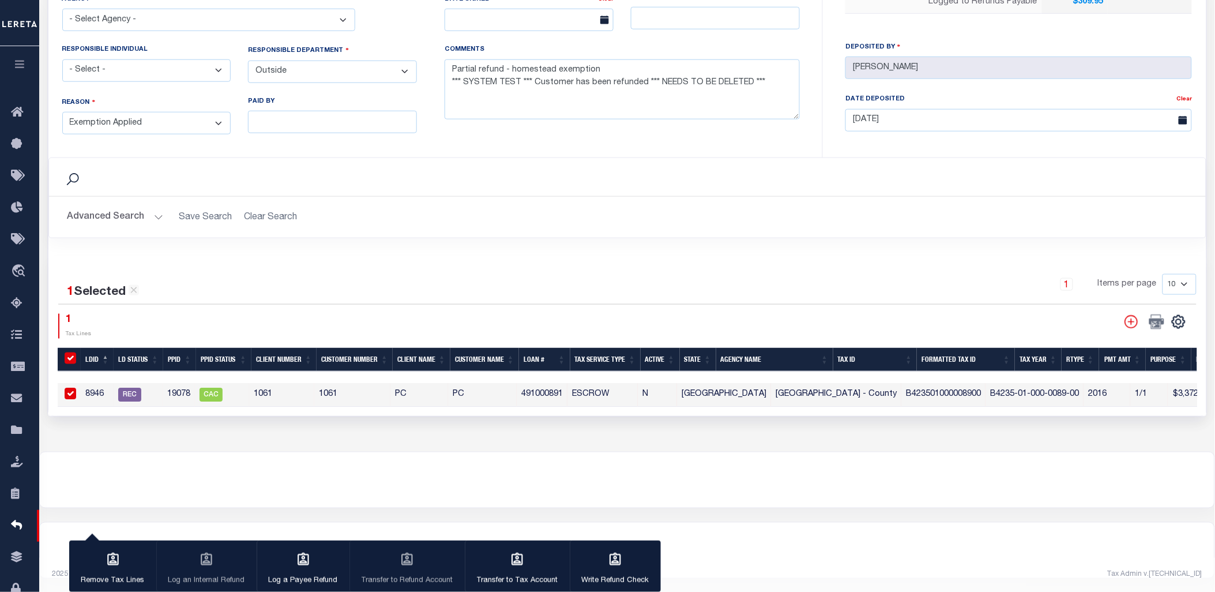
click at [295, 186] on div "Search" at bounding box center [627, 177] width 1157 height 38
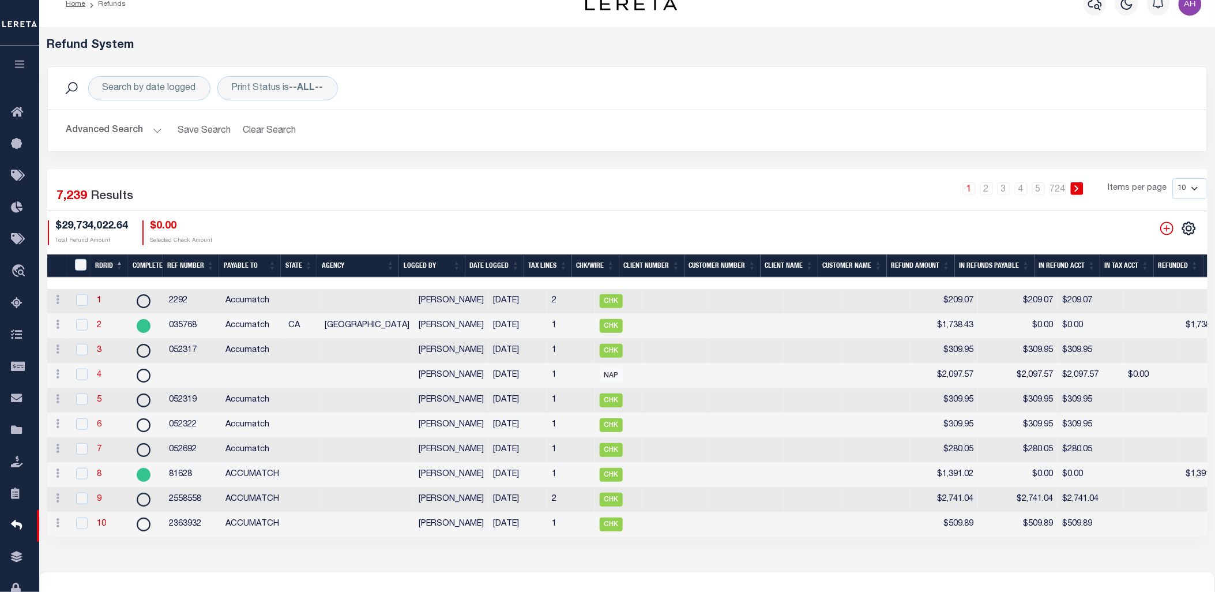
scroll to position [56, 0]
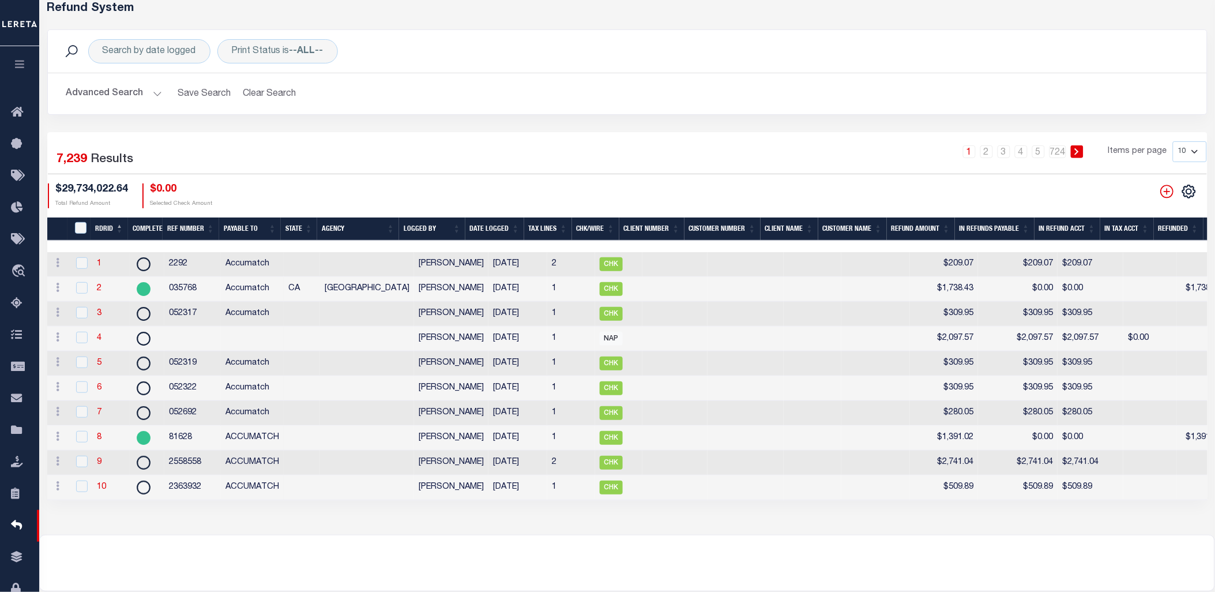
click at [536, 224] on th "Tax Lines" at bounding box center [548, 229] width 48 height 24
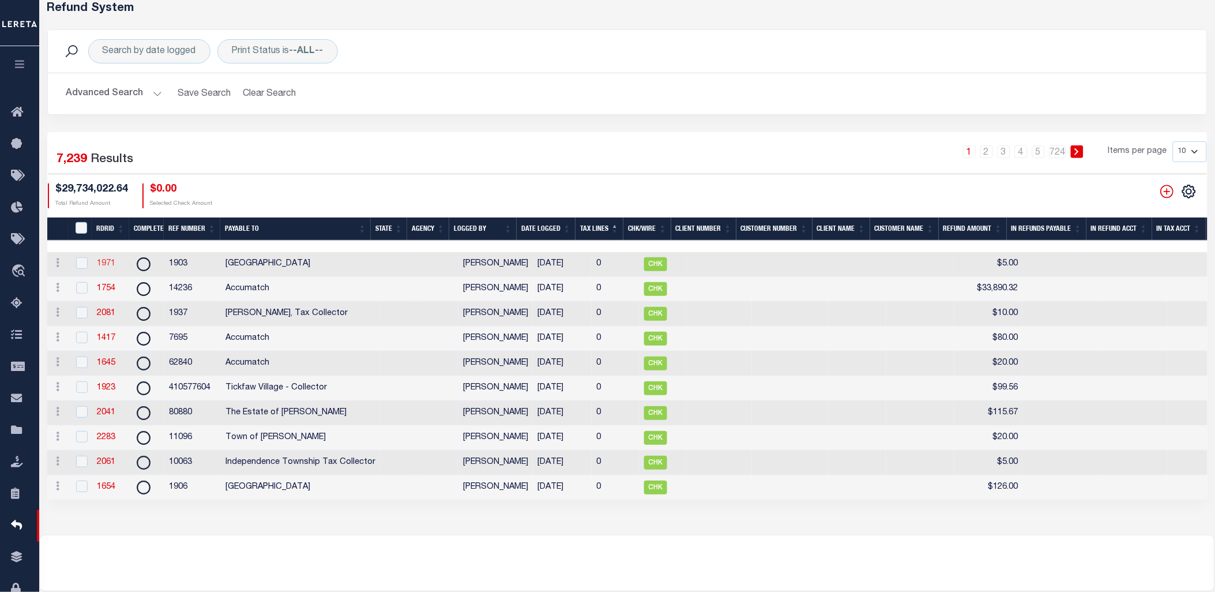
click at [104, 264] on link "1971" at bounding box center [106, 264] width 18 height 8
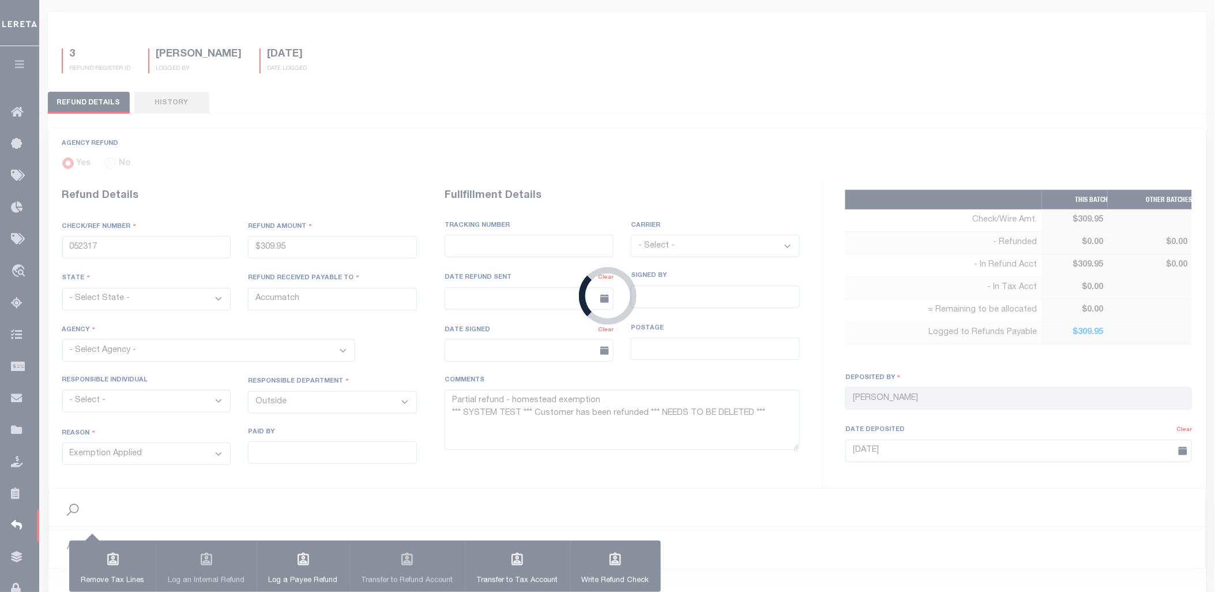
radio input "true"
type input "1903"
type input "$5"
type input "[GEOGRAPHIC_DATA]"
select select
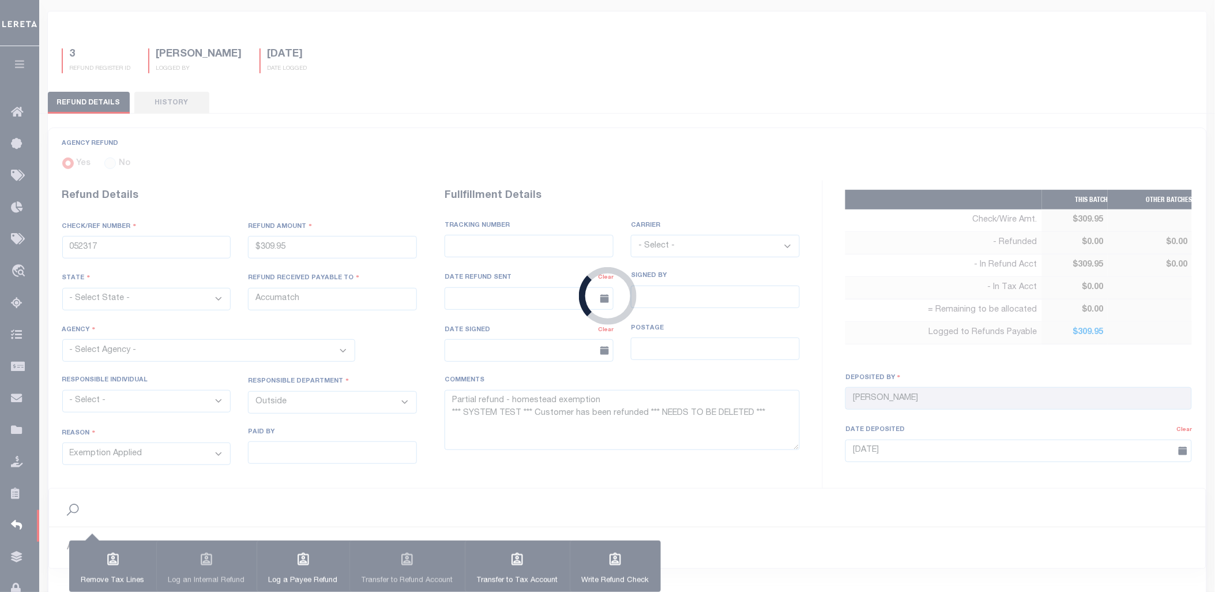
select select
type textarea "*** NOT A REFUND *** TBR check request. Information is available online through…"
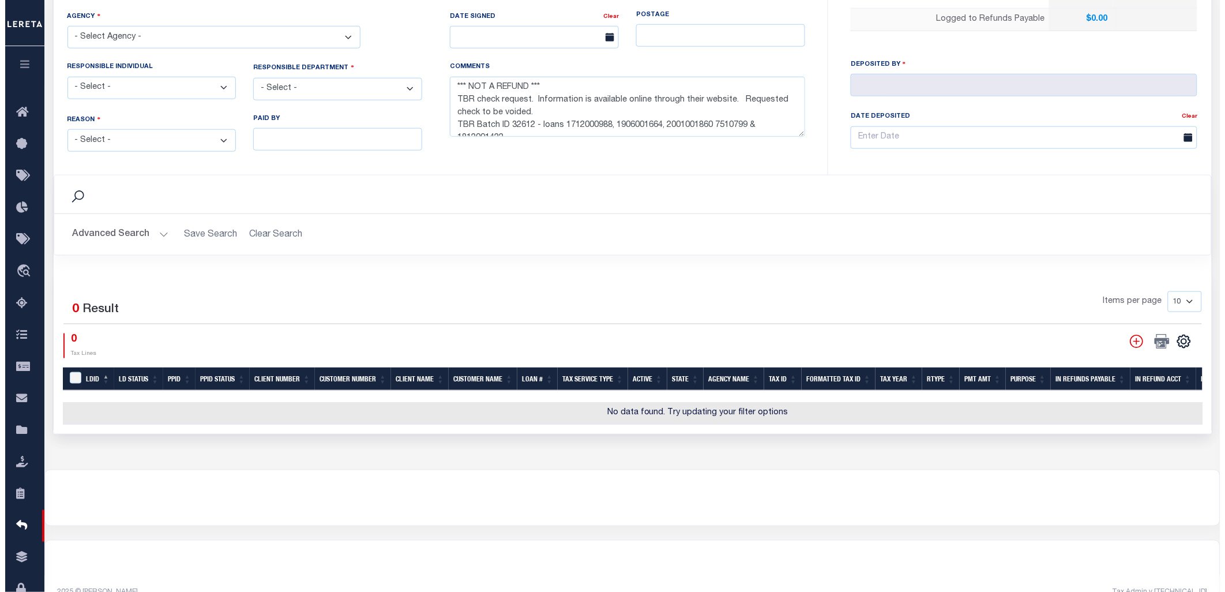
scroll to position [393, 0]
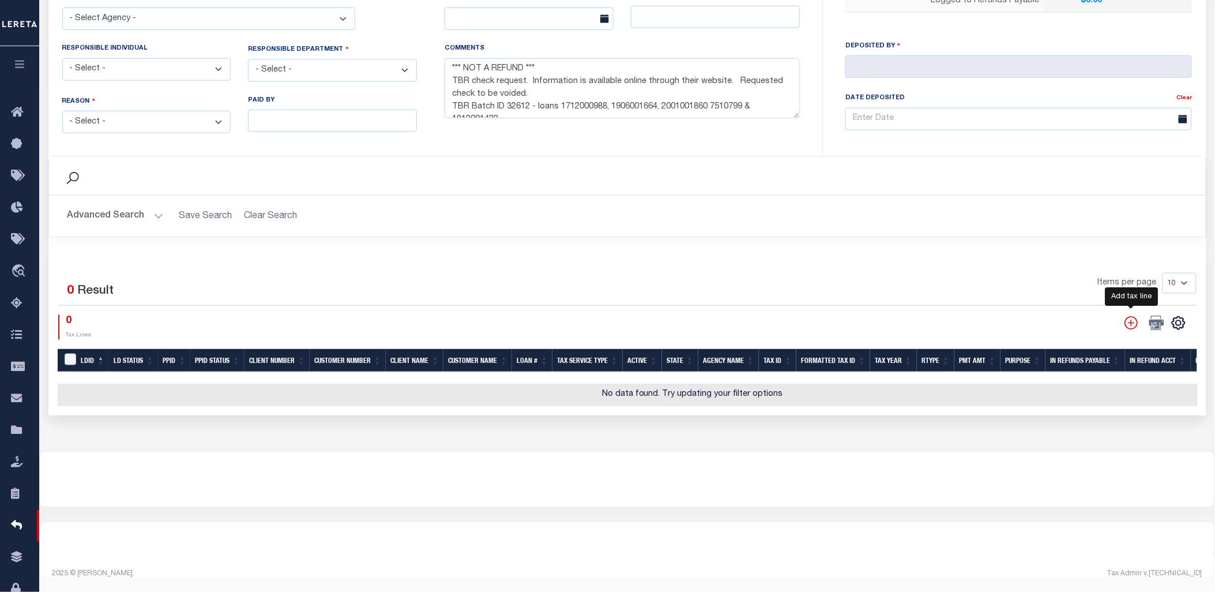
click at [1125, 321] on icon "" at bounding box center [1131, 322] width 15 height 15
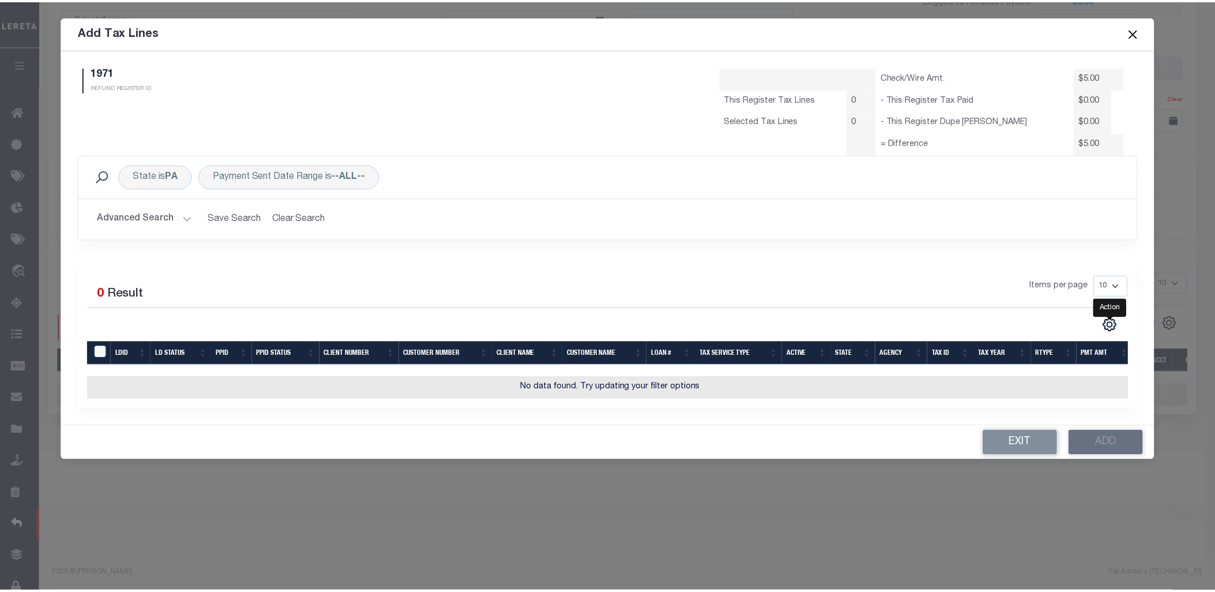
scroll to position [0, 0]
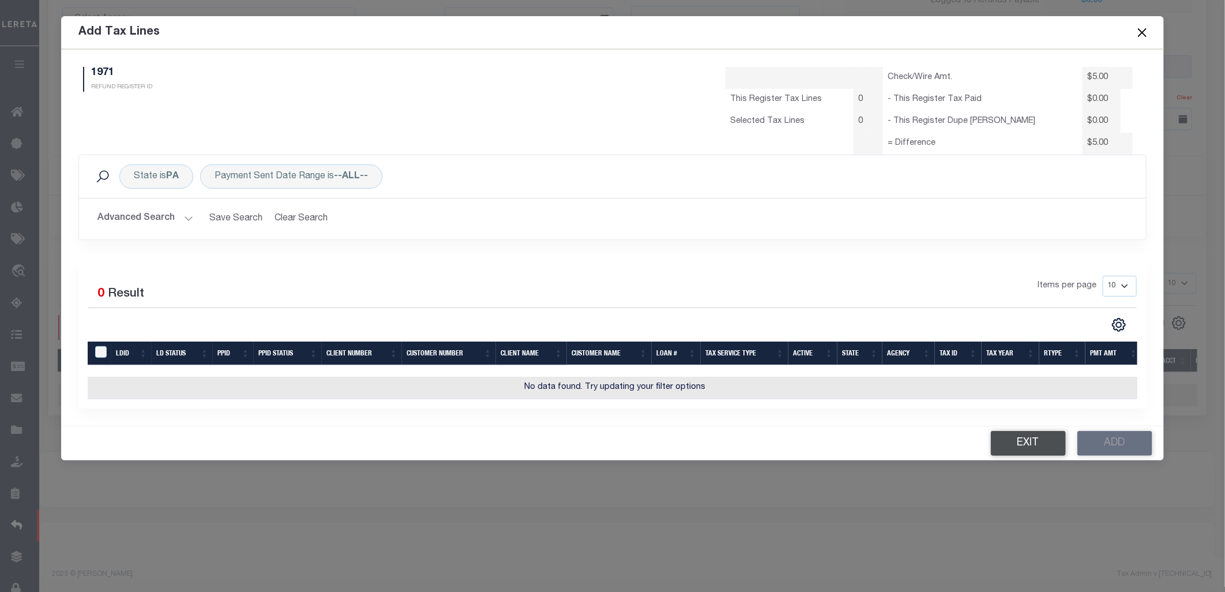
click at [1036, 448] on button "Exit" at bounding box center [1028, 443] width 75 height 25
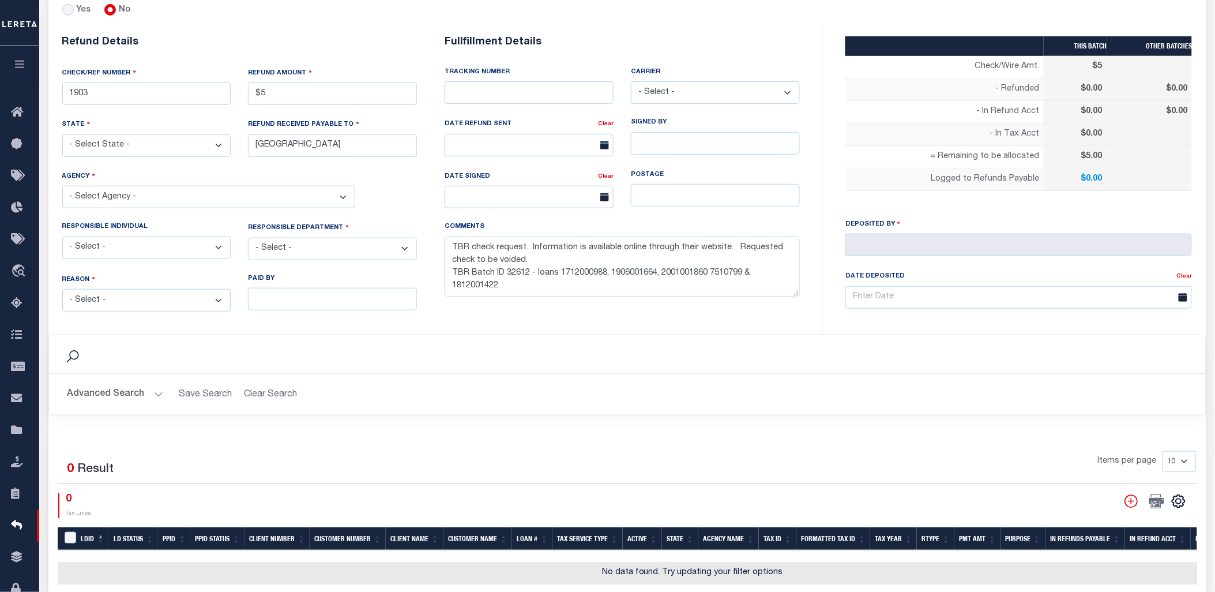
scroll to position [230, 0]
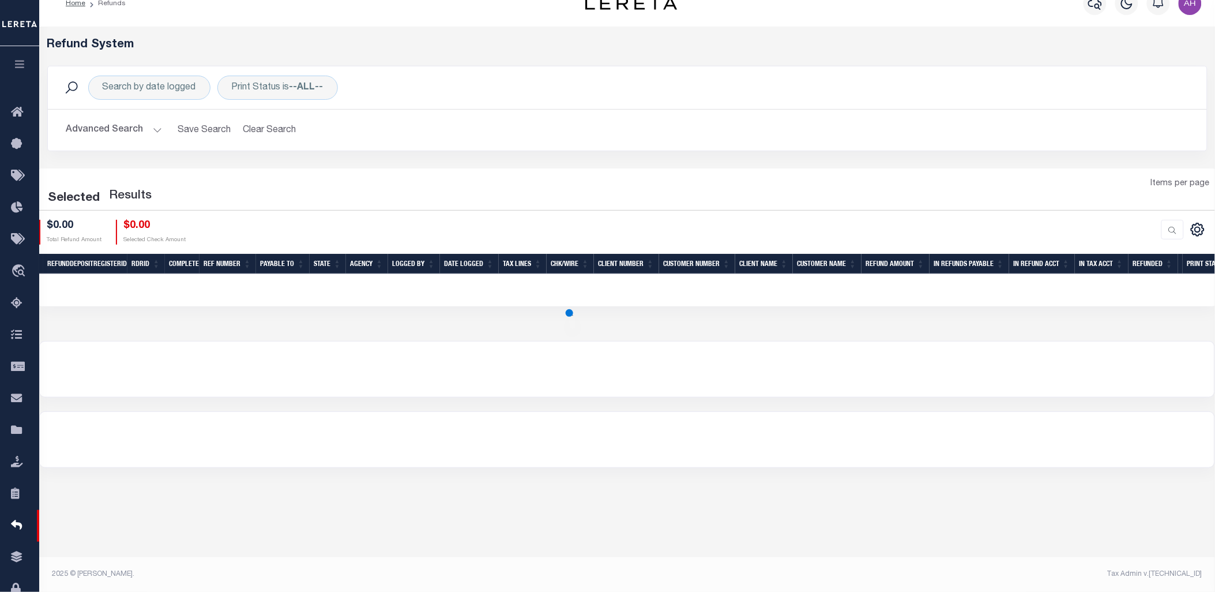
scroll to position [19, 0]
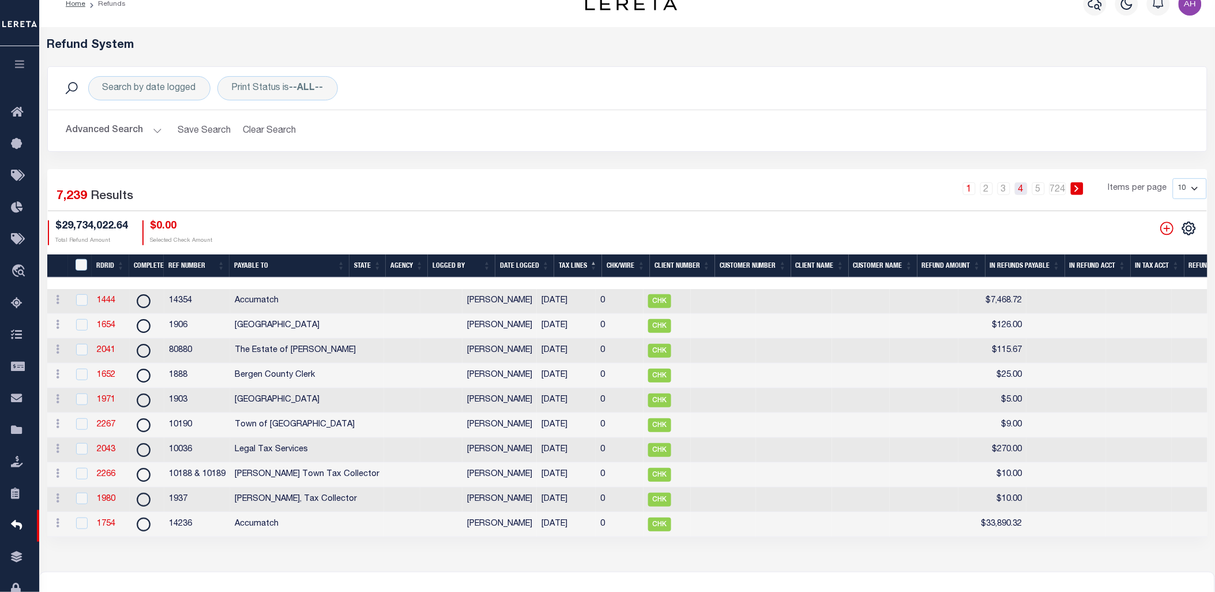
click at [1024, 187] on link "4" at bounding box center [1021, 188] width 13 height 13
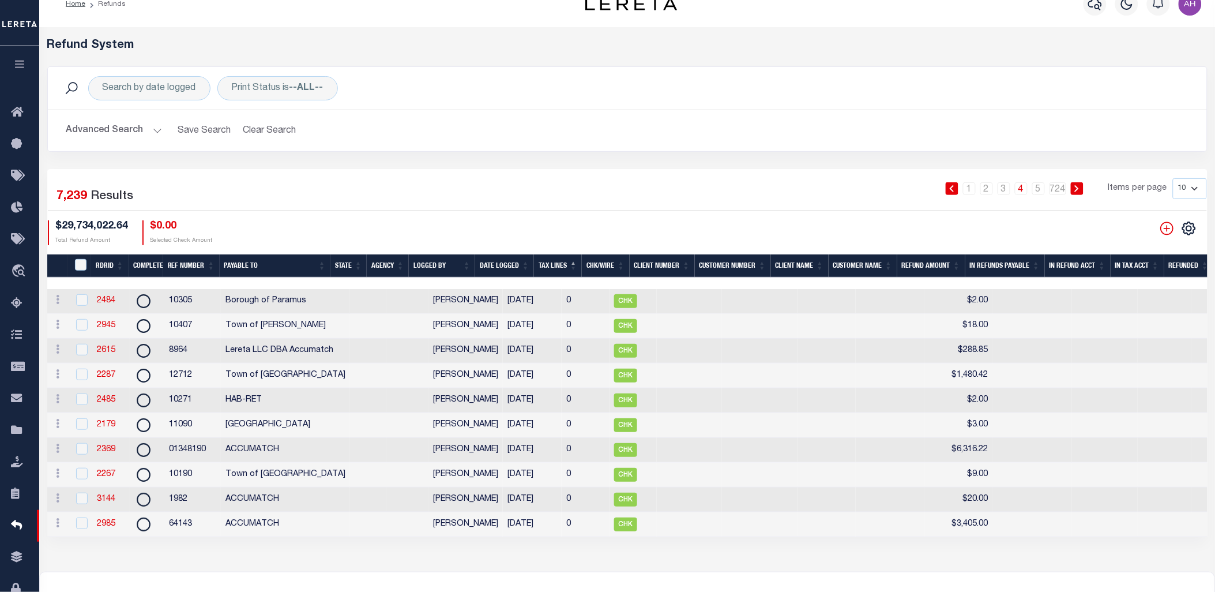
click at [108, 262] on th "RDRID" at bounding box center [109, 266] width 37 height 24
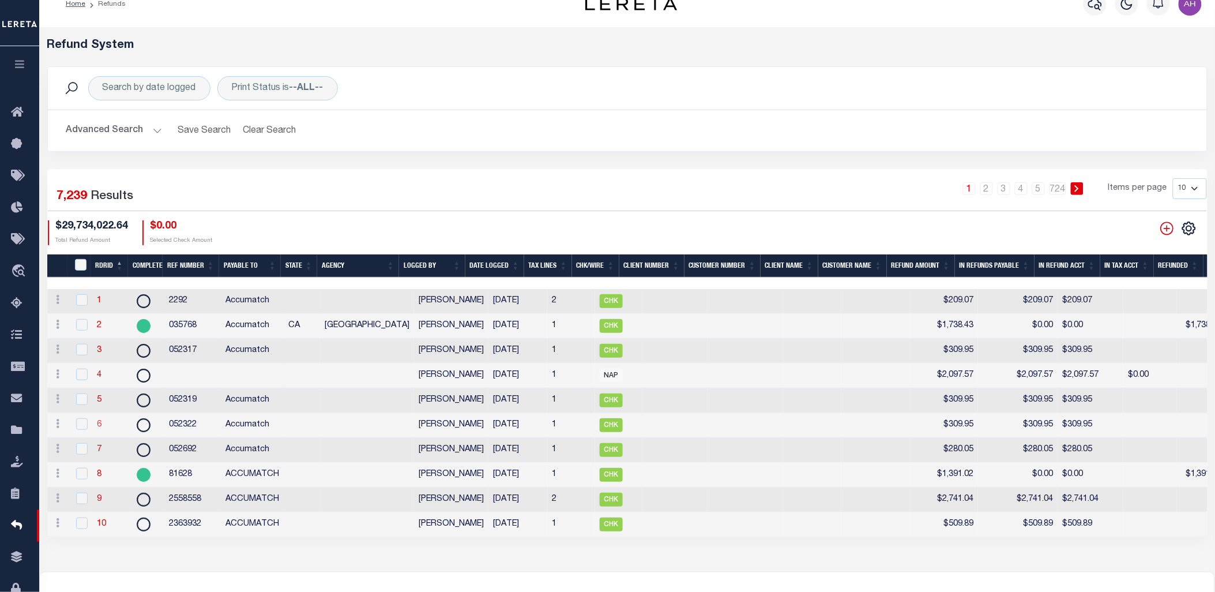
click at [100, 429] on link "6" at bounding box center [99, 424] width 5 height 8
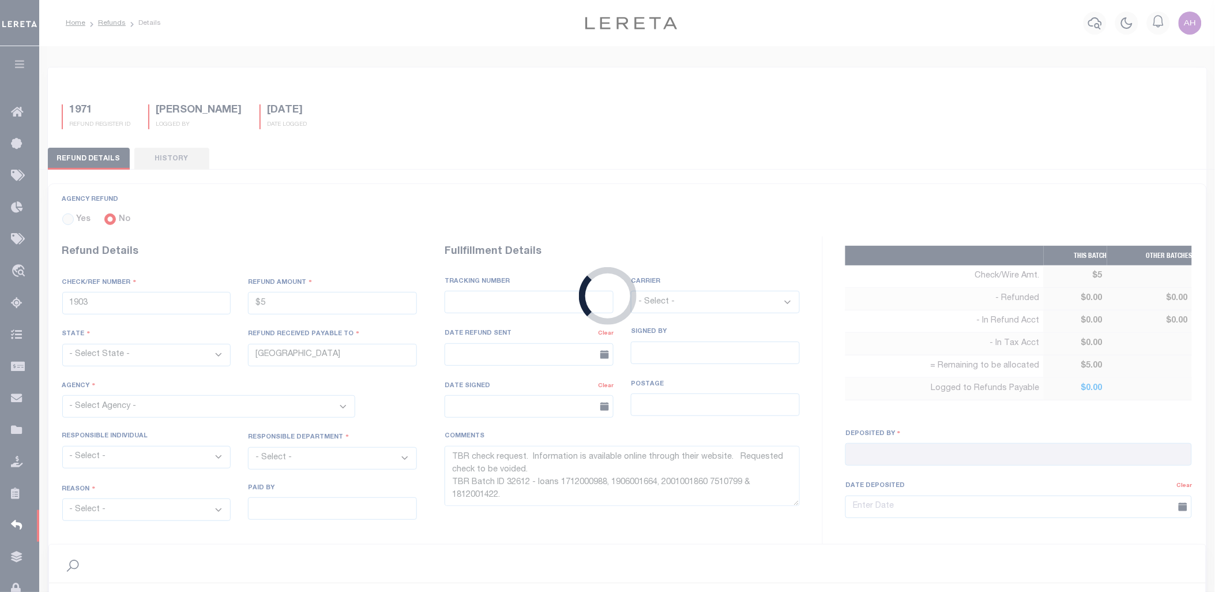
radio input "true"
type input "052322"
type input "$309.95"
type input "Accumatch"
select select "OUT"
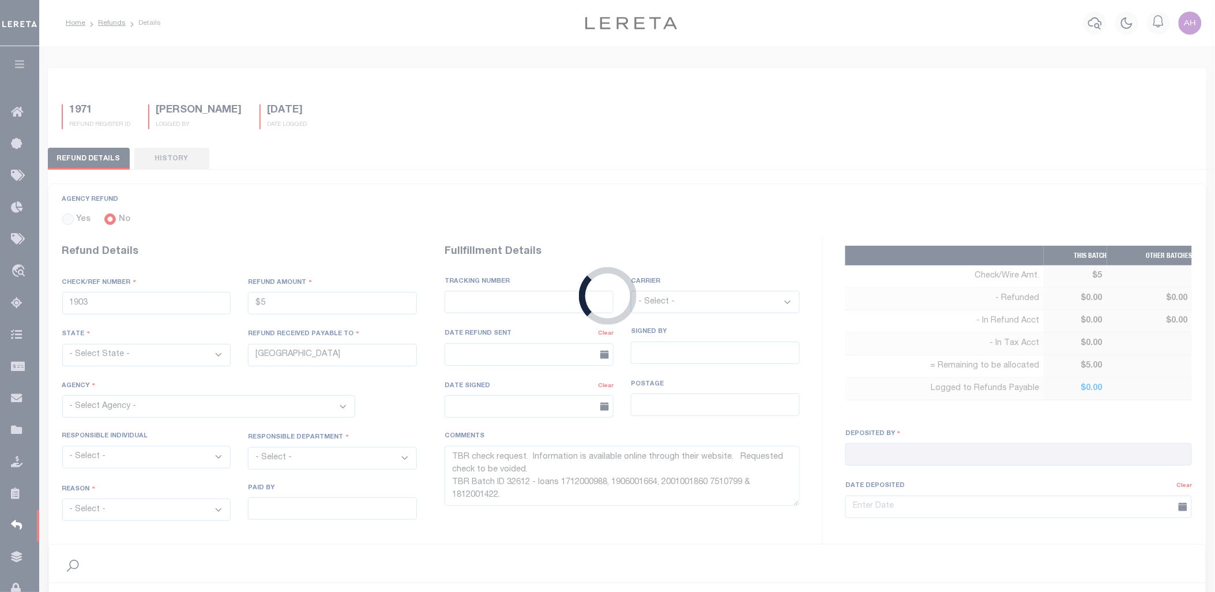
select select "XMT"
type textarea "Partial refund due to homestead exemption *** SYSTEM TEST *** Customer has been…"
type input "[PERSON_NAME]"
type input "[DATE]"
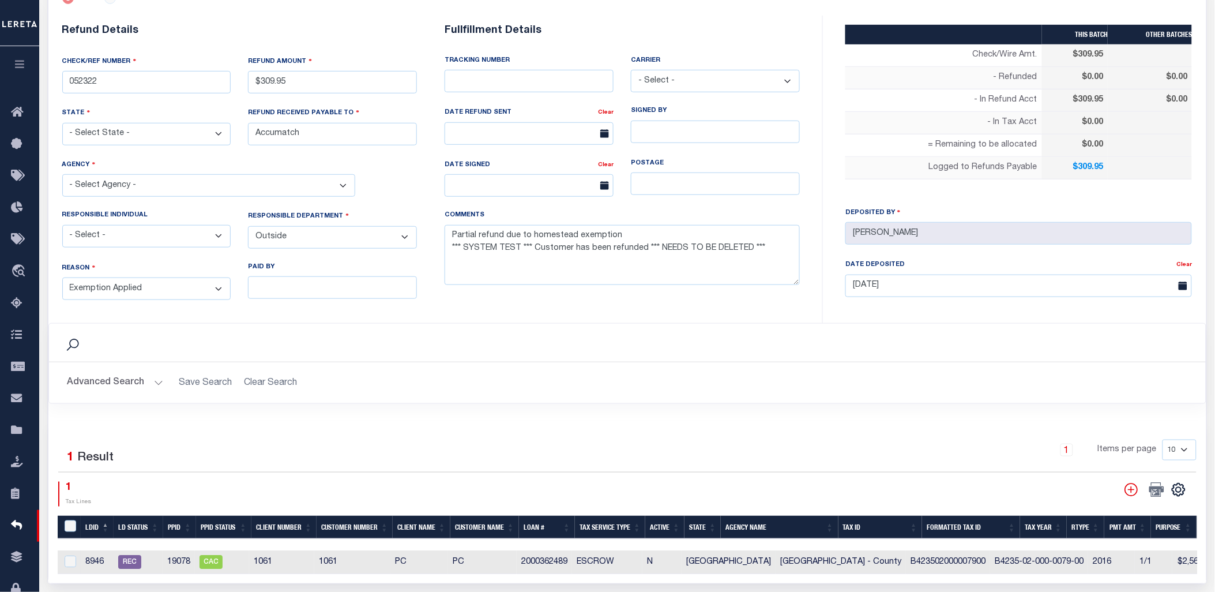
scroll to position [244, 0]
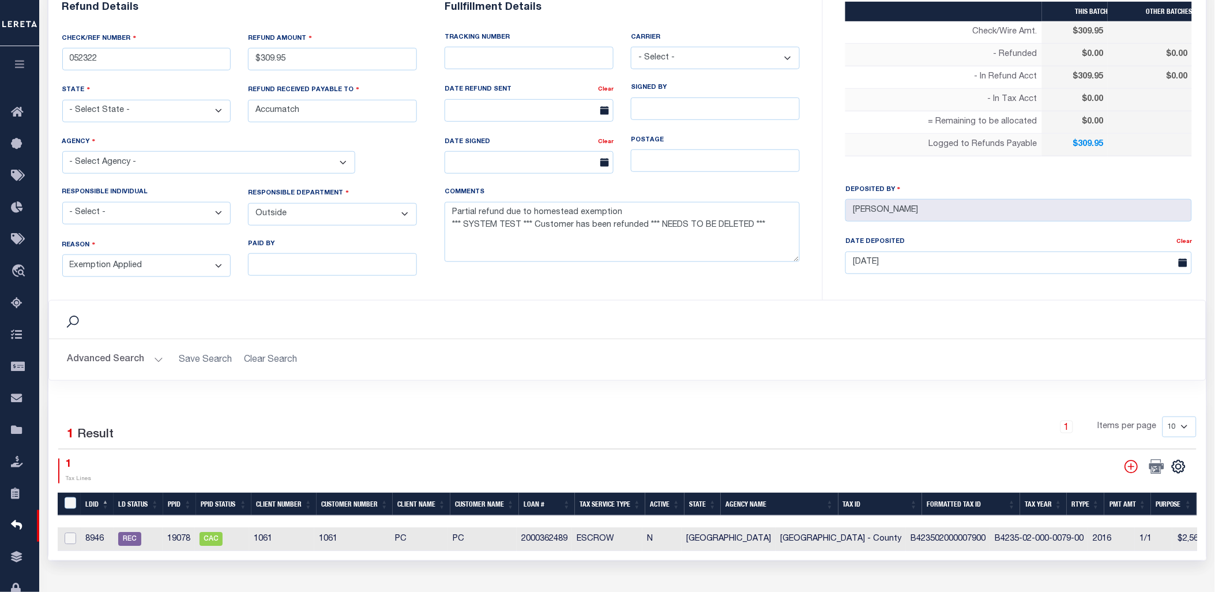
click at [70, 539] on input "checkbox" at bounding box center [71, 538] width 12 height 12
checkbox input "true"
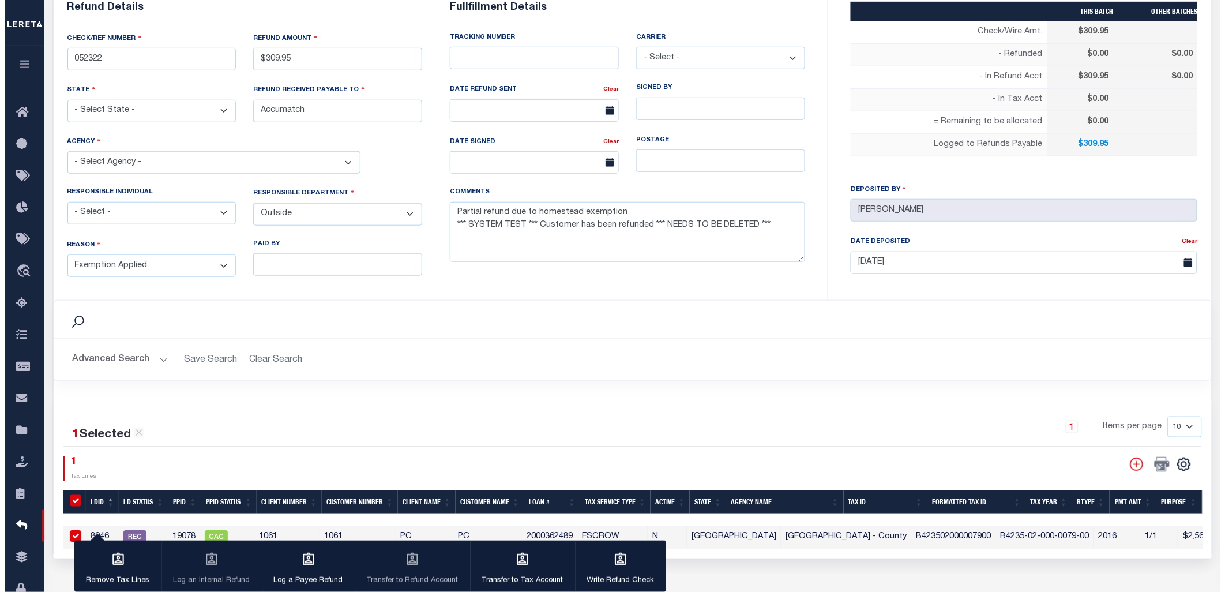
scroll to position [264, 0]
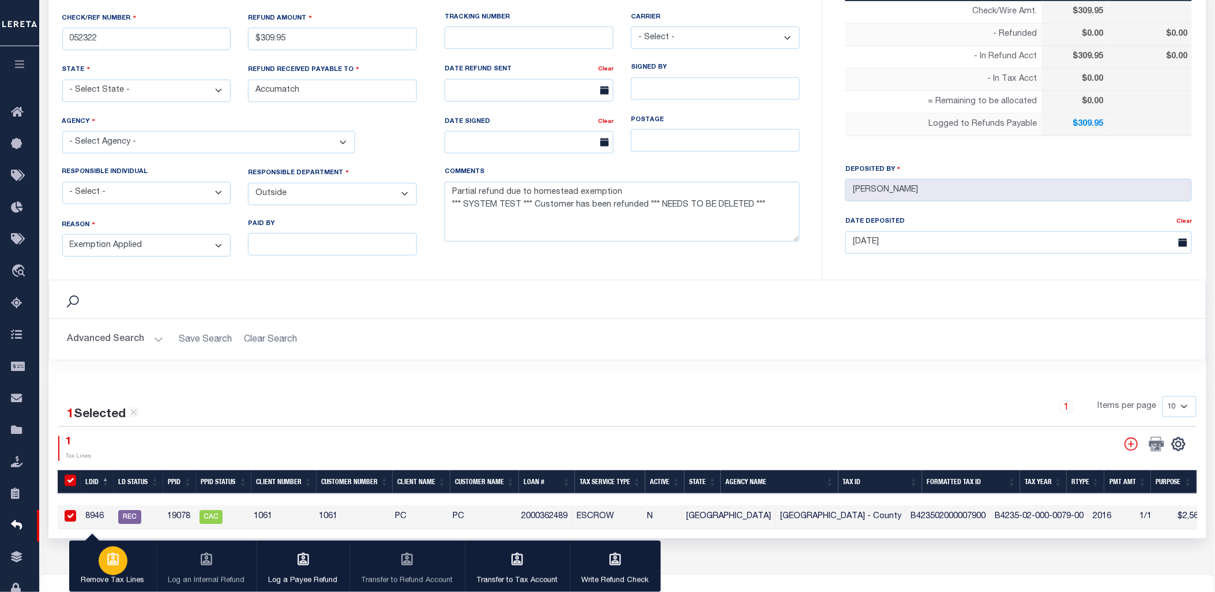
click at [124, 564] on div "button" at bounding box center [113, 560] width 29 height 29
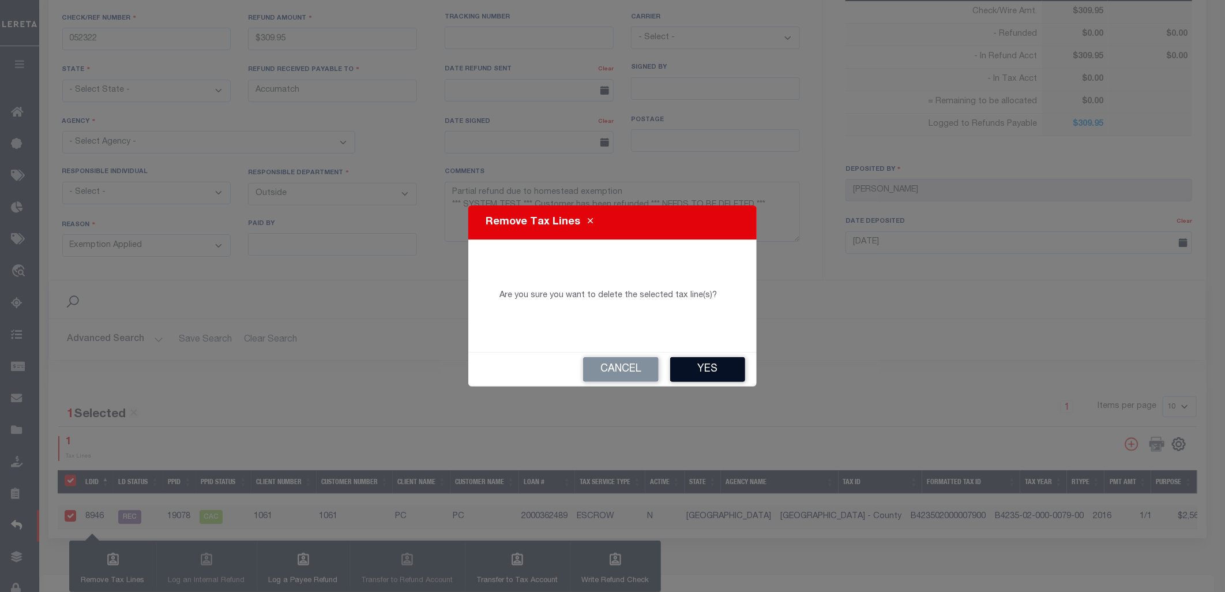
click at [734, 370] on button "Yes" at bounding box center [707, 369] width 75 height 25
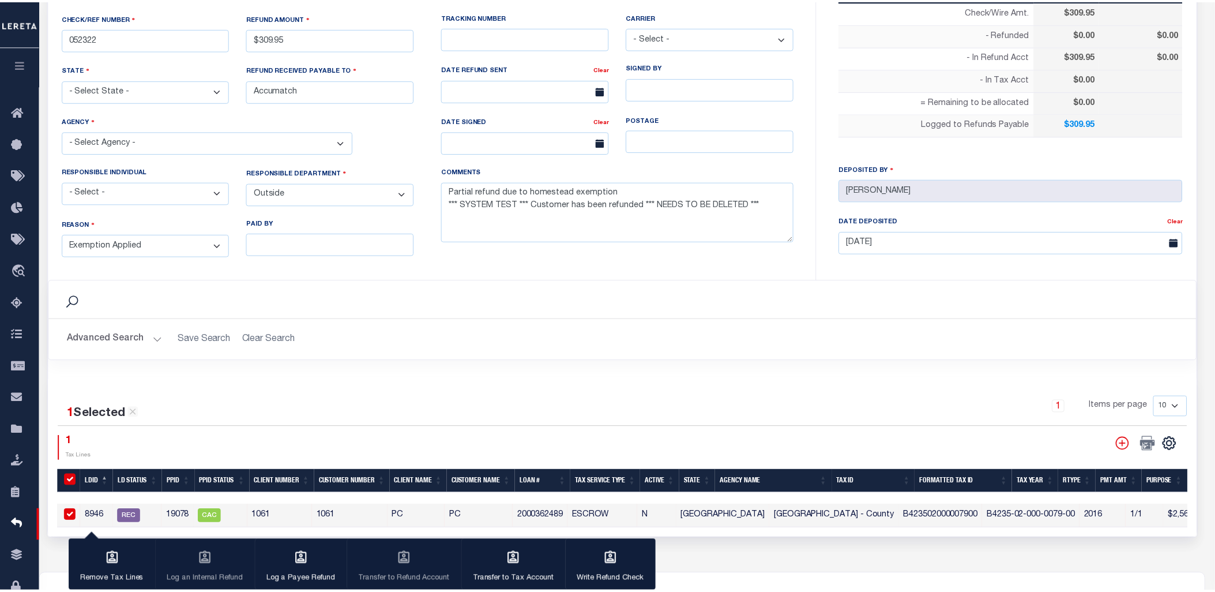
scroll to position [328, 0]
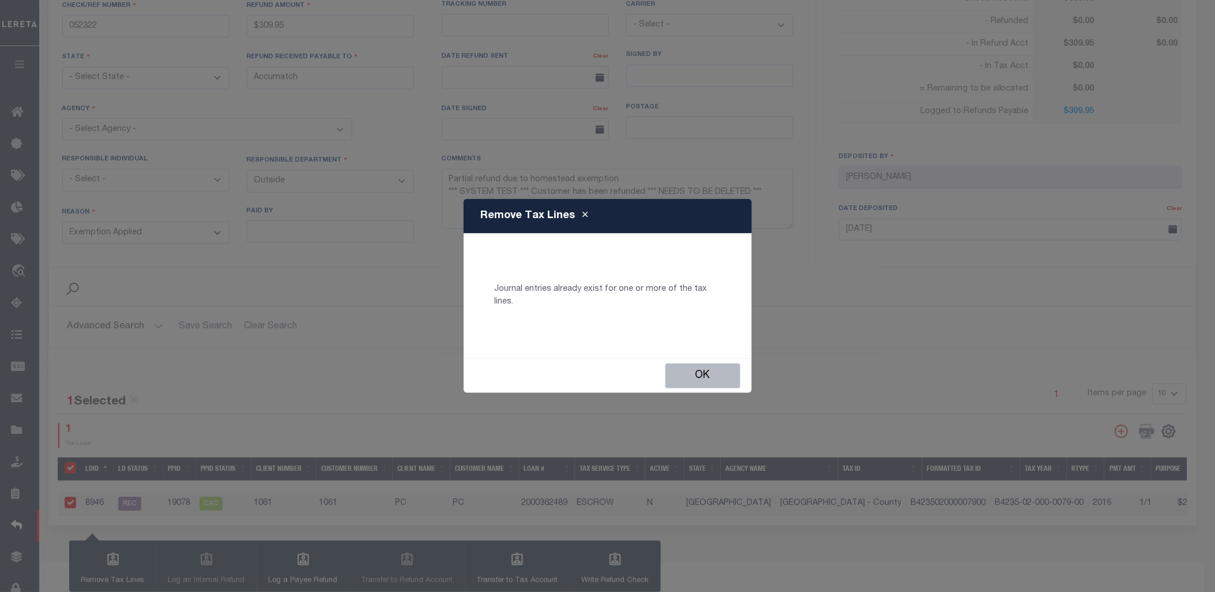
click at [734, 370] on button "Ok" at bounding box center [703, 375] width 75 height 25
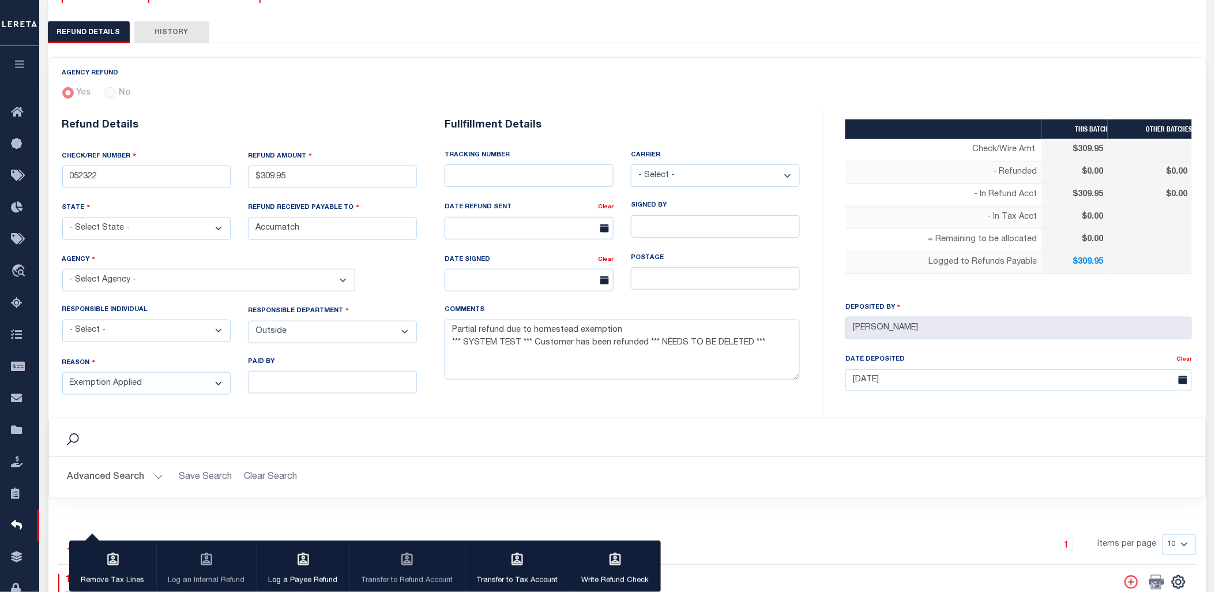
scroll to position [443, 0]
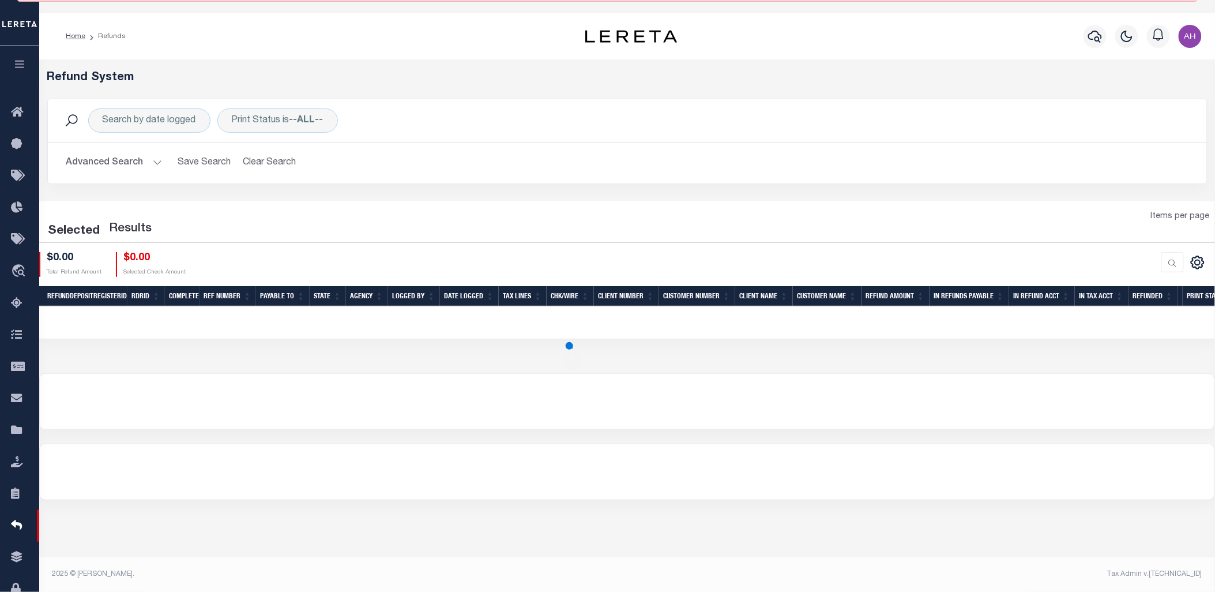
scroll to position [19, 0]
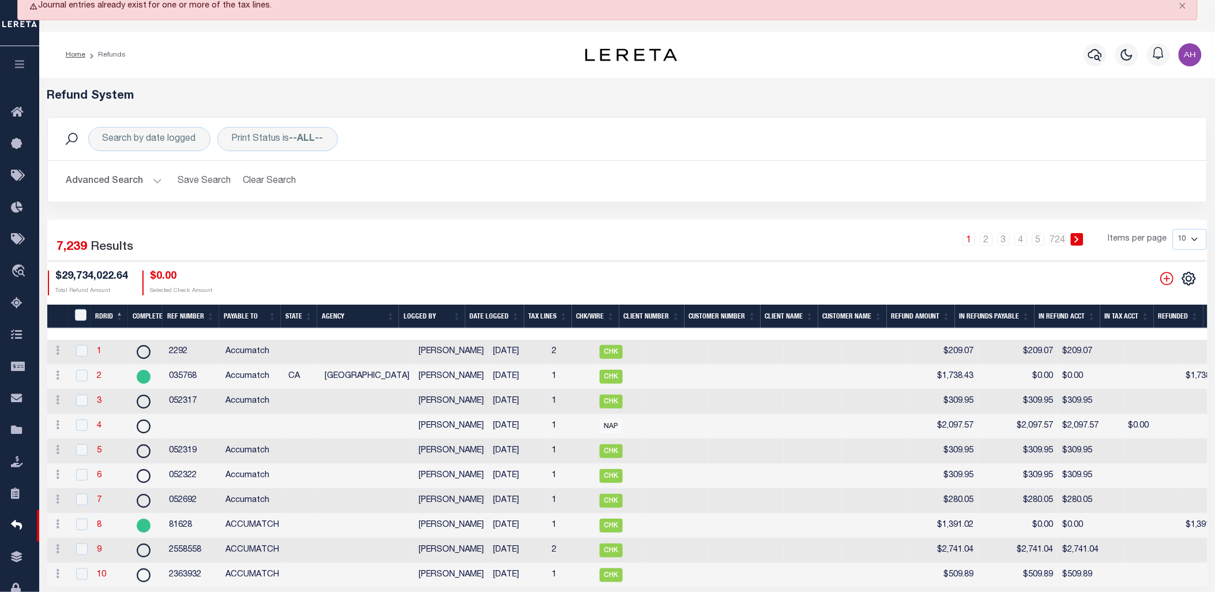
drag, startPoint x: 493, startPoint y: 234, endPoint x: 486, endPoint y: 238, distance: 7.5
click at [493, 234] on div "1 2 3 4 5 … 724 Items per page 10 25 50 100" at bounding box center [774, 244] width 865 height 30
click at [98, 479] on link "6" at bounding box center [99, 475] width 5 height 8
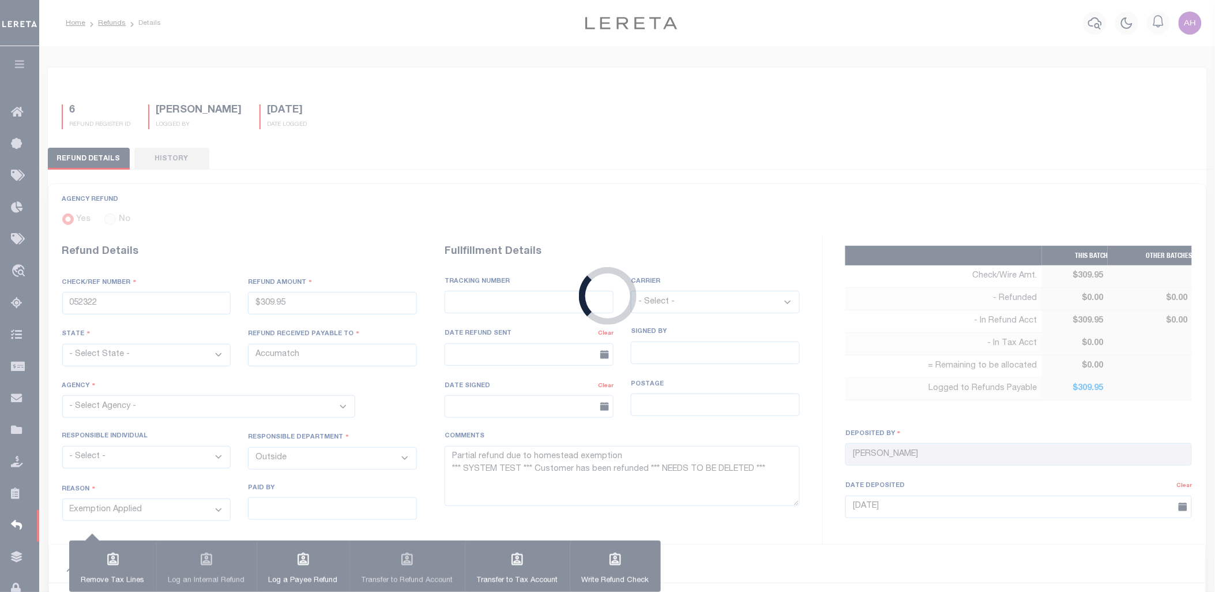
type input "$309.95"
type textarea "Partial refund due to homestead exemption *** SYSTEM TEST *** Customer has been…"
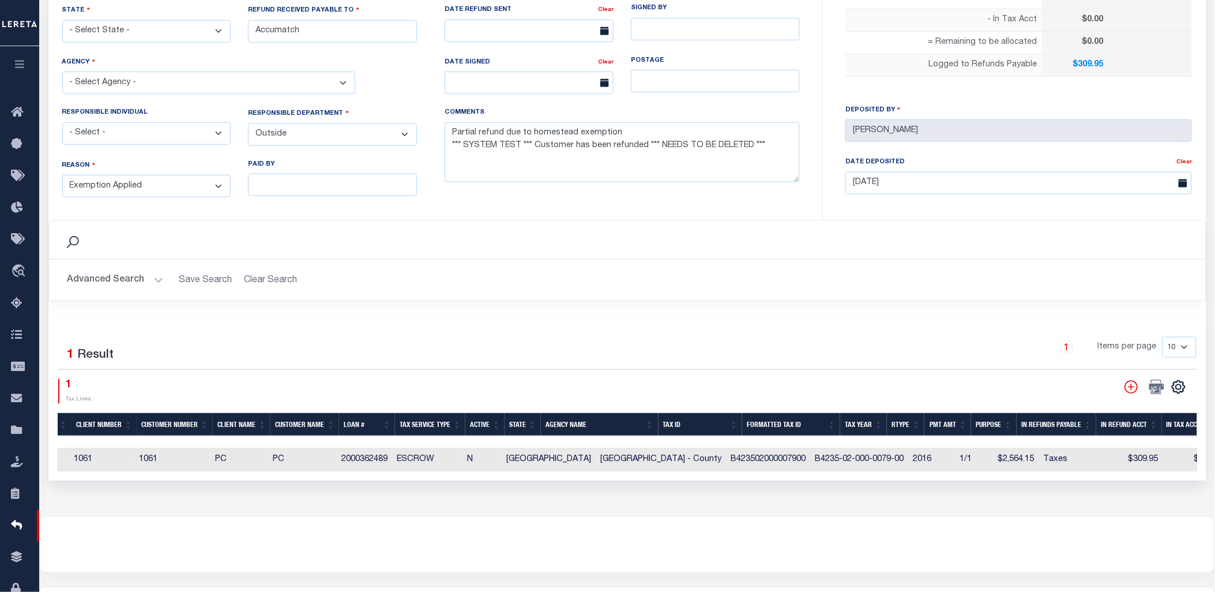
scroll to position [0, 197]
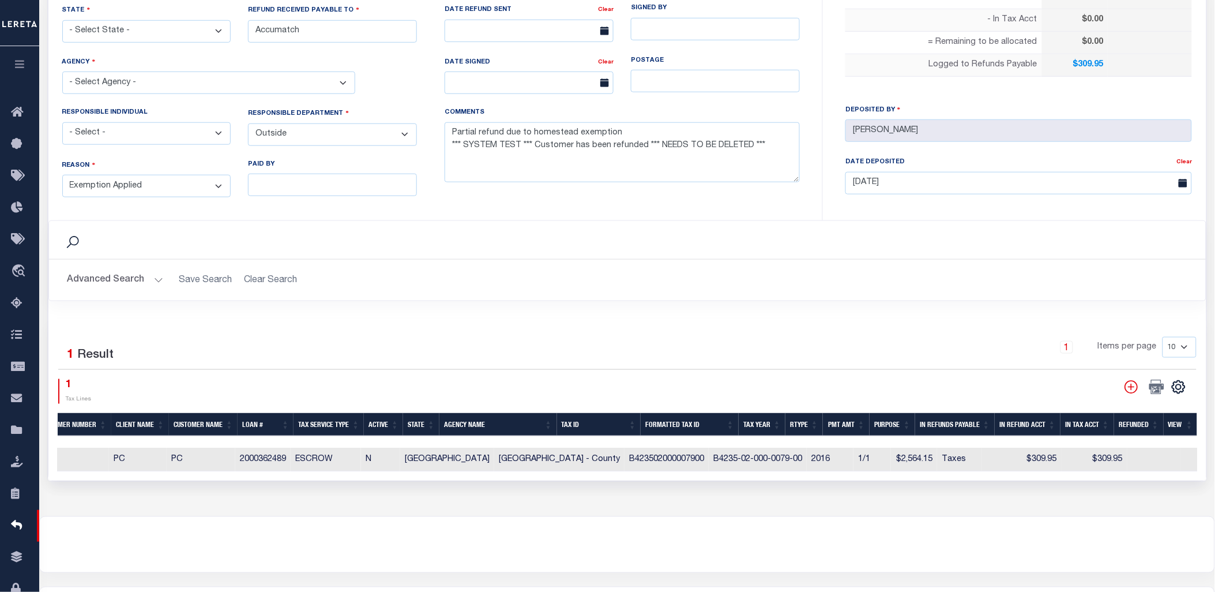
scroll to position [19, 0]
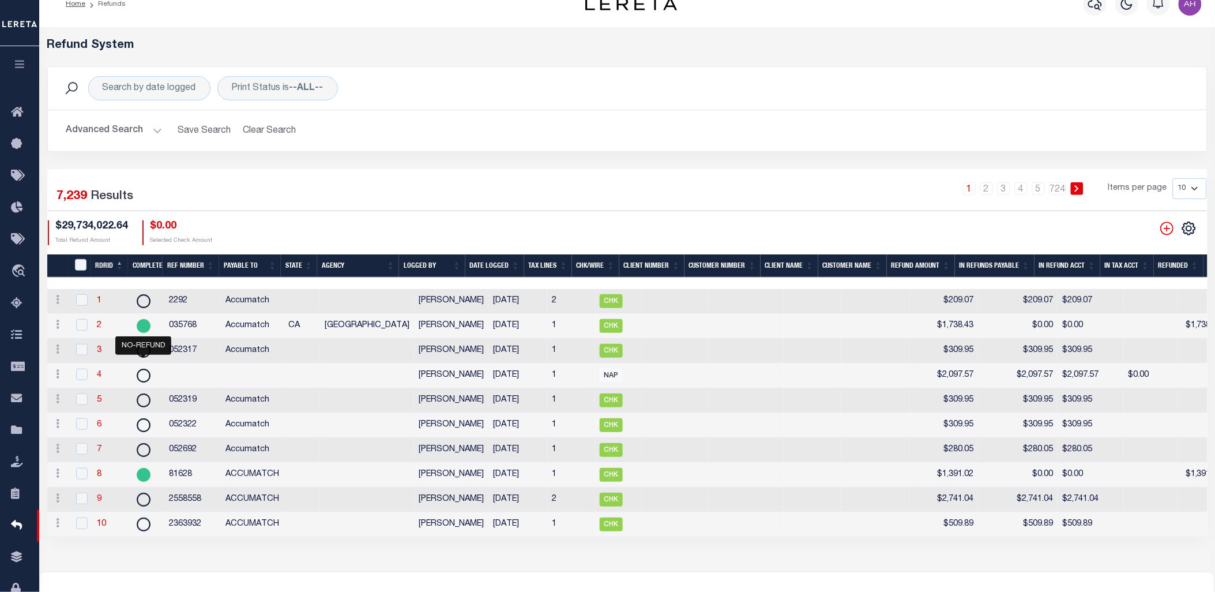
click at [360, 202] on div "1 2 3 4 5 … 724 Items per page 10 25 50 100" at bounding box center [774, 193] width 865 height 30
click at [278, 232] on div "$29,734,022.64 Total Refund Amount $0.00 Selected Check Amount" at bounding box center [338, 232] width 580 height 25
click at [98, 429] on link "6" at bounding box center [99, 424] width 5 height 8
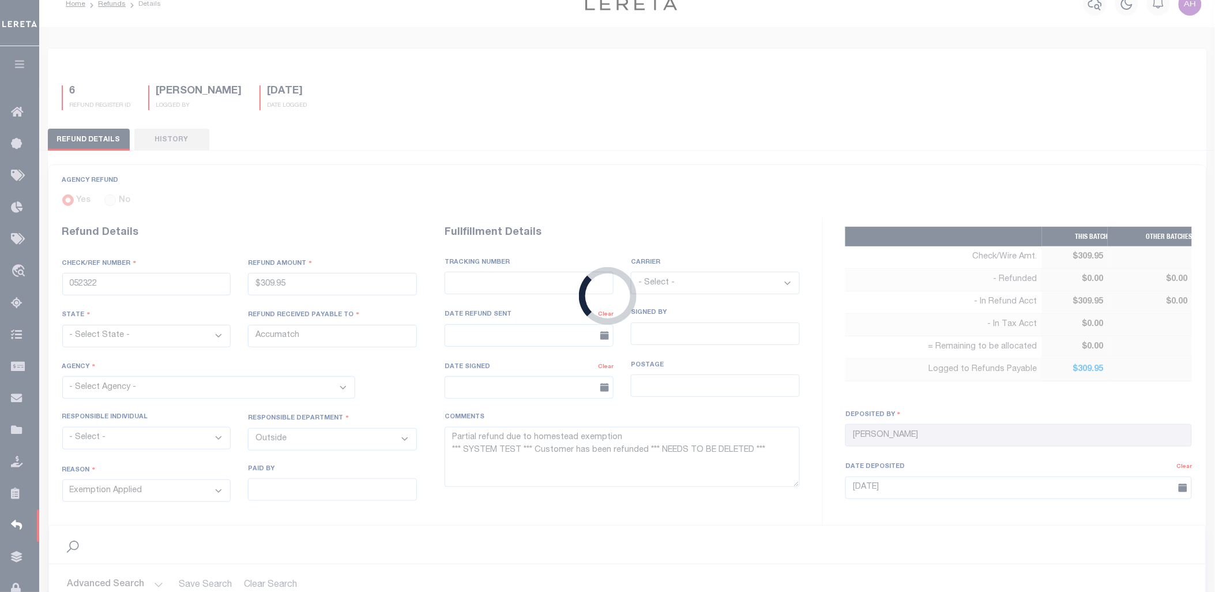
scroll to position [3, 0]
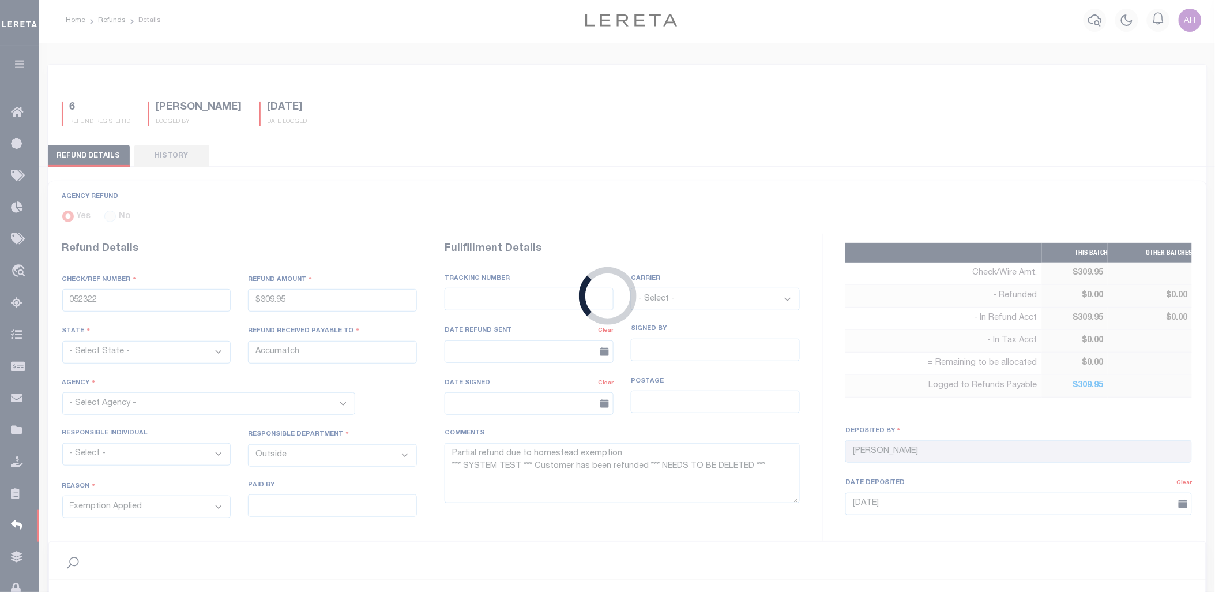
type input "$309.95"
type textarea "Partial refund due to homestead exemption *** SYSTEM TEST *** Customer has been…"
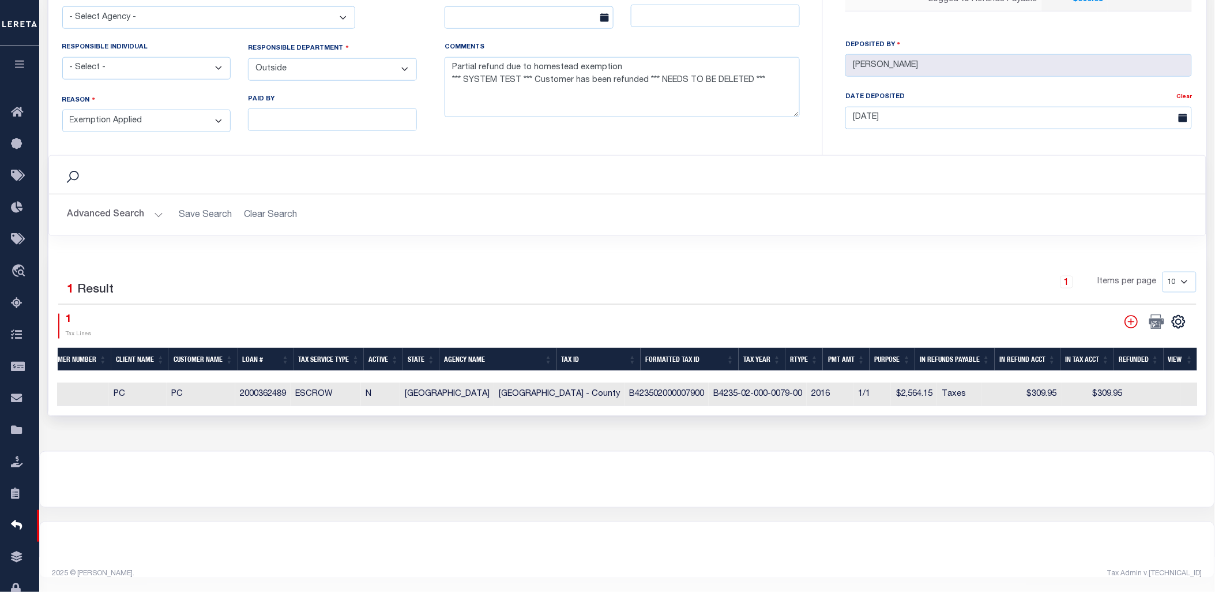
scroll to position [0, 0]
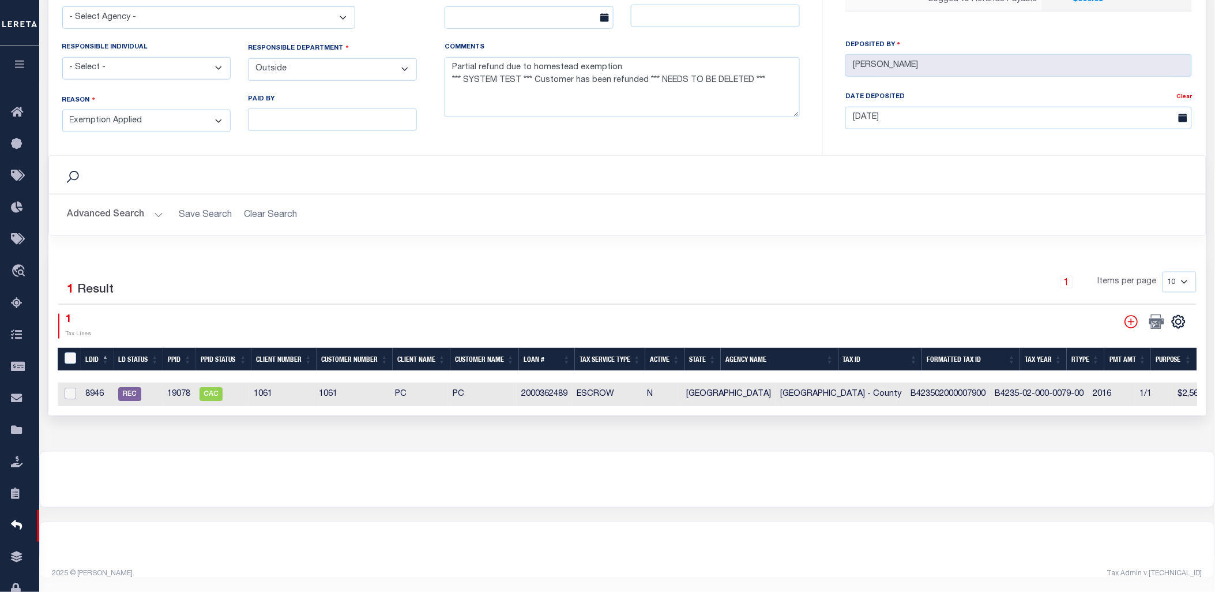
click at [68, 388] on input "checkbox" at bounding box center [71, 394] width 12 height 12
checkbox input "true"
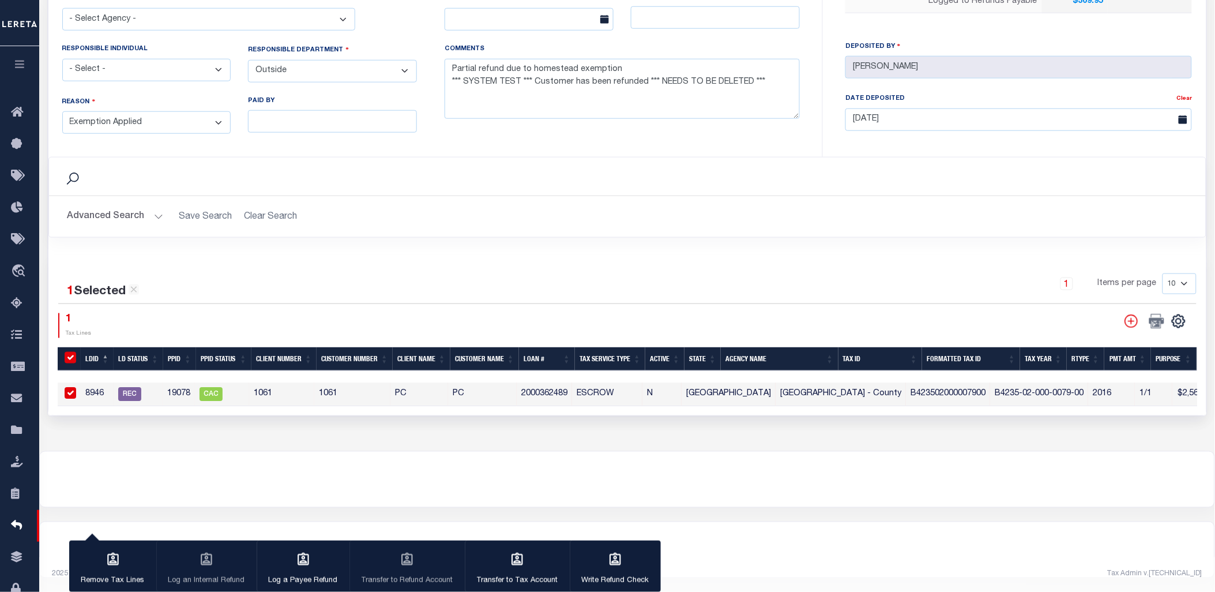
click at [290, 487] on div at bounding box center [627, 479] width 1175 height 55
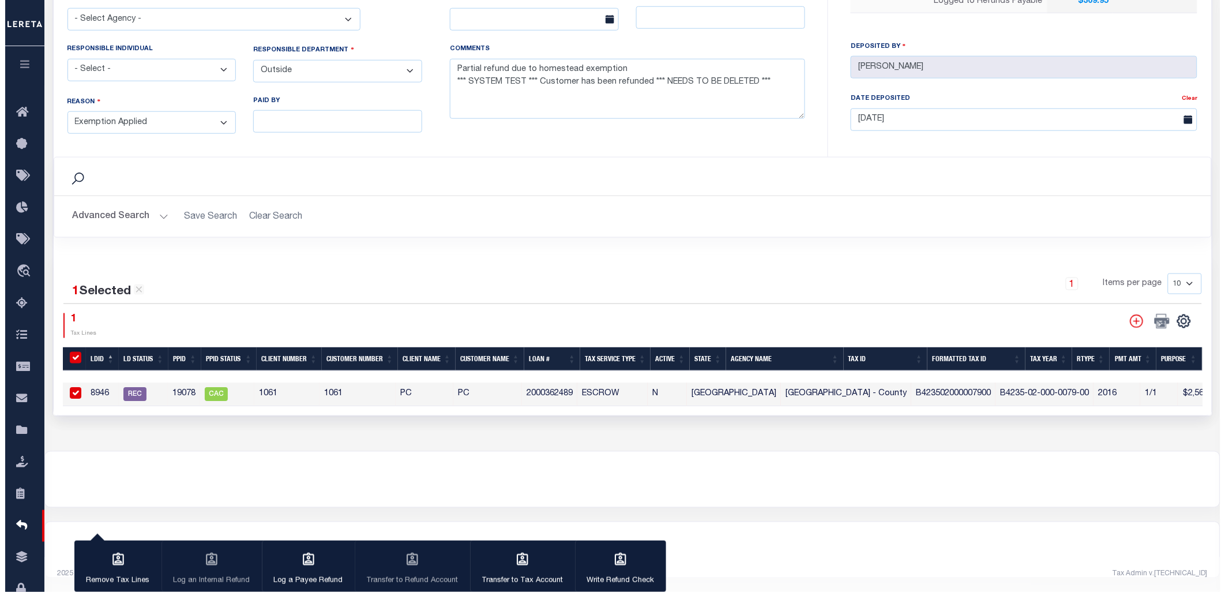
scroll to position [0, 281]
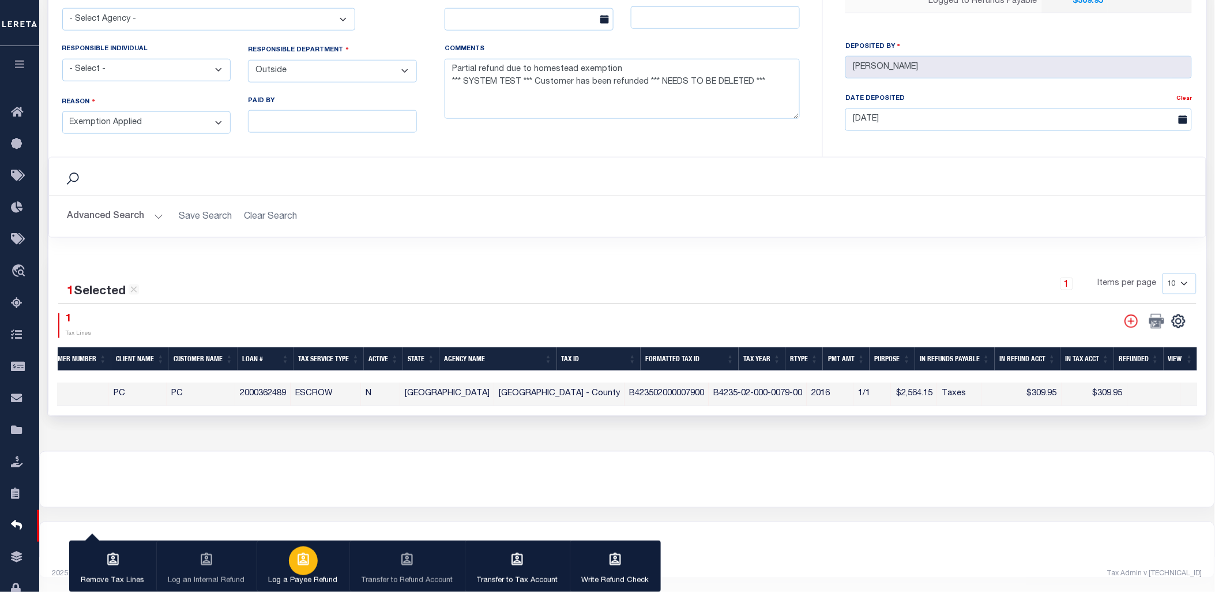
click at [298, 558] on icon "button" at bounding box center [303, 559] width 15 height 15
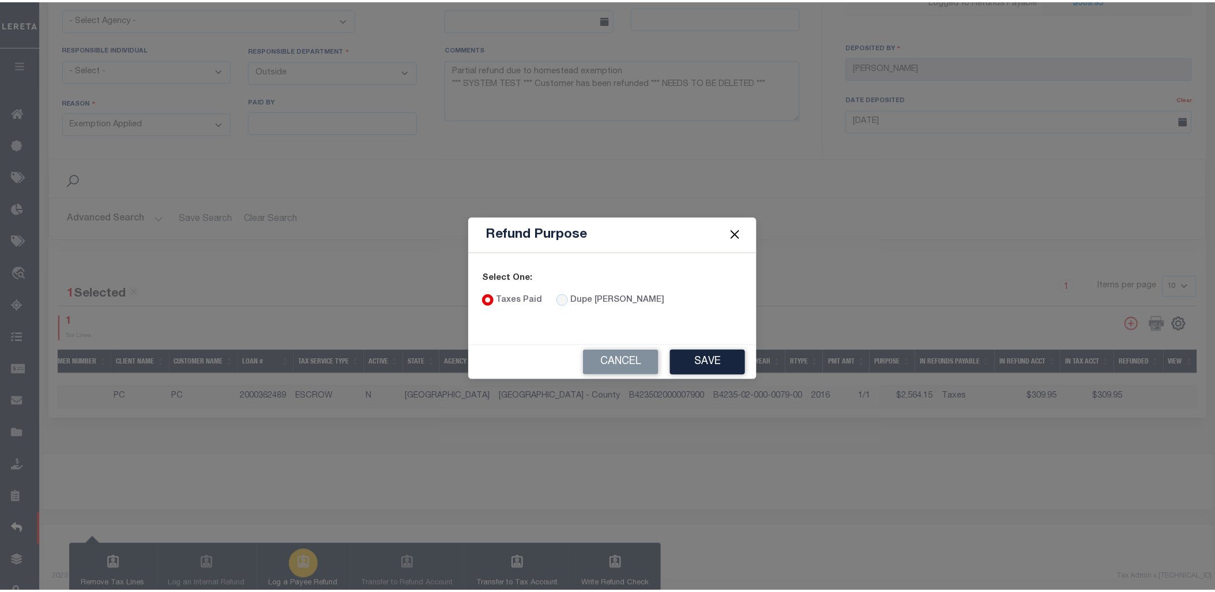
scroll to position [0, 272]
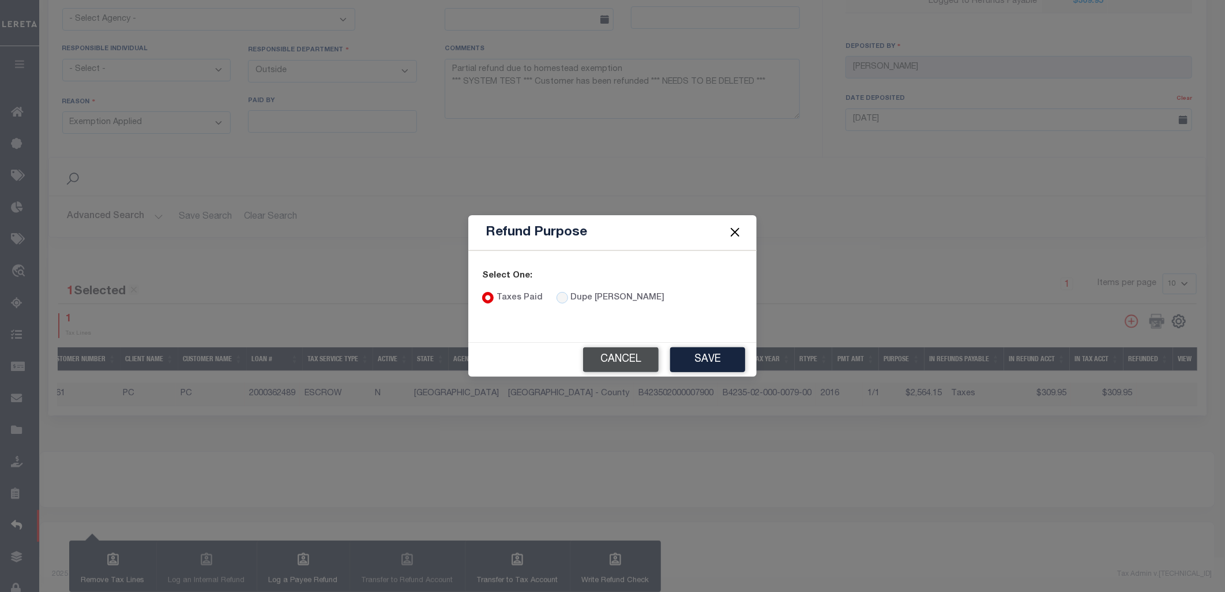
click at [627, 354] on button "Cancel" at bounding box center [621, 359] width 76 height 25
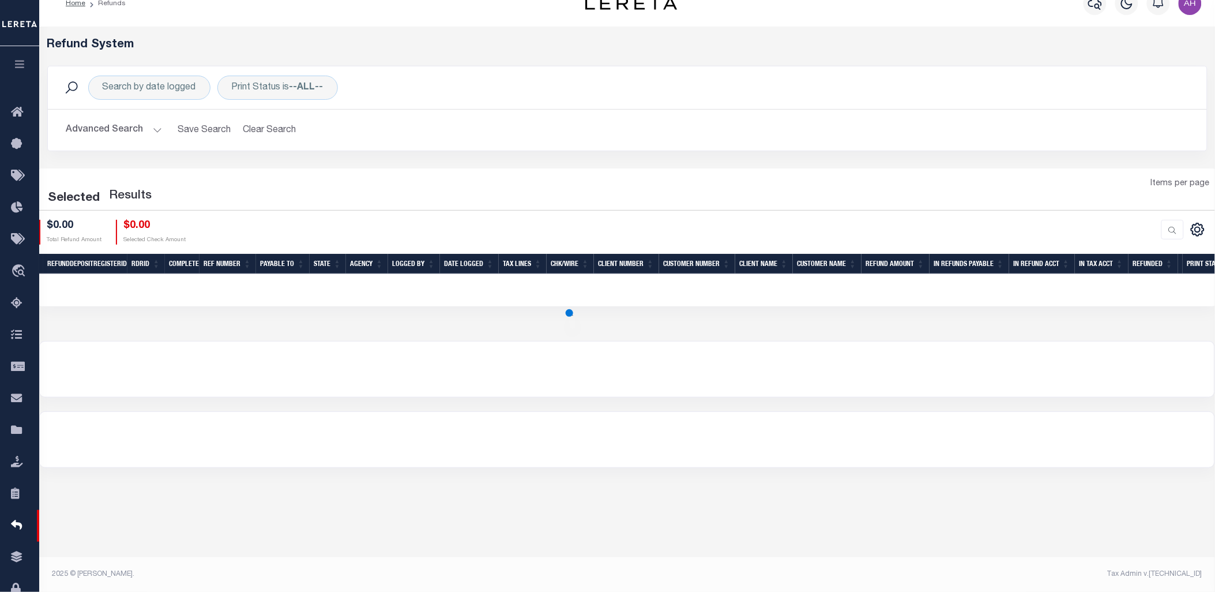
scroll to position [19, 0]
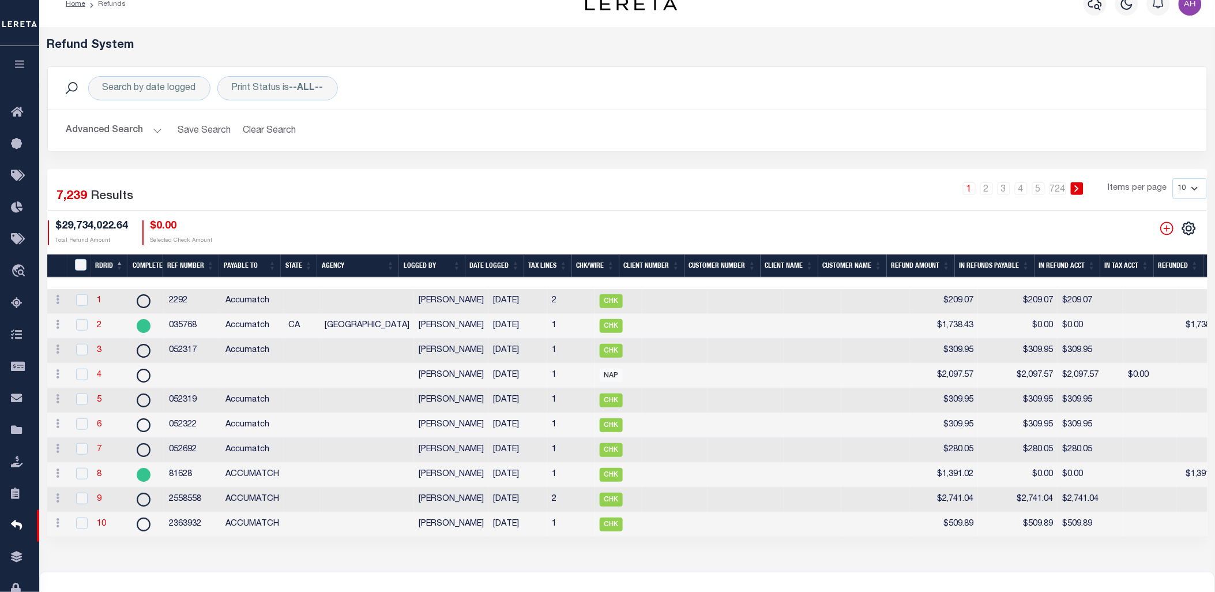
click at [929, 260] on th "Refund Amount" at bounding box center [921, 266] width 68 height 24
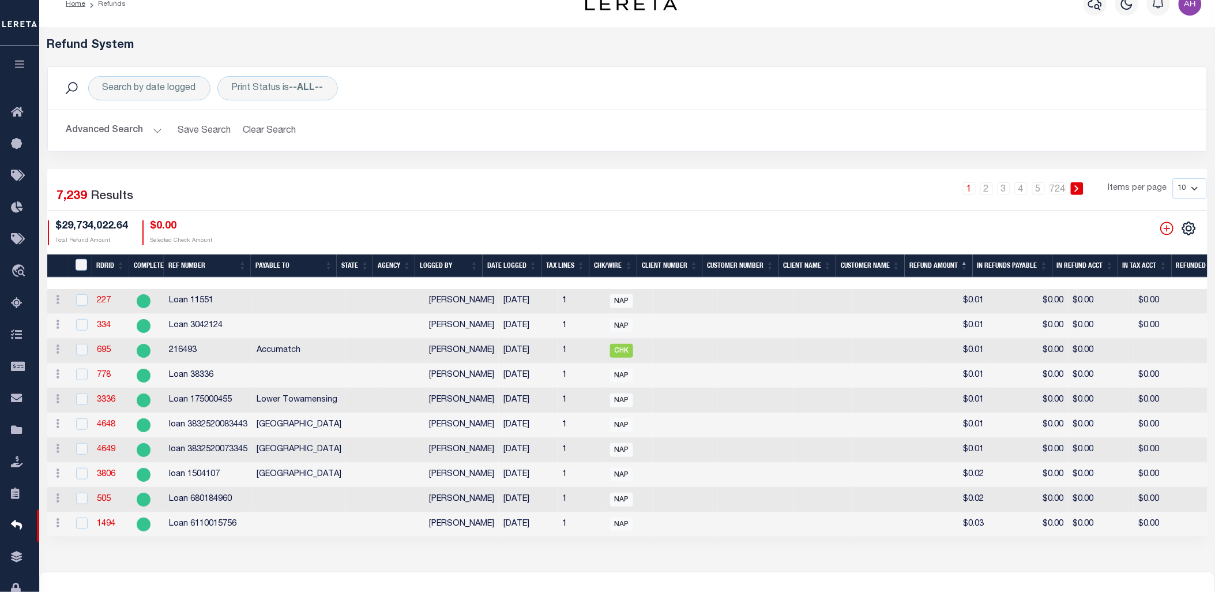
click at [933, 266] on th "Refund Amount" at bounding box center [939, 266] width 68 height 24
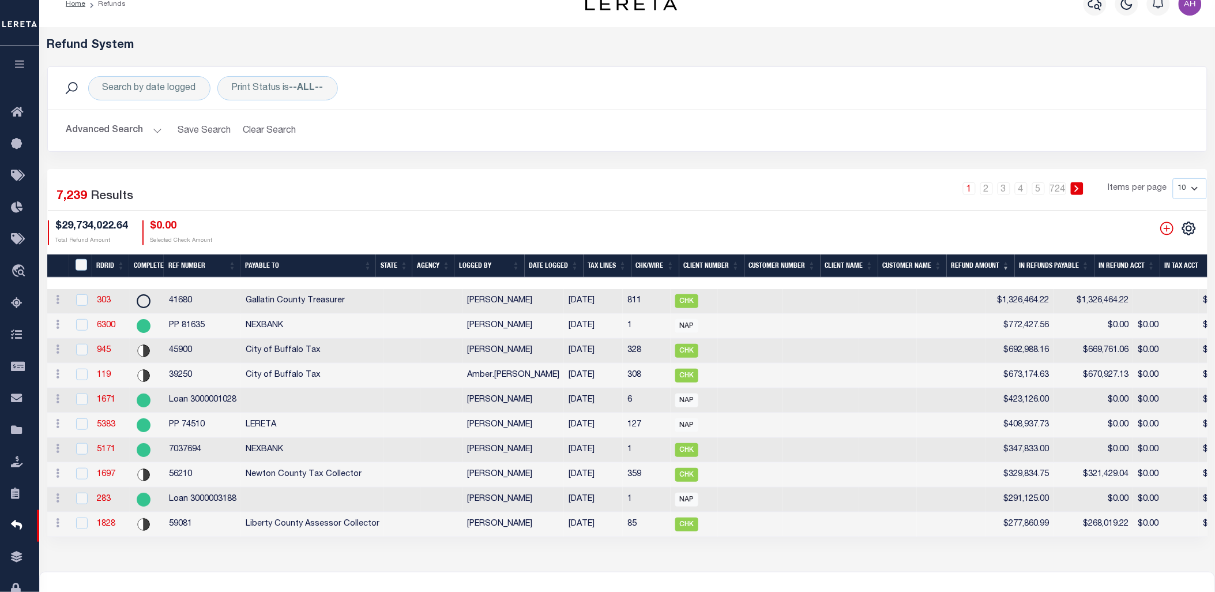
click at [993, 264] on th "Refund Amount" at bounding box center [981, 266] width 68 height 24
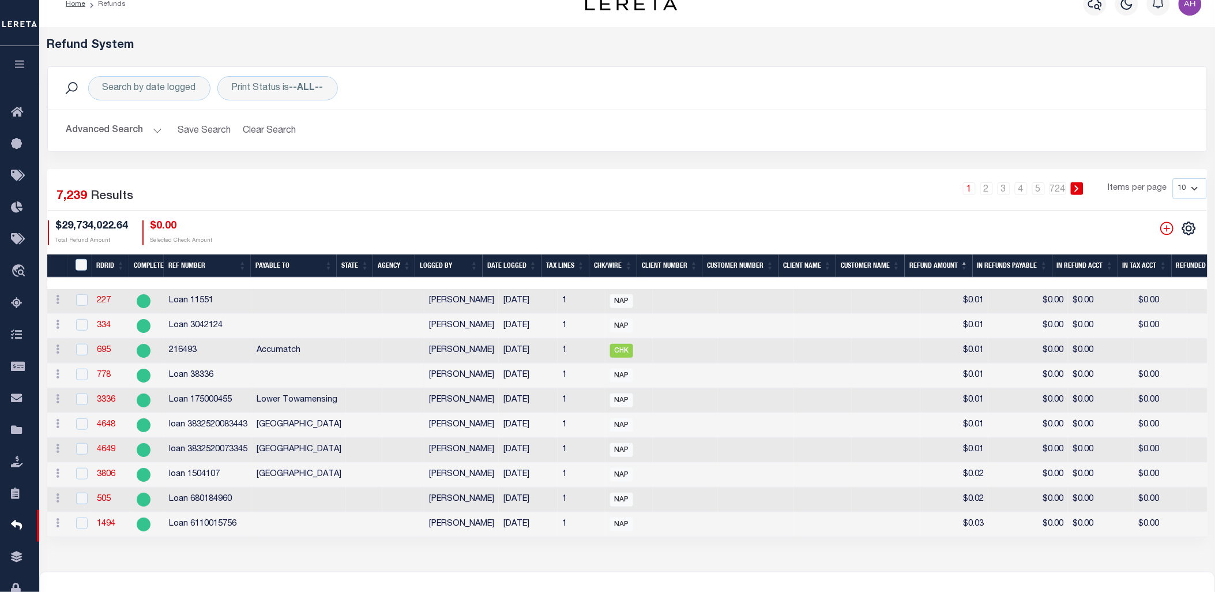
scroll to position [152, 0]
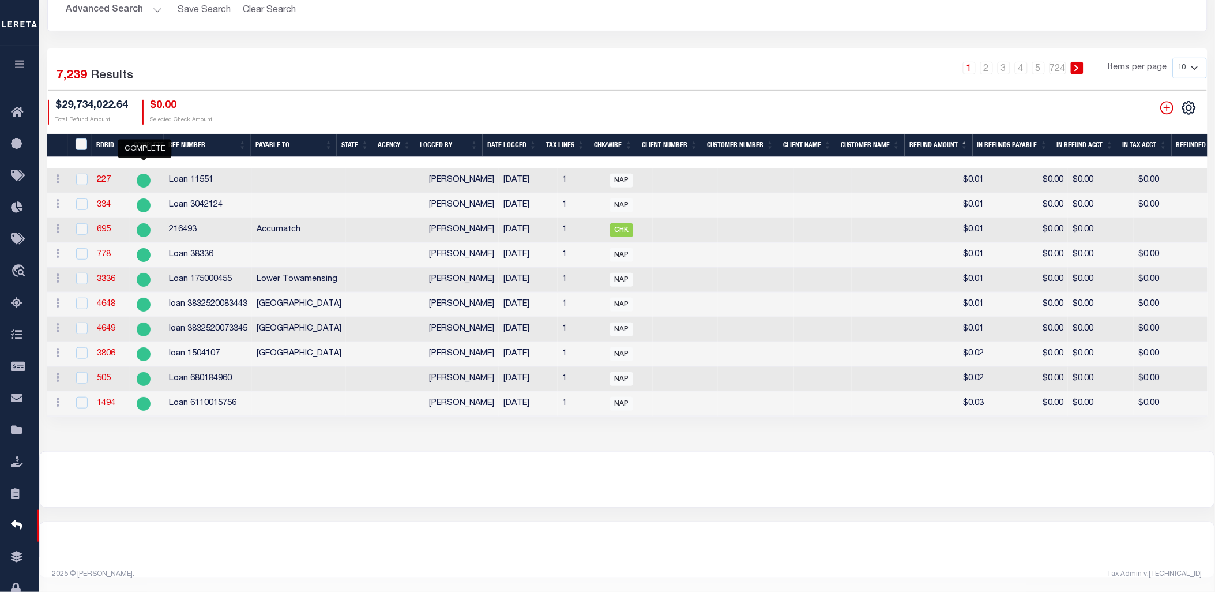
click at [142, 174] on circle at bounding box center [144, 181] width 14 height 14
checkbox input "true"
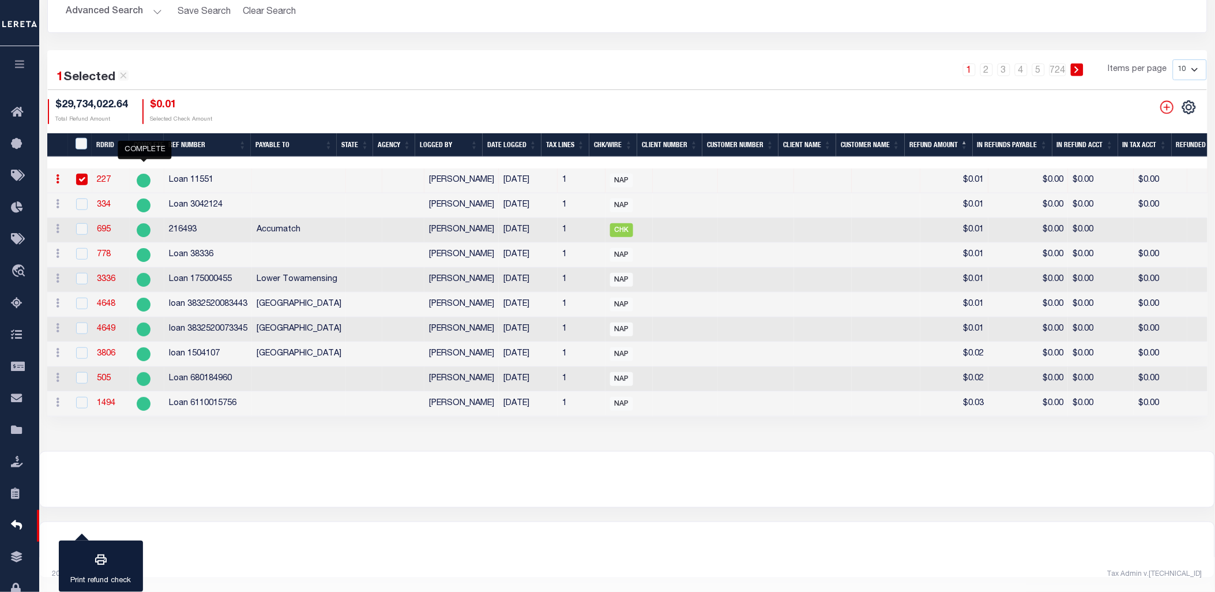
click at [104, 176] on link "227" at bounding box center [104, 180] width 14 height 8
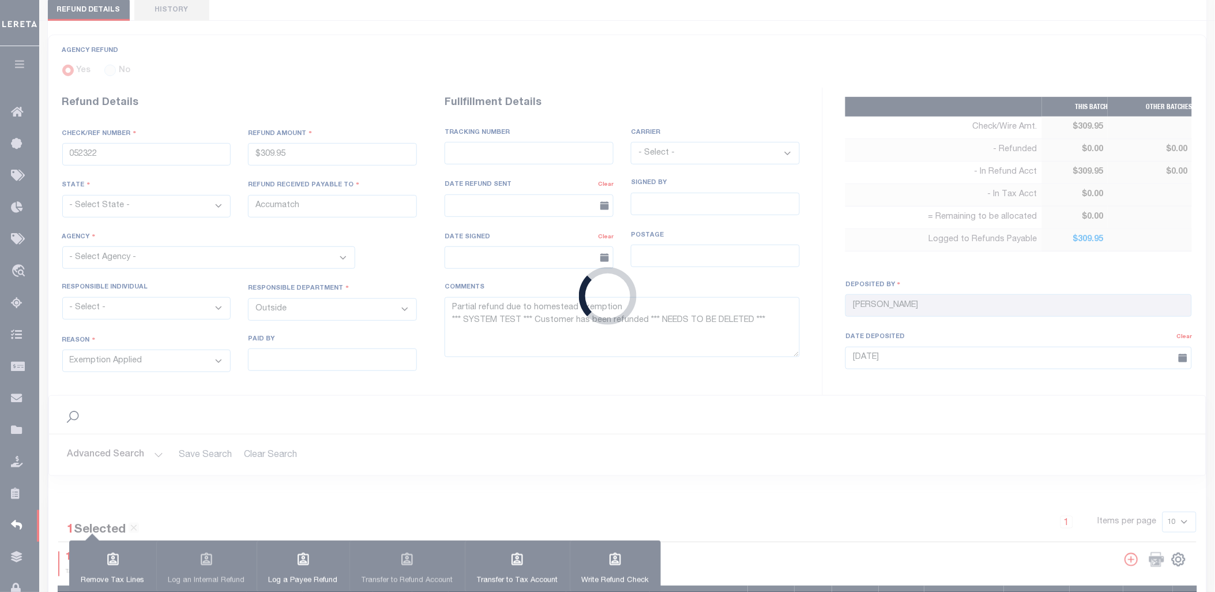
scroll to position [58, 0]
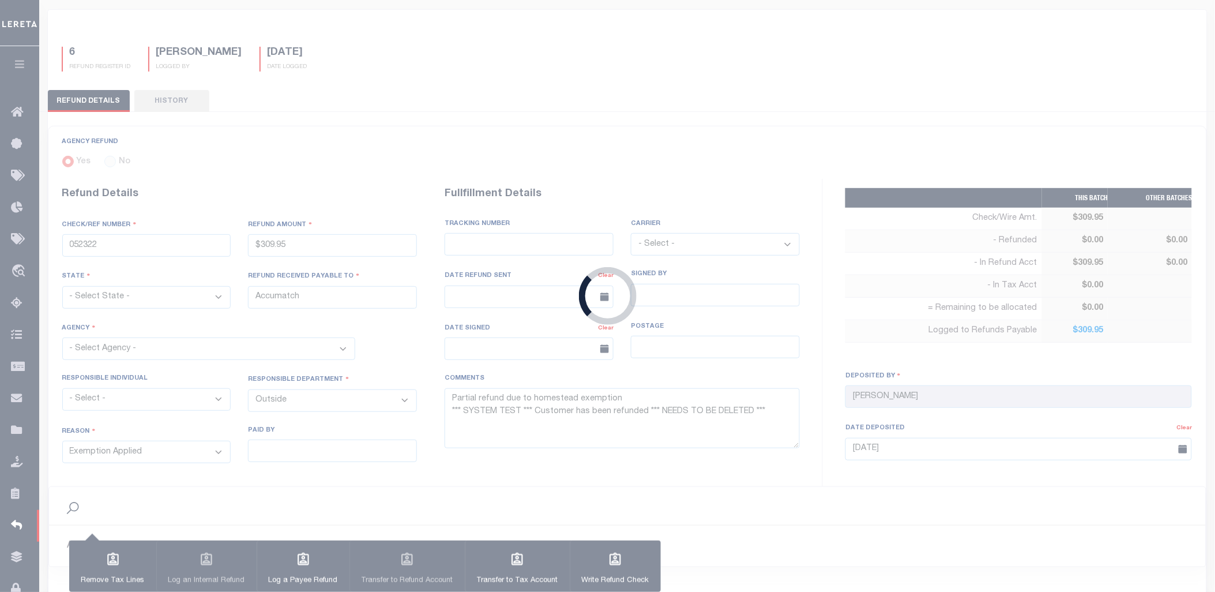
radio input "true"
type input "Loan 11551"
type input "$0.01"
select select
select select "OPS"
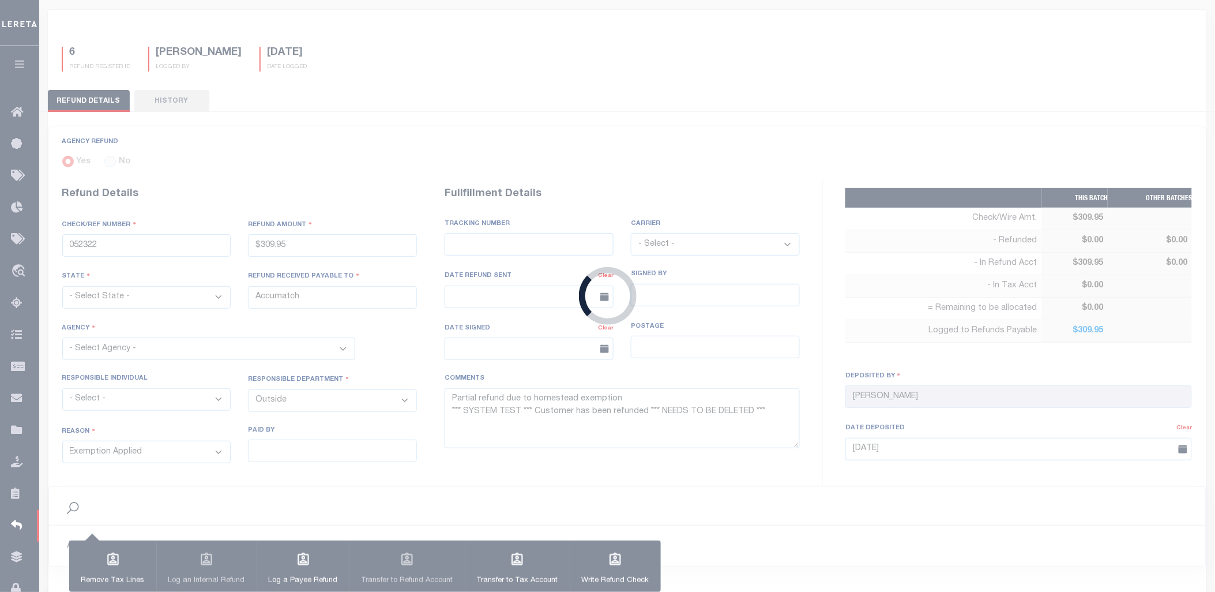
select select "OVP"
type input "423448902895"
select select "FDX"
type input "[DATE]"
type input "[PERSON_NAME]"
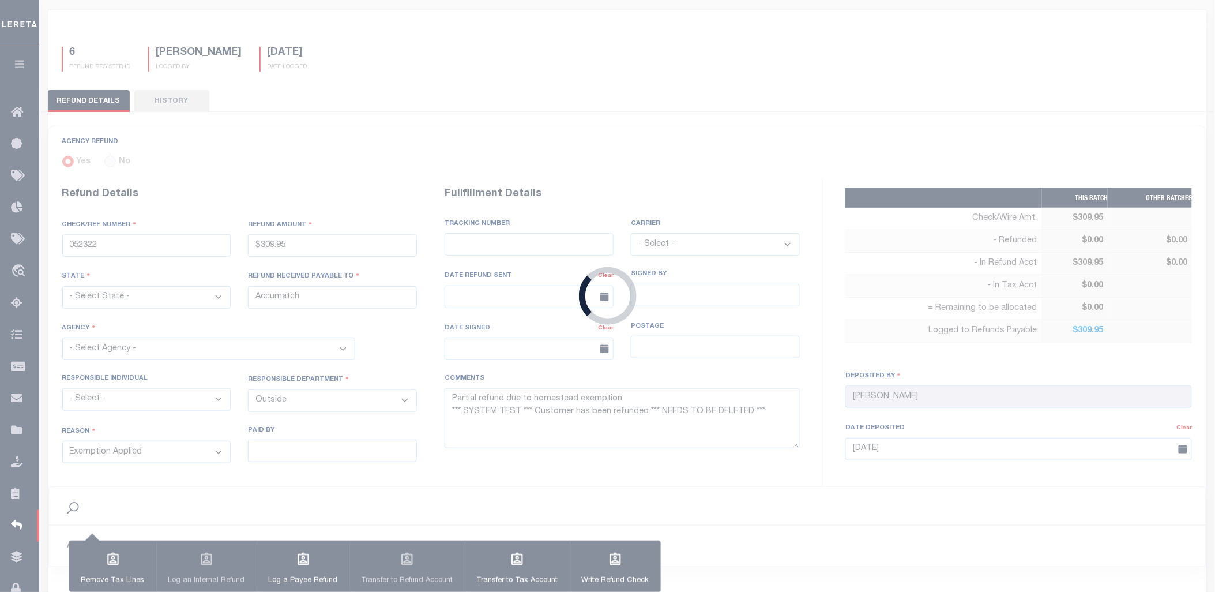
type input "[DATE]"
type input "$11.5"
type textarea "Discount was manually figured incorrectly; refunding difference. Funds transfer…"
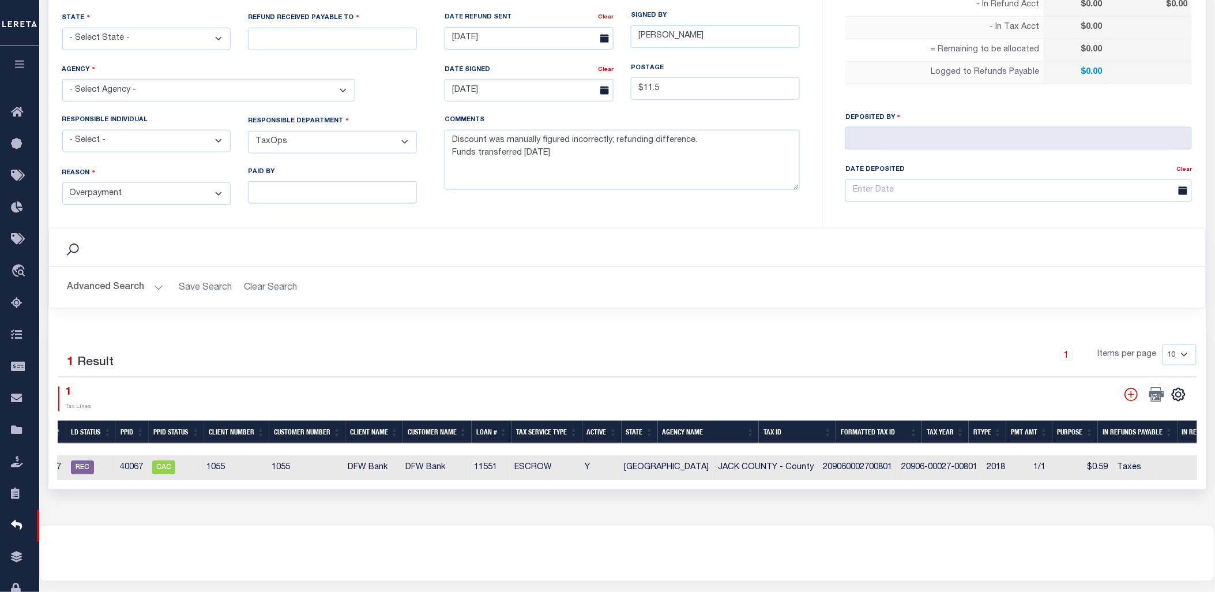
scroll to position [0, 0]
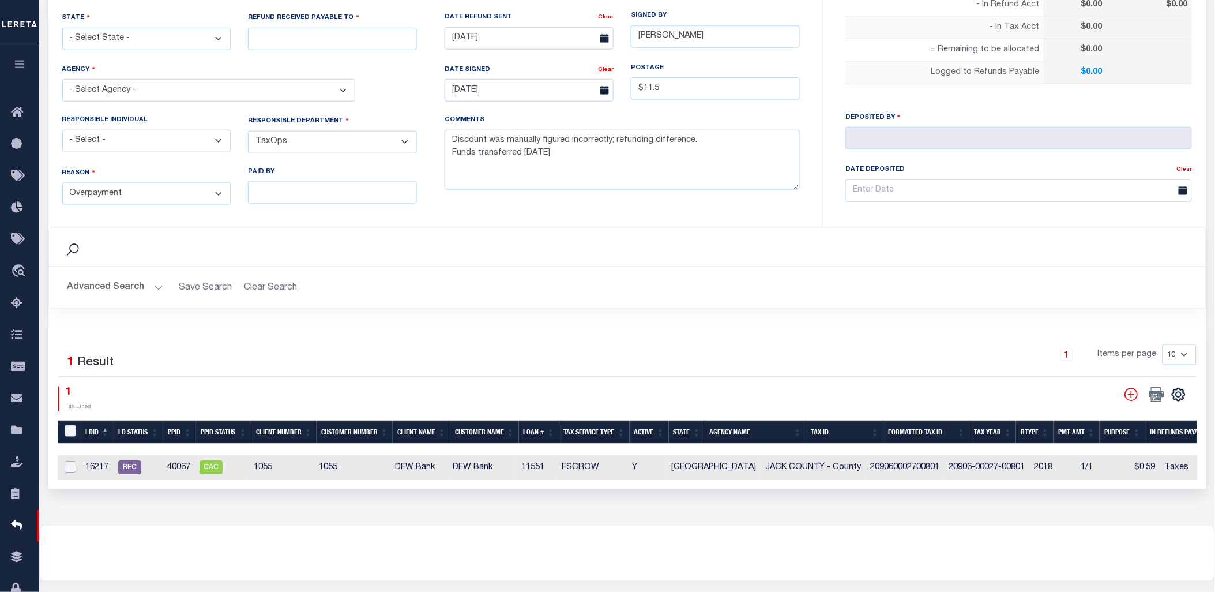
click at [68, 464] on input "checkbox" at bounding box center [71, 467] width 12 height 12
checkbox input "true"
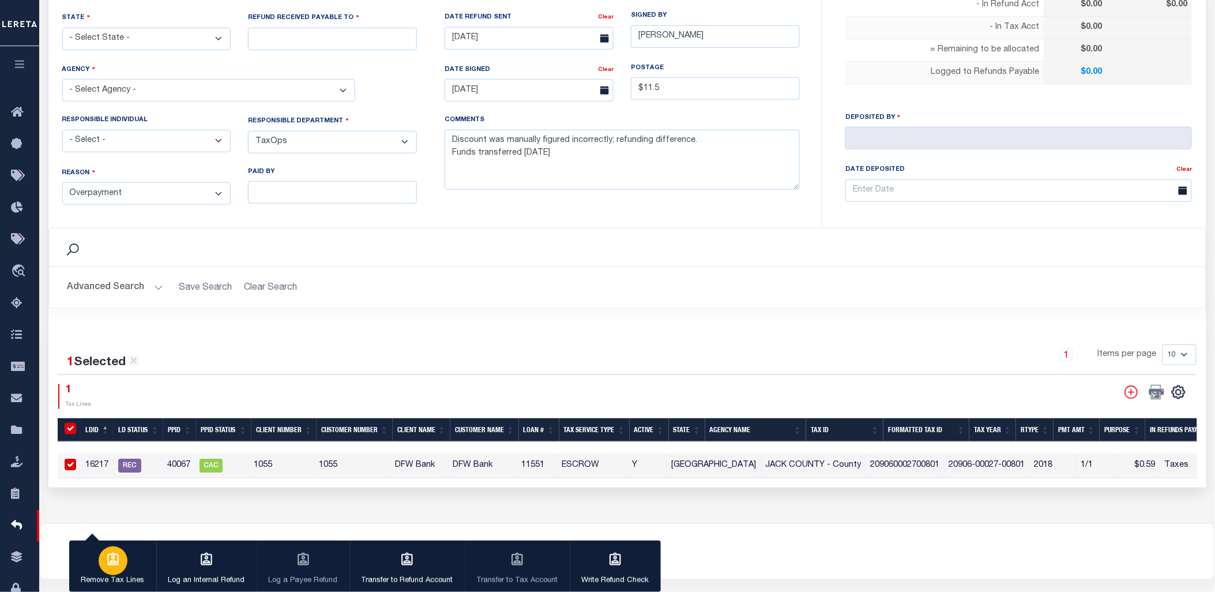
click at [118, 565] on icon "button" at bounding box center [113, 559] width 15 height 15
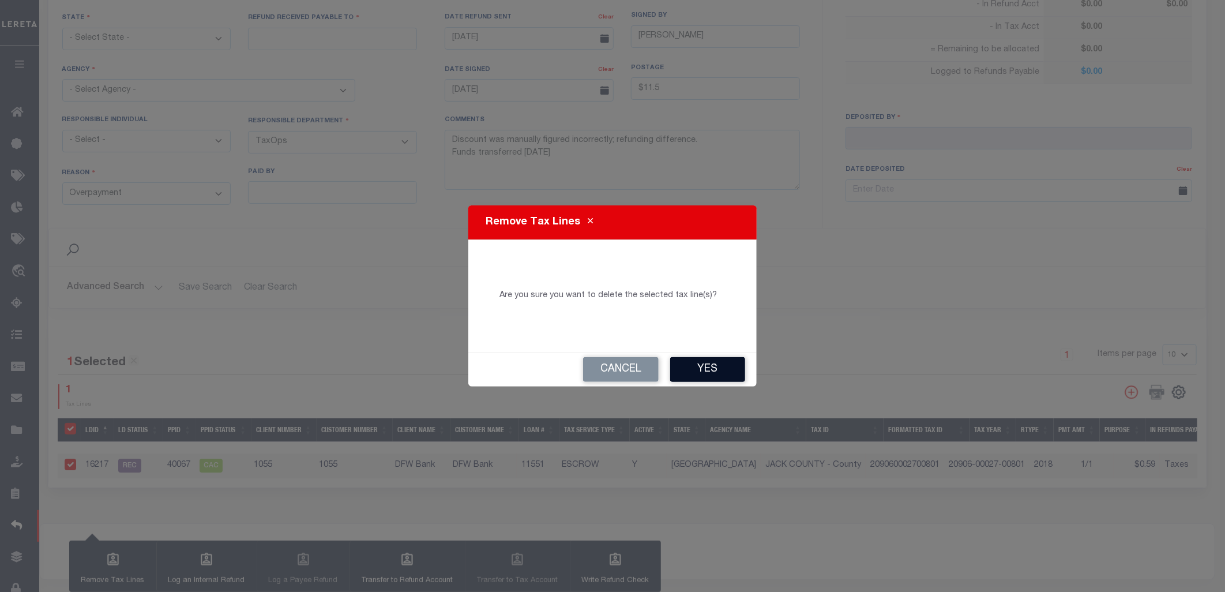
click at [713, 373] on button "Yes" at bounding box center [707, 369] width 75 height 25
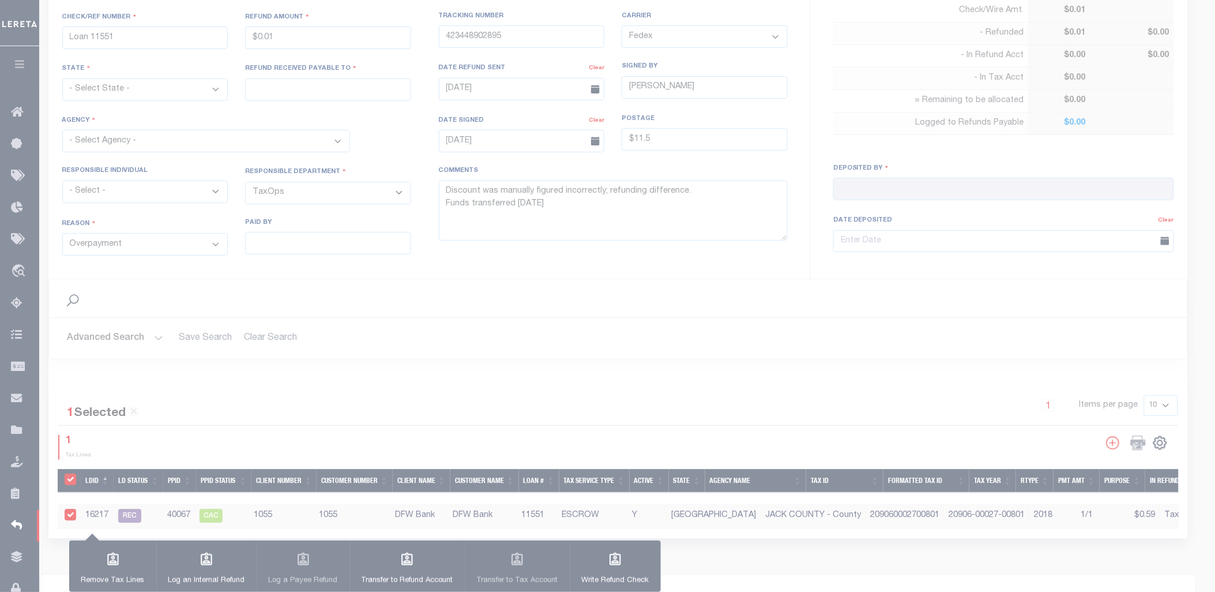
scroll to position [380, 0]
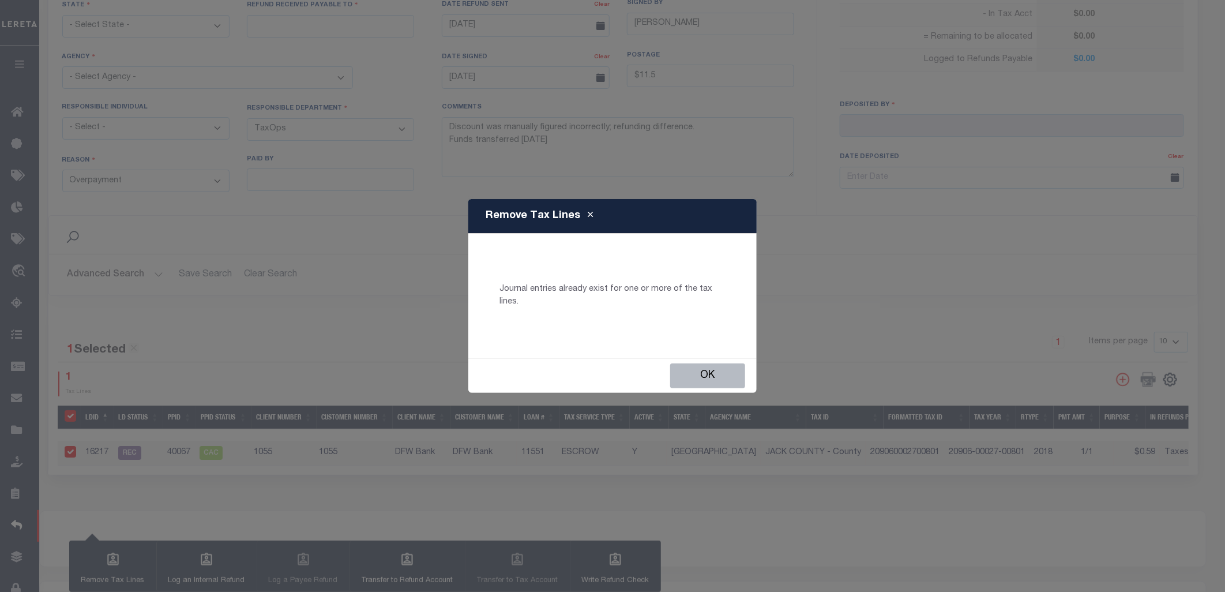
click at [713, 373] on button "Ok" at bounding box center [707, 375] width 75 height 25
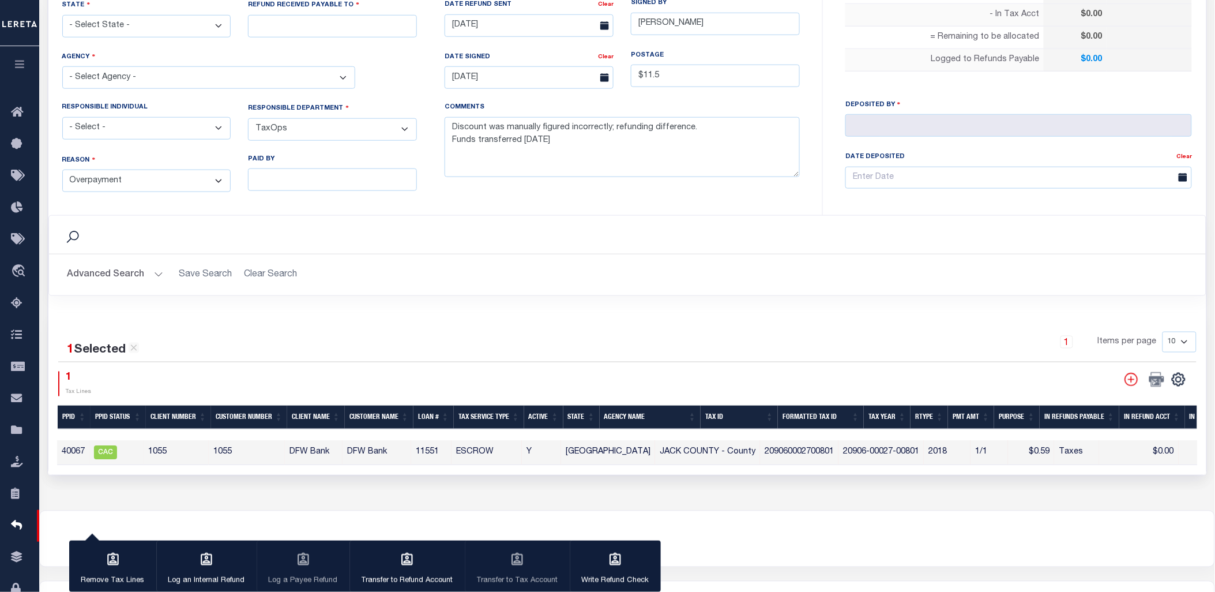
scroll to position [0, 231]
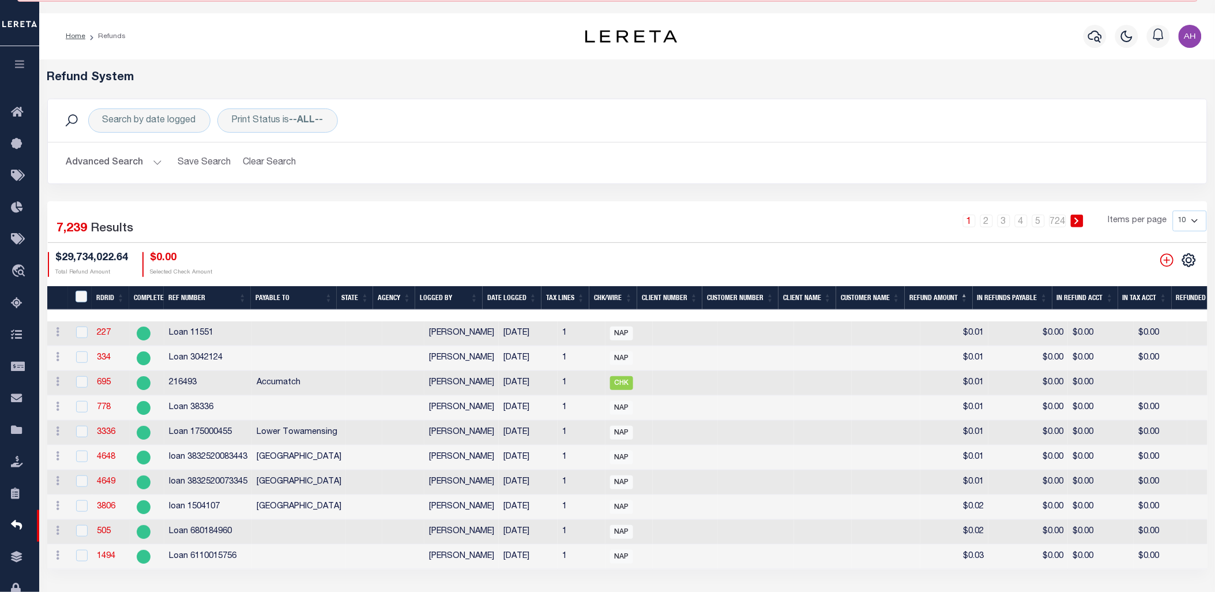
scroll to position [149, 0]
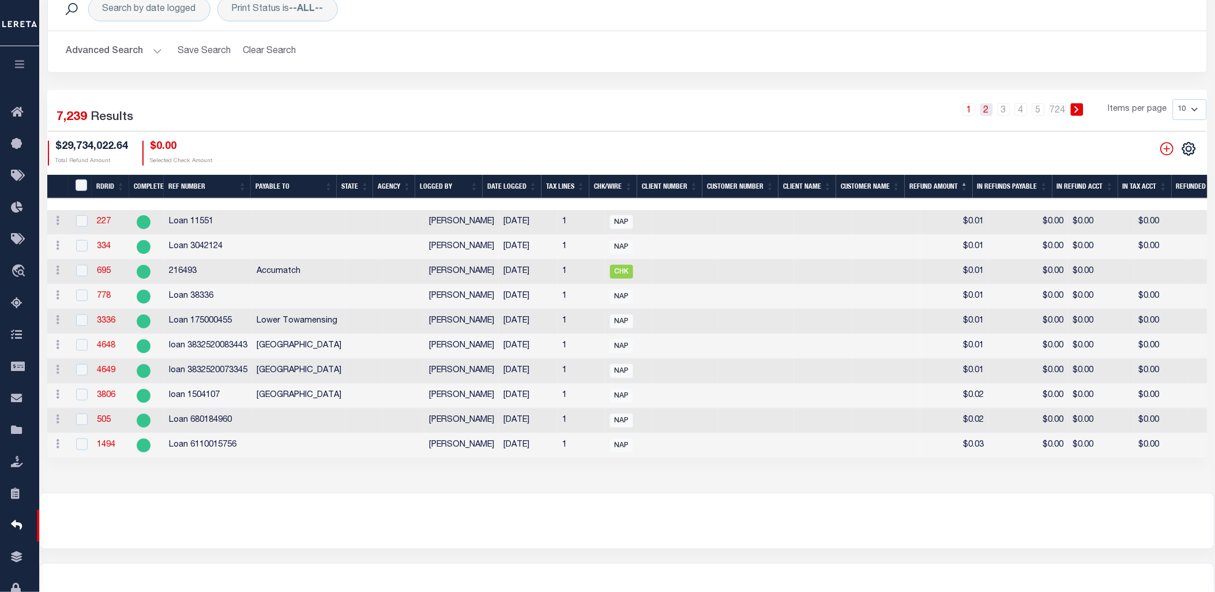
click at [989, 106] on link "2" at bounding box center [986, 109] width 13 height 13
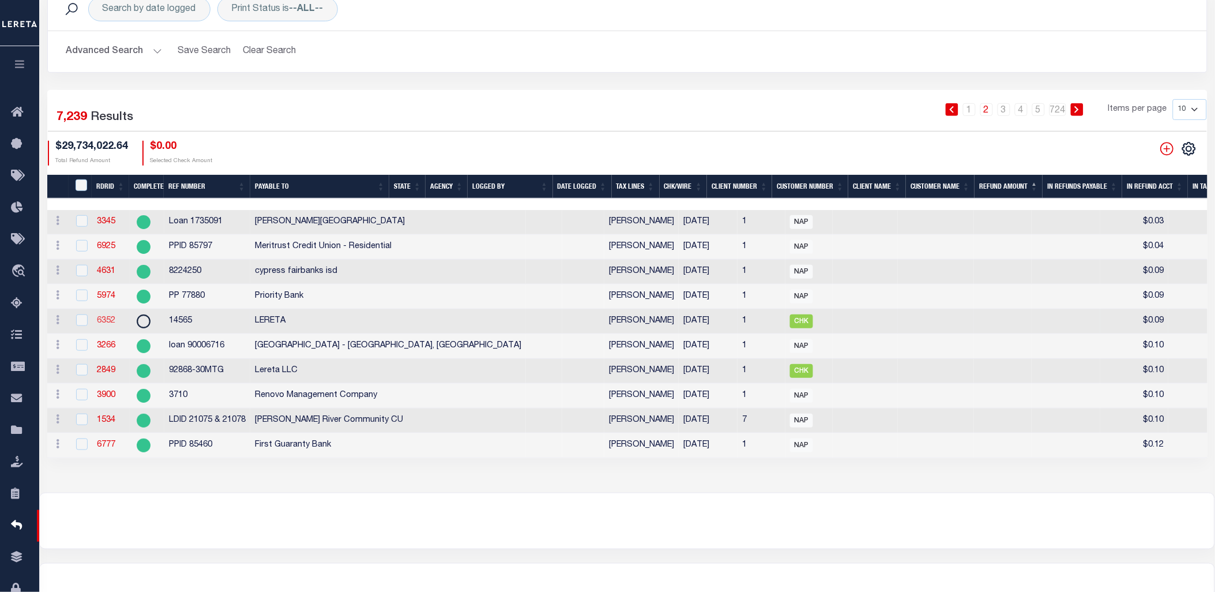
click at [100, 325] on link "6352" at bounding box center [106, 321] width 18 height 8
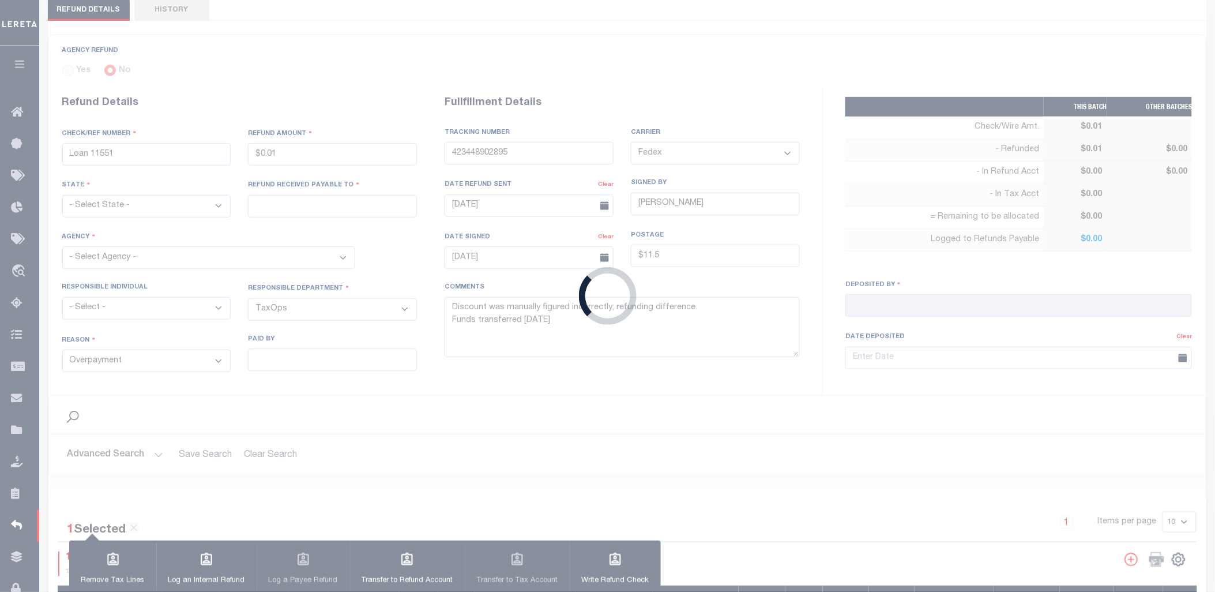
radio input "true"
type input "14565"
type input "$0.09"
type input "LERETA"
select select "COL"
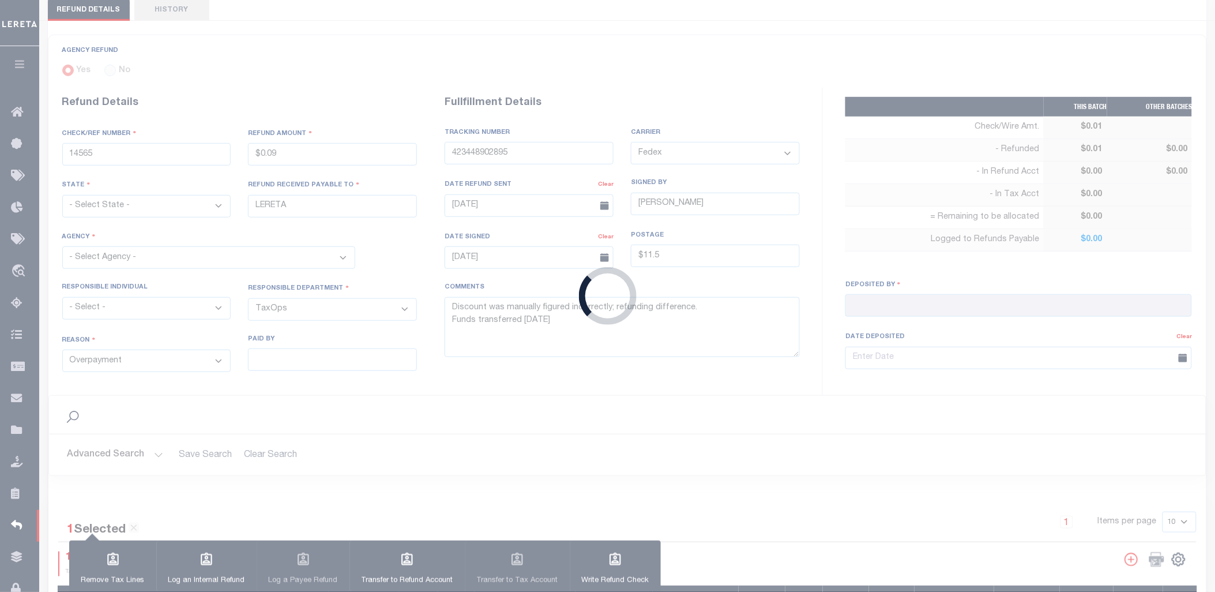
type input "7710 4164 4854"
type input "[DATE]"
type textarea "ENDORSING CK TO LENDER"
type input "[PERSON_NAME]"
type input "[DATE]"
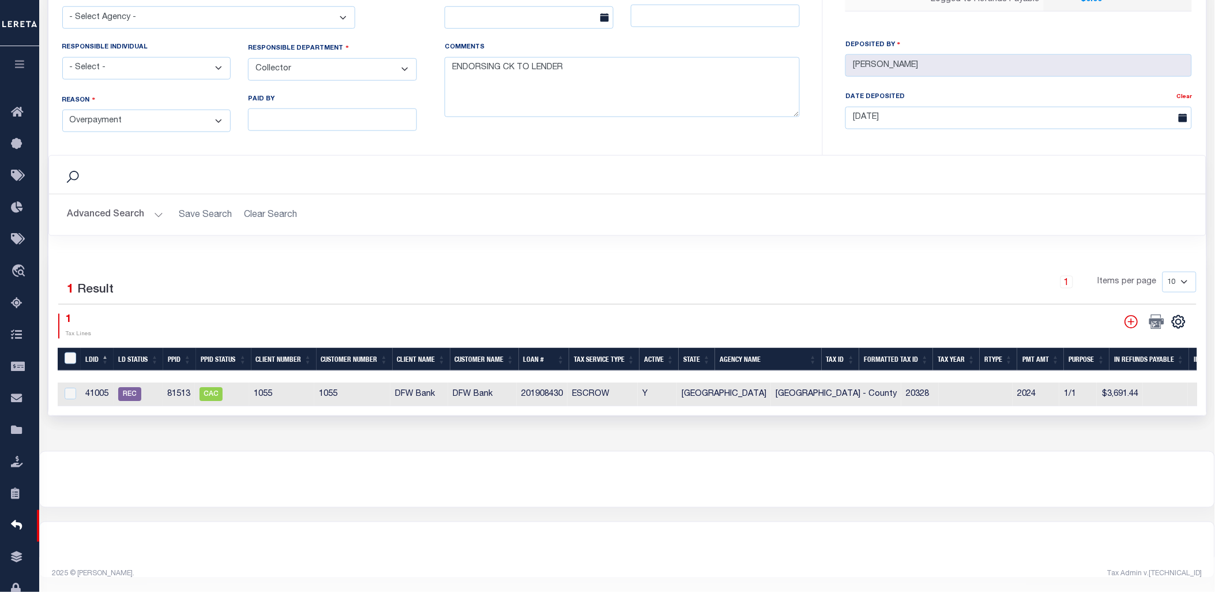
click at [1098, 506] on div at bounding box center [627, 479] width 1175 height 55
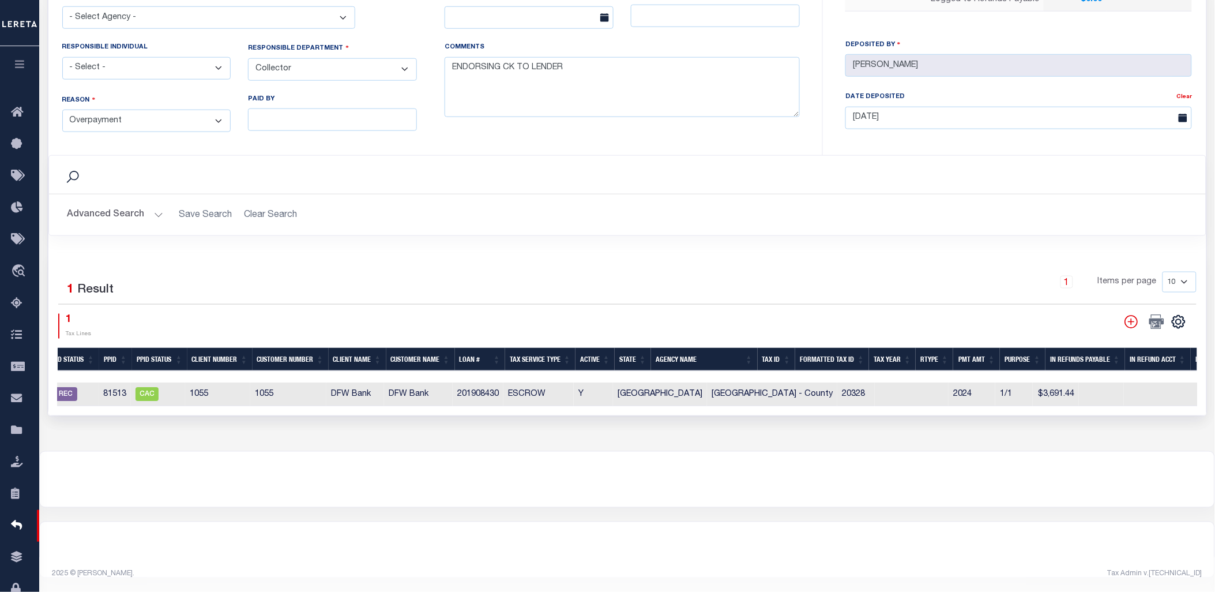
scroll to position [0, 145]
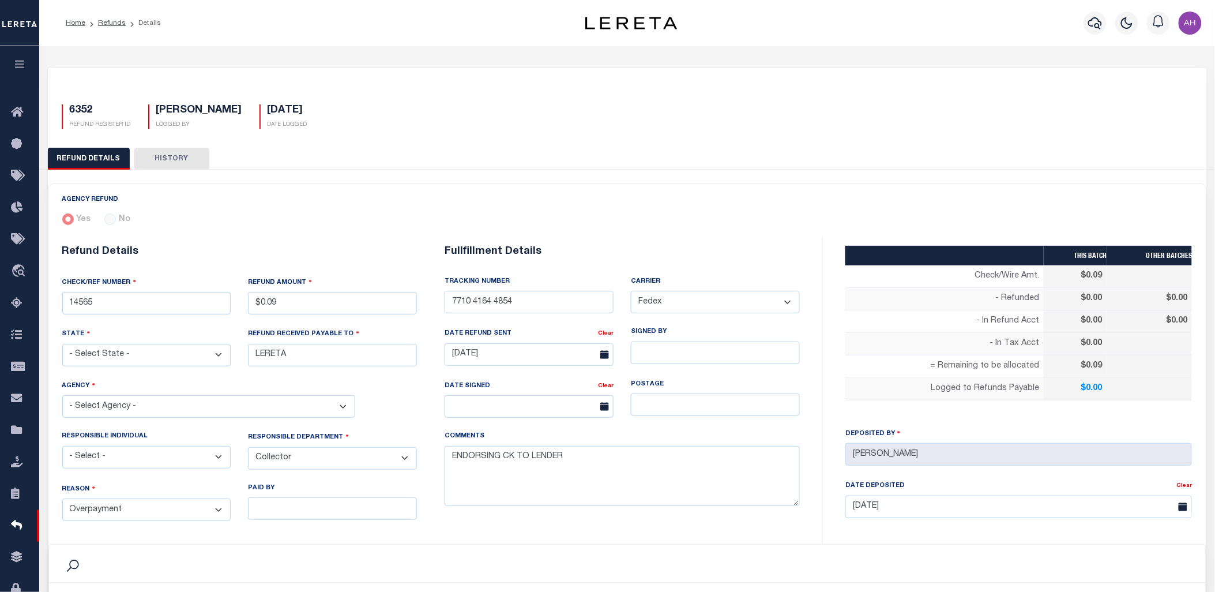
click at [1024, 557] on div "Search" at bounding box center [627, 564] width 1139 height 20
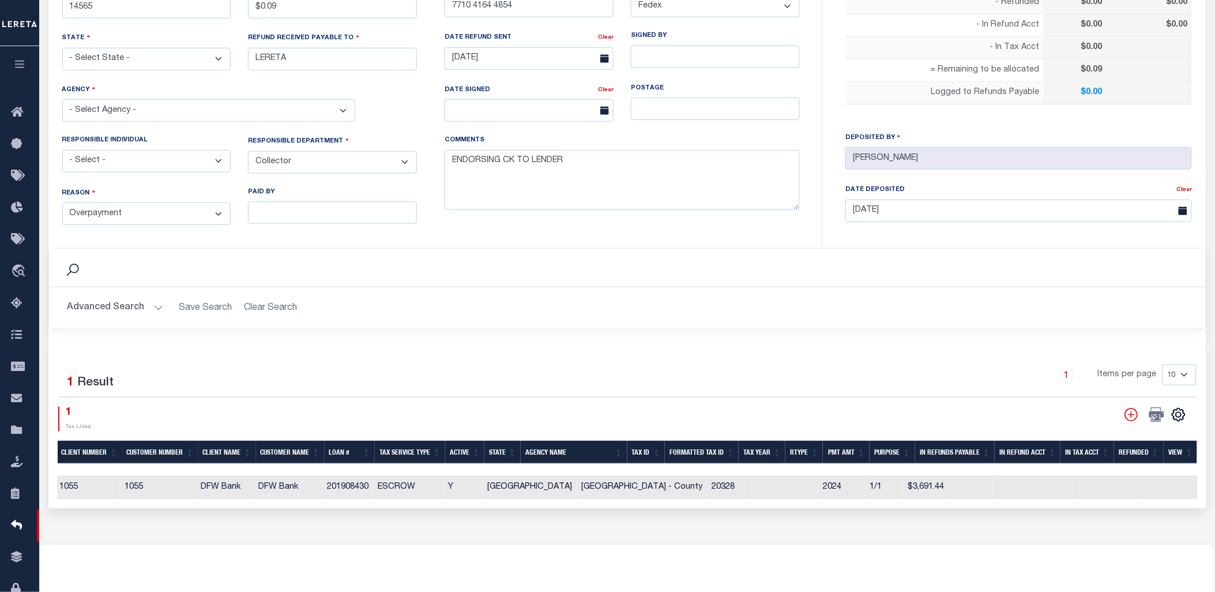
scroll to position [0, 0]
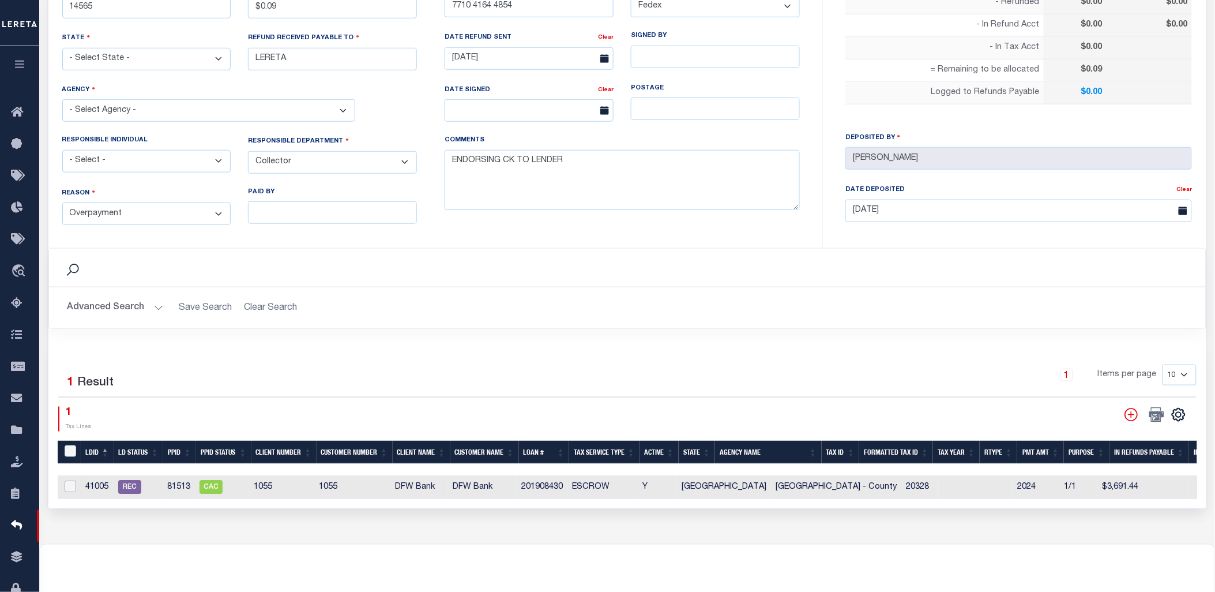
click at [69, 485] on input "checkbox" at bounding box center [71, 486] width 12 height 12
checkbox input "true"
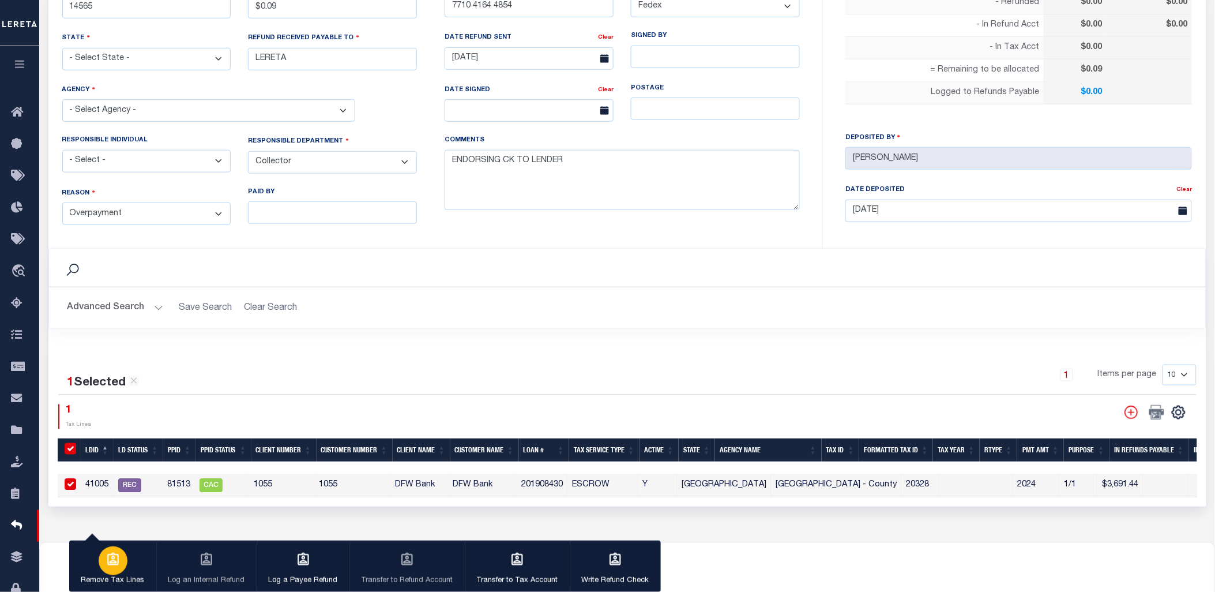
click at [108, 561] on icon "button" at bounding box center [113, 559] width 15 height 15
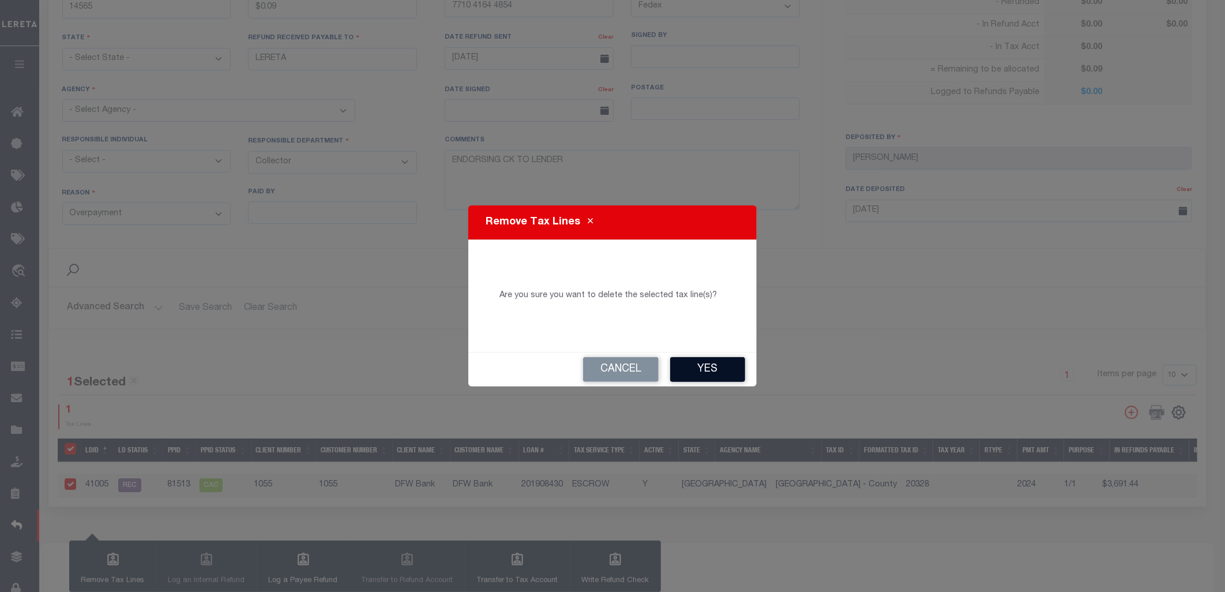
click at [716, 370] on button "Yes" at bounding box center [707, 369] width 75 height 25
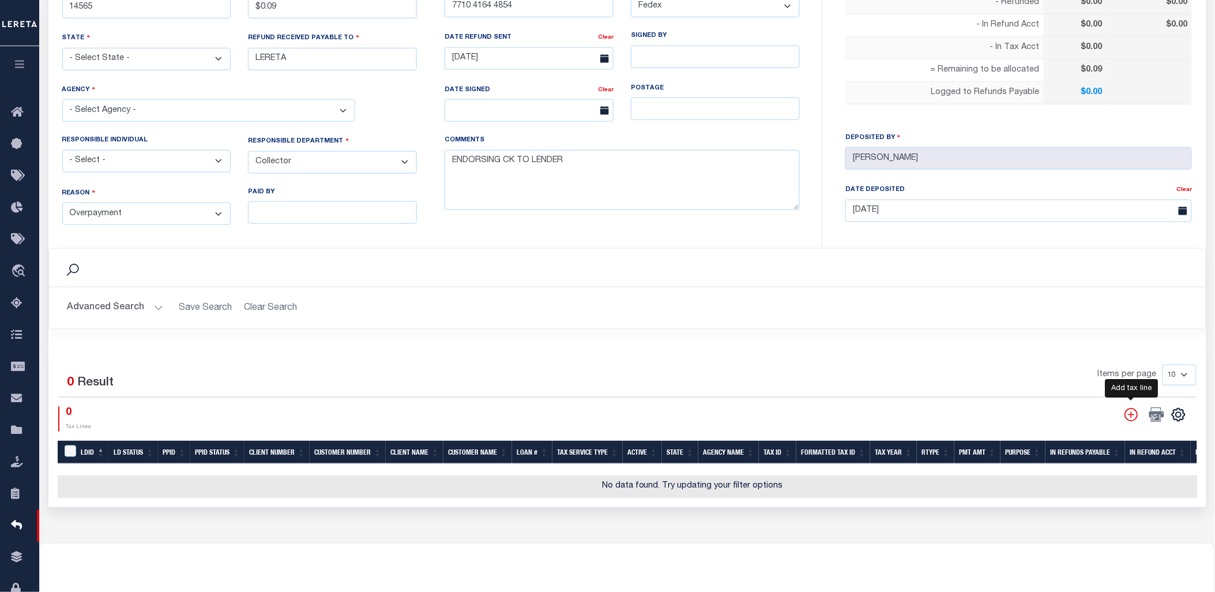
click at [1133, 414] on icon "" at bounding box center [1131, 414] width 13 height 13
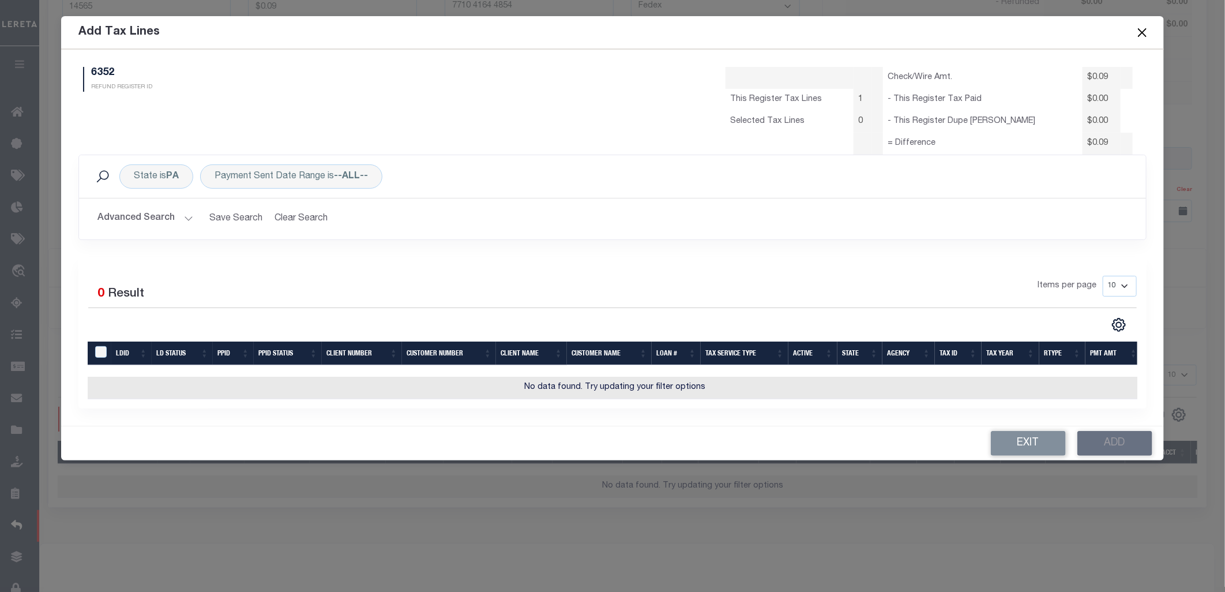
click at [1043, 451] on button "Exit" at bounding box center [1028, 443] width 75 height 25
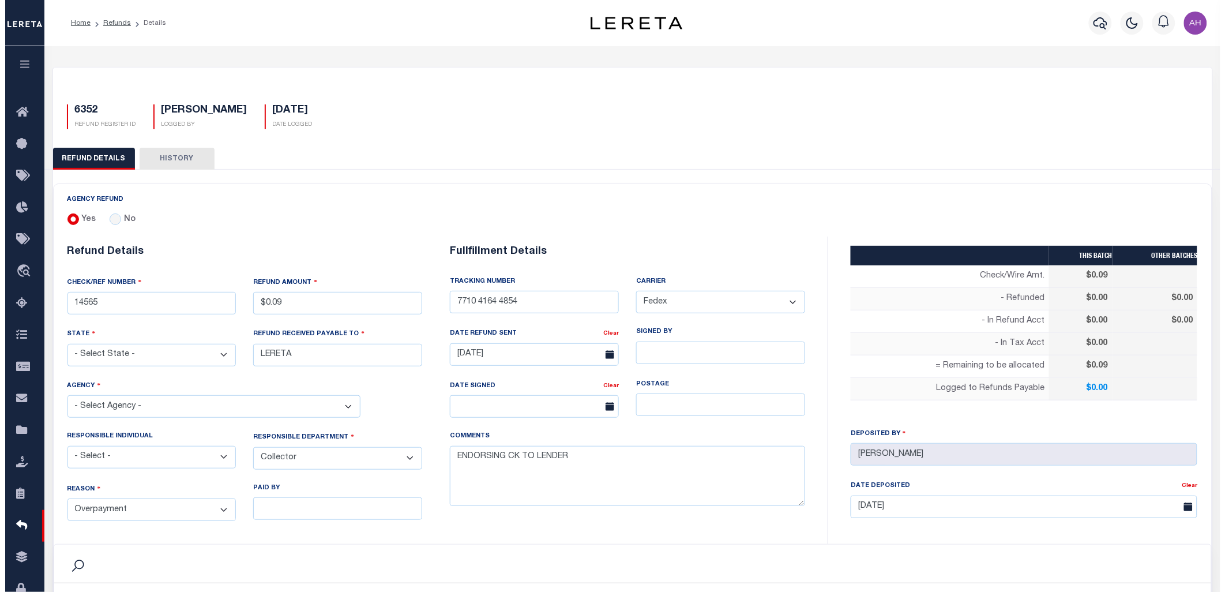
scroll to position [309, 0]
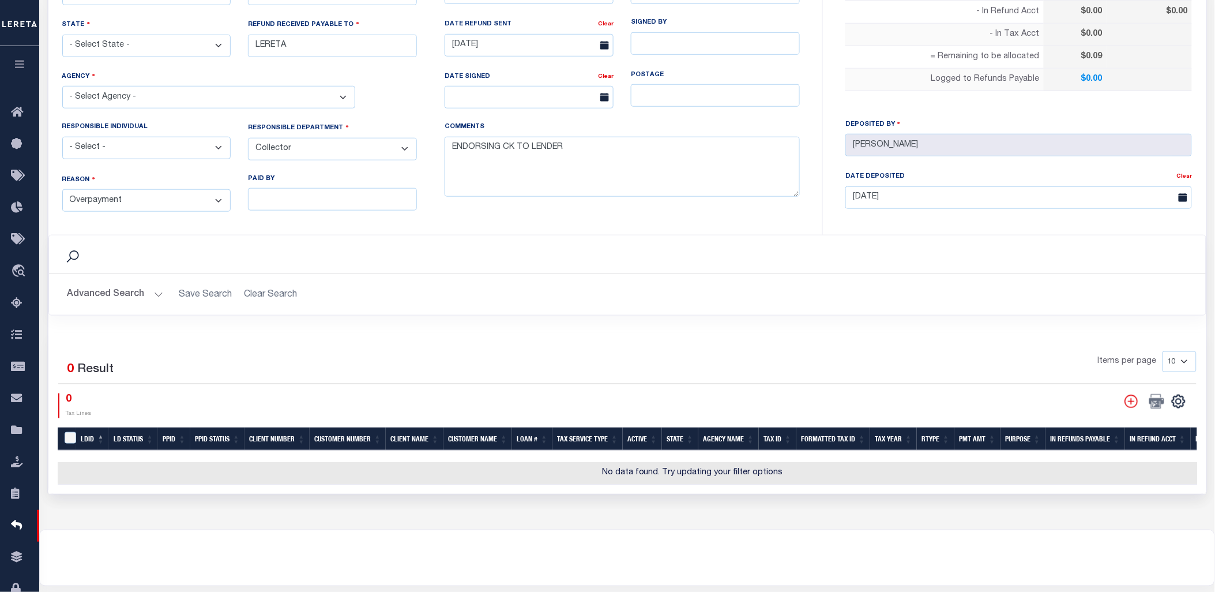
click at [1126, 400] on icon "" at bounding box center [1131, 401] width 15 height 15
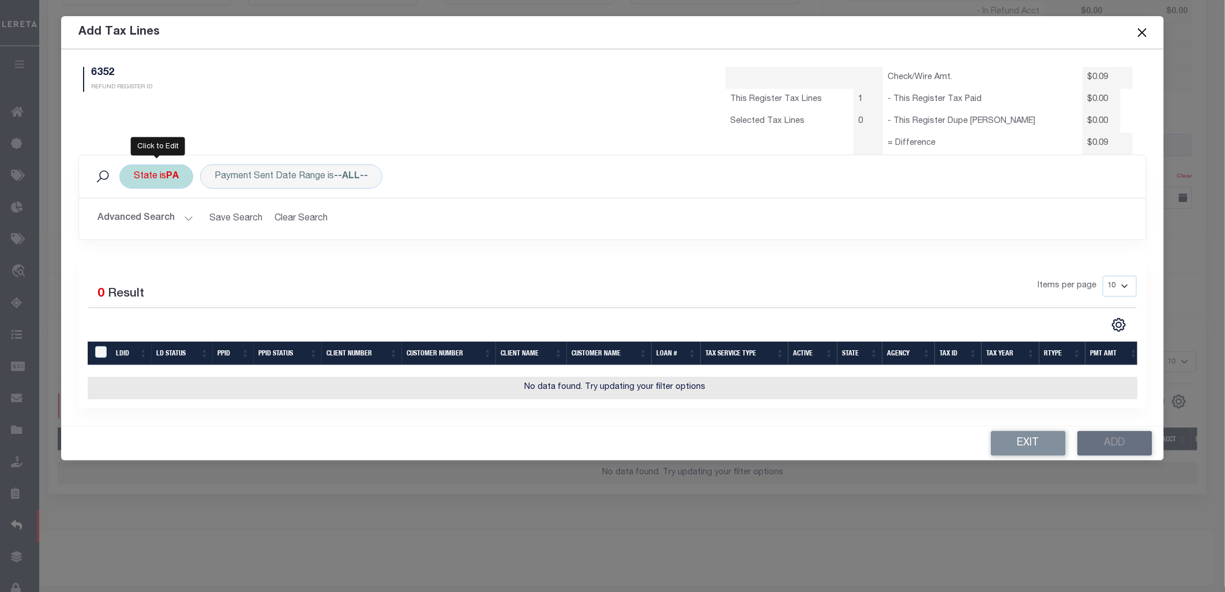
click at [160, 177] on div "State is [GEOGRAPHIC_DATA]" at bounding box center [156, 176] width 74 height 24
click at [187, 233] on select "AK AL AR AZ CA CO CT DC DE FL [GEOGRAPHIC_DATA] GU HI IA ID IL IN KS [GEOGRAPHI…" at bounding box center [219, 233] width 170 height 22
select select "[GEOGRAPHIC_DATA]"
click at [134, 222] on select "AK AL AR AZ CA CO CT DC DE FL [GEOGRAPHIC_DATA] GU HI IA ID IL IN KS [GEOGRAPHI…" at bounding box center [219, 233] width 170 height 22
click at [284, 255] on input "Apply" at bounding box center [287, 258] width 34 height 19
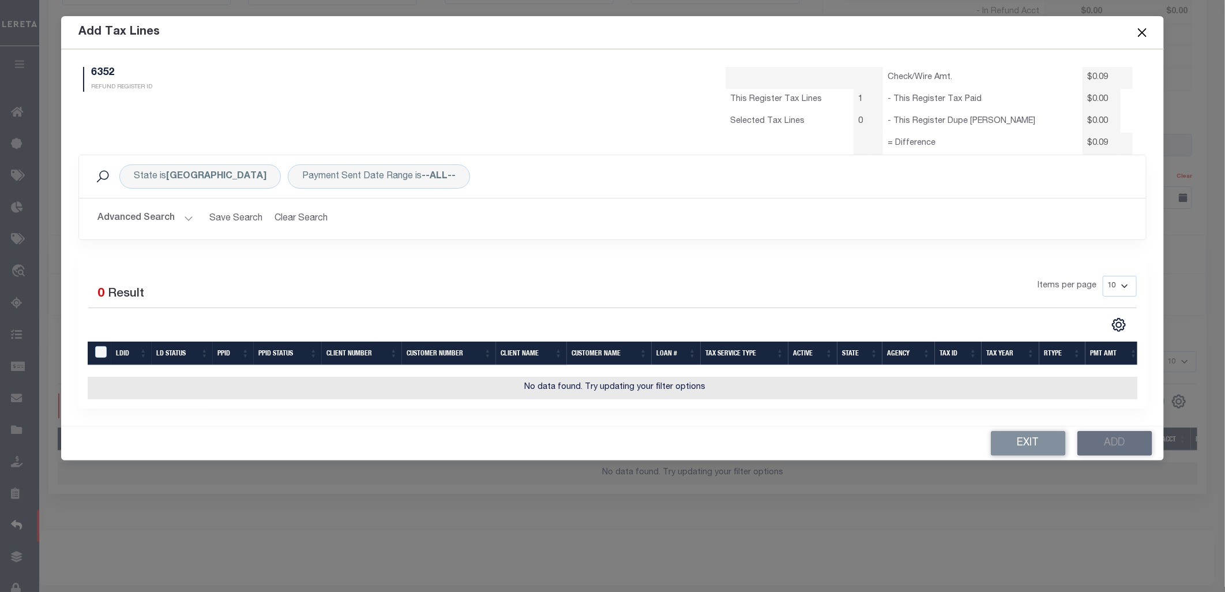
click at [158, 215] on button "Advanced Search" at bounding box center [145, 219] width 96 height 22
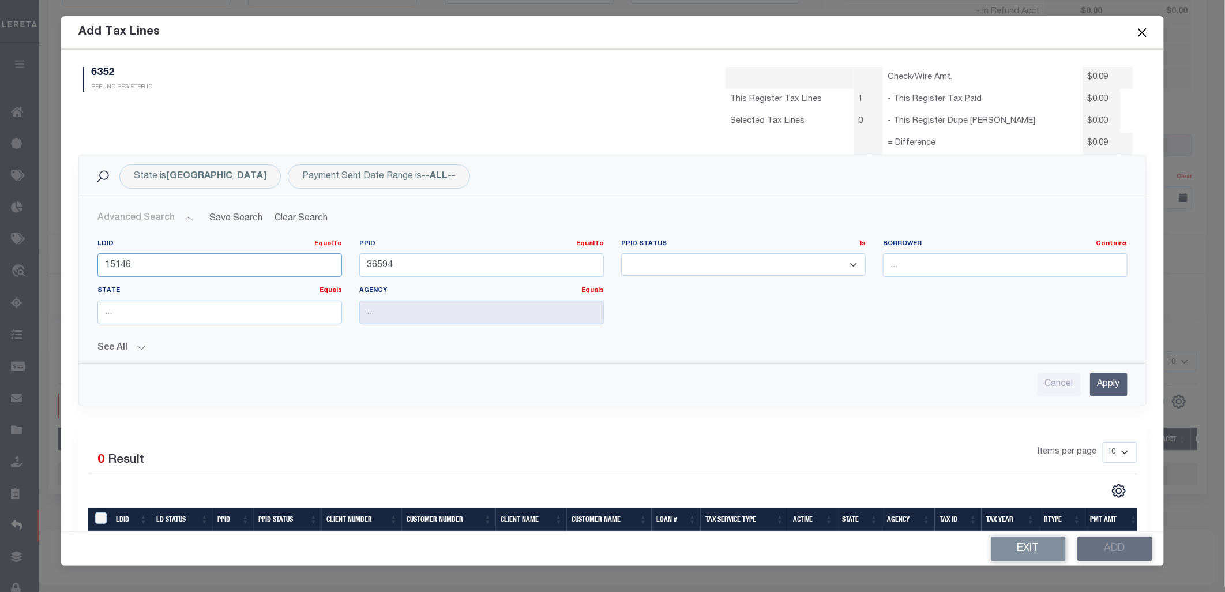
click at [128, 261] on input "15146" at bounding box center [219, 265] width 245 height 24
type input "41005"
click at [382, 262] on input "36594" at bounding box center [481, 265] width 245 height 24
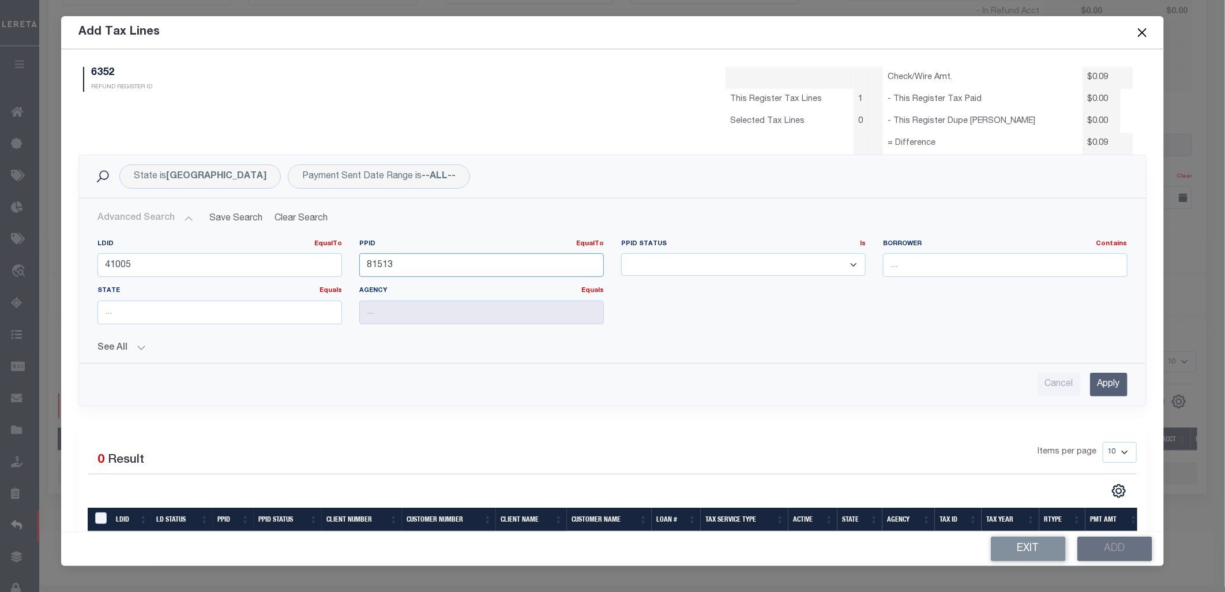
type input "81513"
click at [1109, 389] on input "Apply" at bounding box center [1108, 385] width 37 height 24
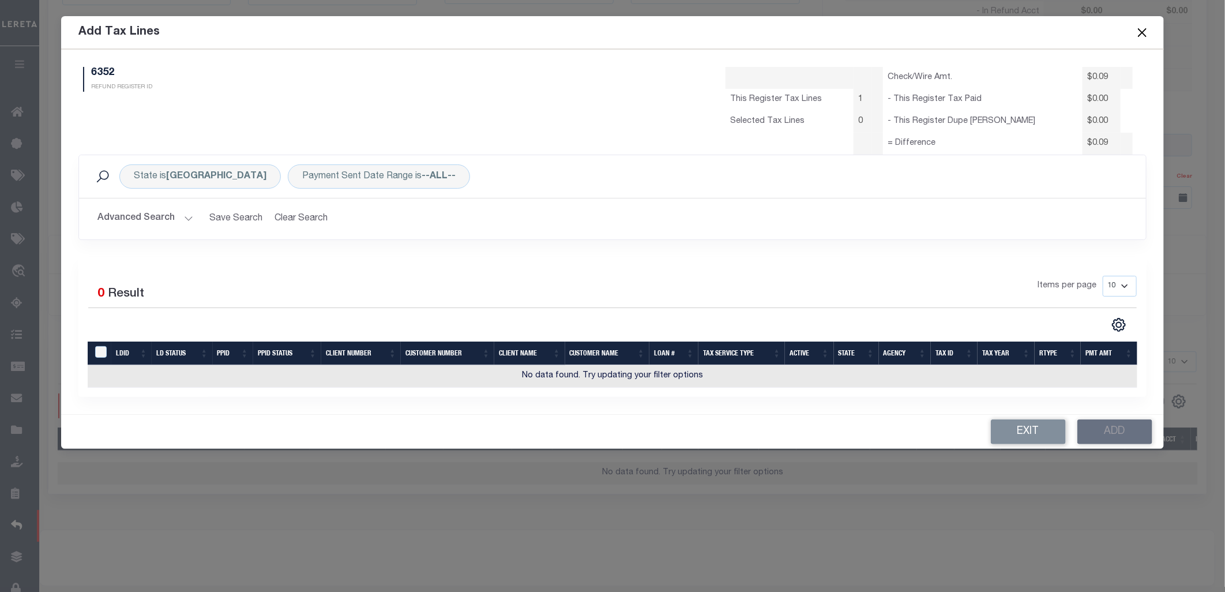
click at [167, 219] on button "Advanced Search" at bounding box center [145, 219] width 96 height 22
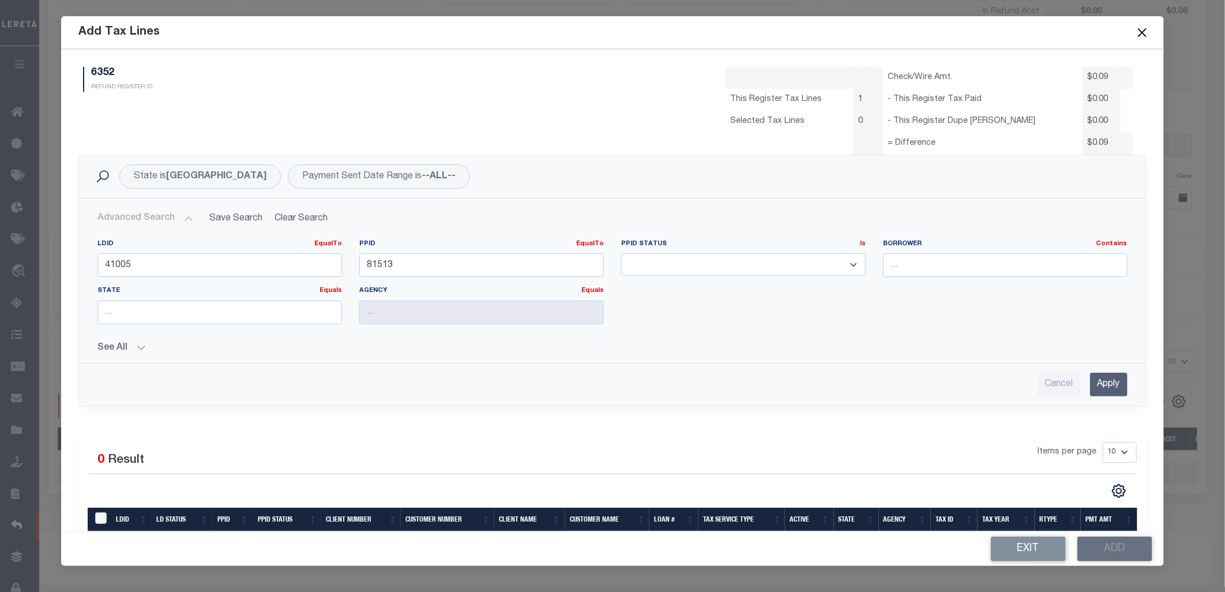
click at [1094, 381] on input "Apply" at bounding box center [1108, 385] width 37 height 24
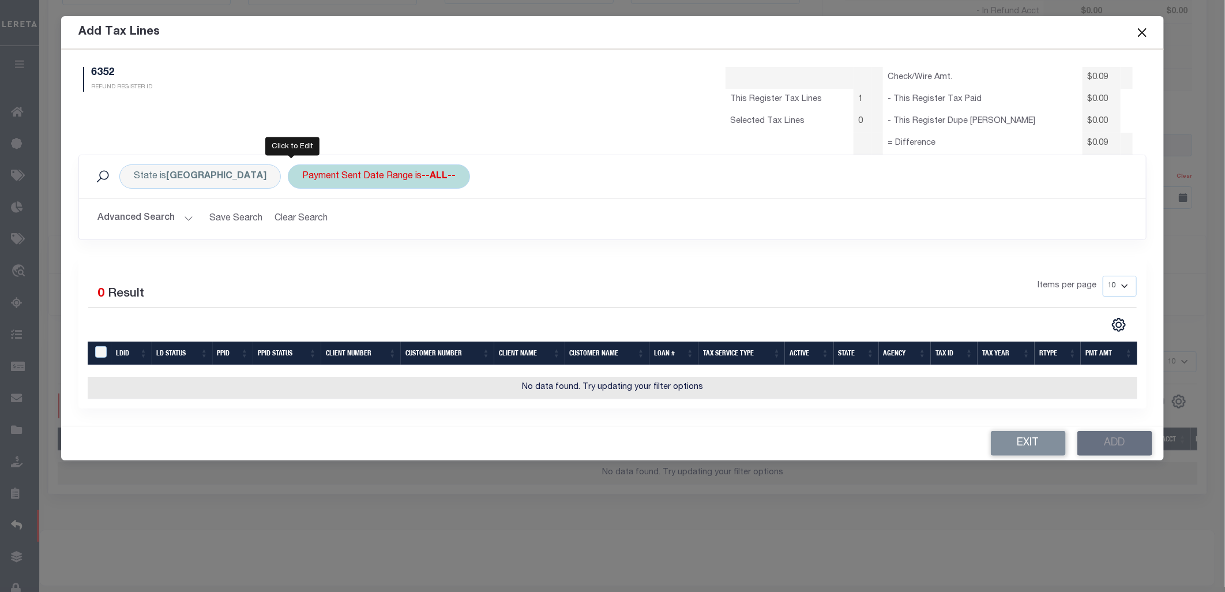
click at [328, 171] on div "Payment Sent Date Range is --ALL--" at bounding box center [379, 176] width 182 height 24
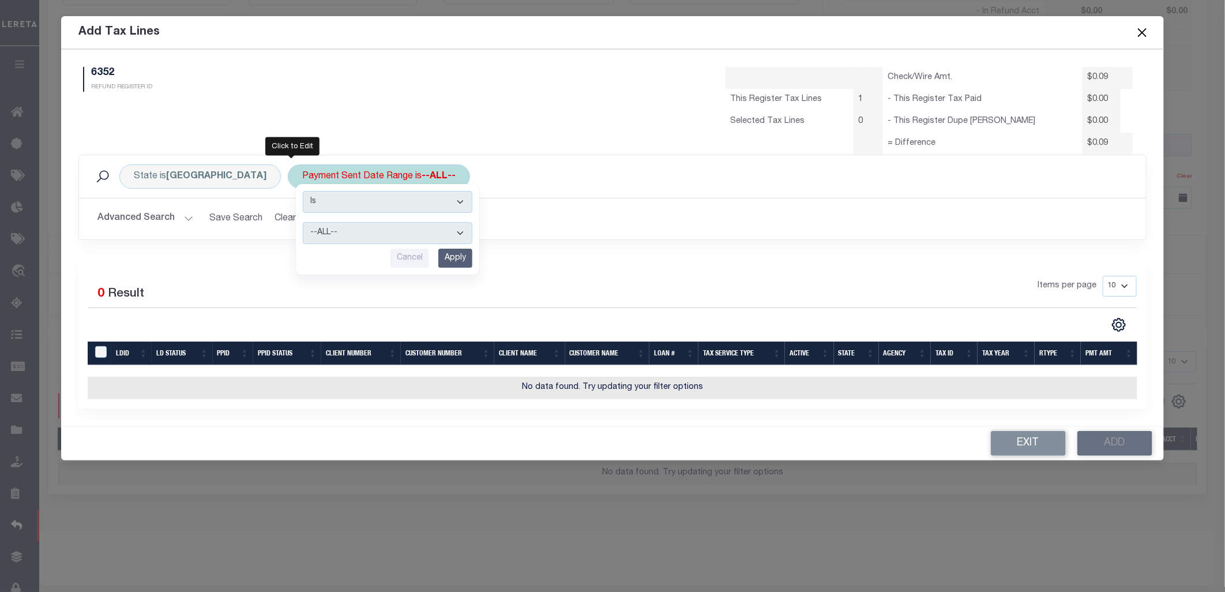
click at [314, 231] on select "--ALL-- This Month Last Month Last Three Months This Year Last Year" at bounding box center [388, 233] width 170 height 22
click at [303, 222] on select "--ALL-- This Month Last Month Last Three Months This Year Last Year" at bounding box center [388, 233] width 170 height 22
click at [438, 252] on input "Apply" at bounding box center [455, 258] width 34 height 19
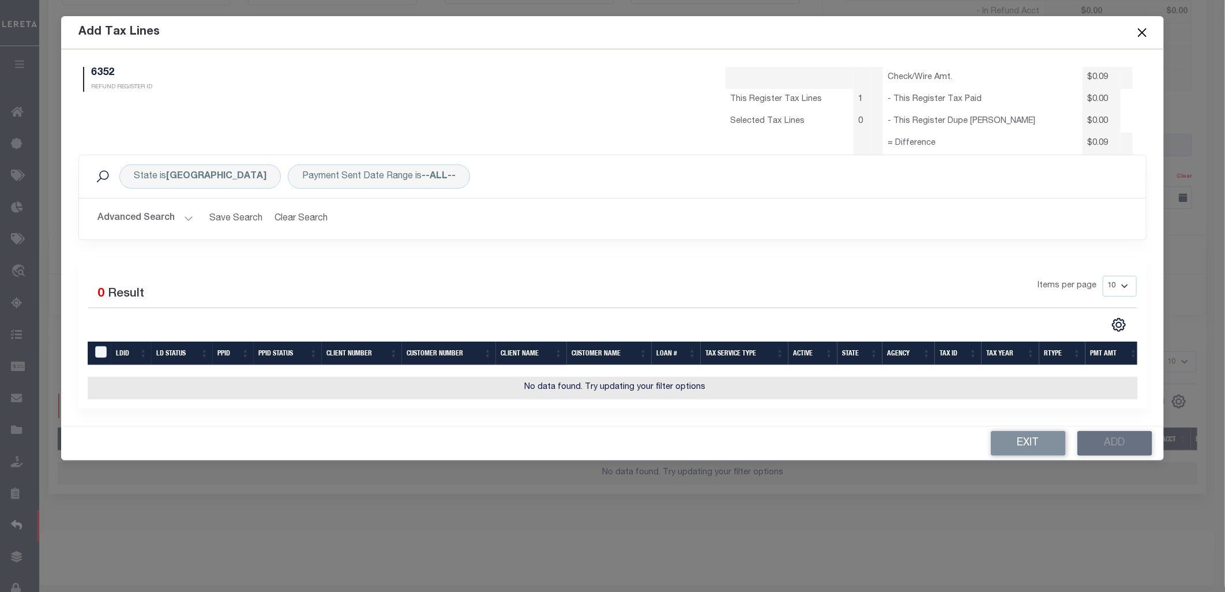
click at [140, 198] on hr at bounding box center [612, 198] width 1067 height 1
click at [150, 213] on button "Advanced Search" at bounding box center [145, 219] width 96 height 22
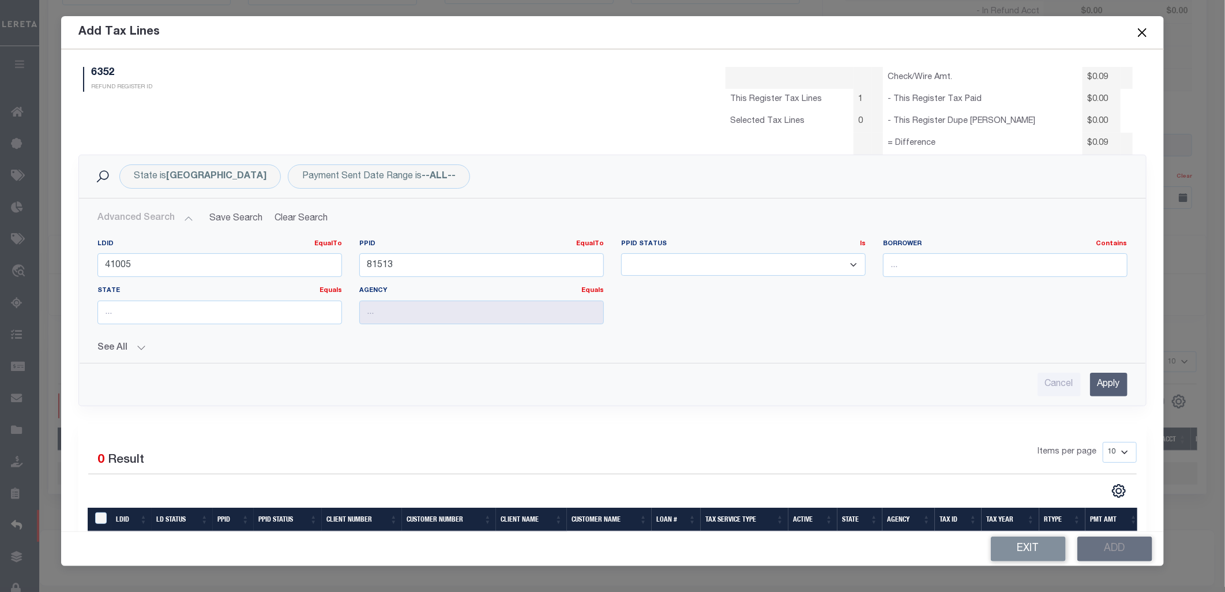
click at [137, 350] on button "See All" at bounding box center [612, 348] width 1030 height 11
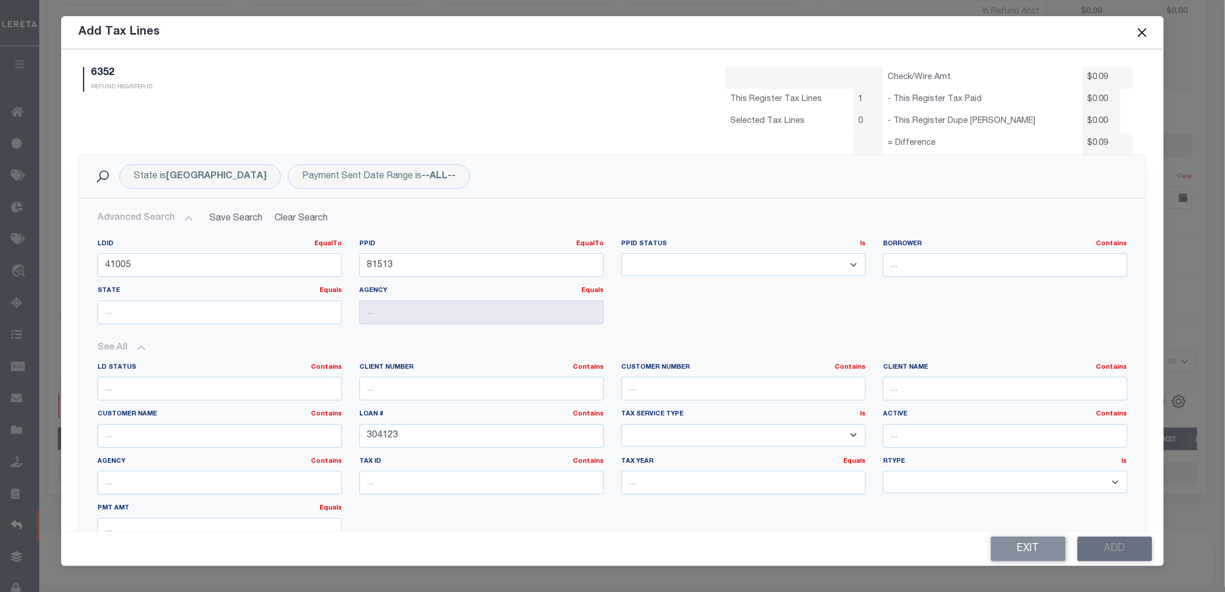
scroll to position [7, 0]
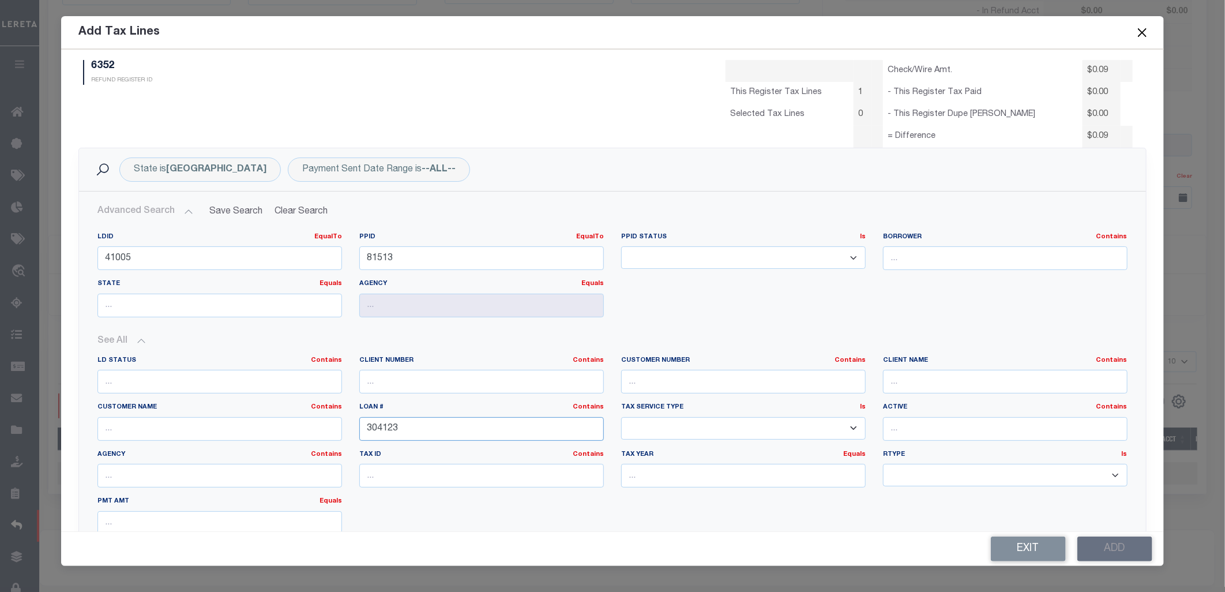
click at [375, 433] on input "304123" at bounding box center [481, 429] width 245 height 24
click at [375, 431] on input "304123" at bounding box center [481, 429] width 245 height 24
click at [897, 514] on div "LD Status Contains Contains Is Client Number Contains Contains Is Contains Is Is" at bounding box center [612, 450] width 1047 height 188
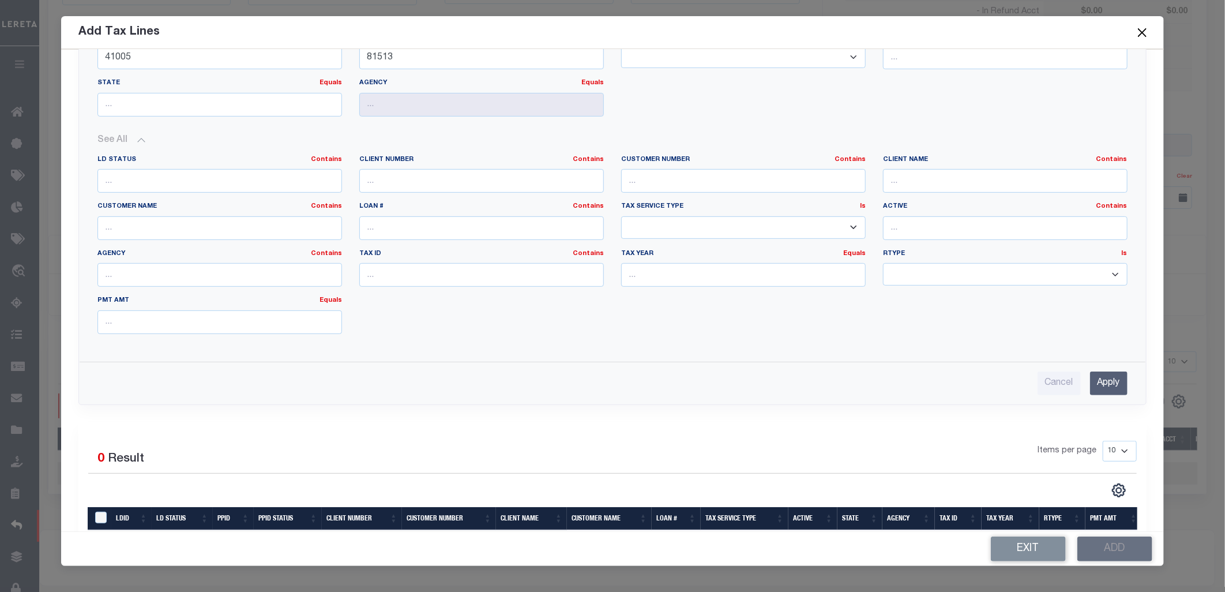
click at [1107, 378] on input "Apply" at bounding box center [1108, 383] width 37 height 24
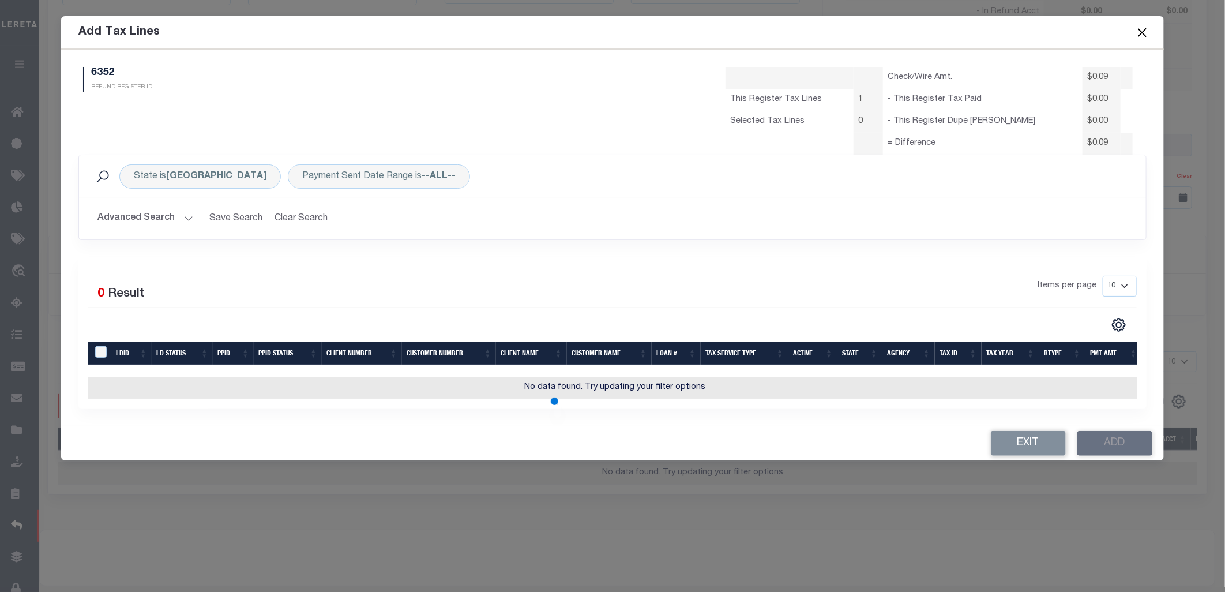
scroll to position [0, 0]
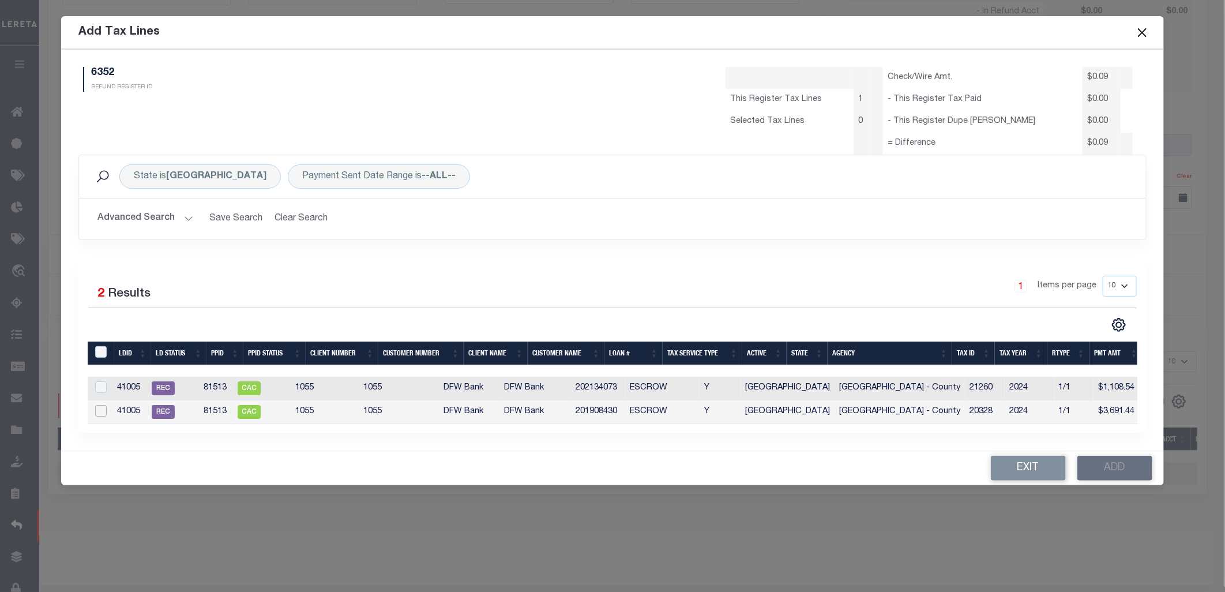
click at [104, 411] on input "checkbox" at bounding box center [101, 411] width 12 height 12
checkbox input "true"
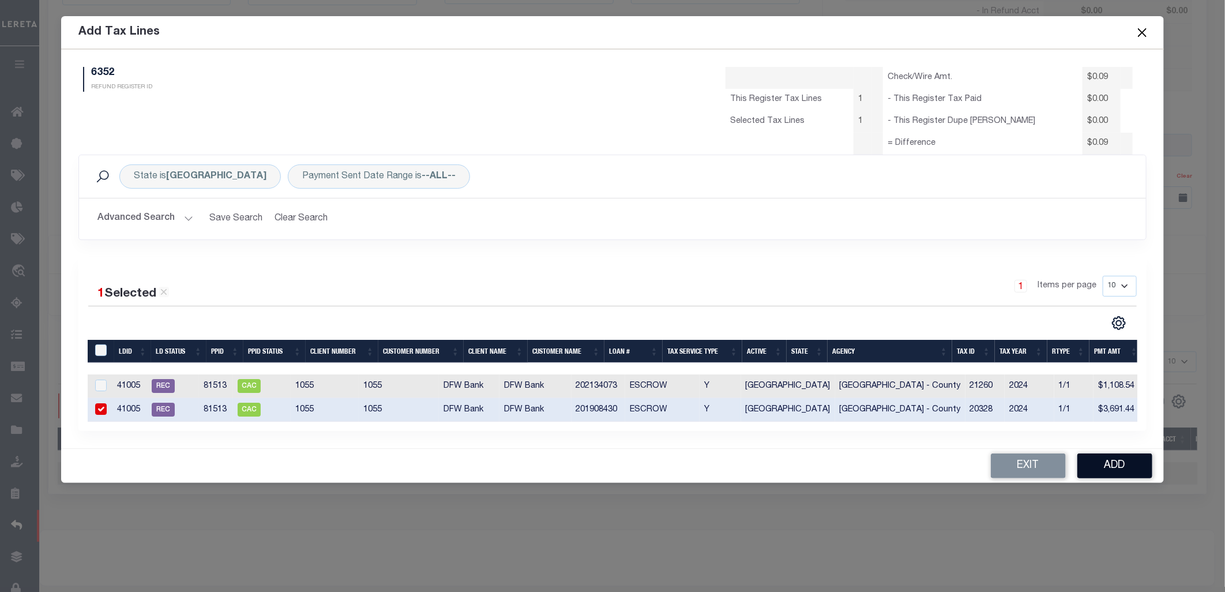
click at [1120, 476] on button "Add" at bounding box center [1114, 465] width 75 height 25
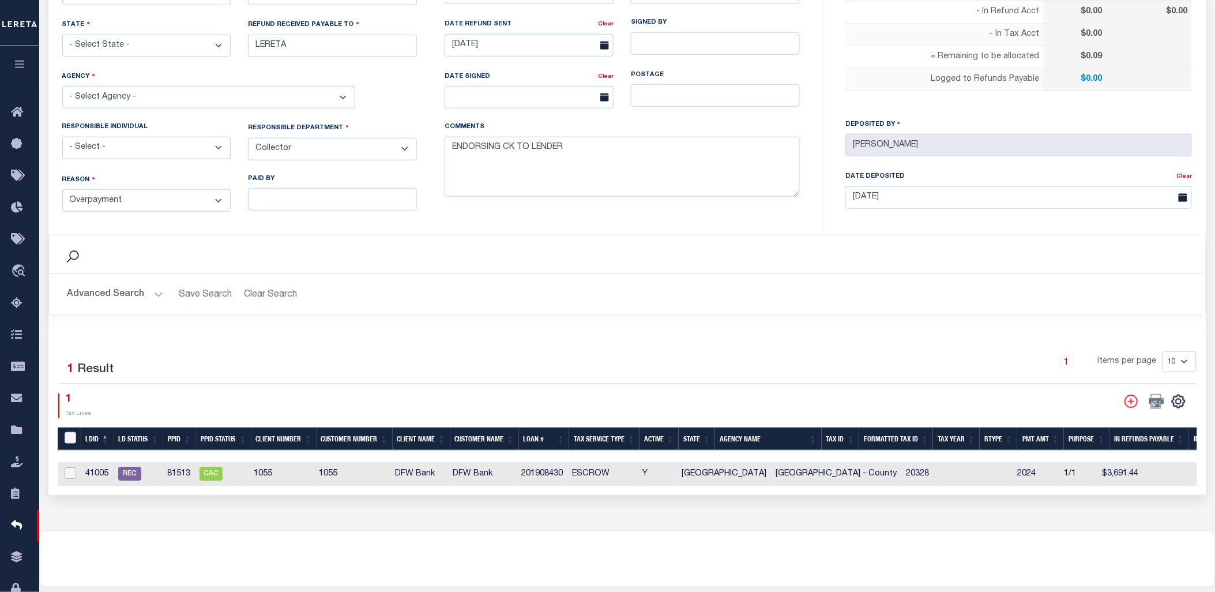
click at [72, 468] on input "checkbox" at bounding box center [71, 473] width 12 height 12
checkbox input "true"
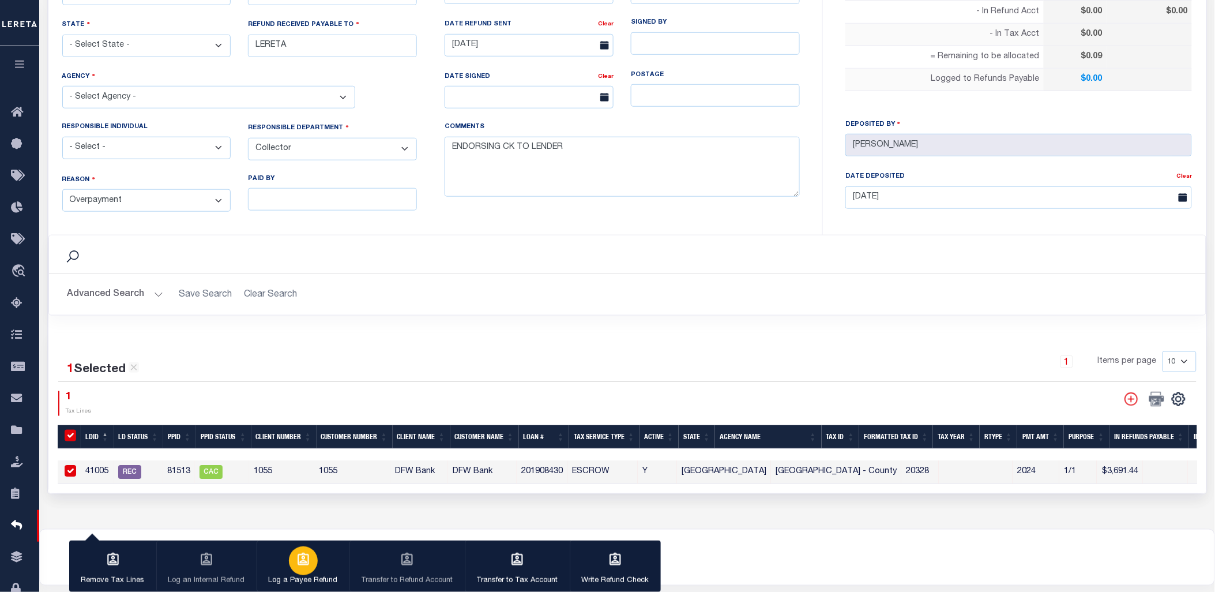
click at [296, 569] on div "button" at bounding box center [303, 560] width 29 height 29
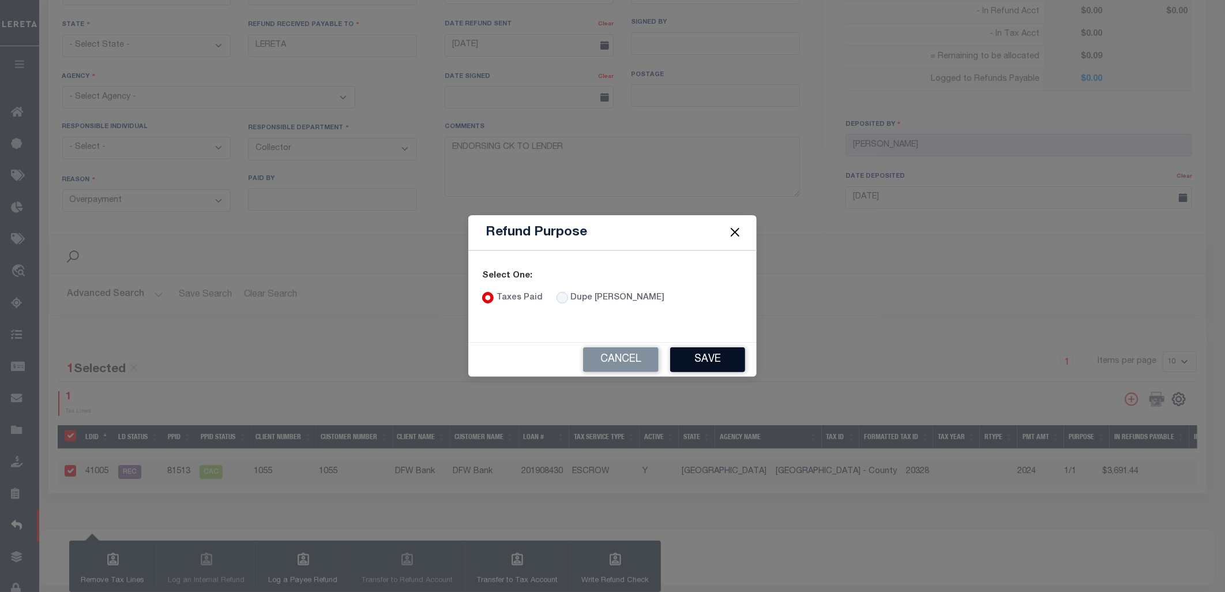
click at [696, 360] on button "Save" at bounding box center [707, 359] width 75 height 25
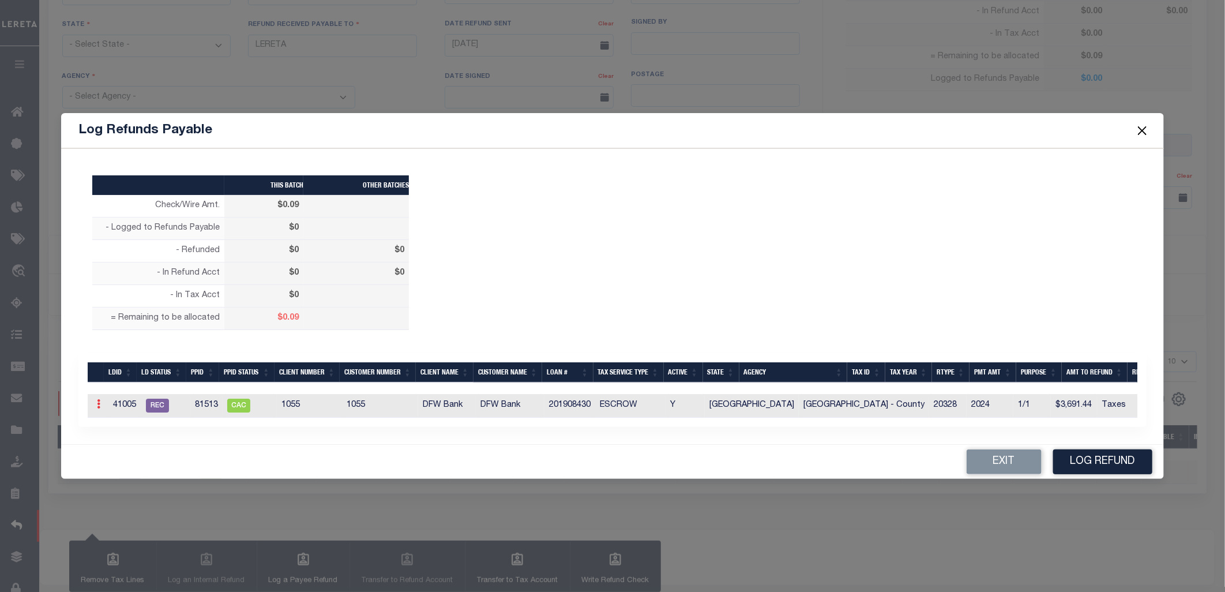
click at [98, 402] on icon at bounding box center [98, 403] width 3 height 9
click at [110, 439] on link "Edit" at bounding box center [119, 440] width 52 height 19
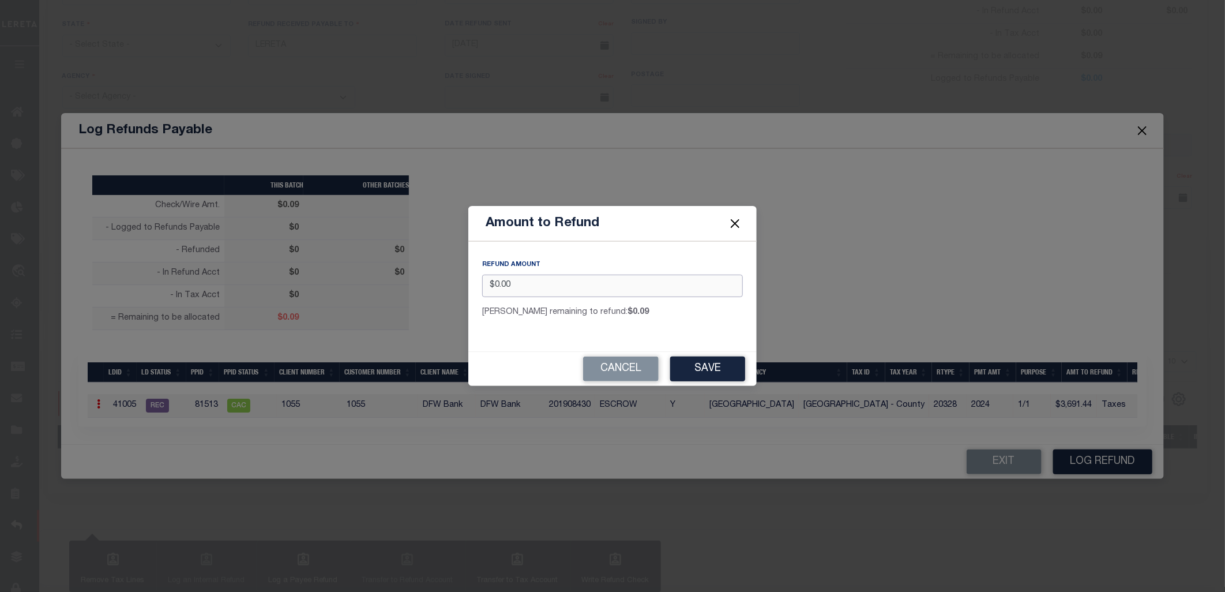
drag, startPoint x: 526, startPoint y: 290, endPoint x: 468, endPoint y: 284, distance: 58.5
click at [468, 284] on div "Amount to Refund REFUND AMOUNT $0.00 [PERSON_NAME] remaining to refund: $0.09 C…" at bounding box center [612, 296] width 1225 height 592
click at [614, 372] on button "Cancel" at bounding box center [621, 368] width 76 height 25
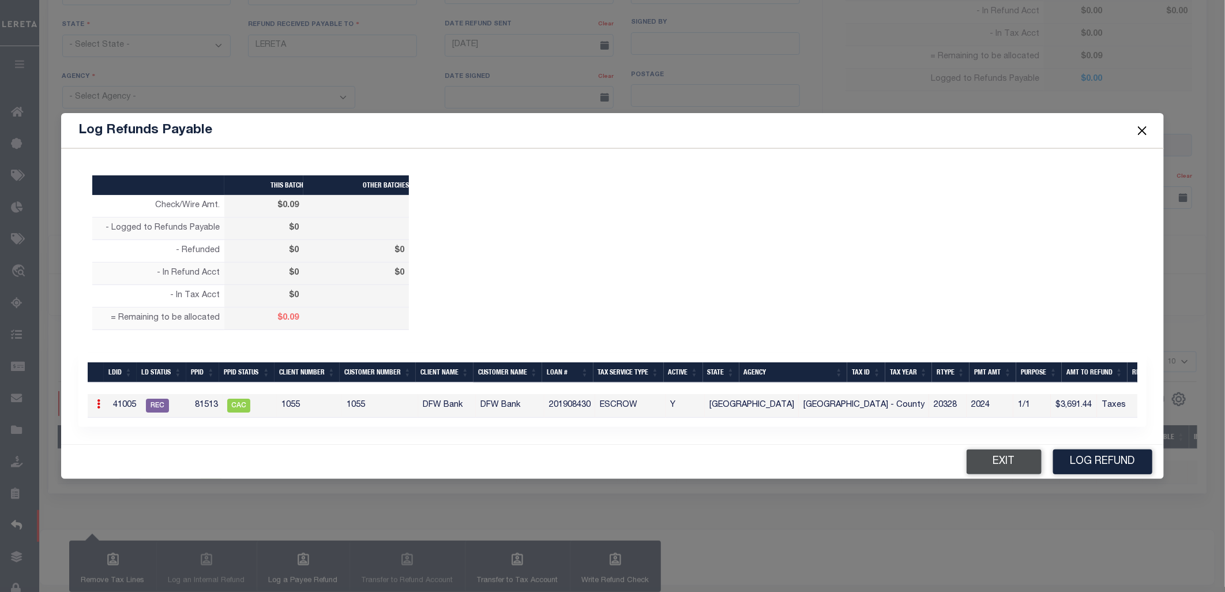
click at [1023, 473] on button "Exit" at bounding box center [1004, 461] width 75 height 25
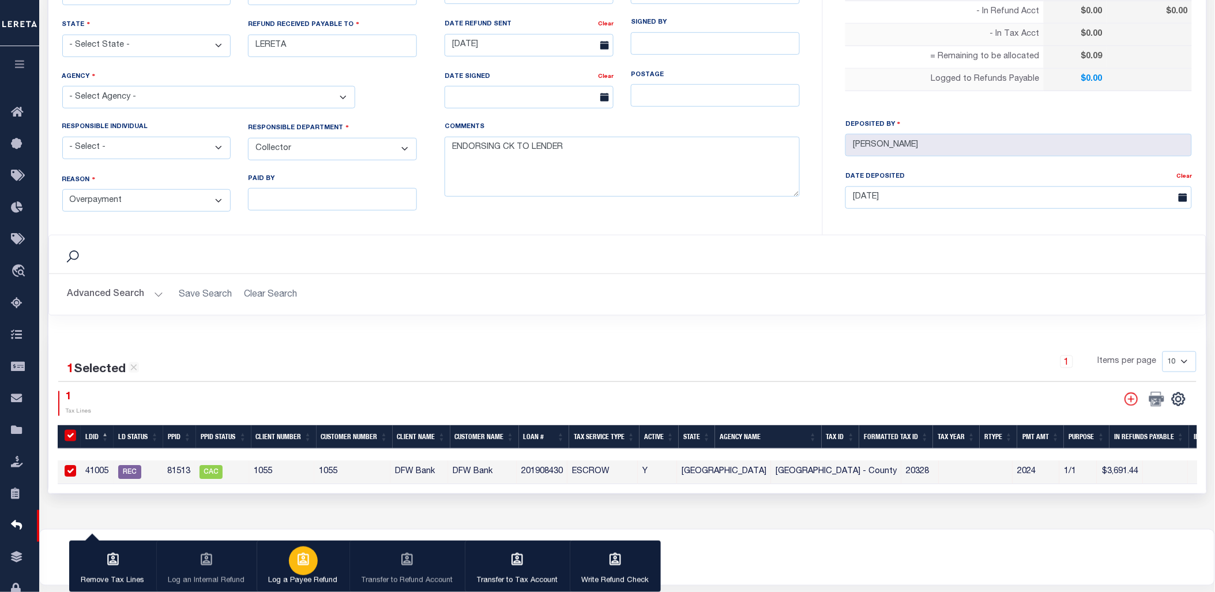
click at [309, 567] on div "button" at bounding box center [303, 560] width 29 height 29
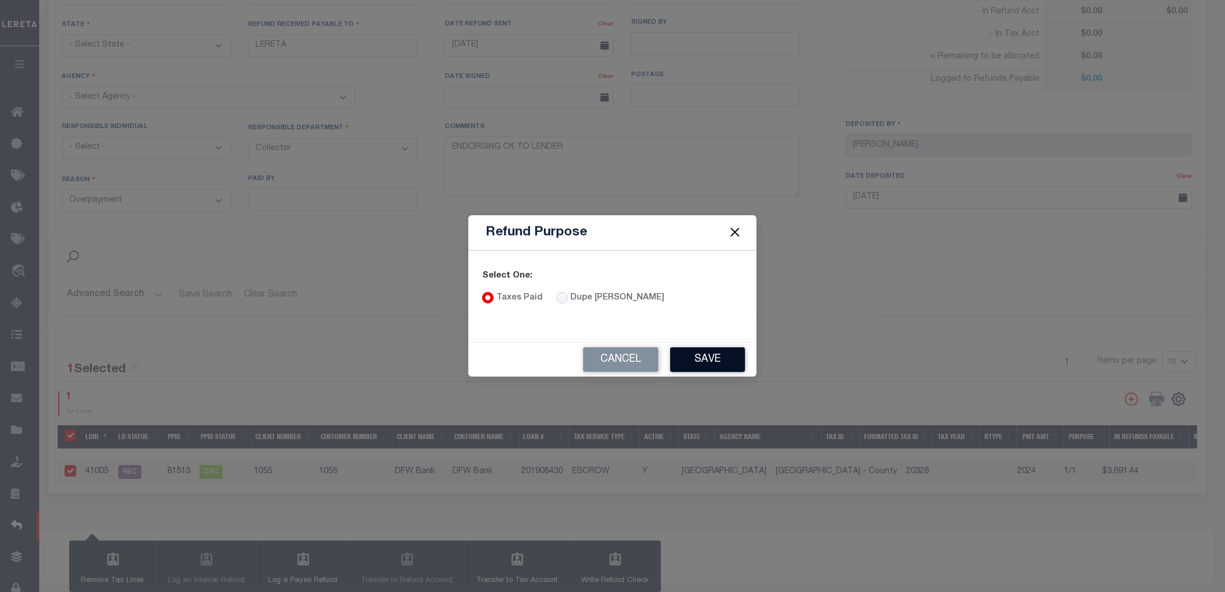
click at [708, 360] on button "Save" at bounding box center [707, 359] width 75 height 25
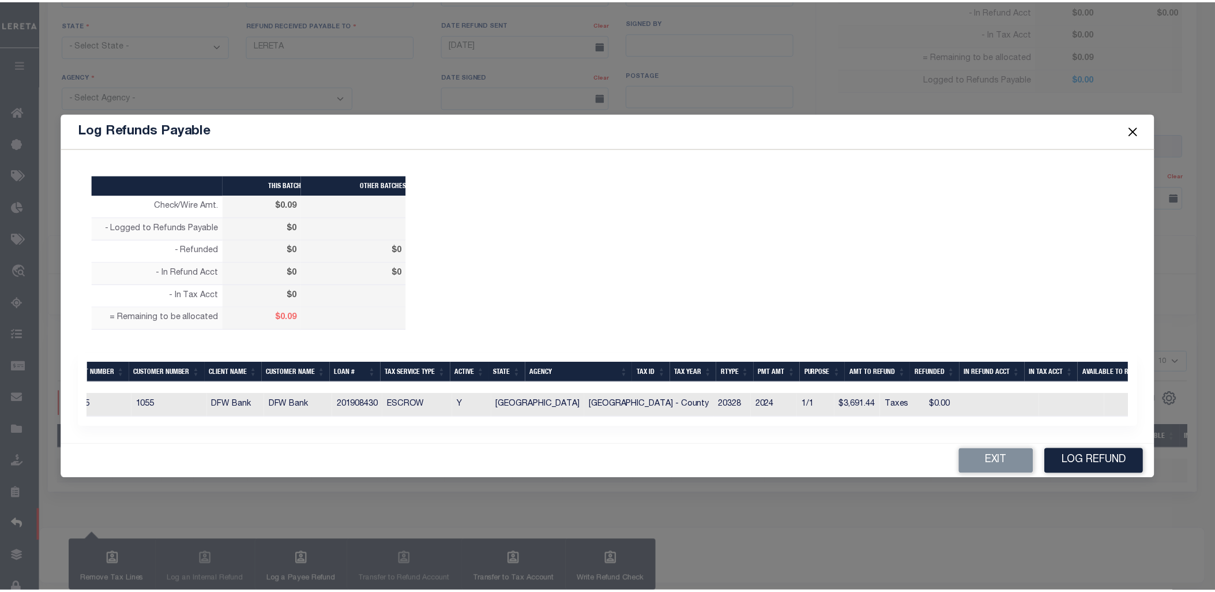
scroll to position [0, 244]
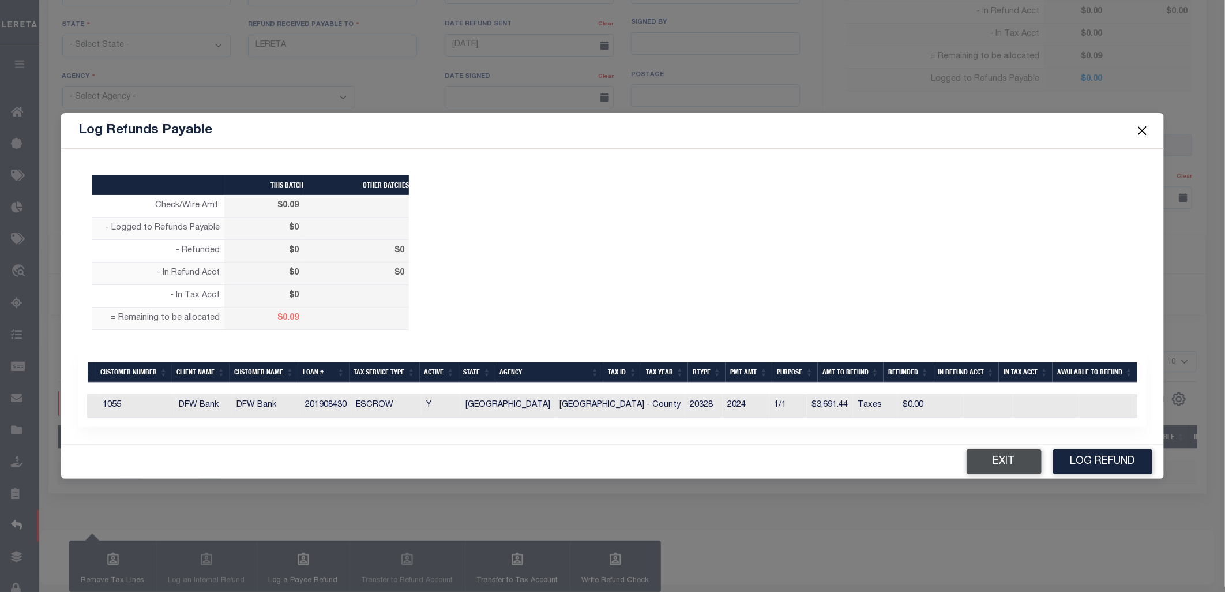
click at [1007, 469] on button "Exit" at bounding box center [1004, 461] width 75 height 25
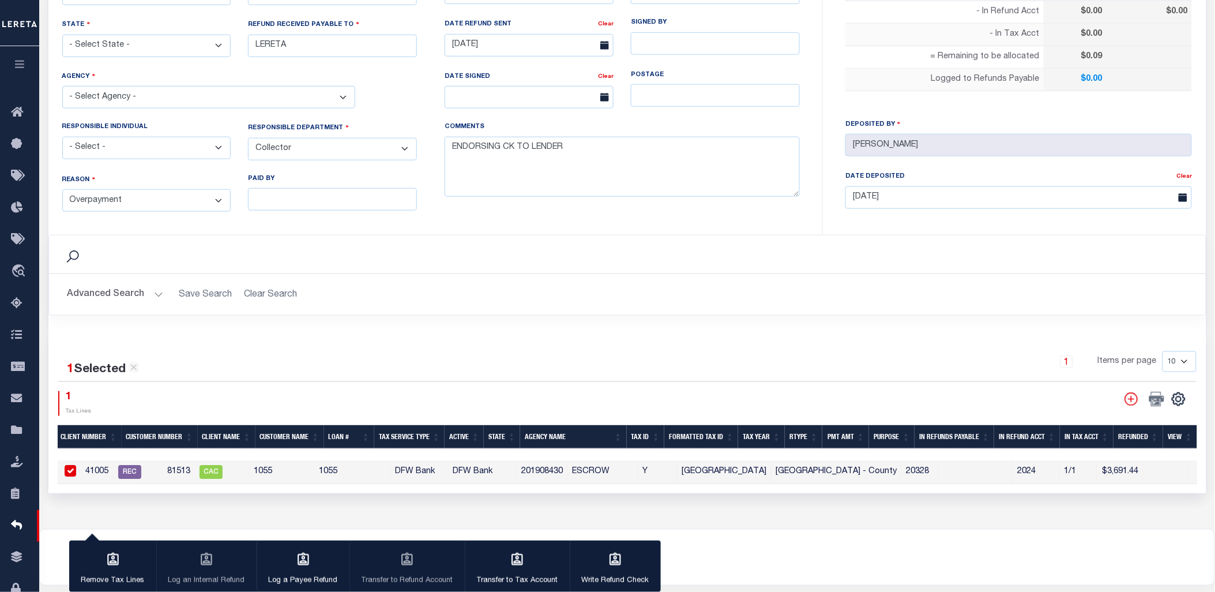
scroll to position [0, 0]
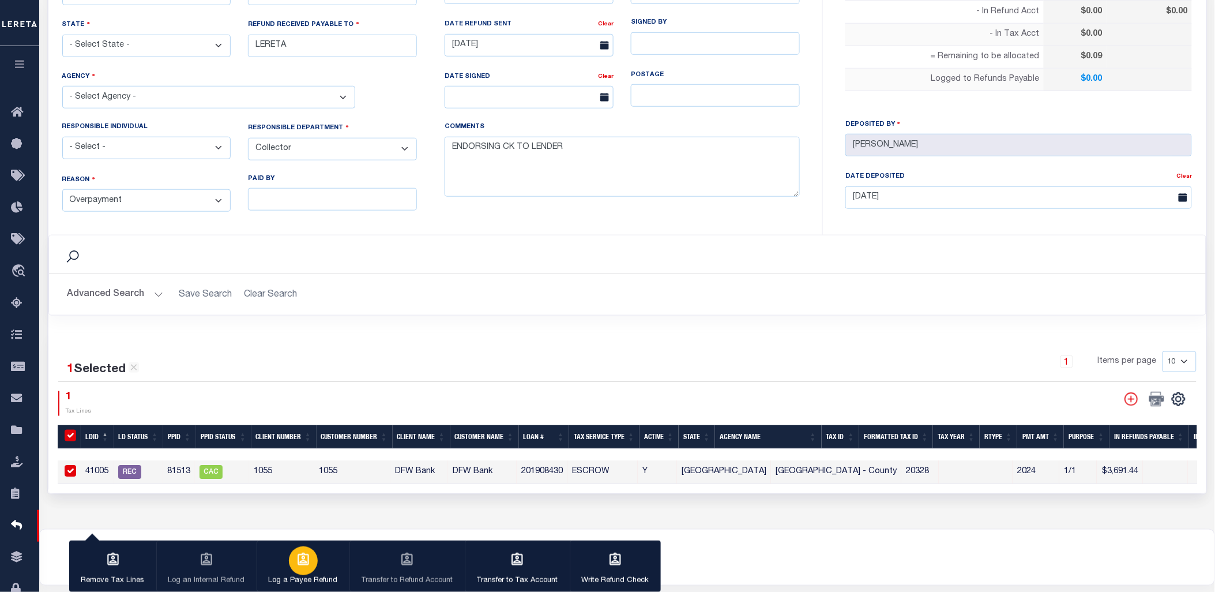
click at [296, 559] on icon "button" at bounding box center [303, 559] width 15 height 15
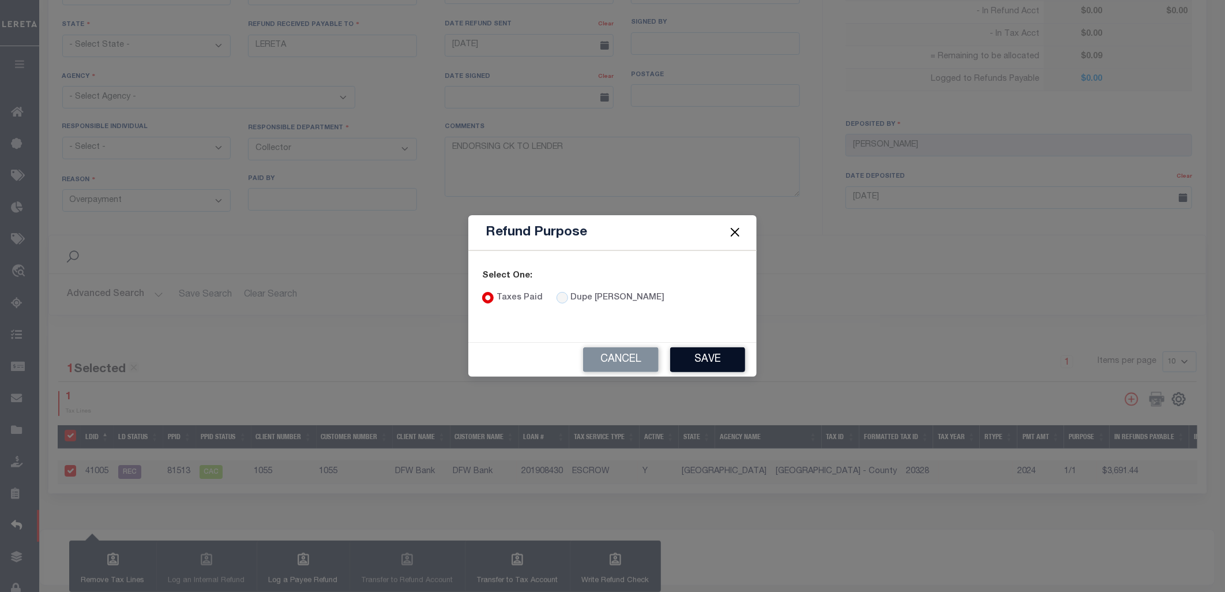
click at [704, 362] on button "Save" at bounding box center [707, 359] width 75 height 25
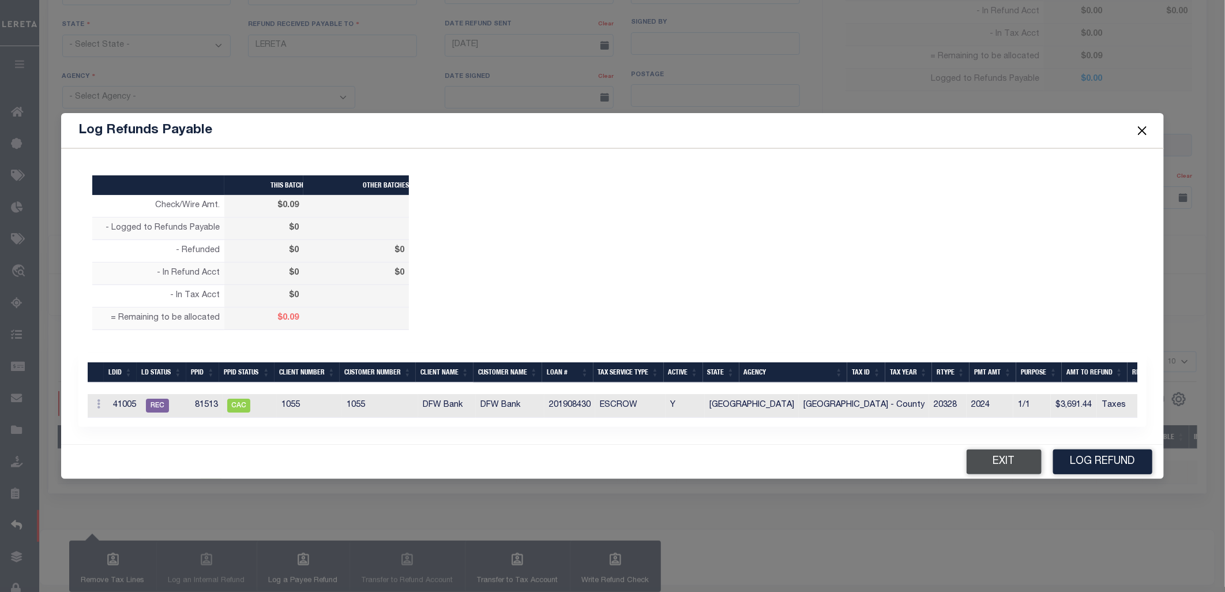
click at [1008, 460] on button "Exit" at bounding box center [1004, 461] width 75 height 25
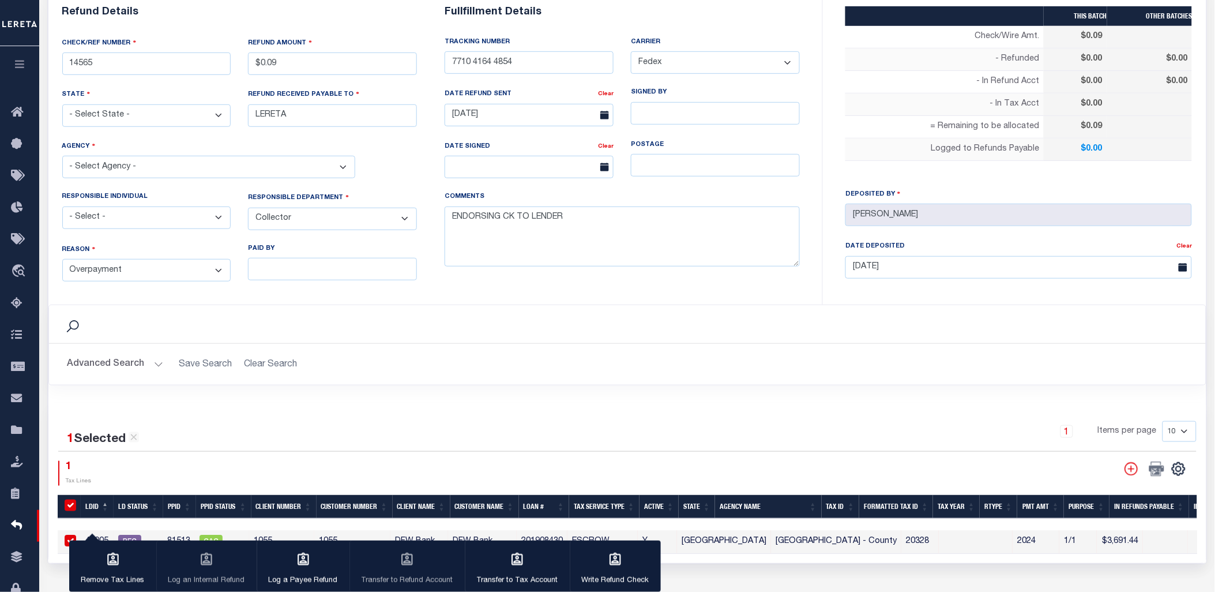
scroll to position [393, 0]
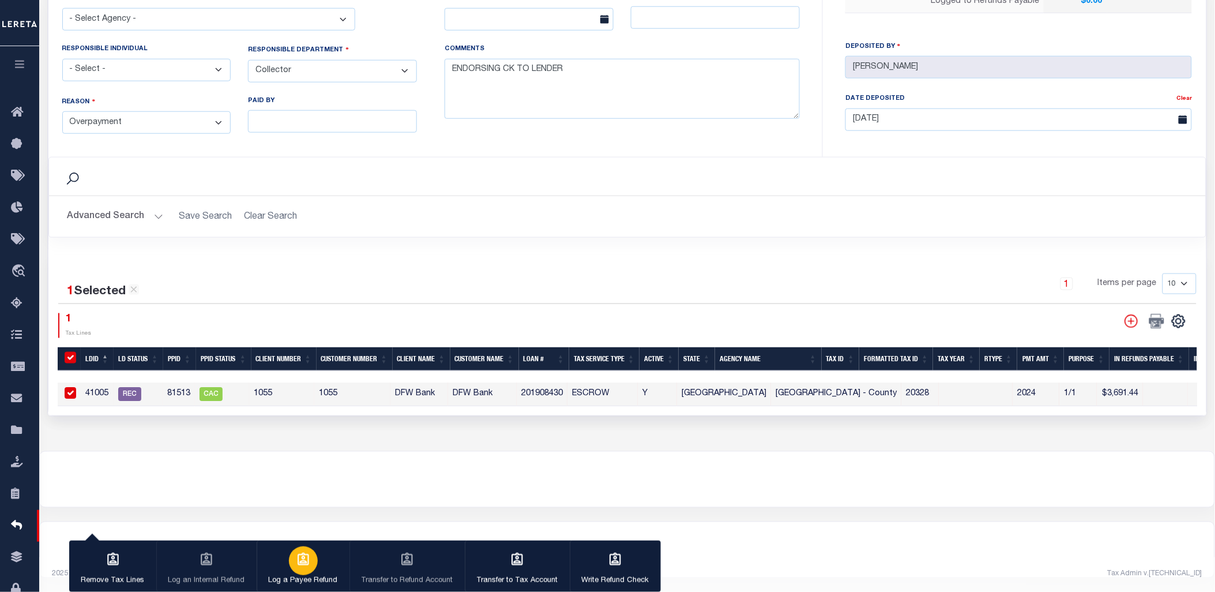
click at [297, 569] on div "button" at bounding box center [303, 560] width 29 height 29
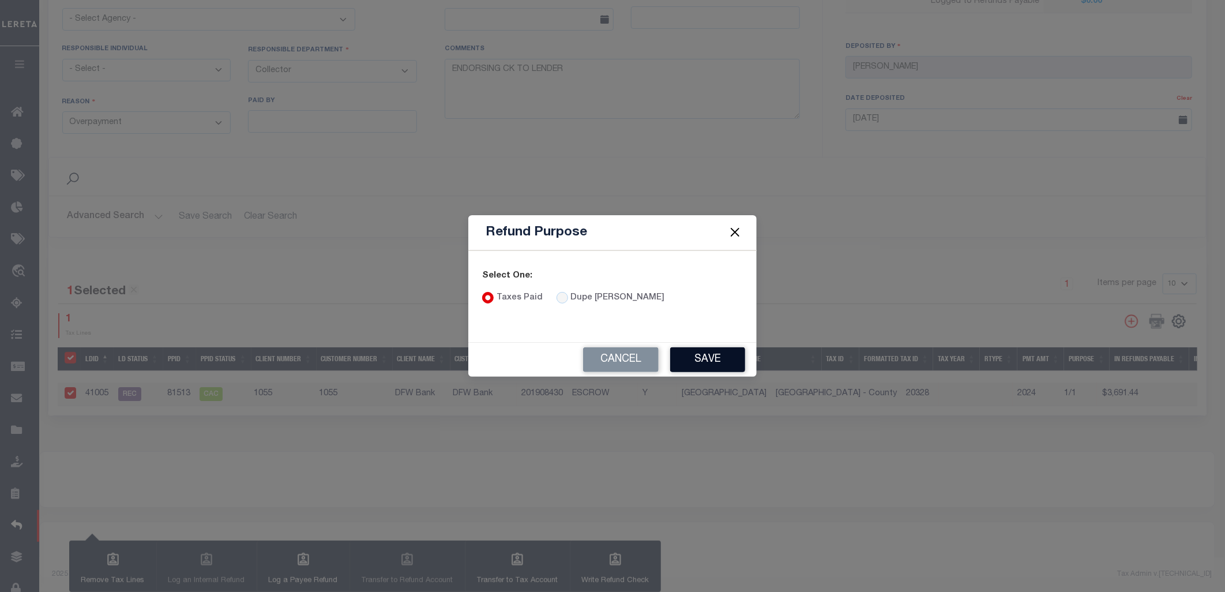
click at [698, 358] on button "Save" at bounding box center [707, 359] width 75 height 25
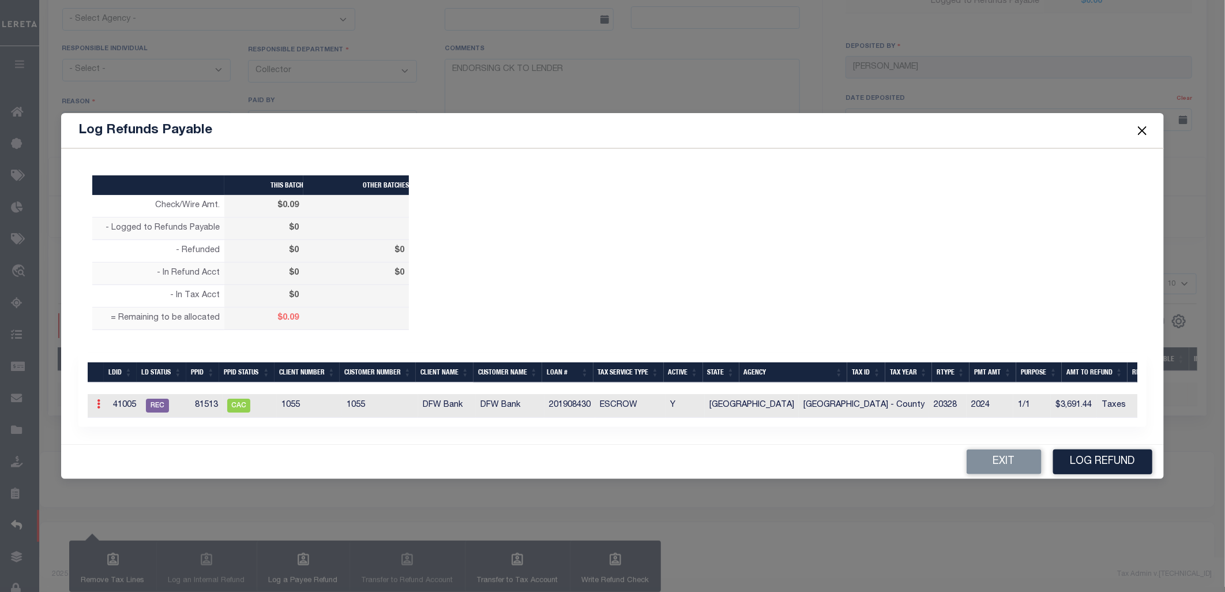
drag, startPoint x: 97, startPoint y: 400, endPoint x: 117, endPoint y: 412, distance: 23.8
click at [97, 400] on icon at bounding box center [98, 403] width 3 height 9
click at [118, 438] on link "Edit" at bounding box center [119, 440] width 52 height 19
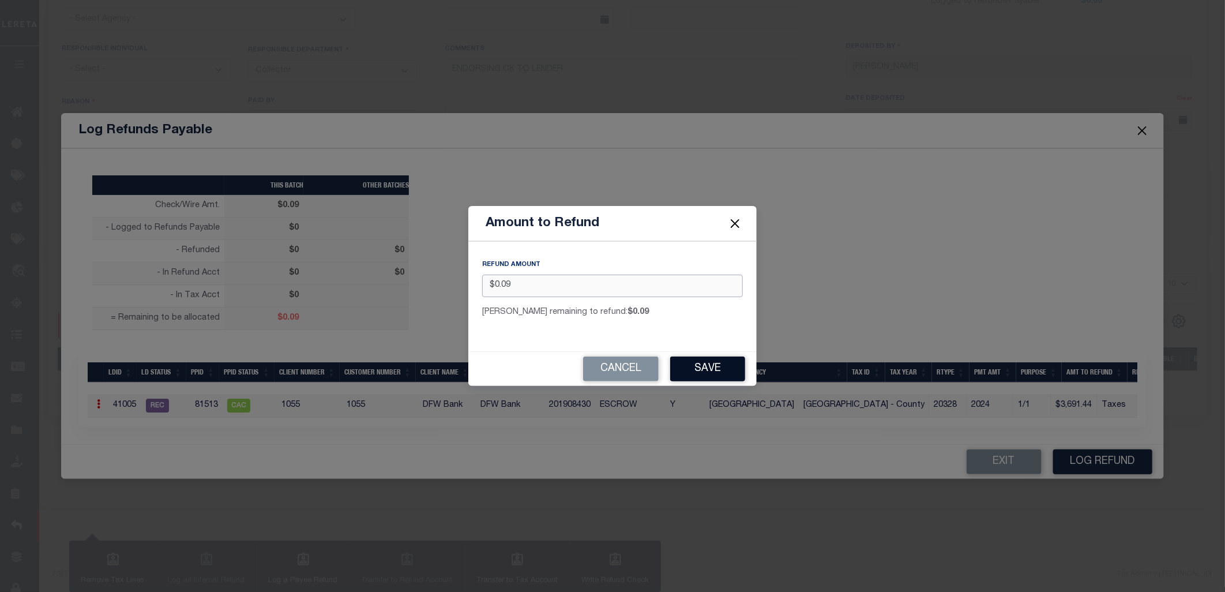
type input "$0.09"
click at [733, 373] on button "Save" at bounding box center [707, 368] width 75 height 25
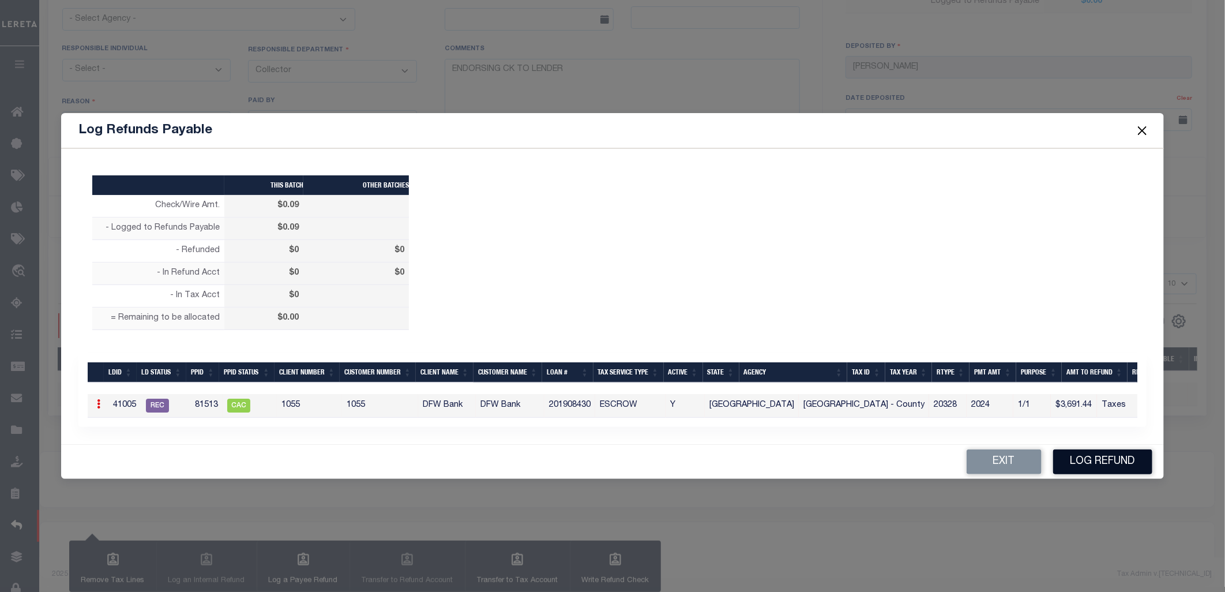
click at [1103, 465] on button "Log Refund" at bounding box center [1102, 461] width 99 height 25
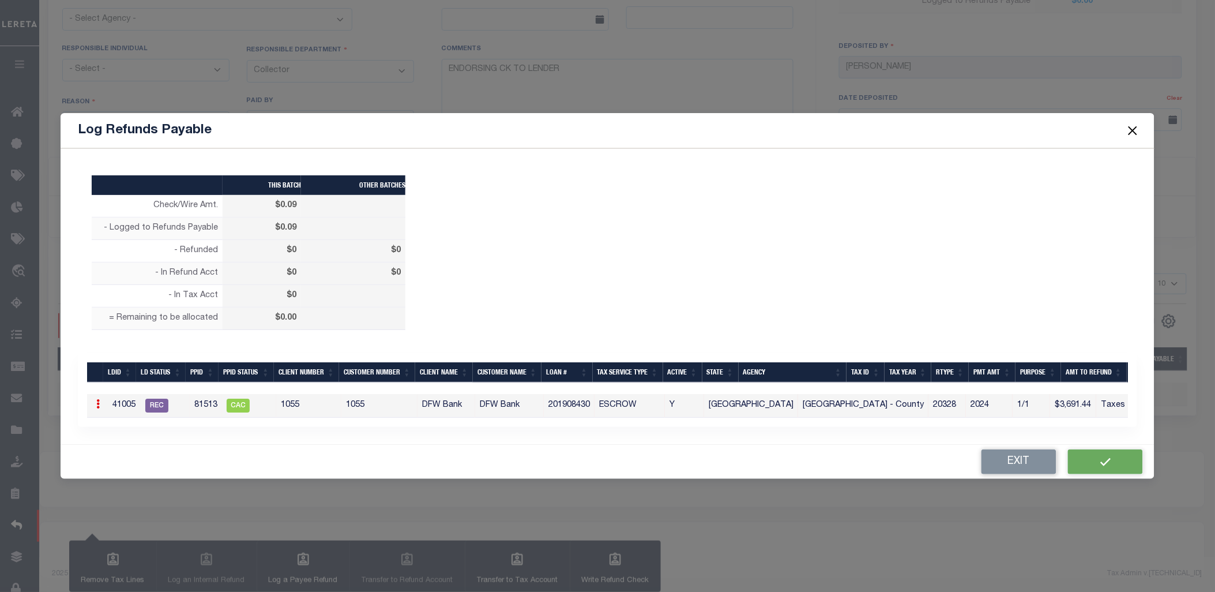
type input "$0.09"
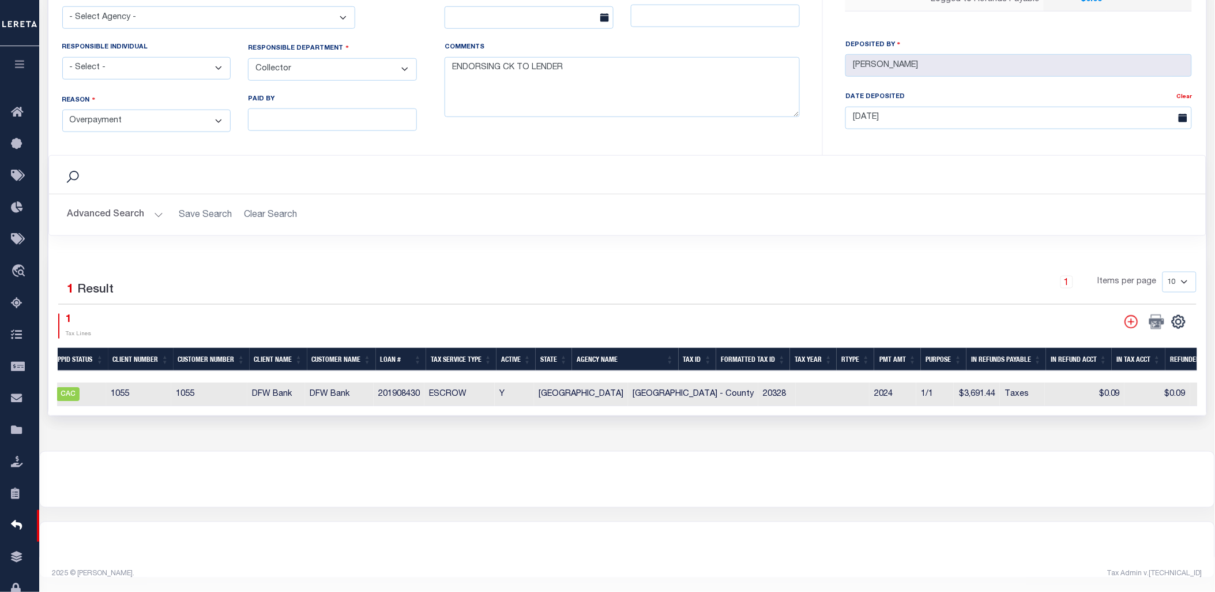
scroll to position [0, 0]
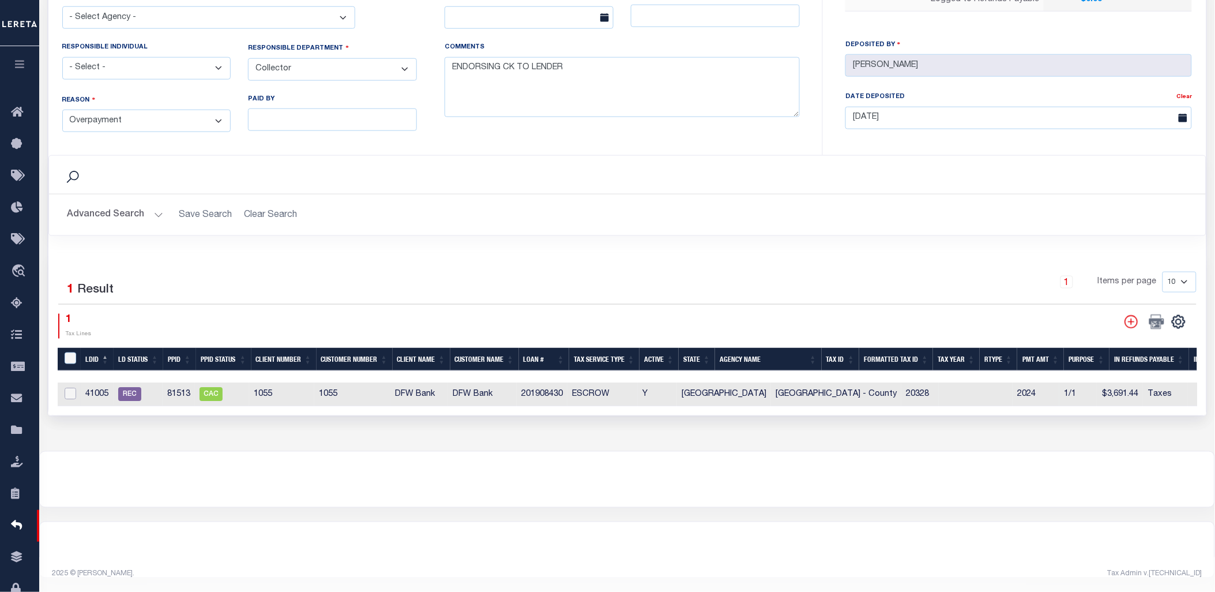
click at [67, 388] on input "checkbox" at bounding box center [71, 394] width 12 height 12
checkbox input "true"
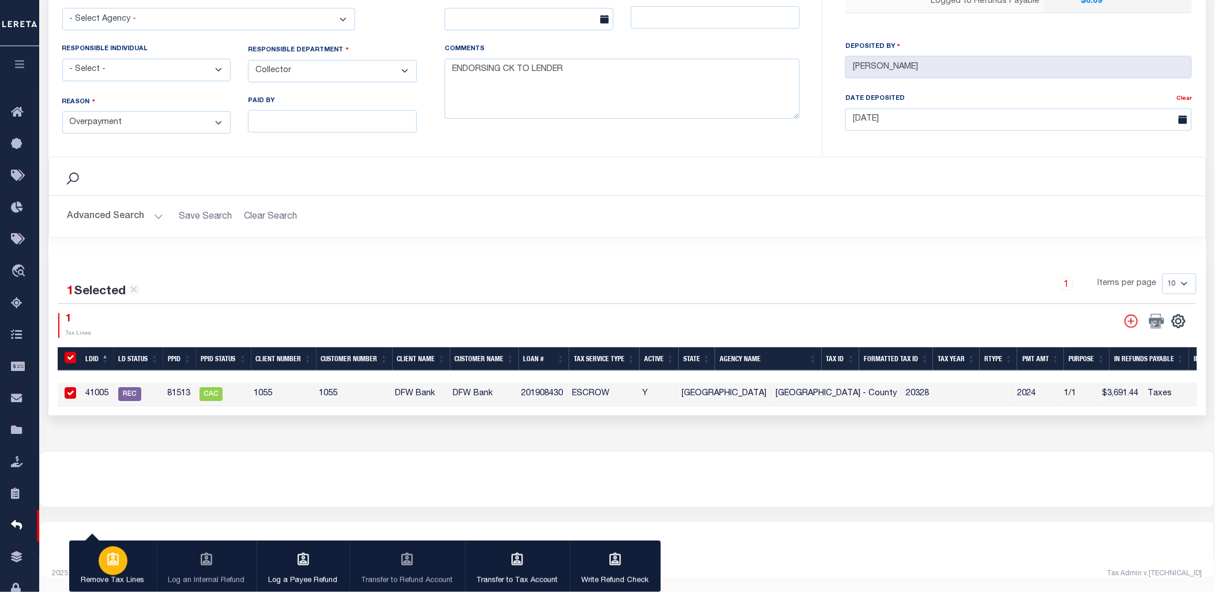
click at [111, 561] on icon "button" at bounding box center [113, 559] width 15 height 15
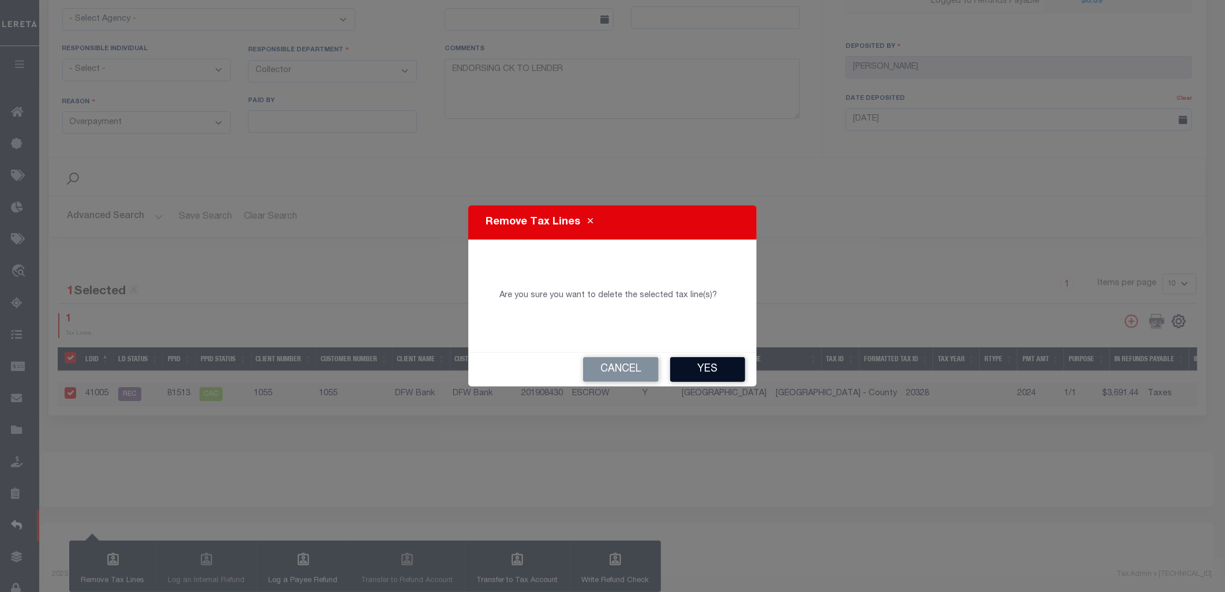
click at [734, 360] on button "Yes" at bounding box center [707, 369] width 75 height 25
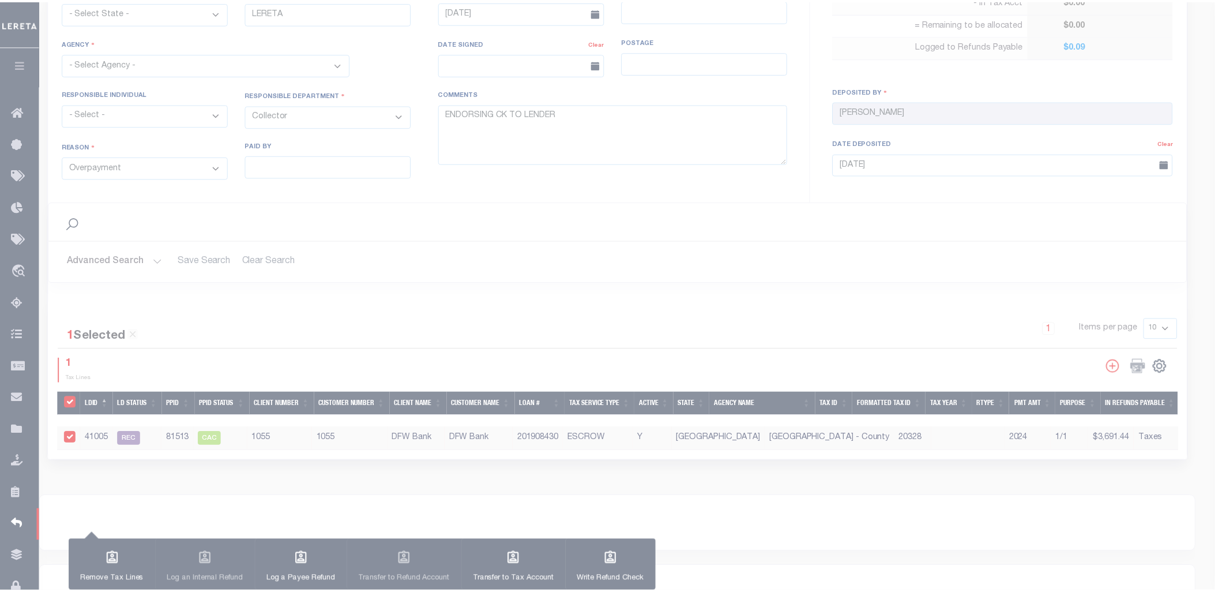
scroll to position [443, 0]
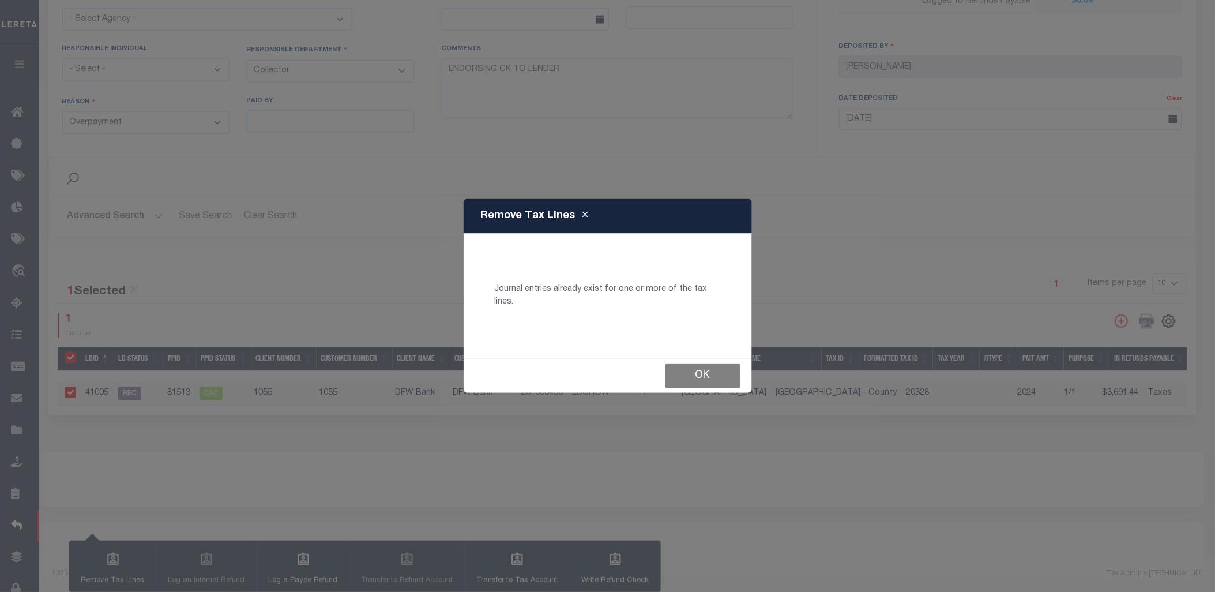
click at [696, 372] on button "Ok" at bounding box center [703, 375] width 75 height 25
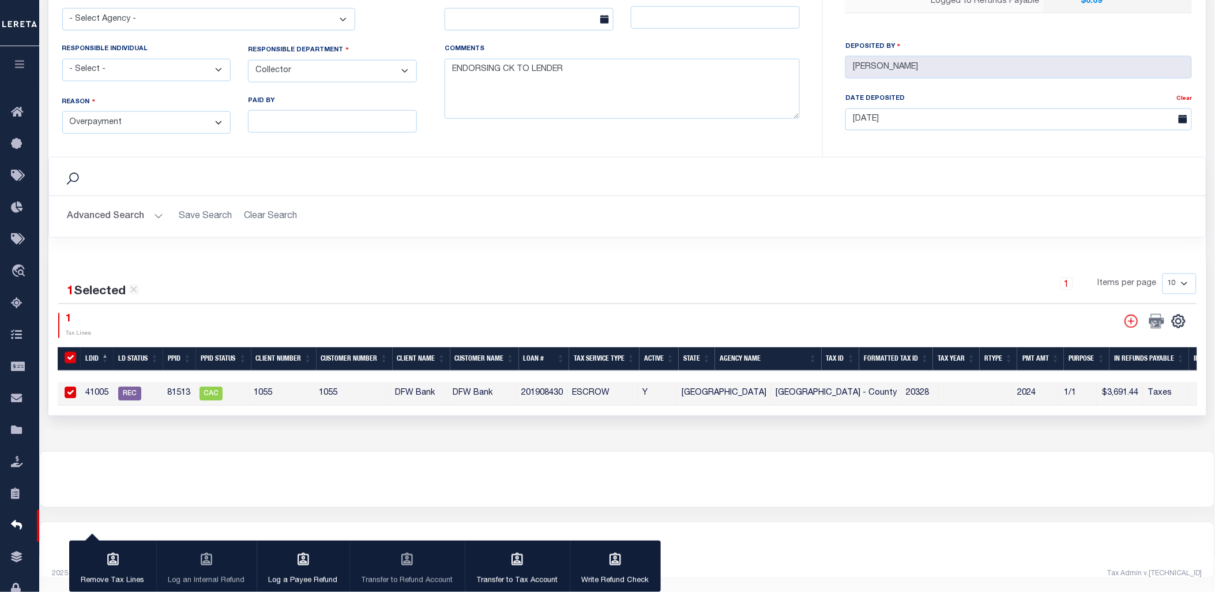
click at [531, 291] on div "1 Items per page 10 25 50 100" at bounding box center [772, 288] width 850 height 30
